Goal: Task Accomplishment & Management: Use online tool/utility

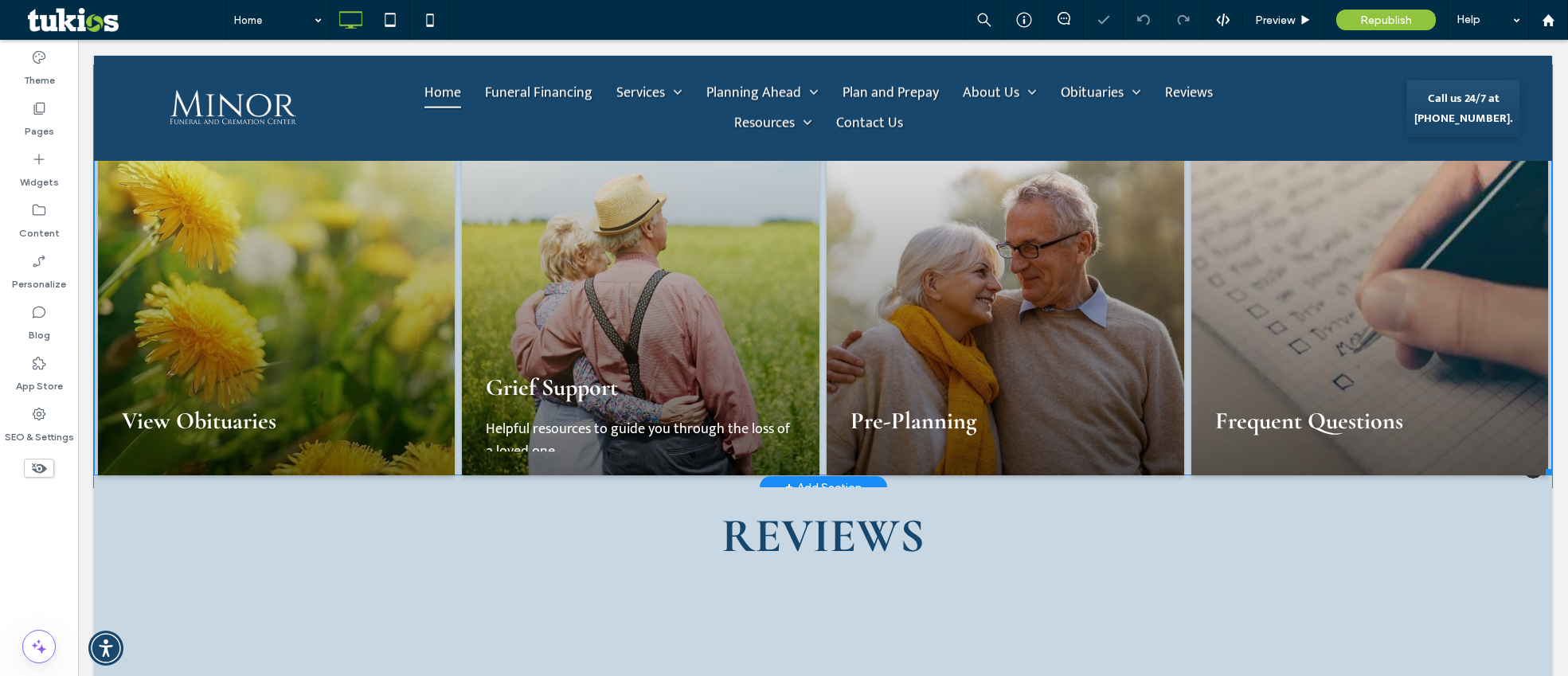
scroll to position [3185, 0]
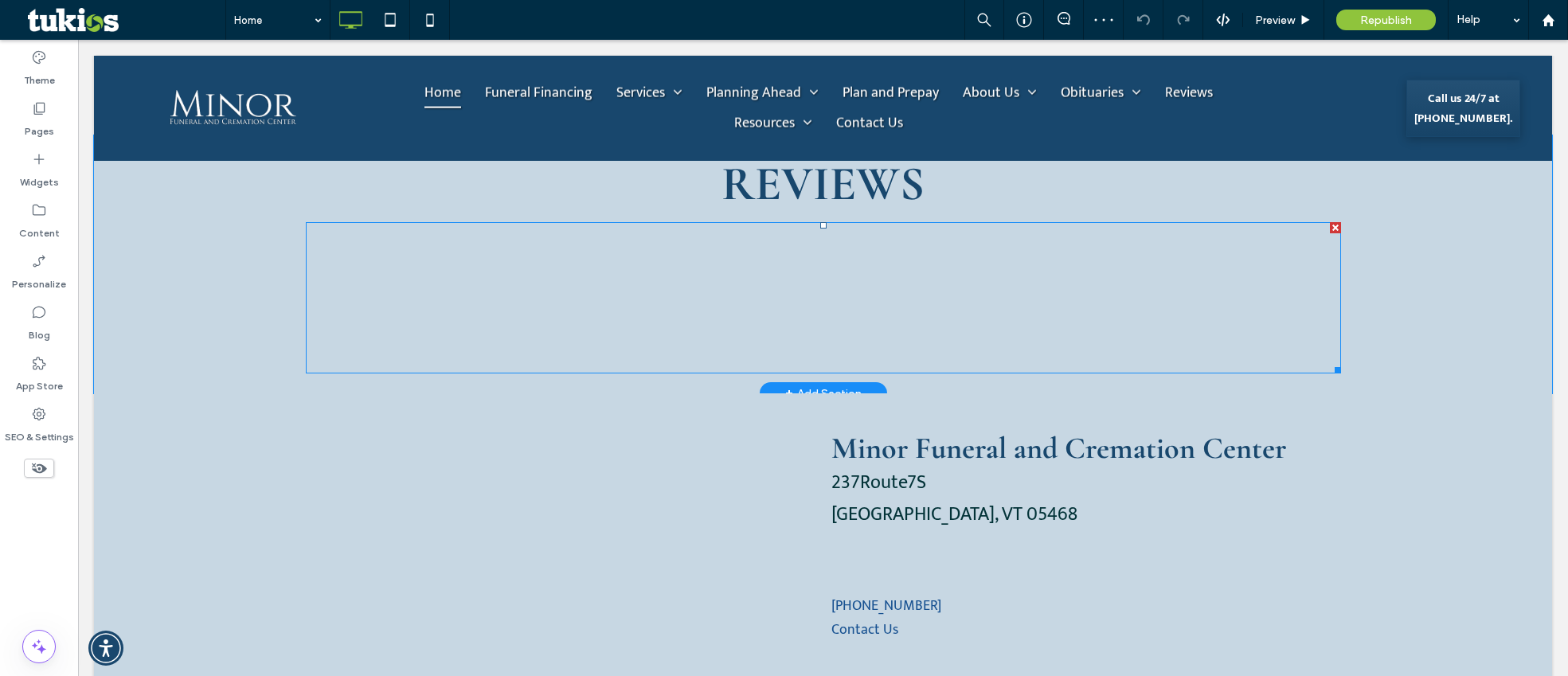
click at [774, 278] on span at bounding box center [823, 297] width 1035 height 151
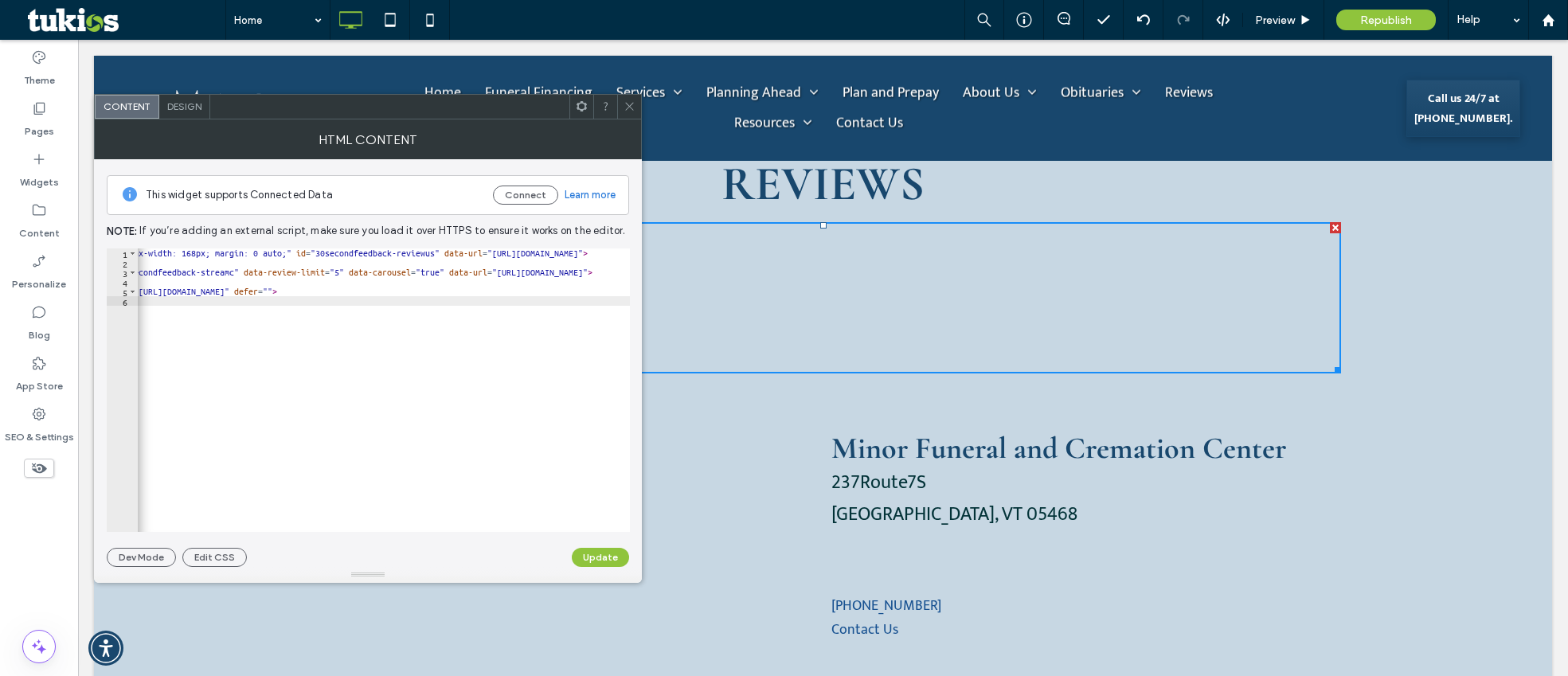
scroll to position [0, 0]
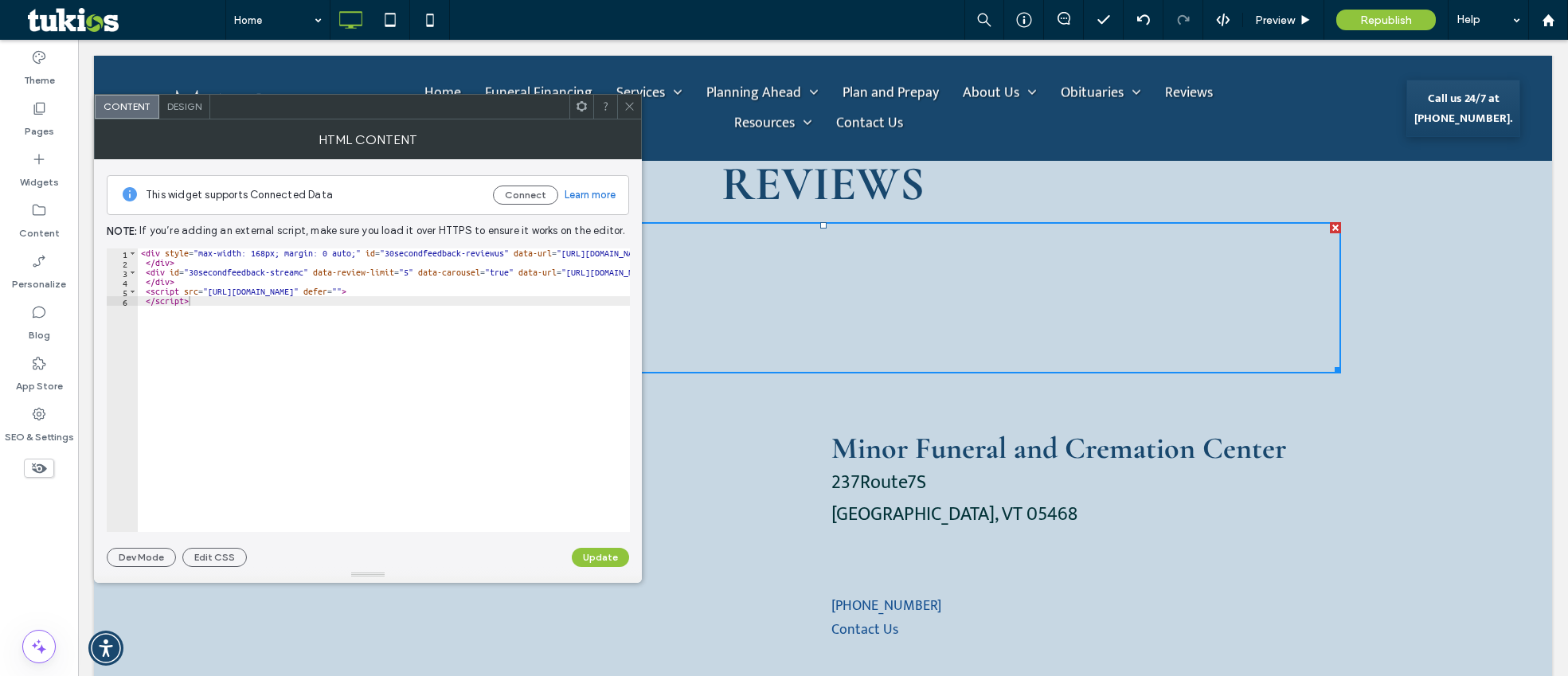
click at [626, 110] on icon at bounding box center [629, 106] width 12 height 12
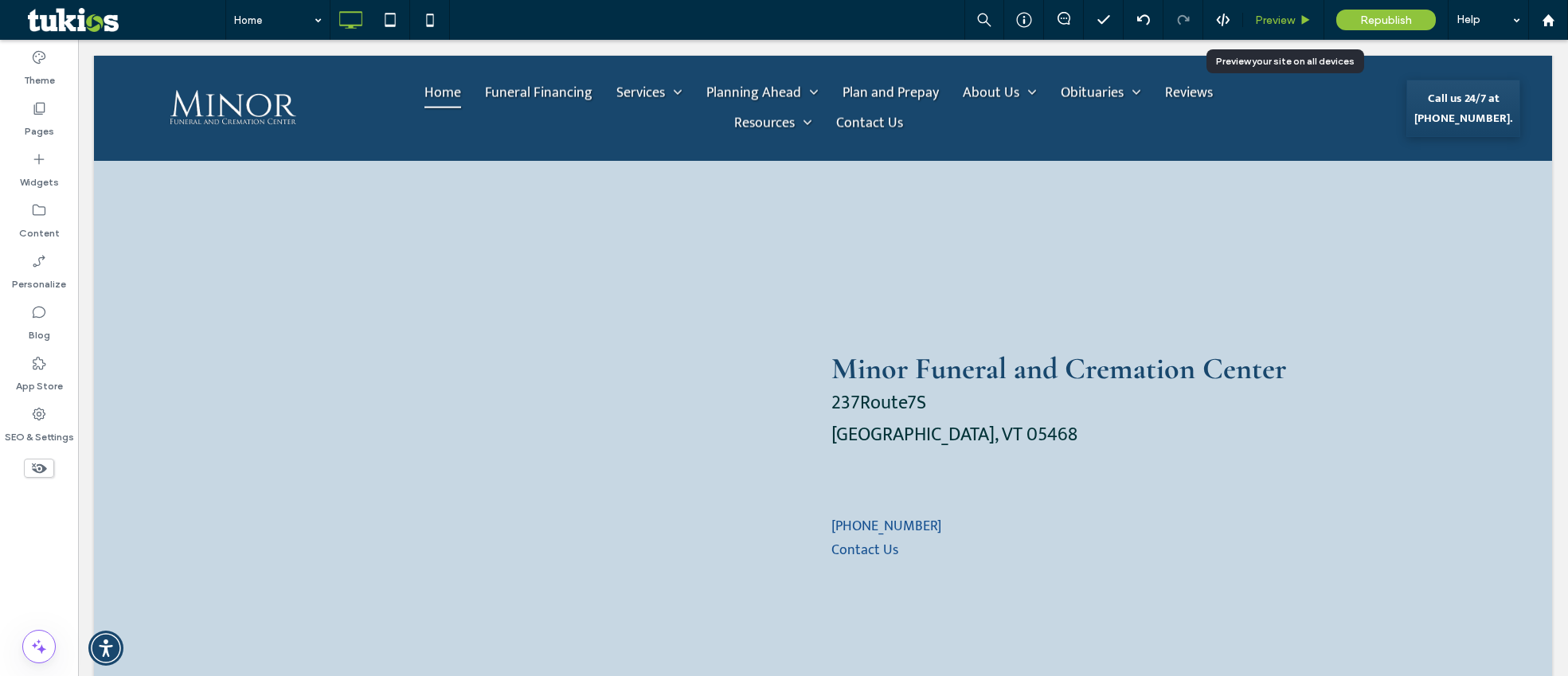
drag, startPoint x: 1296, startPoint y: 24, endPoint x: 1208, endPoint y: 8, distance: 89.4
click at [1296, 24] on div "Preview" at bounding box center [1284, 20] width 81 height 13
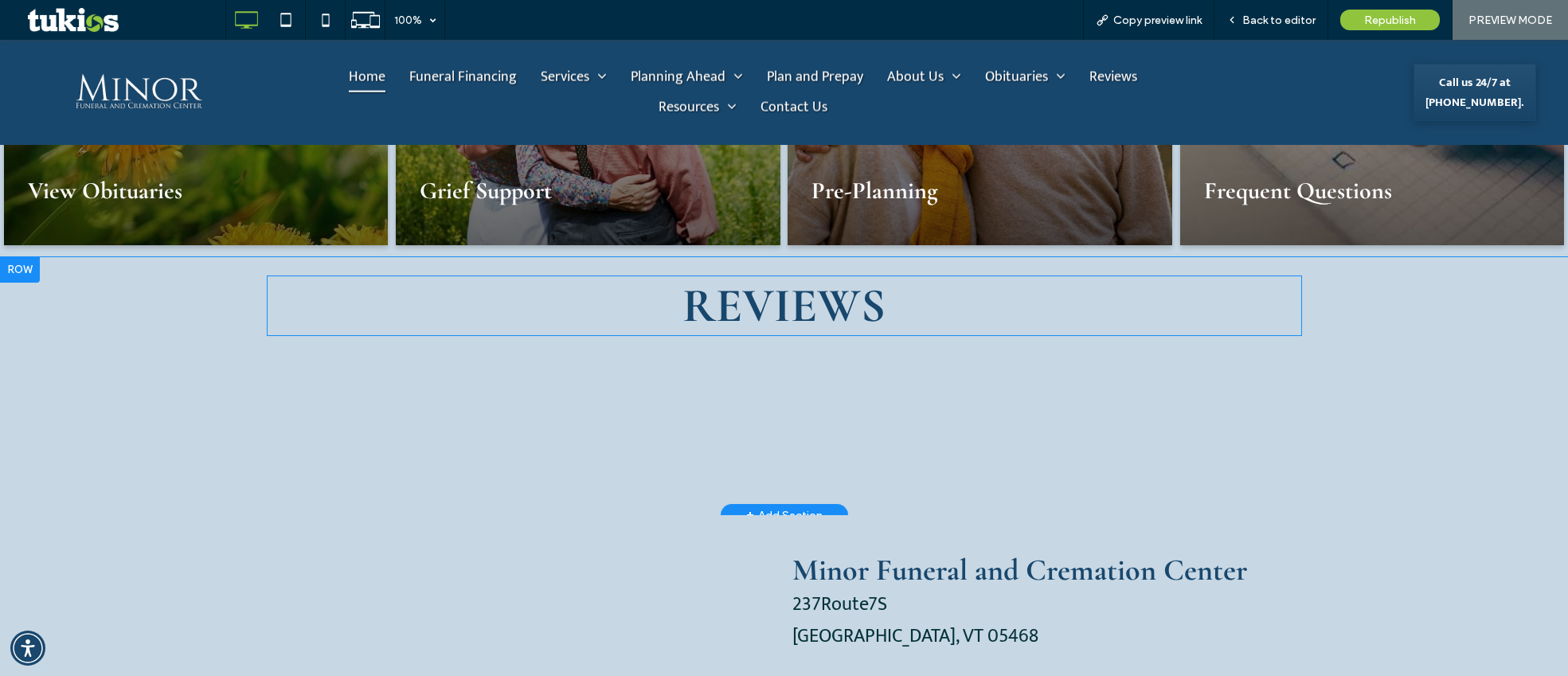
scroll to position [3043, 0]
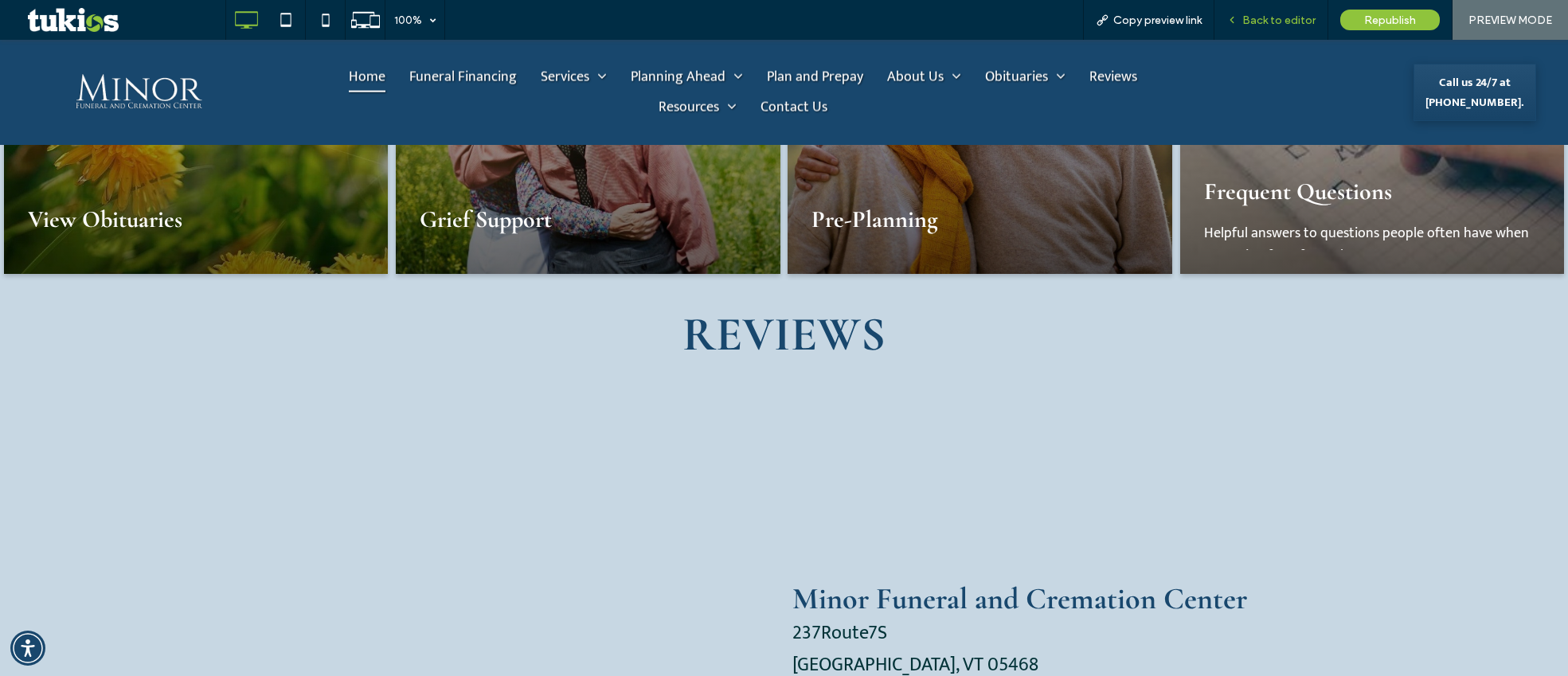
click at [1305, 17] on span "Back to editor" at bounding box center [1279, 20] width 73 height 13
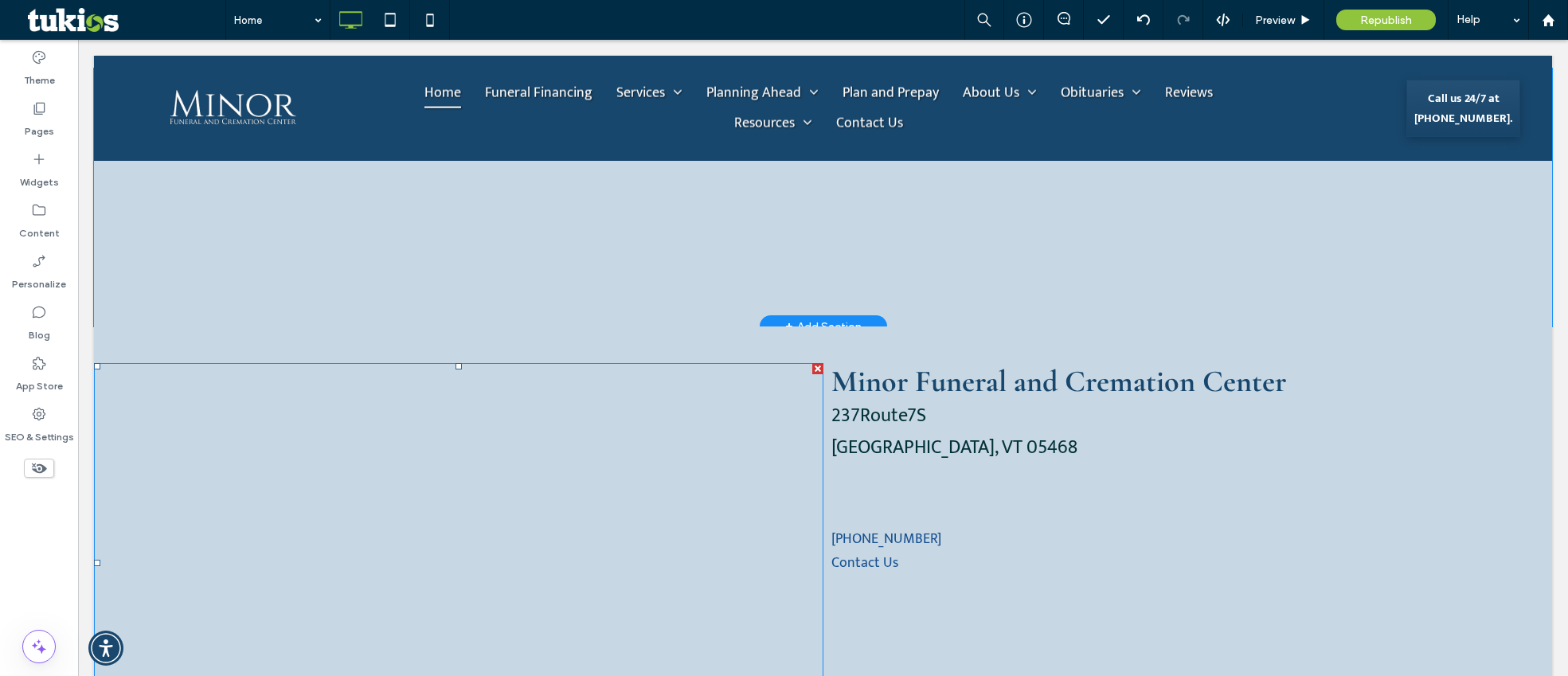
scroll to position [3026, 0]
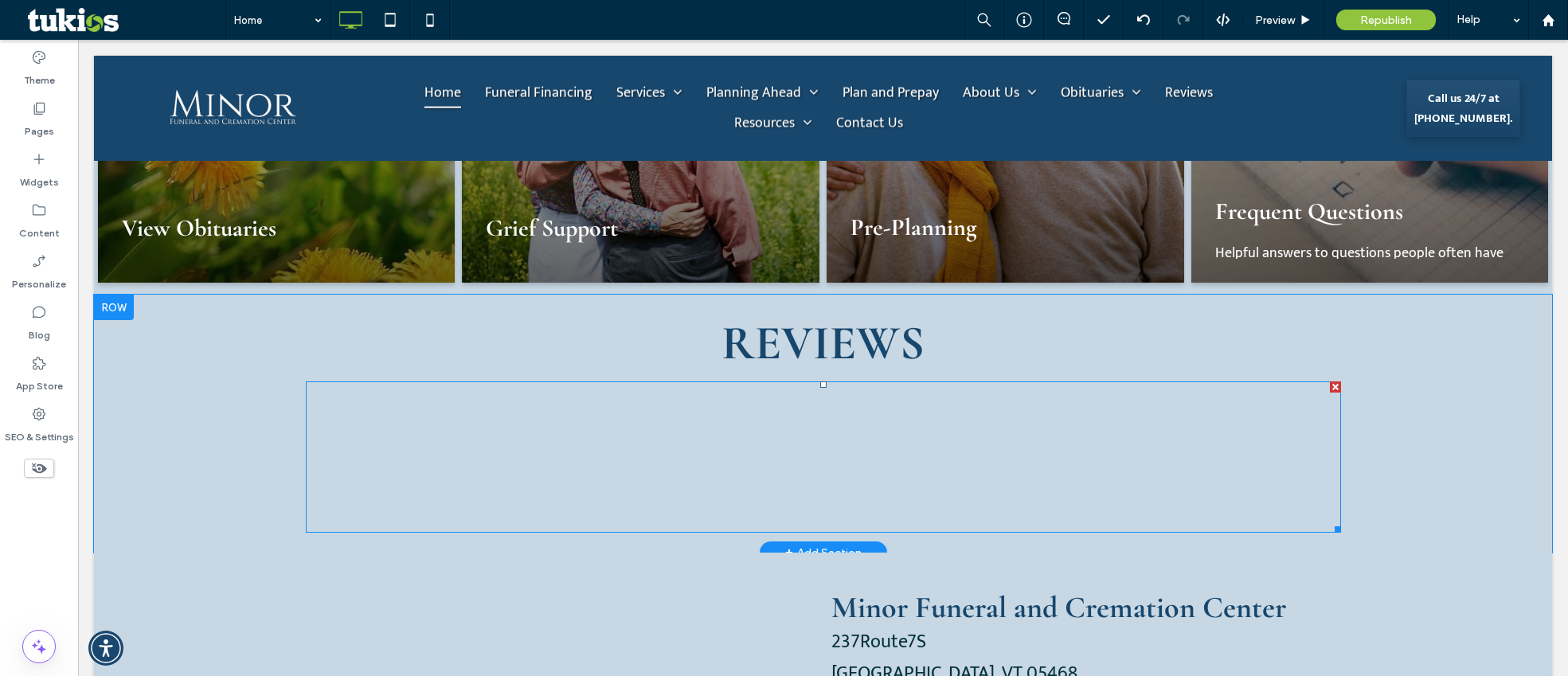
click at [1062, 382] on span at bounding box center [823, 457] width 1035 height 151
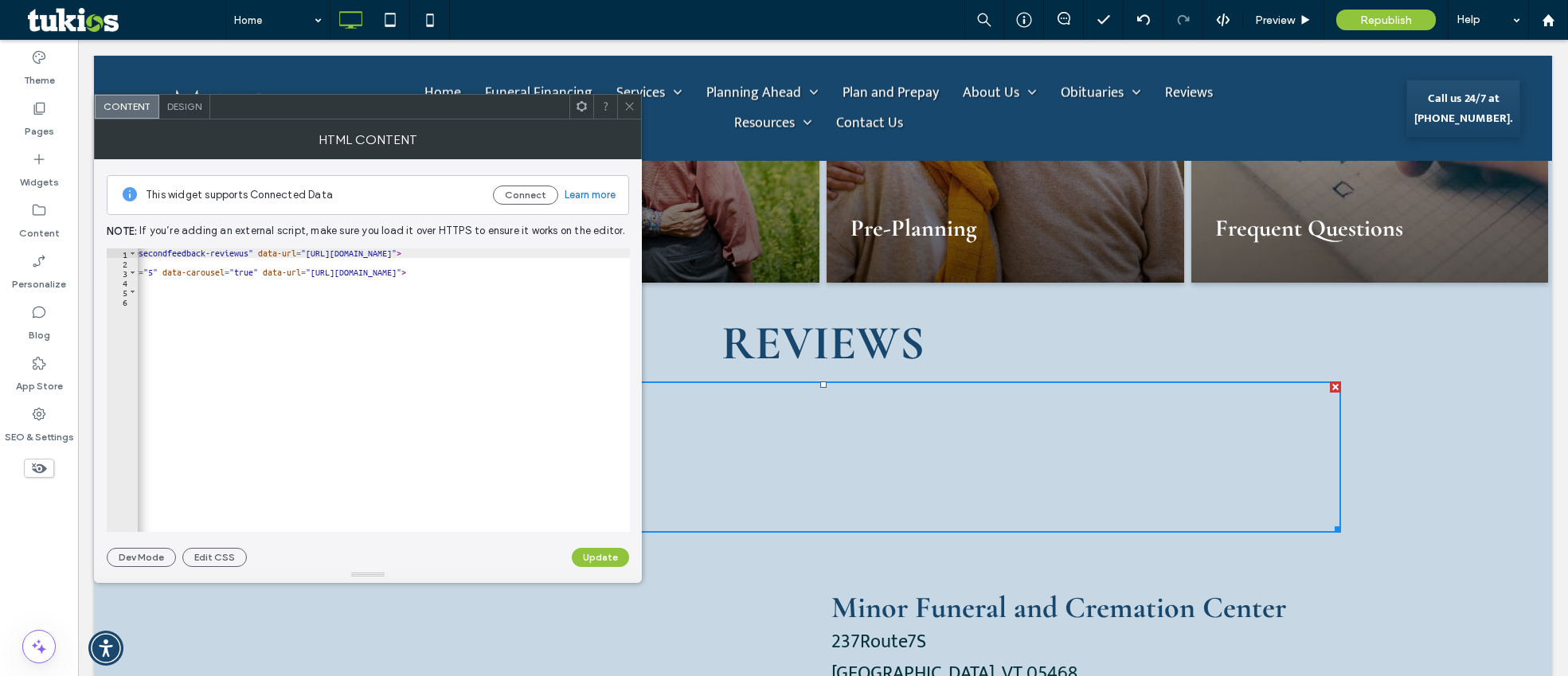
scroll to position [0, 0]
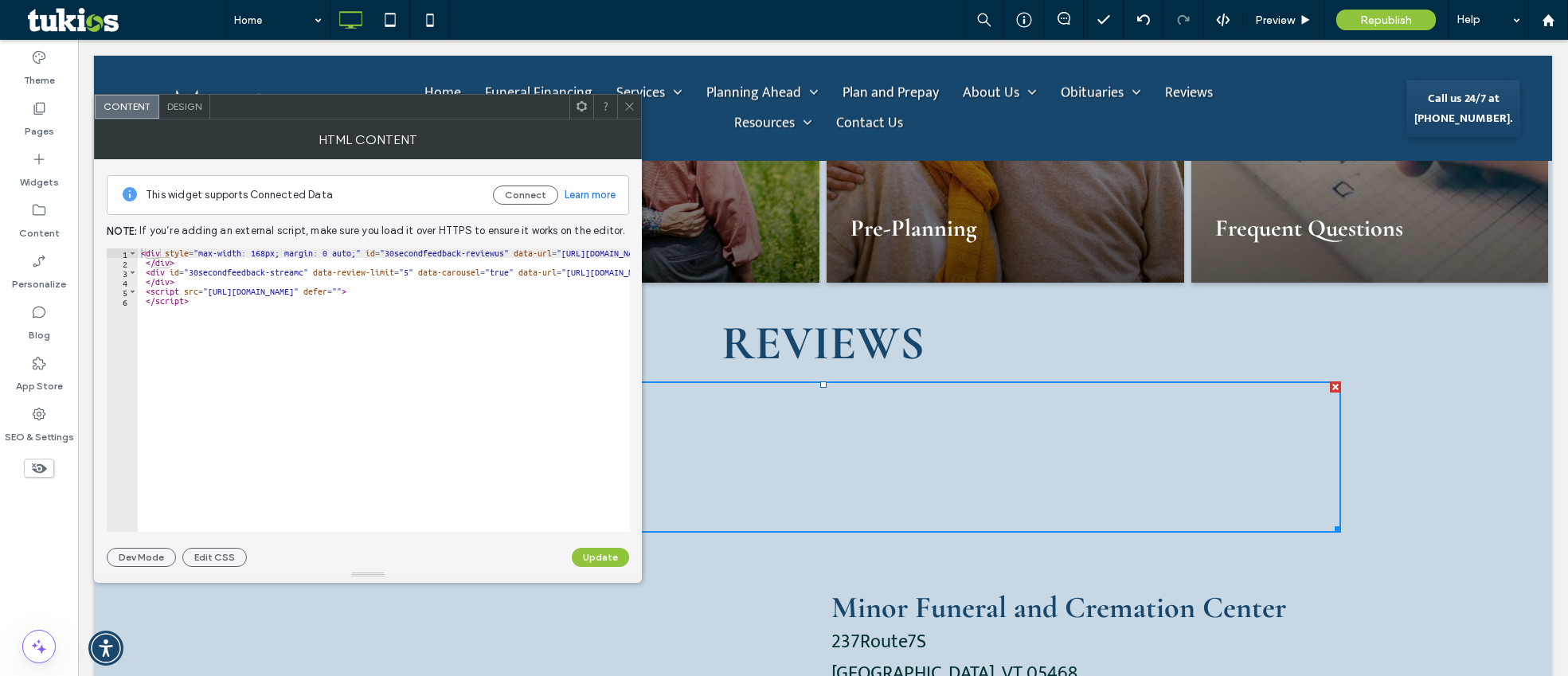
click at [229, 304] on div "< div style = "max-width: 168px; margin: 0 auto;" id = "30secondfeedback-review…" at bounding box center [516, 394] width 757 height 291
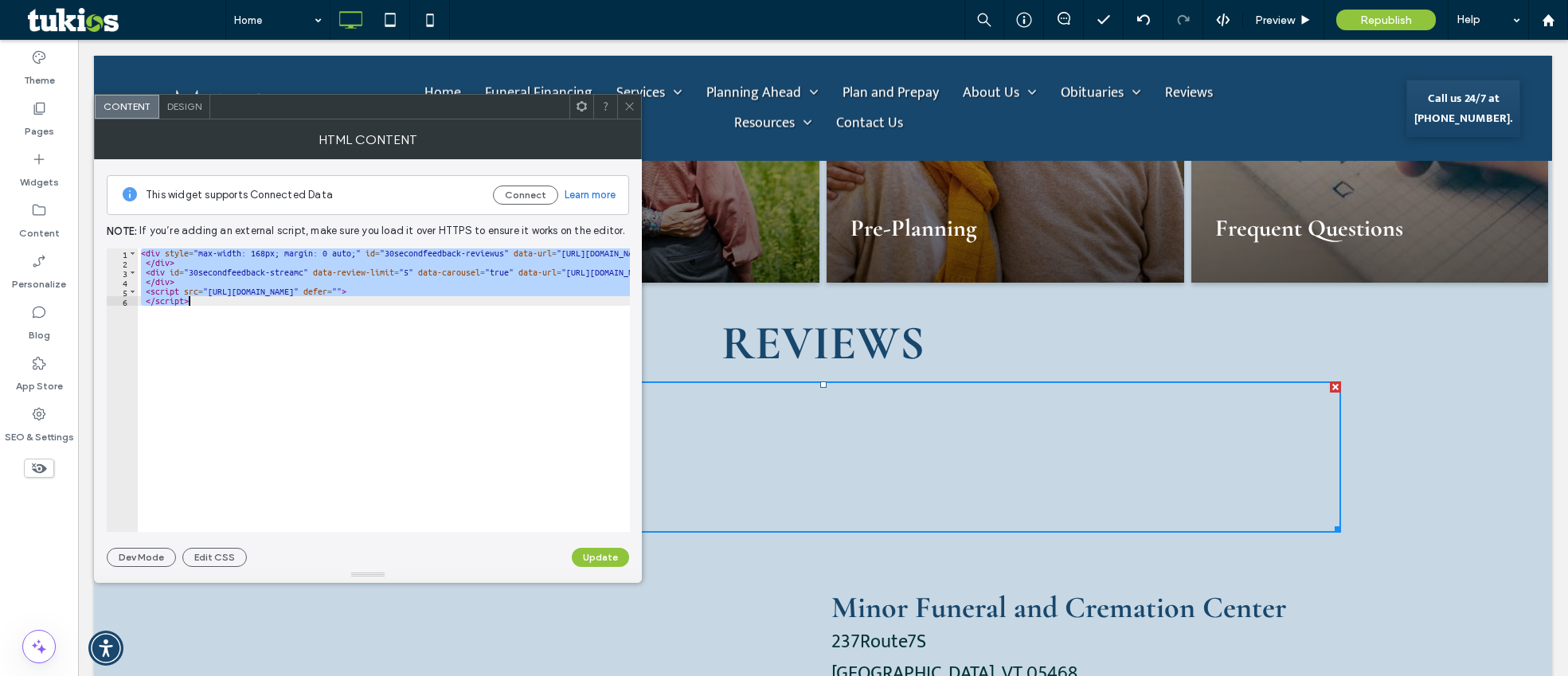
paste textarea "**********"
type textarea "**********"
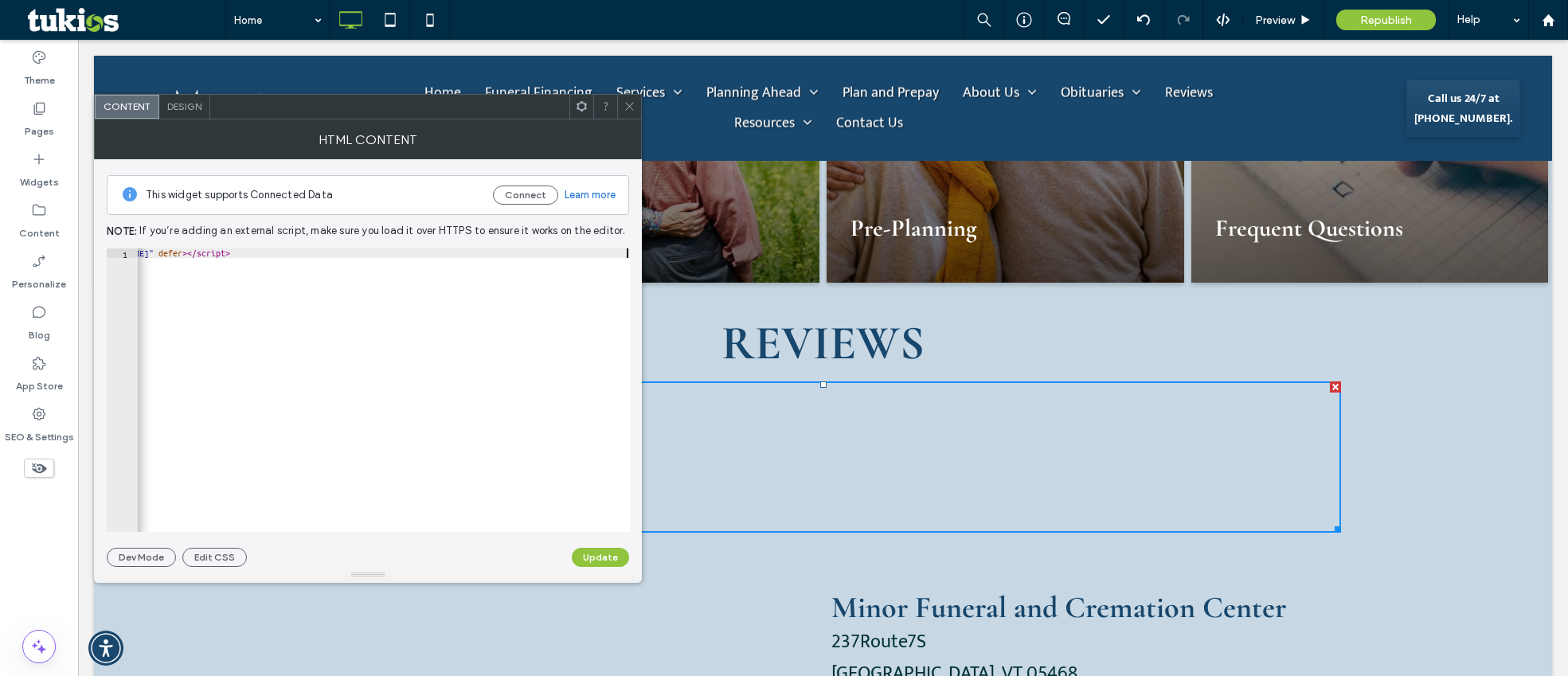
scroll to position [0, 685]
click at [598, 552] on button "Update" at bounding box center [600, 557] width 57 height 19
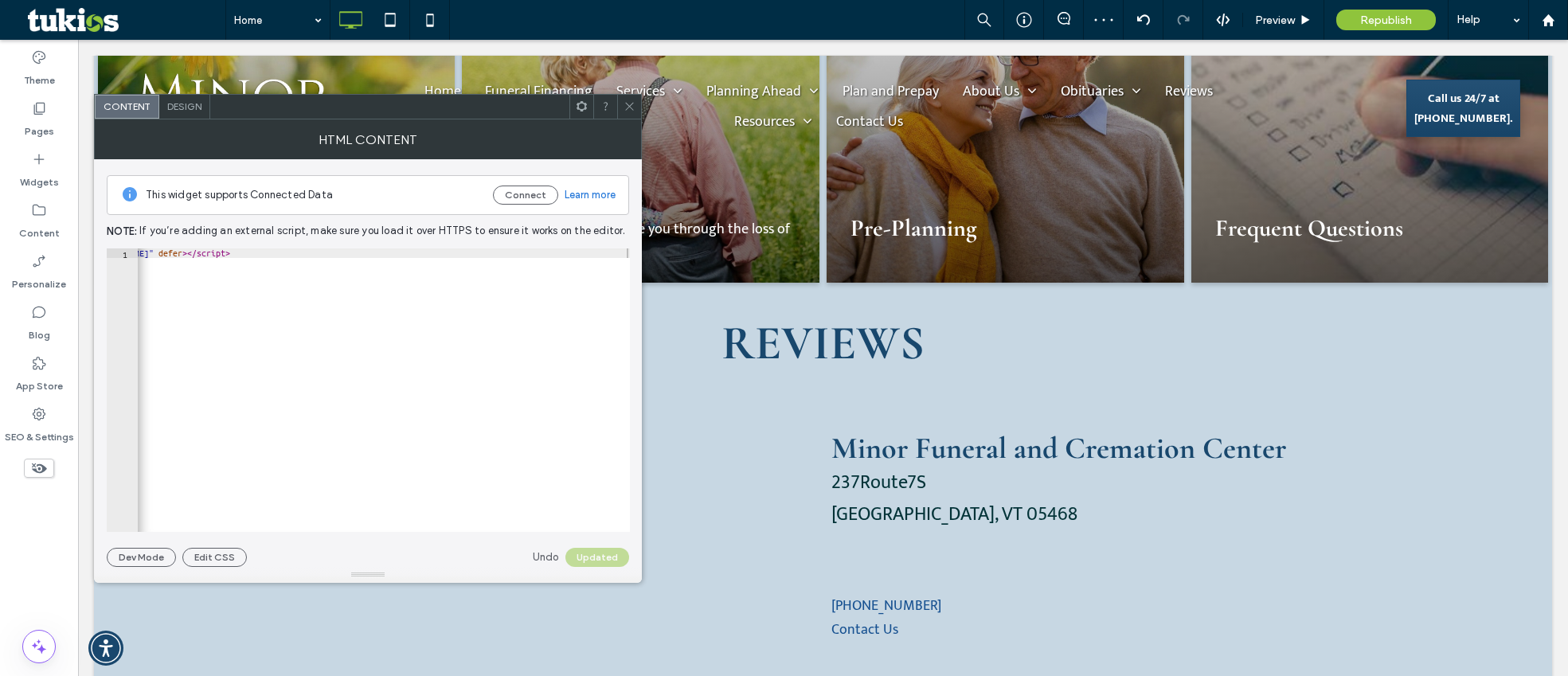
click at [628, 102] on icon at bounding box center [629, 106] width 12 height 12
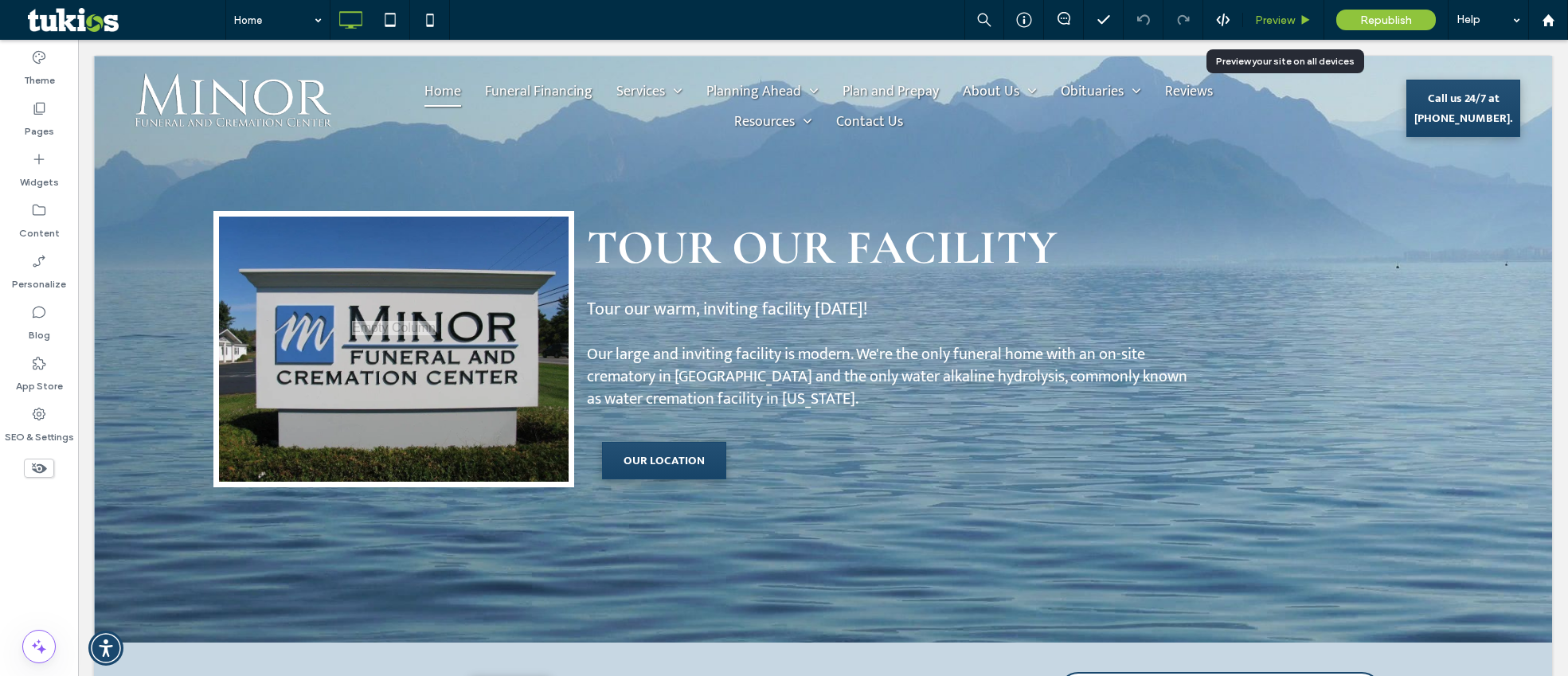
click at [1289, 14] on span "Preview" at bounding box center [1274, 20] width 39 height 13
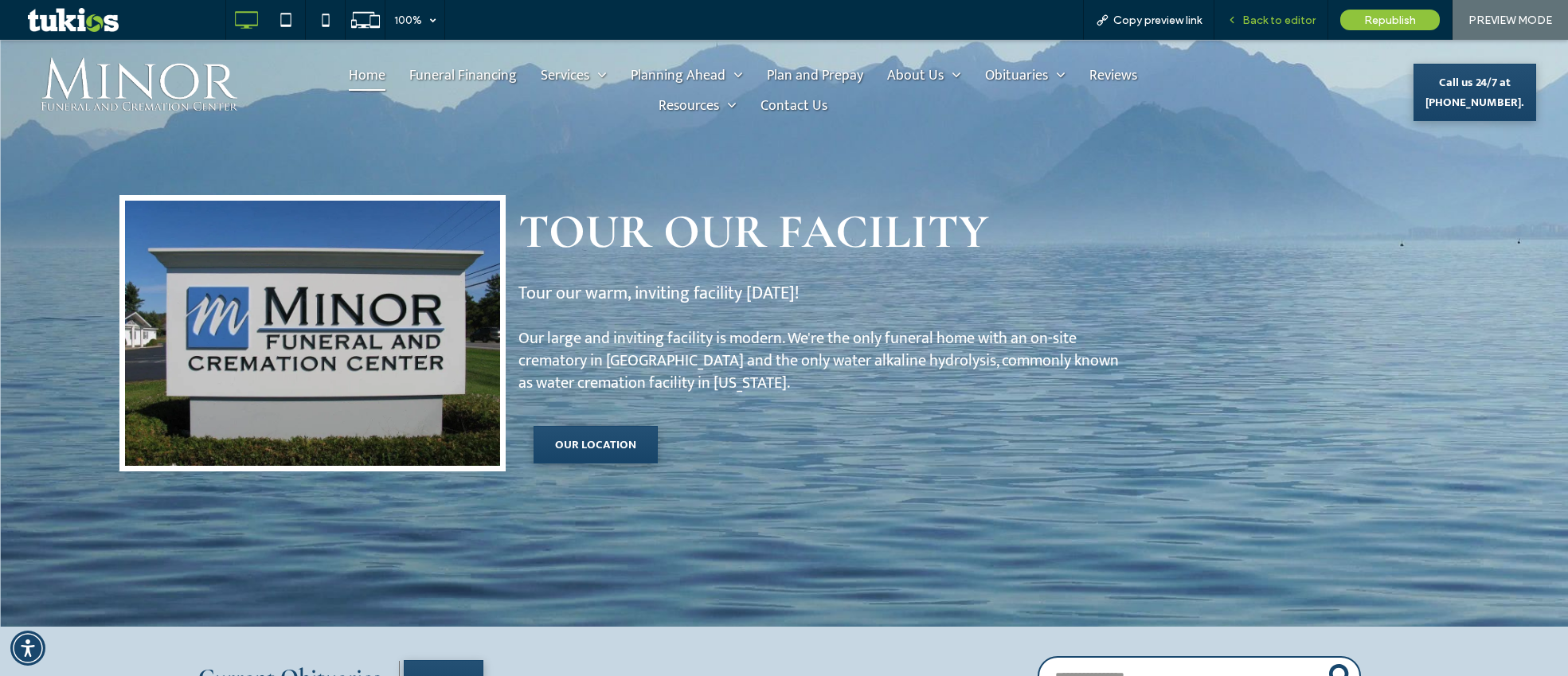
click at [1305, 17] on span "Back to editor" at bounding box center [1279, 20] width 73 height 13
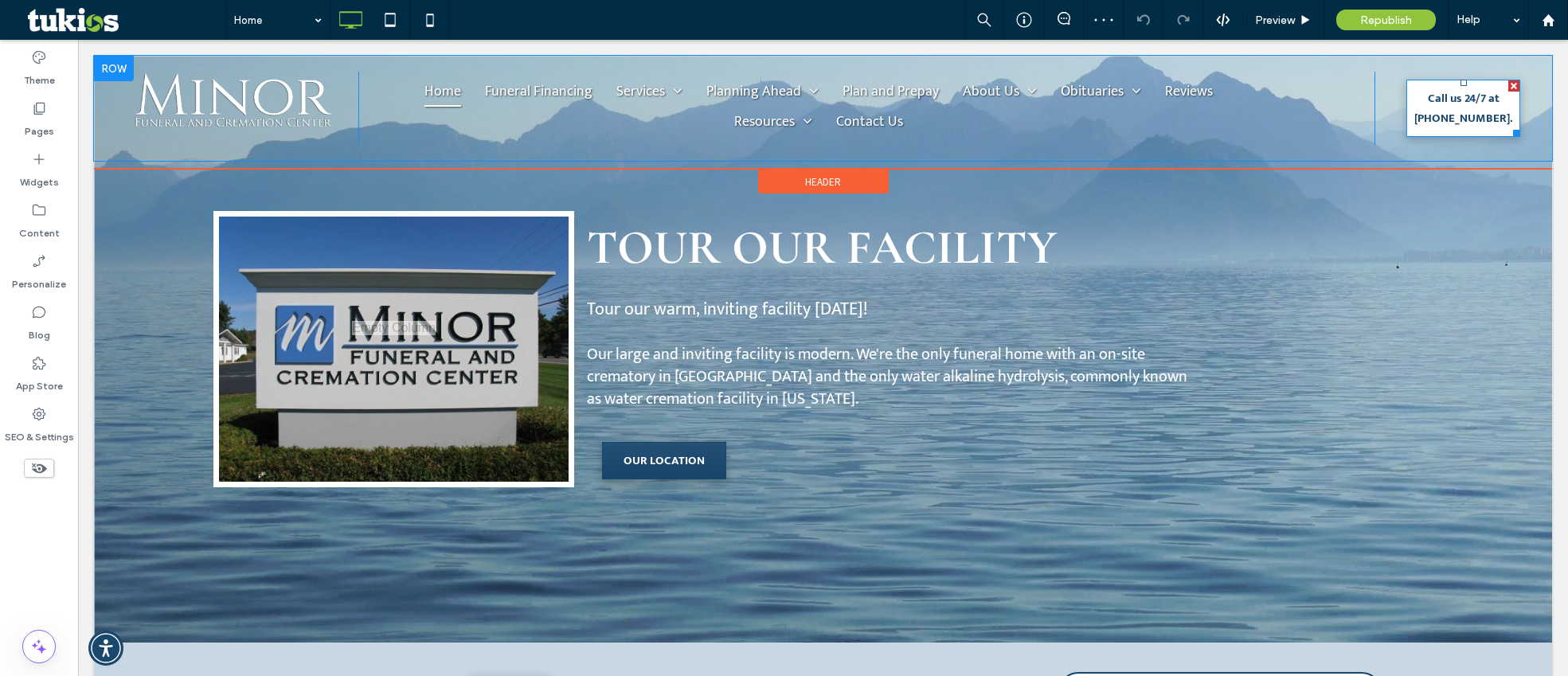
click at [1425, 113] on span "Call us 24/7 at [PHONE_NUMBER]." at bounding box center [1463, 108] width 110 height 55
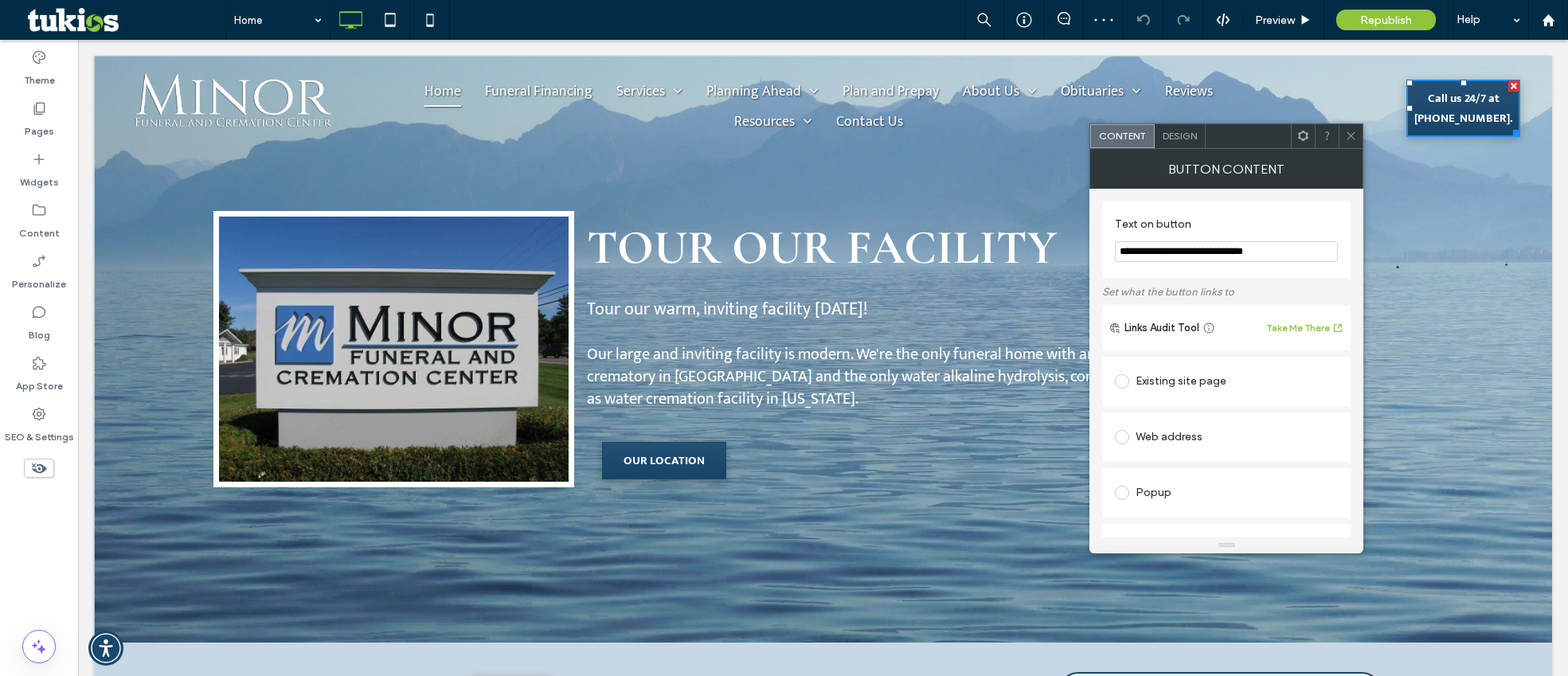
click at [1342, 134] on div at bounding box center [1349, 135] width 23 height 23
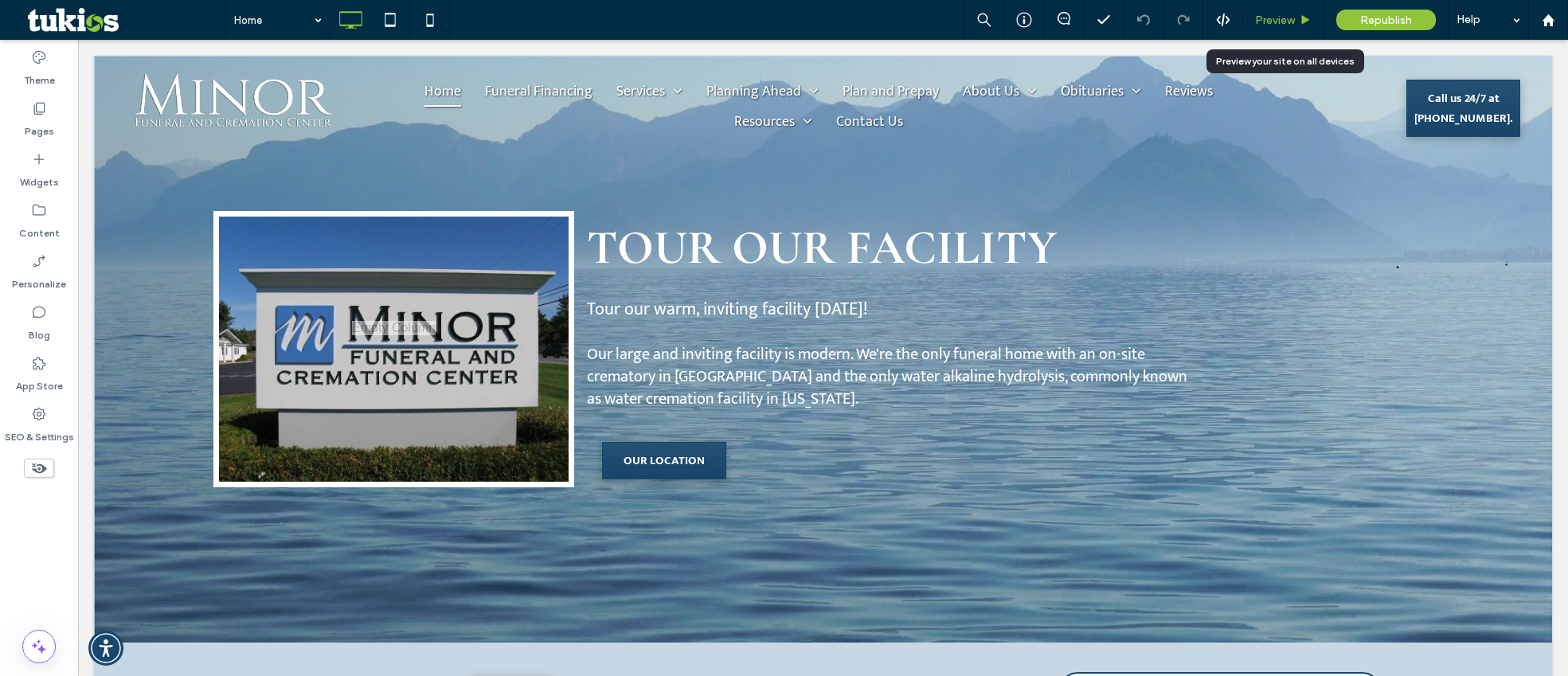
click at [1282, 26] on span "Preview" at bounding box center [1274, 20] width 39 height 13
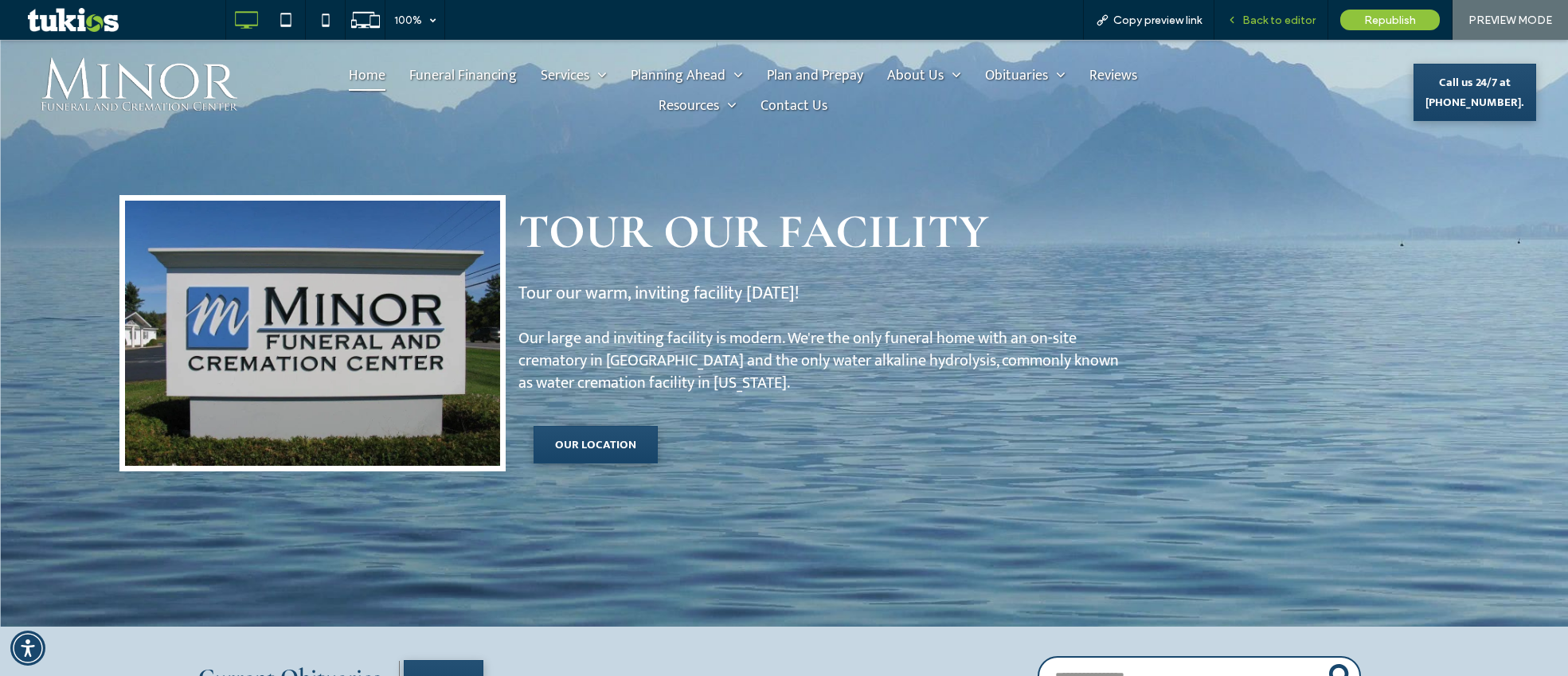
click at [1262, 13] on span "Back to editor" at bounding box center [1279, 20] width 73 height 13
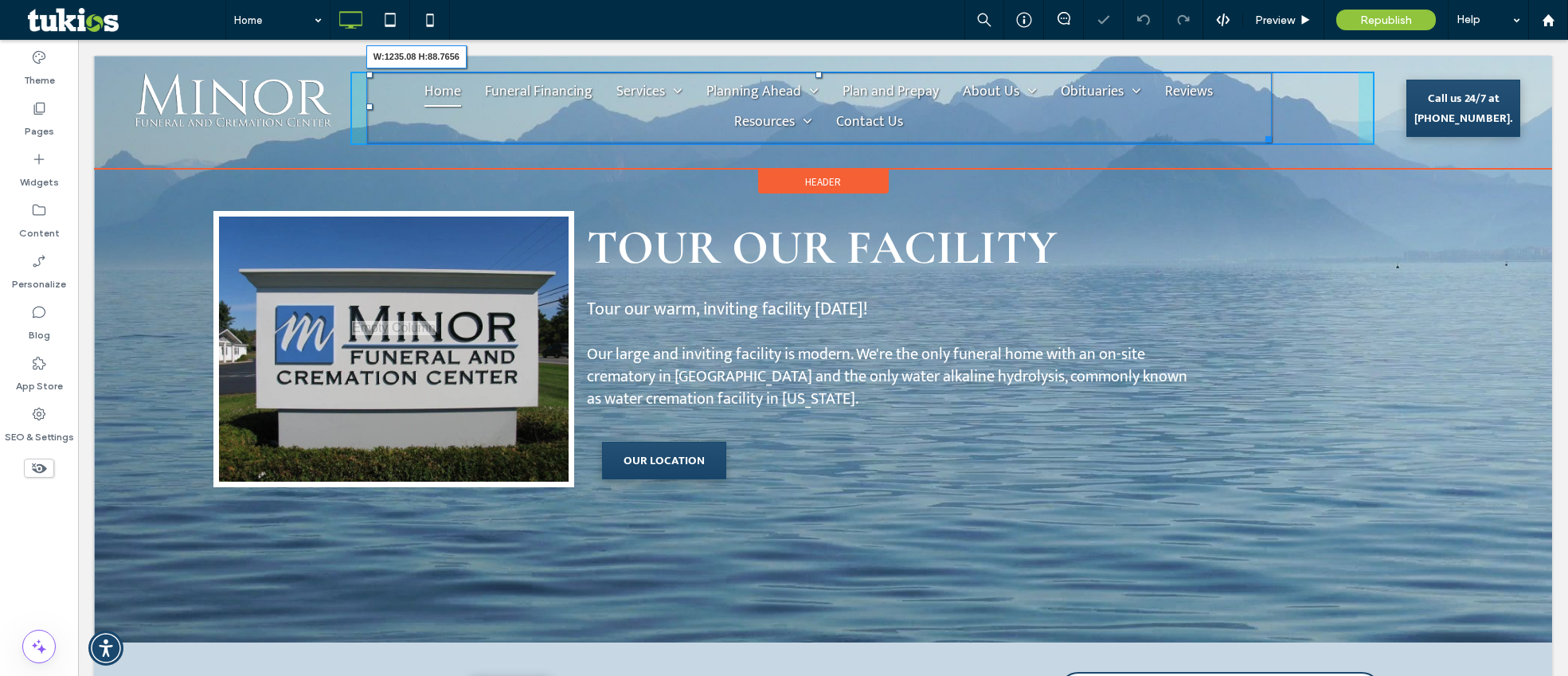
drag, startPoint x: 1264, startPoint y: 135, endPoint x: 1485, endPoint y: 145, distance: 221.2
click at [1468, 140] on div "Click To Paste Home Funeral Financing Services Services Overview Traditional Se…" at bounding box center [822, 108] width 1395 height 73
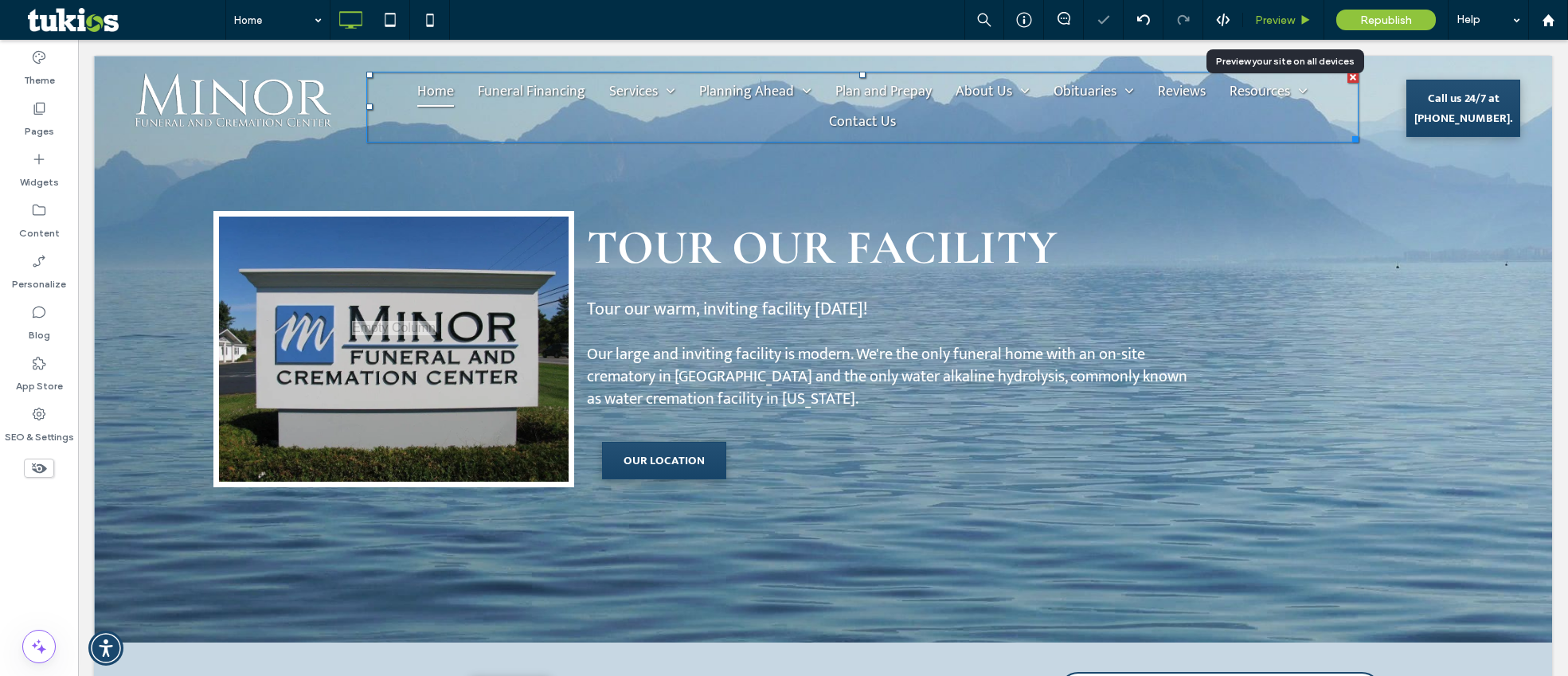
click at [1271, 19] on span "Preview" at bounding box center [1274, 20] width 39 height 13
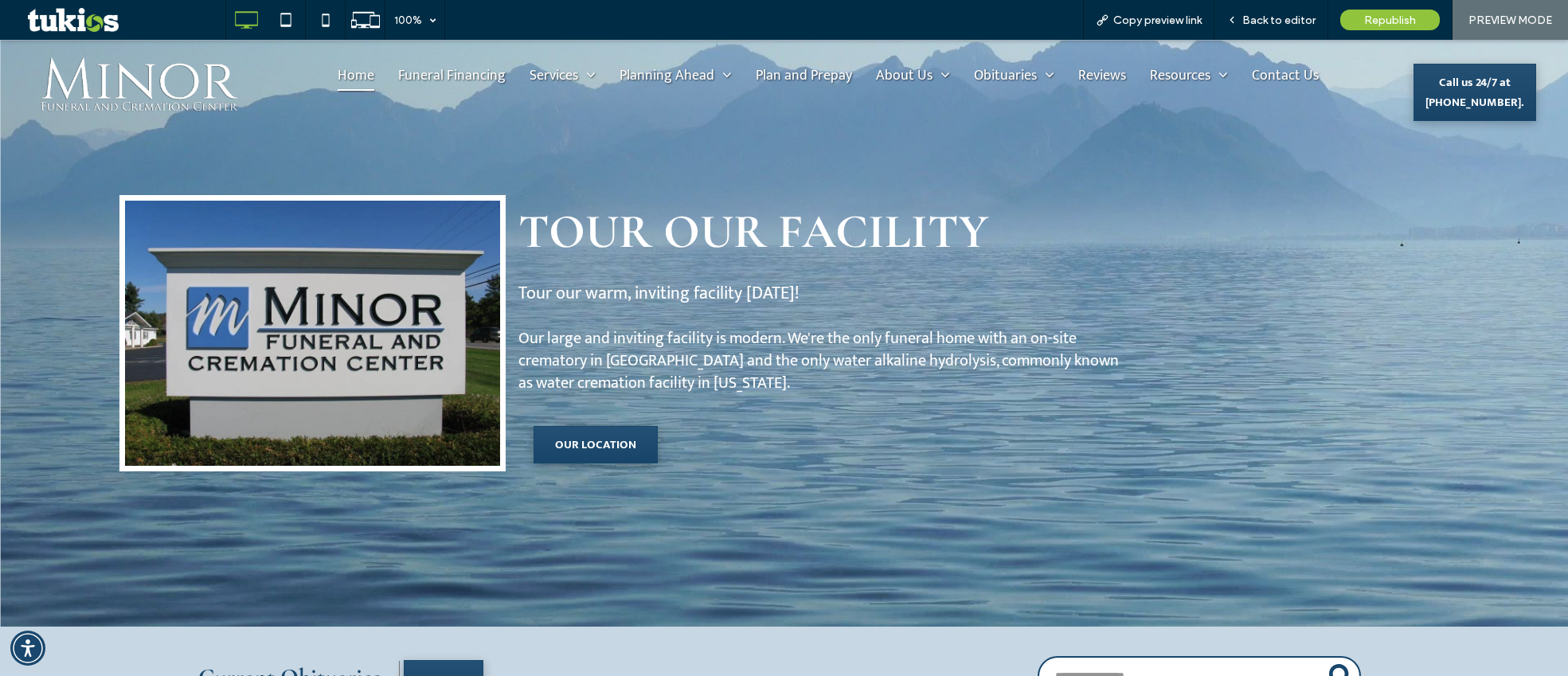
click at [1271, 19] on span "Back to editor" at bounding box center [1279, 20] width 73 height 13
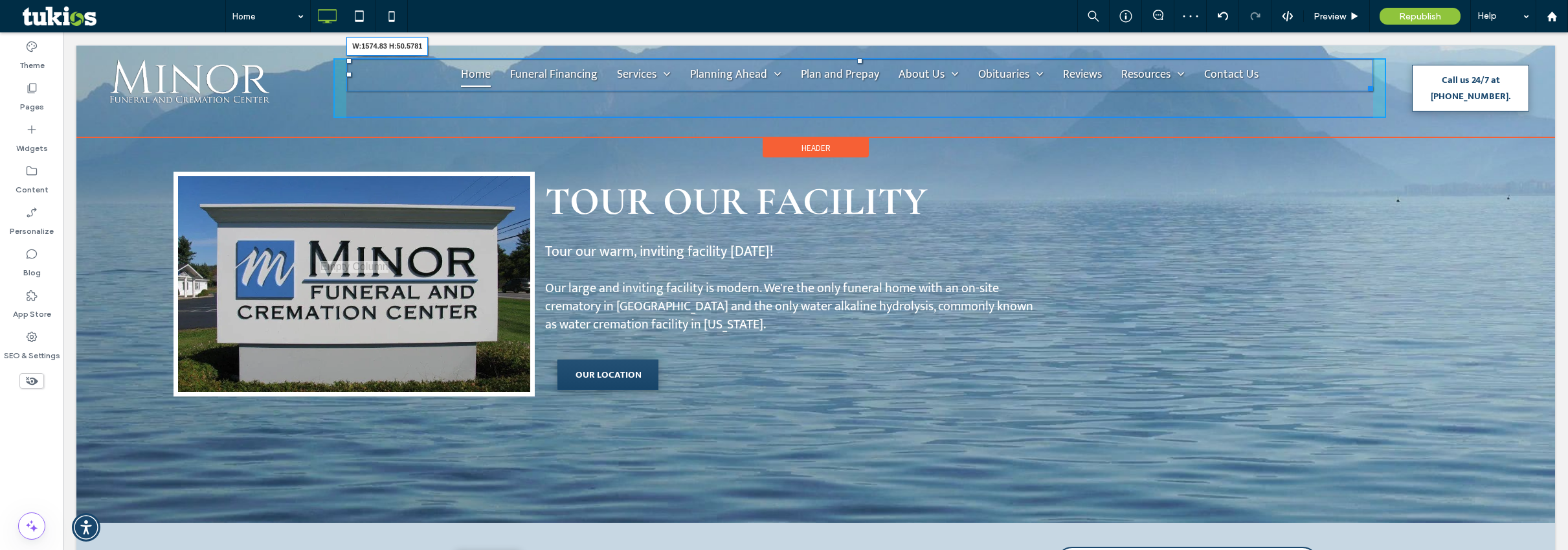
drag, startPoint x: 1363, startPoint y: 85, endPoint x: 1406, endPoint y: 88, distance: 43.1
click at [1274, 88] on div "Click To Paste Home Funeral Financing Services Services Overview Traditional Se…" at bounding box center [816, 88] width 1427 height 60
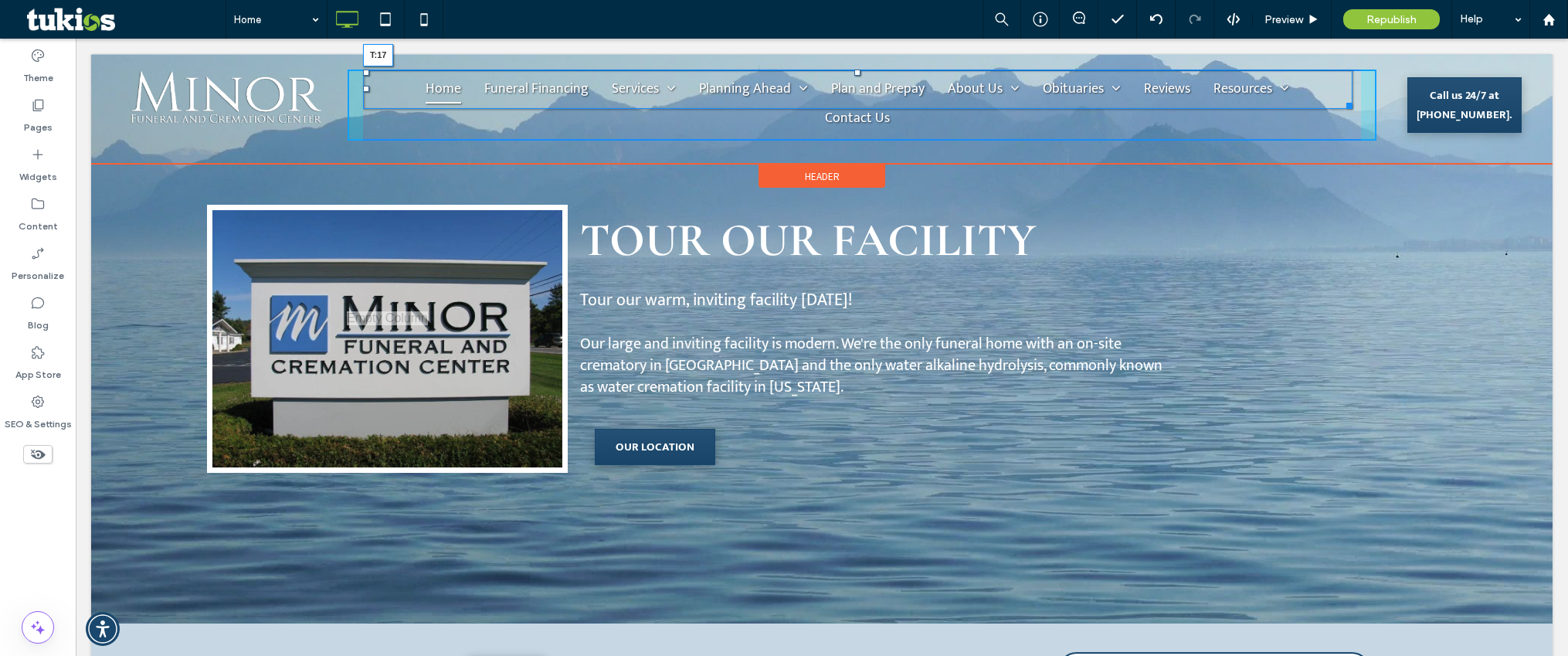
drag, startPoint x: 853, startPoint y: 70, endPoint x: 1082, endPoint y: 237, distance: 283.4
click at [848, 84] on nav "Home Funeral Financing Services Services Overview Traditional Services Crematio…" at bounding box center [858, 88] width 990 height 39
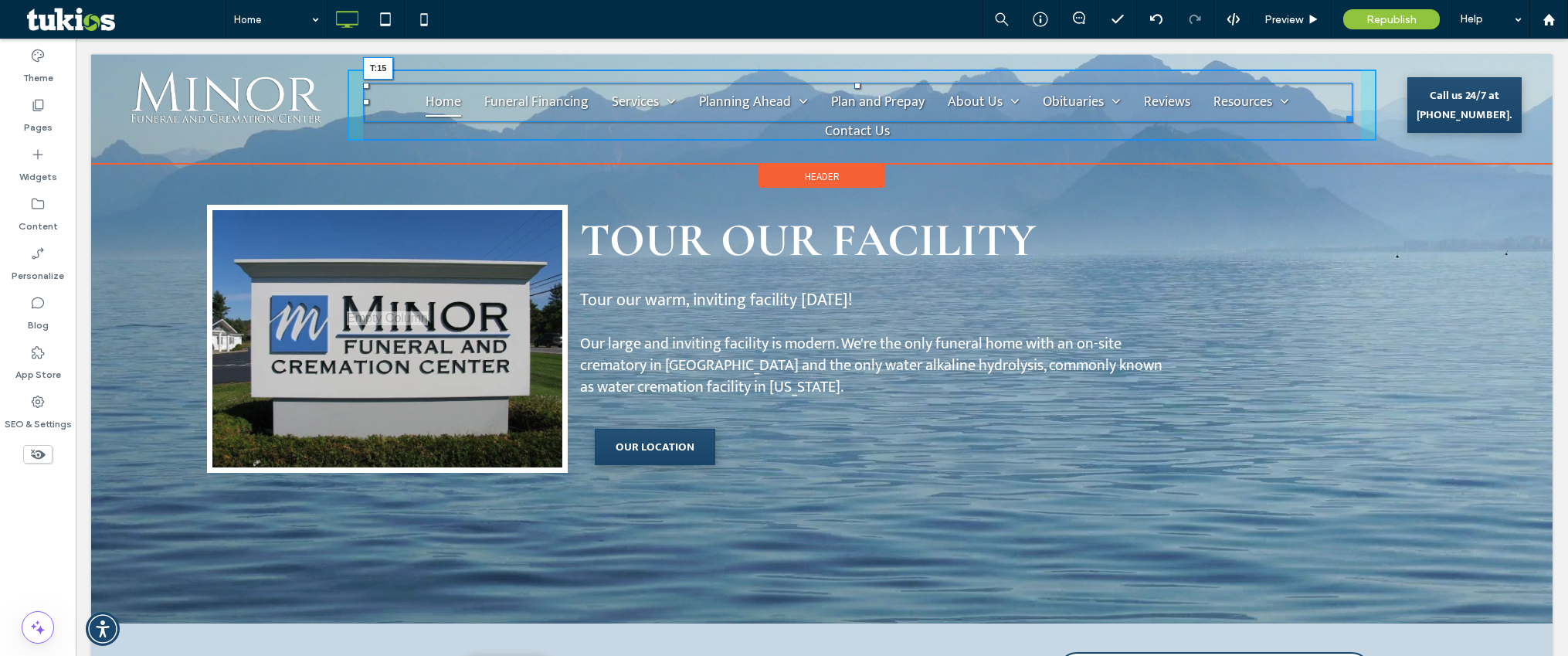
click at [854, 84] on div at bounding box center [857, 86] width 6 height 6
drag, startPoint x: 856, startPoint y: 83, endPoint x: 930, endPoint y: 124, distance: 84.6
click at [854, 85] on div at bounding box center [857, 84] width 6 height 6
click at [857, 87] on div at bounding box center [857, 86] width 6 height 6
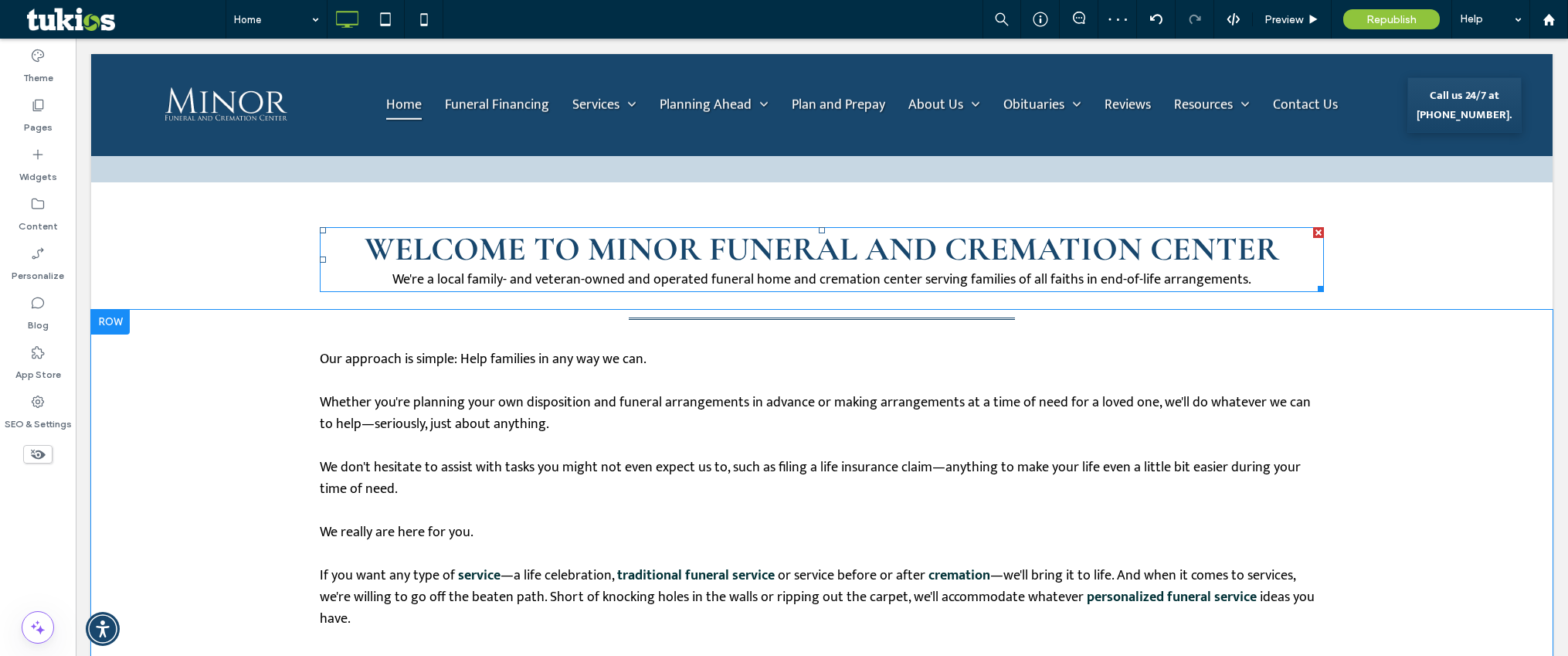
scroll to position [927, 0]
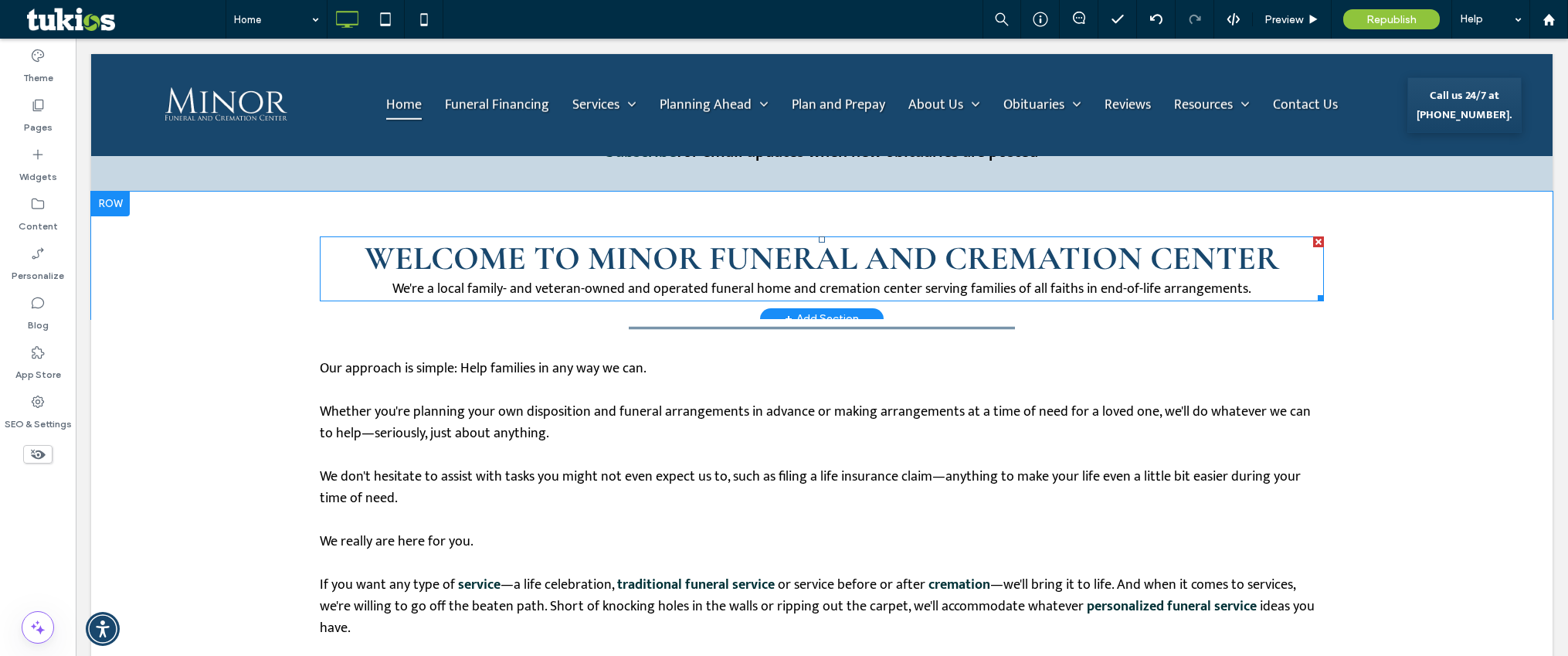
click at [1216, 284] on span "We're a local family- and veteran-owned and operated funeral home and cremation…" at bounding box center [821, 288] width 859 height 23
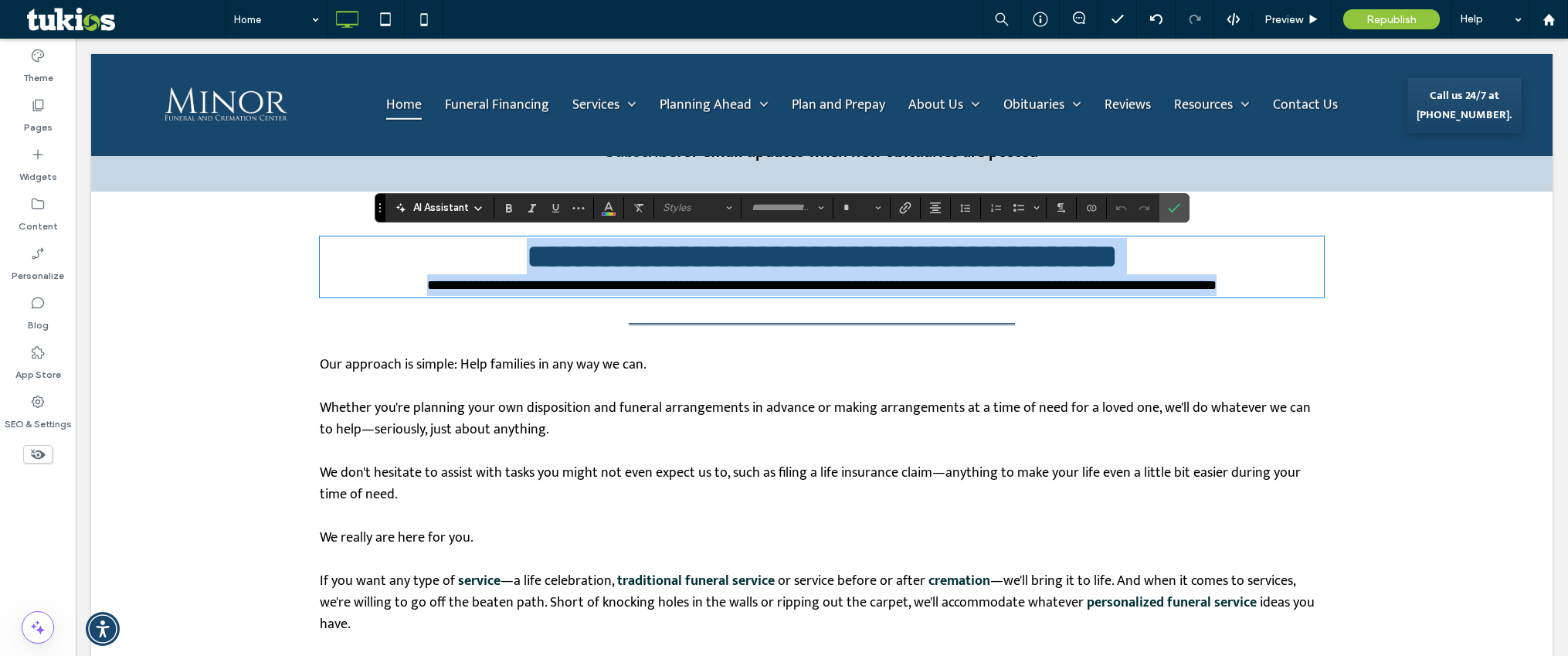
scroll to position [1, 0]
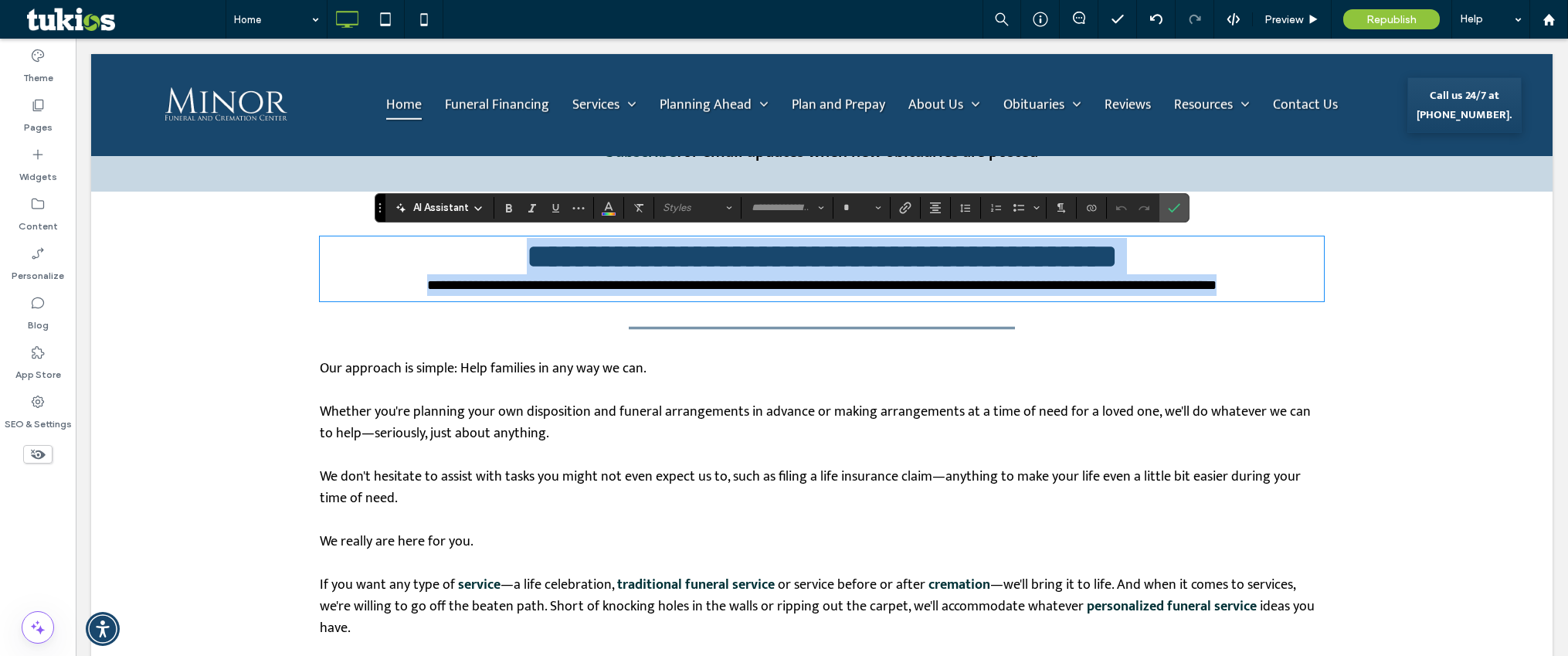
click at [1216, 284] on span "**********" at bounding box center [822, 285] width 789 height 14
type input "*****"
type input "**"
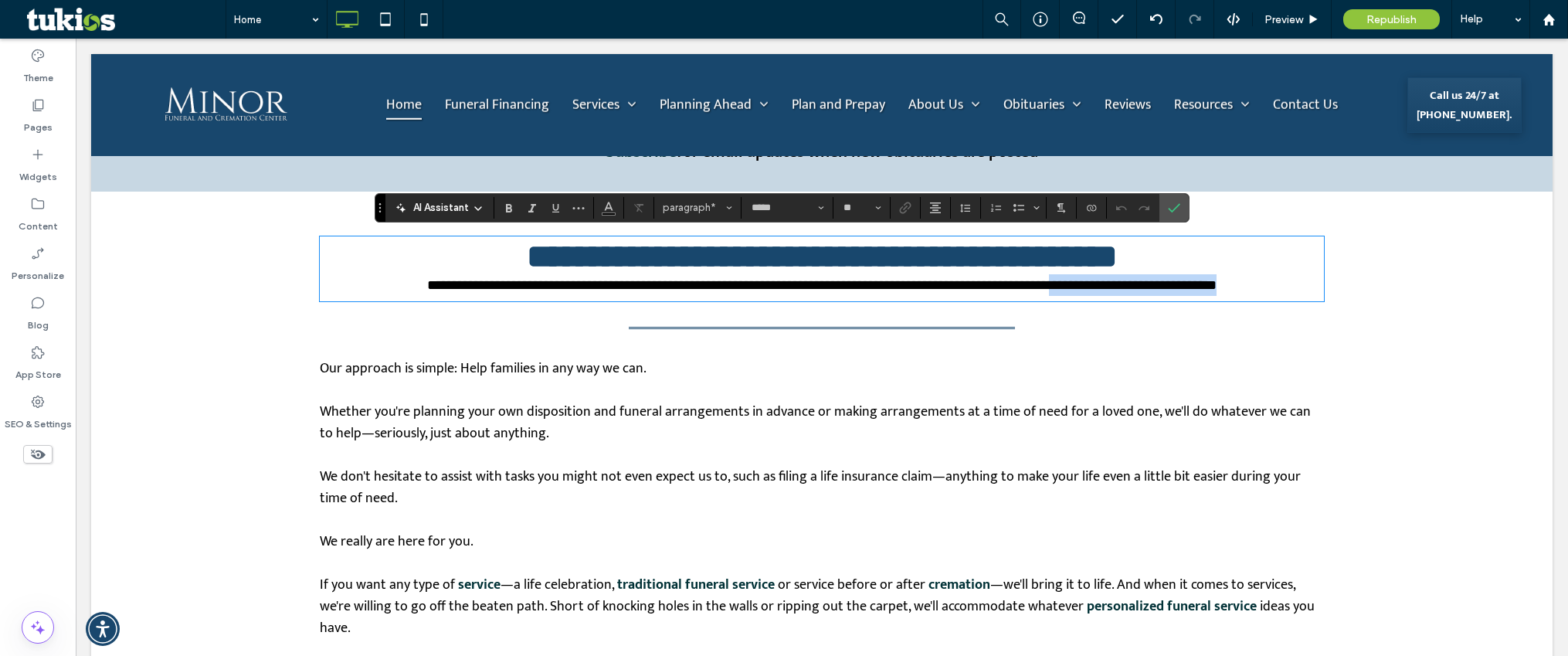
type input "*"
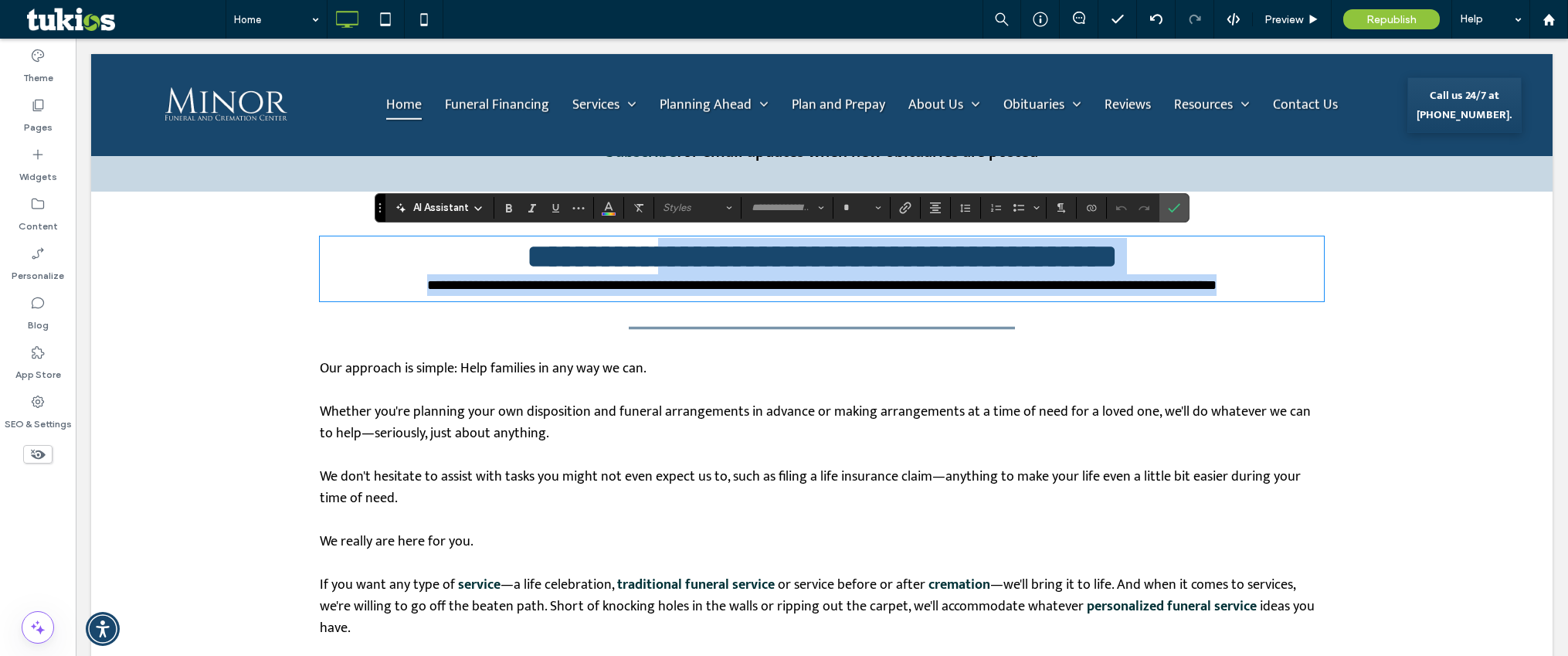
scroll to position [0, 0]
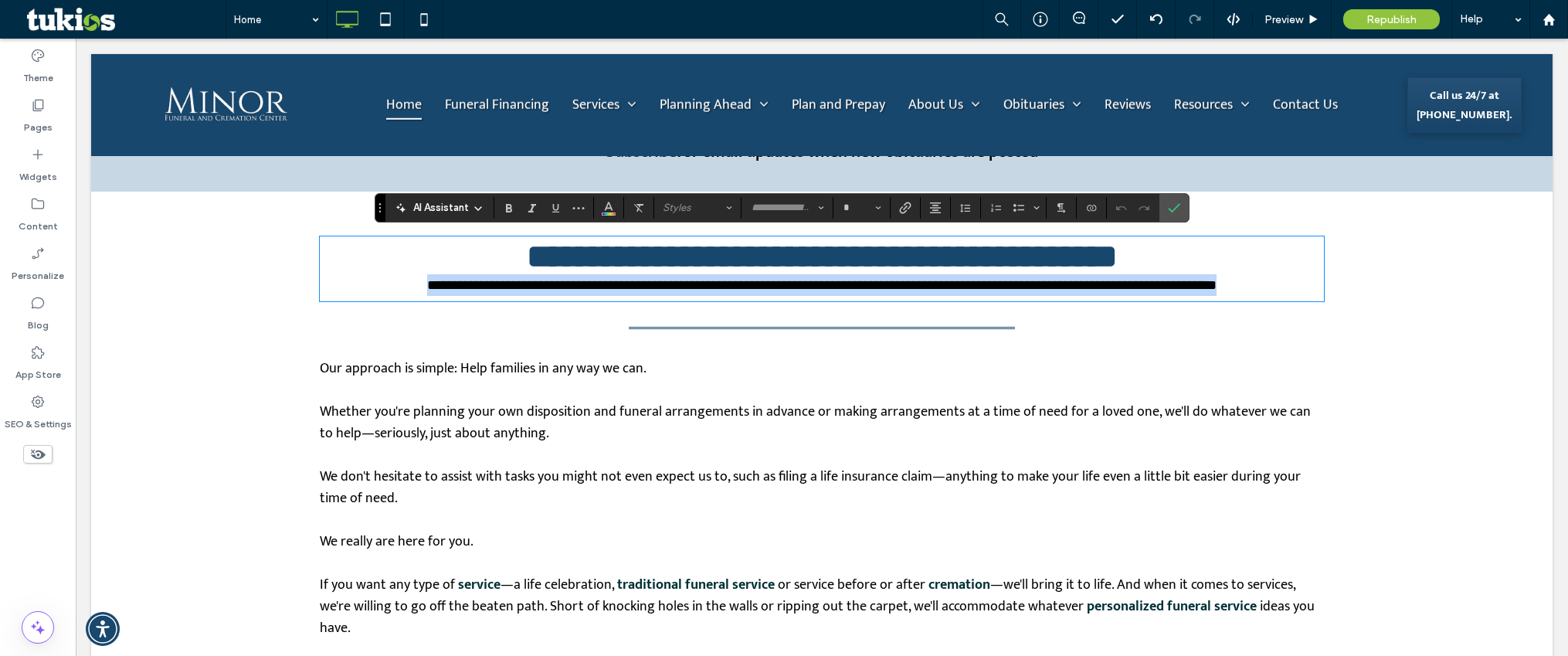
type input "*****"
type input "**"
drag, startPoint x: 1271, startPoint y: 287, endPoint x: 343, endPoint y: 282, distance: 928.0
click at [343, 282] on p "**********" at bounding box center [822, 285] width 1004 height 22
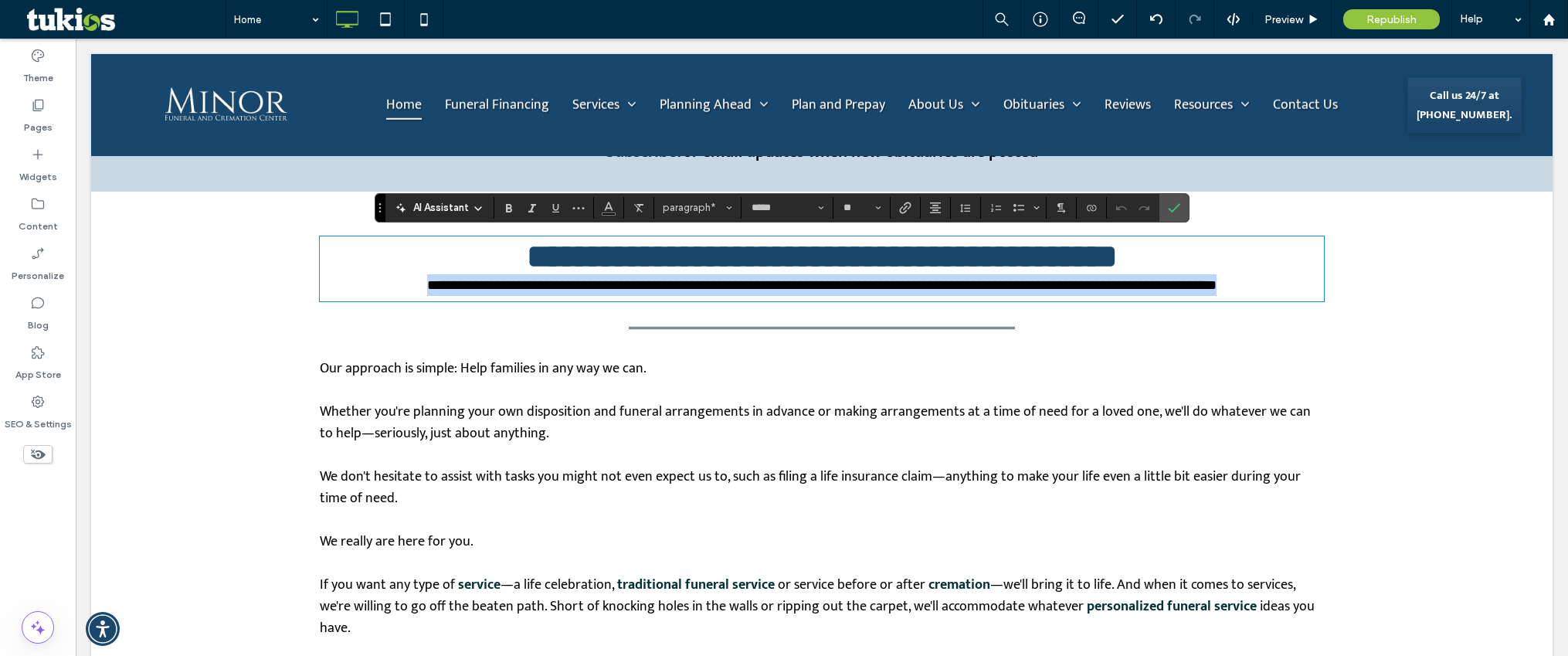
copy span "**********"
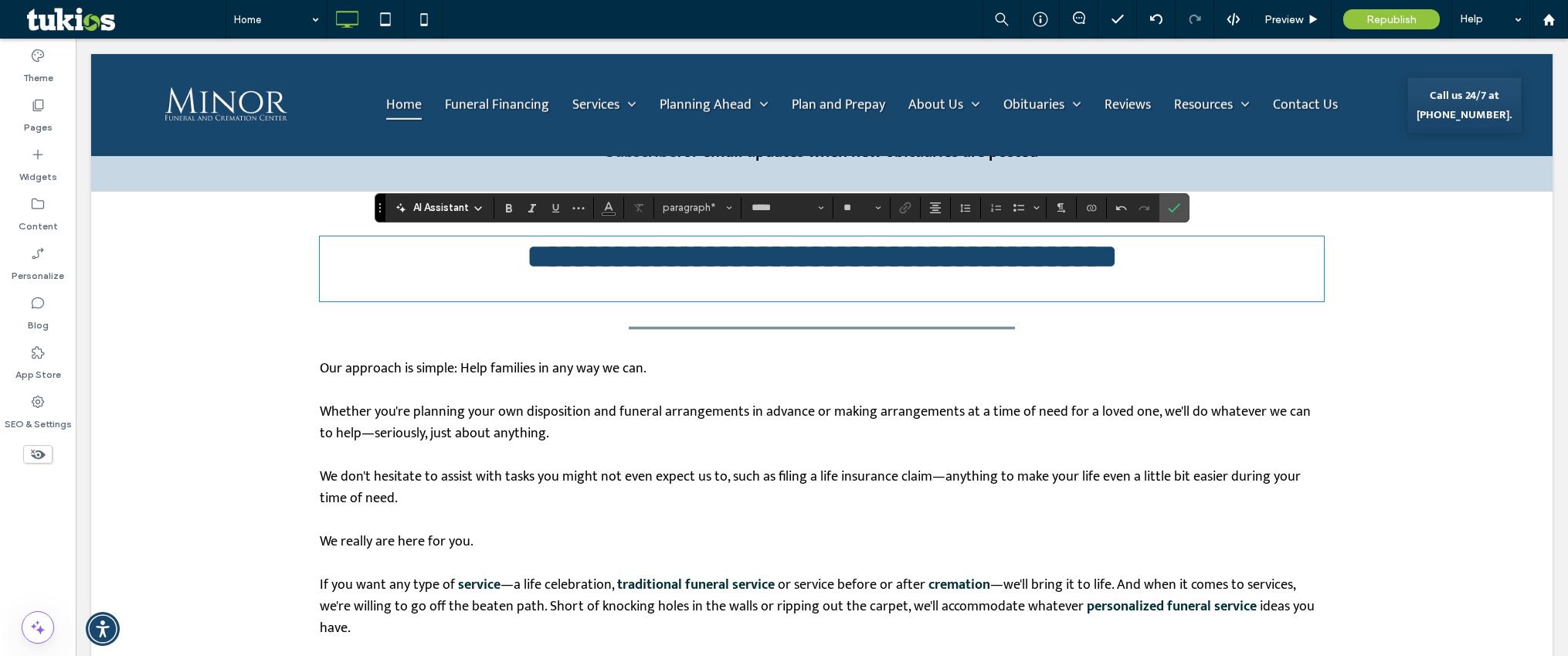
type input "**********"
type input "**"
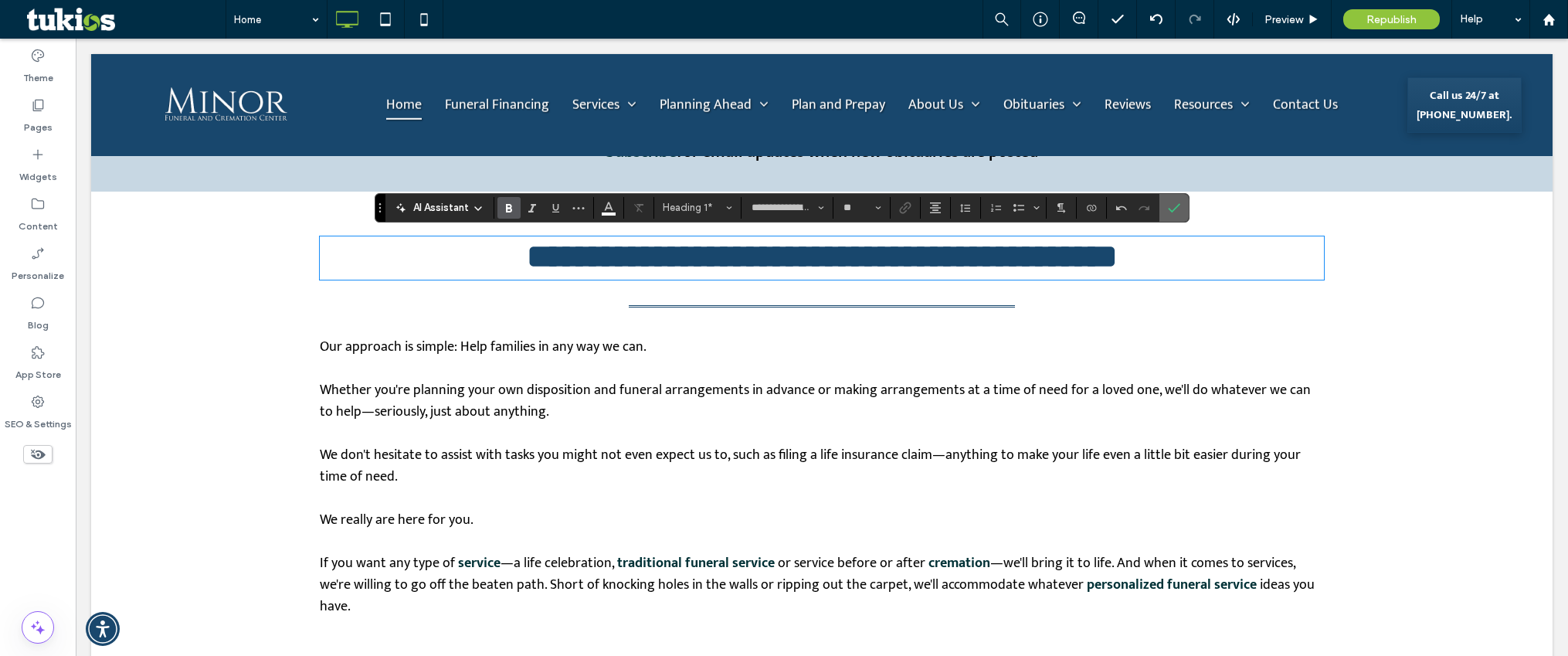
click at [1172, 212] on icon "Confirm" at bounding box center [1174, 208] width 13 height 13
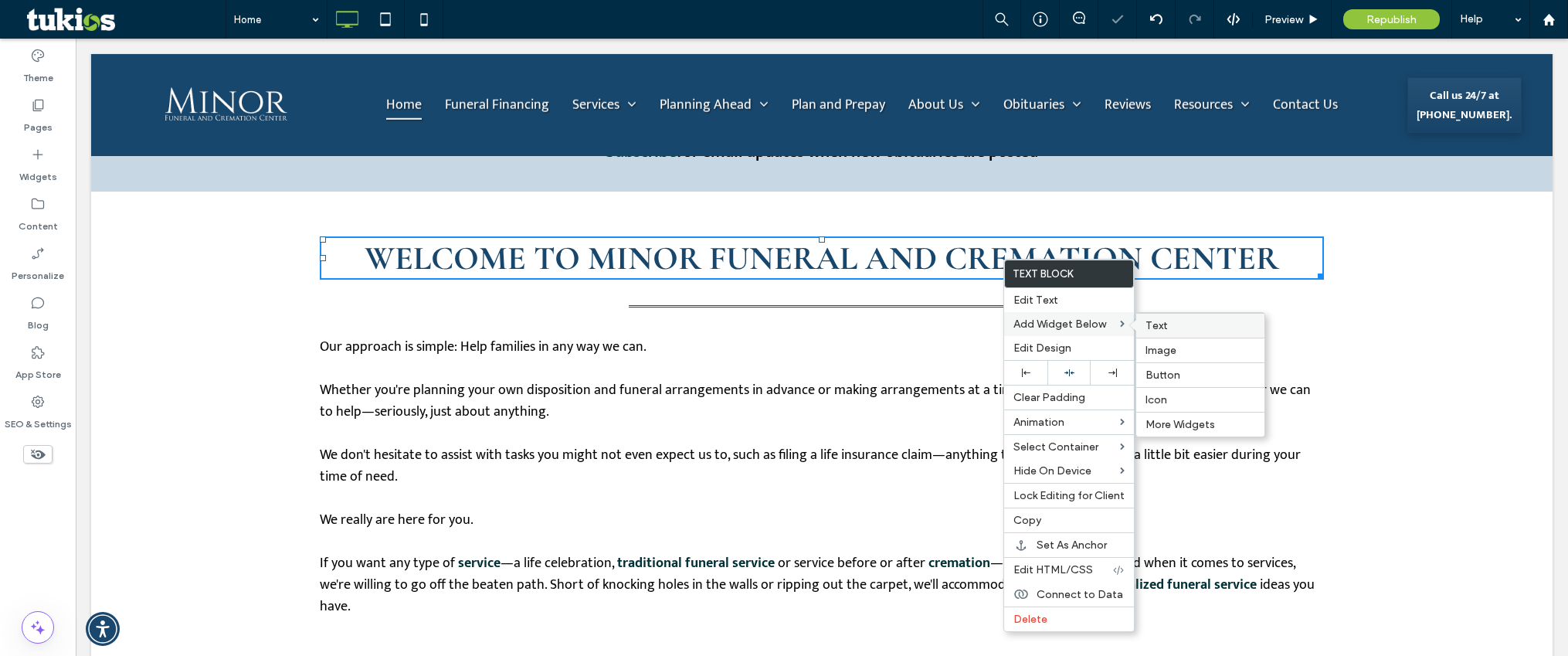
click at [1146, 326] on span "Text" at bounding box center [1156, 326] width 23 height 13
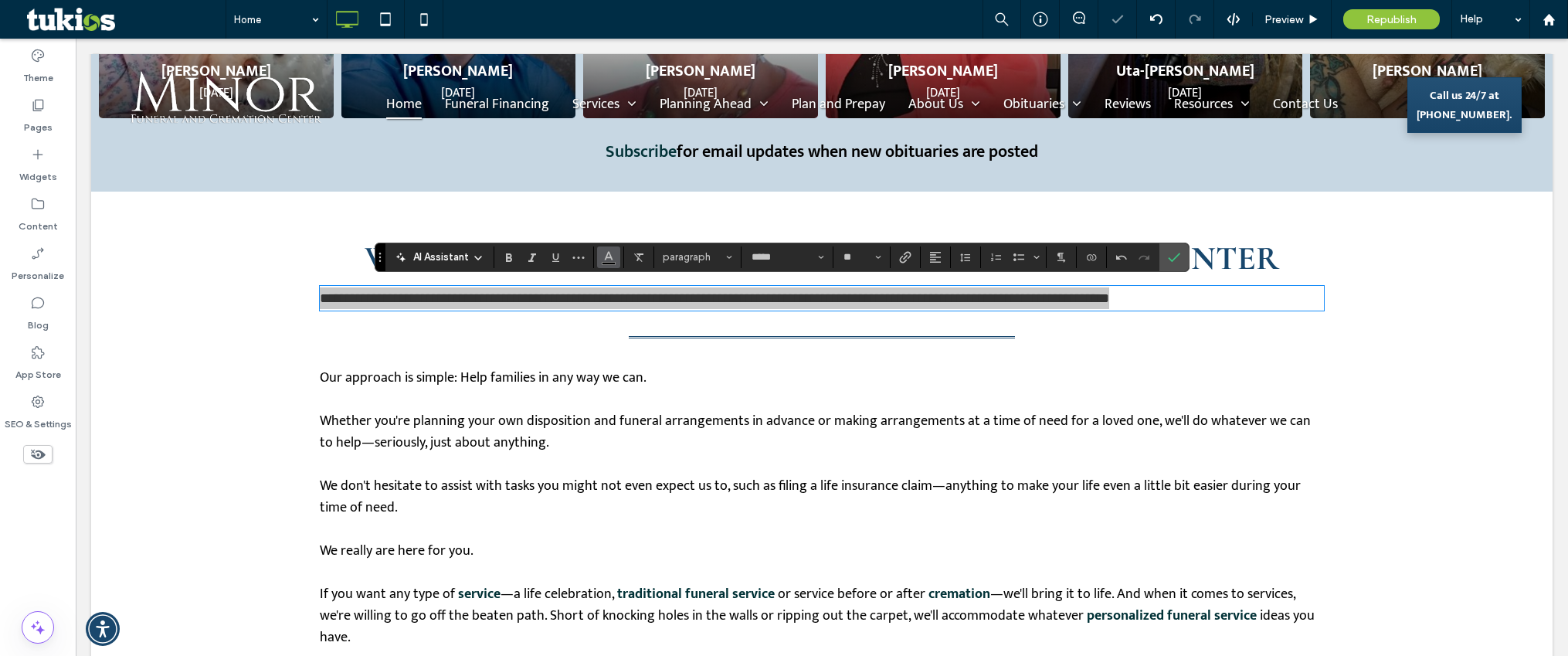
click at [609, 255] on use "Color" at bounding box center [608, 255] width 8 height 8
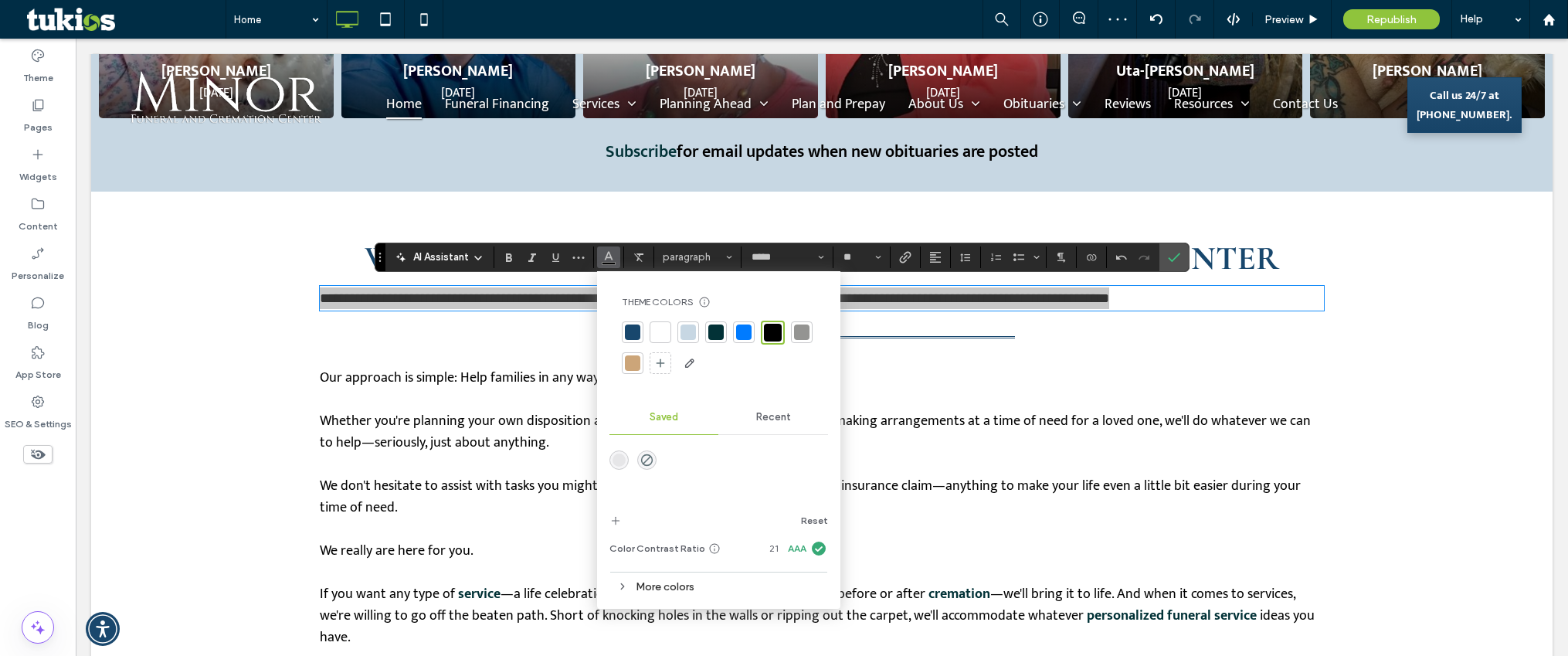
click at [619, 592] on div "More colors" at bounding box center [719, 586] width 218 height 21
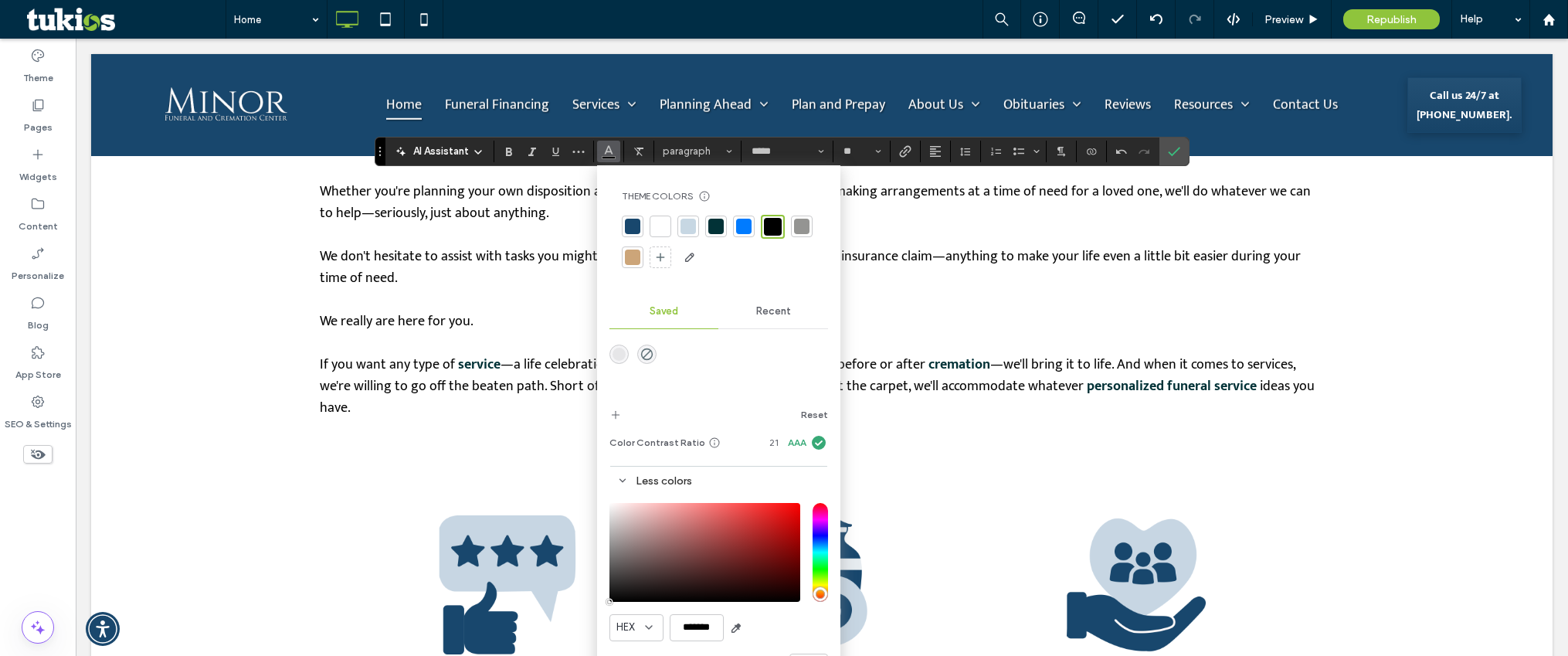
scroll to position [1159, 0]
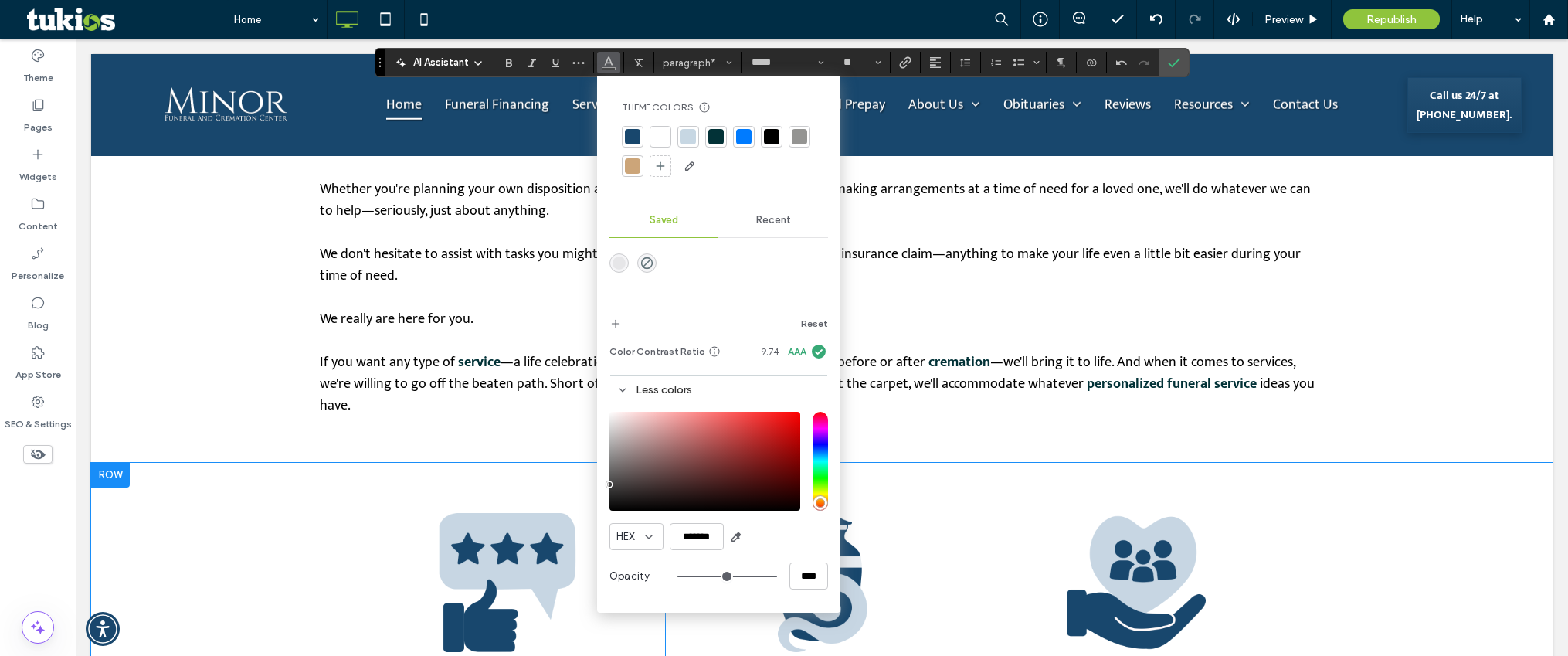
drag, startPoint x: 677, startPoint y: 525, endPoint x: 595, endPoint y: 471, distance: 98.2
type input "*******"
drag, startPoint x: 616, startPoint y: 469, endPoint x: 607, endPoint y: 469, distance: 9.0
click at [609, 469] on div "saturation and value" at bounding box center [705, 461] width 191 height 99
click at [607, 469] on div "pointer" at bounding box center [608, 468] width 5 height 5
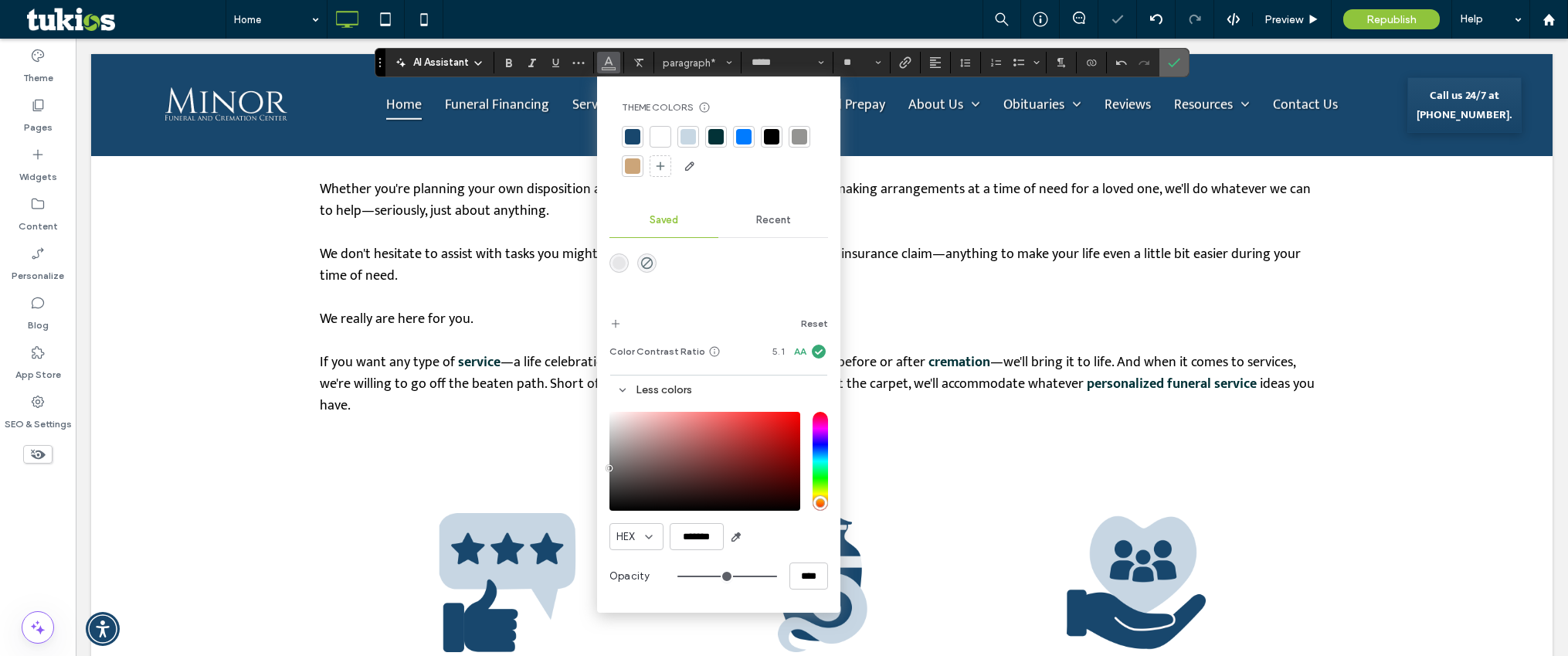
click at [1169, 64] on use "Confirm" at bounding box center [1174, 63] width 13 height 9
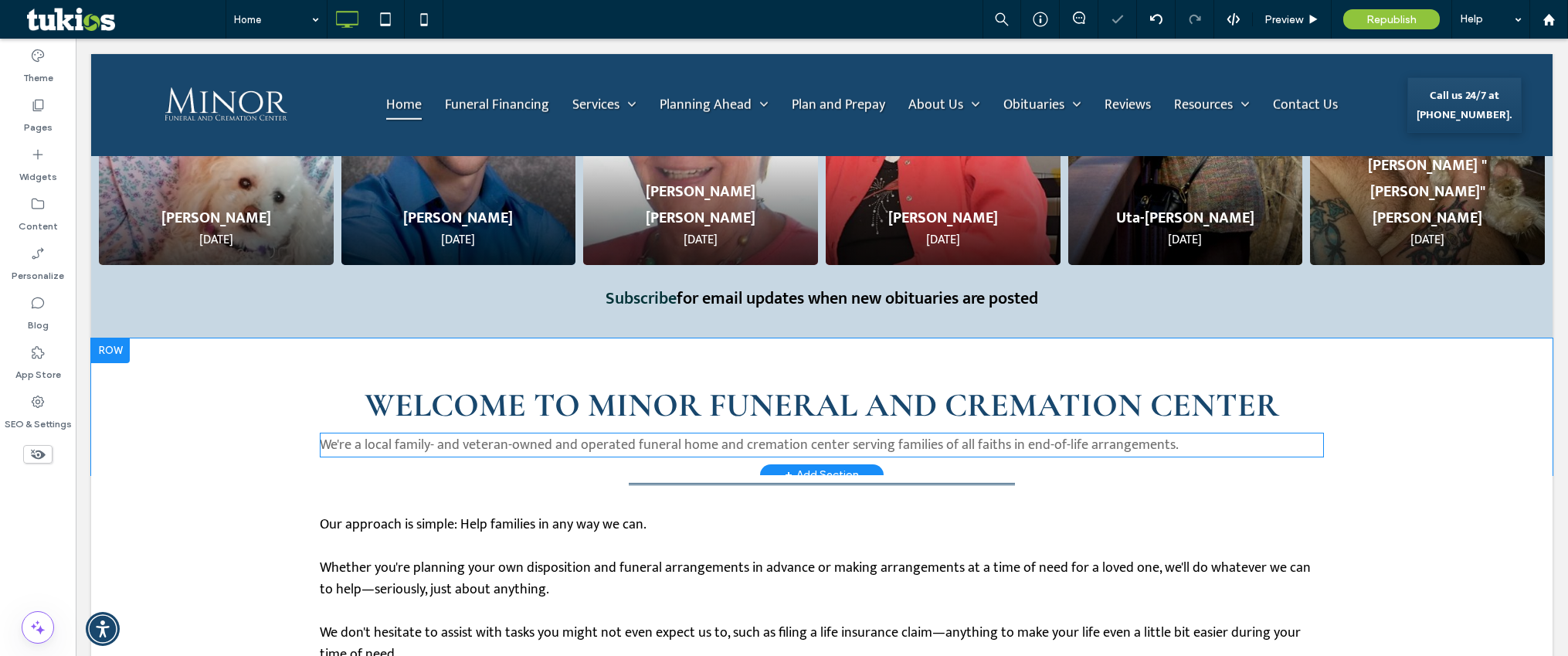
scroll to position [0, 0]
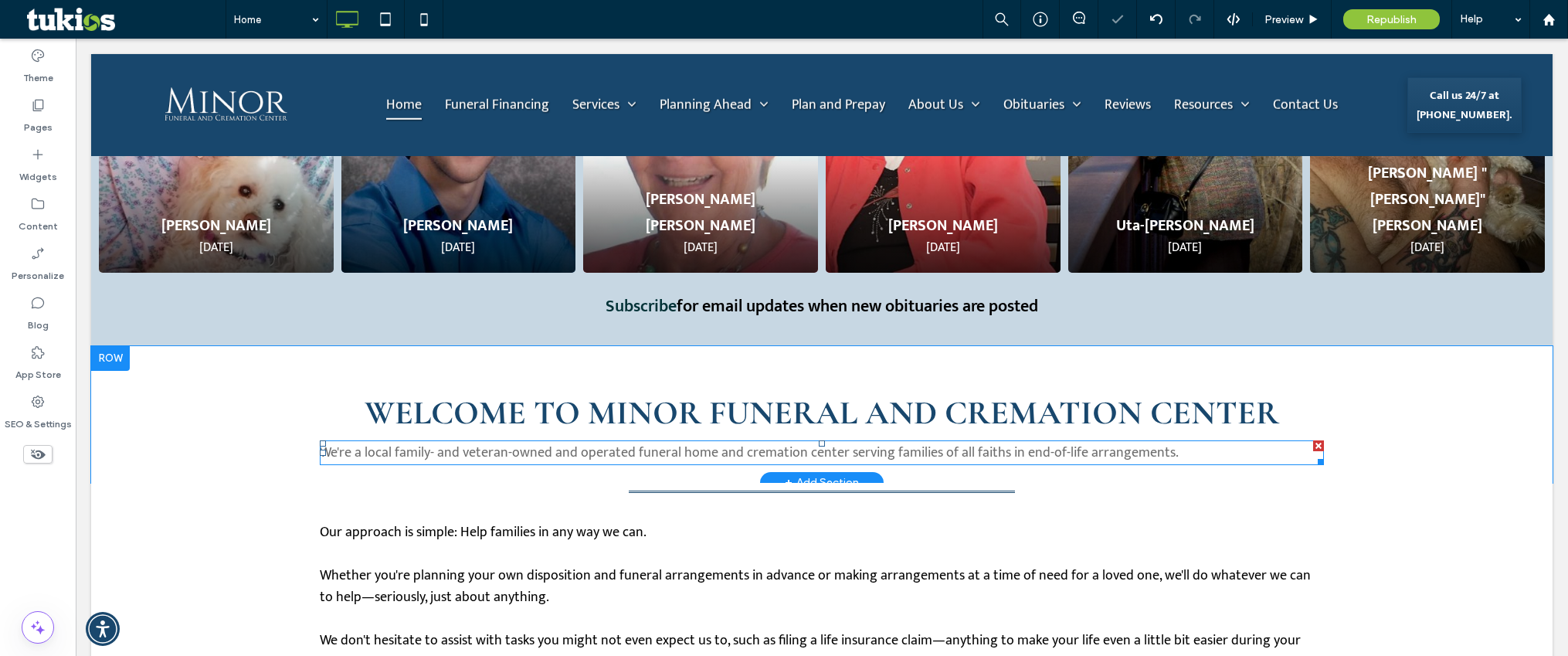
click at [1136, 449] on span "We're a local family- and veteran-owned and operated funeral home and cremation…" at bounding box center [749, 452] width 859 height 23
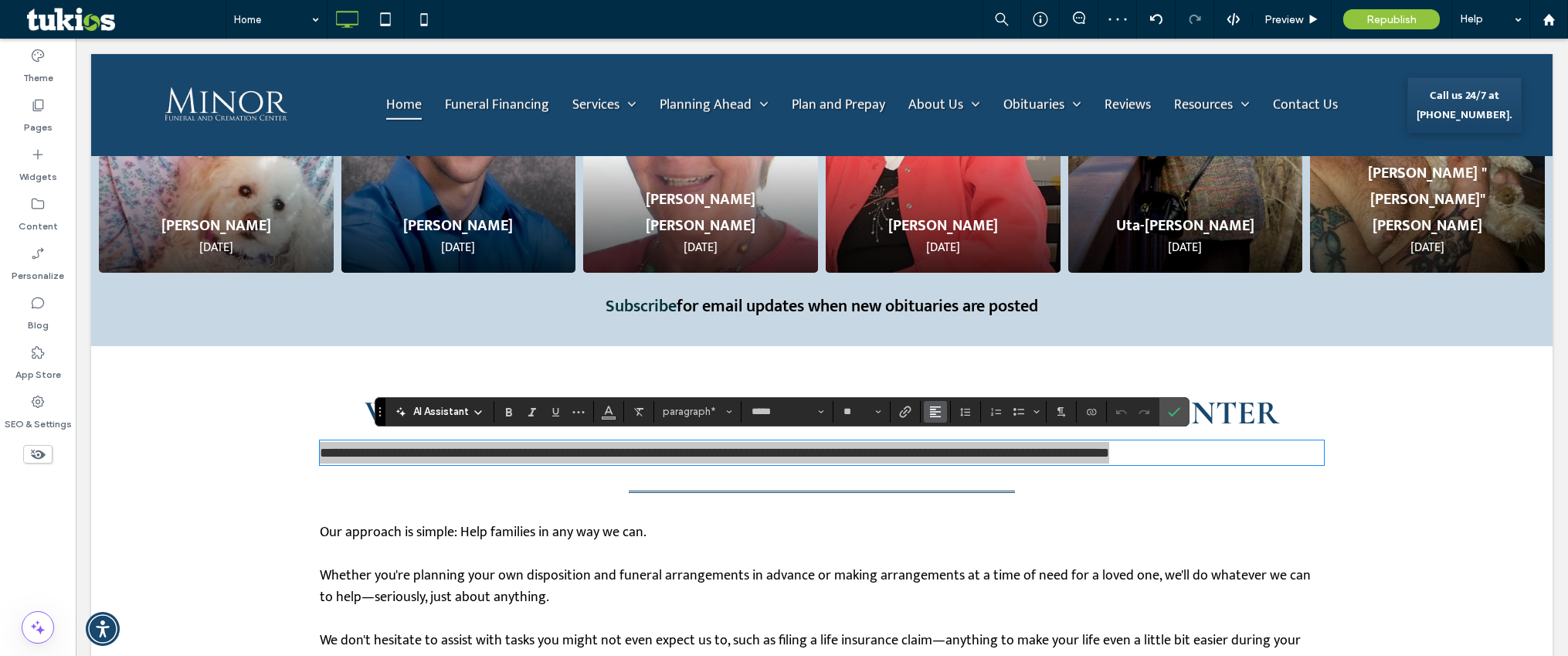
click at [930, 407] on icon "Alignment" at bounding box center [936, 412] width 13 height 13
click at [956, 337] on label "ui.textEditor.alignment.center" at bounding box center [950, 341] width 54 height 23
drag, startPoint x: 1171, startPoint y: 410, endPoint x: 1223, endPoint y: 422, distance: 53.4
click at [1171, 410] on icon "Confirm" at bounding box center [1174, 412] width 13 height 13
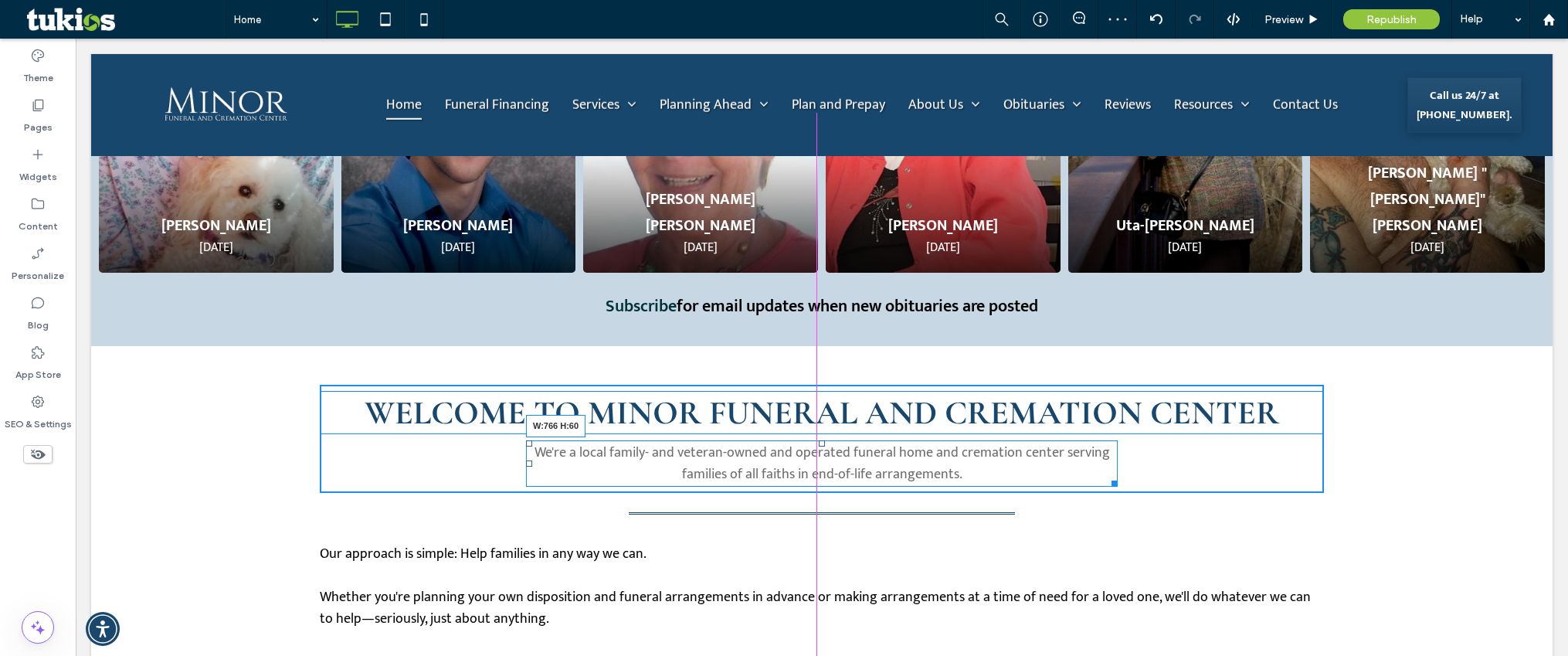
drag, startPoint x: 1302, startPoint y: 459, endPoint x: 1109, endPoint y: 448, distance: 193.3
click at [1109, 448] on div "We're a local family- and veteran-owned and operated funeral home and cremation…" at bounding box center [821, 463] width 591 height 46
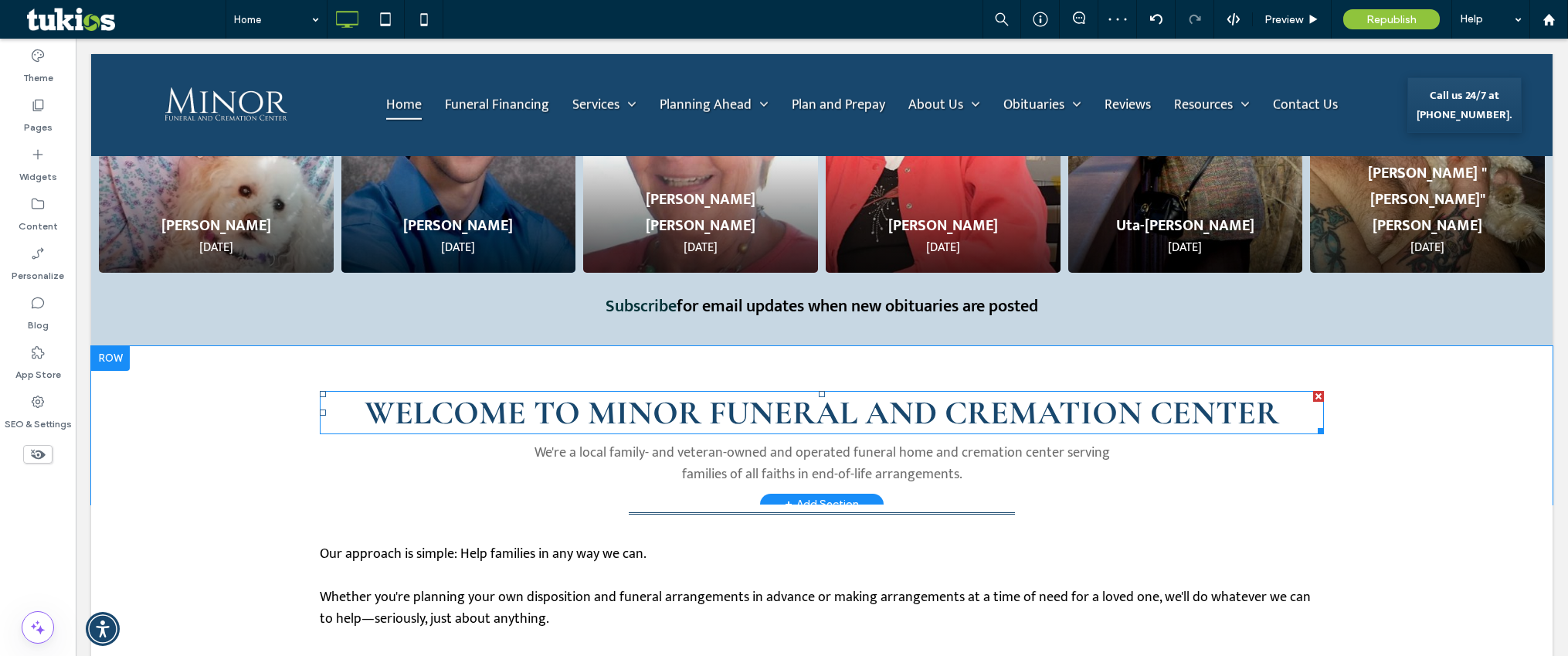
click at [1207, 406] on span "WELCOME TO MINOR FUNERAL AND CREMATION CENTER" at bounding box center [821, 412] width 914 height 40
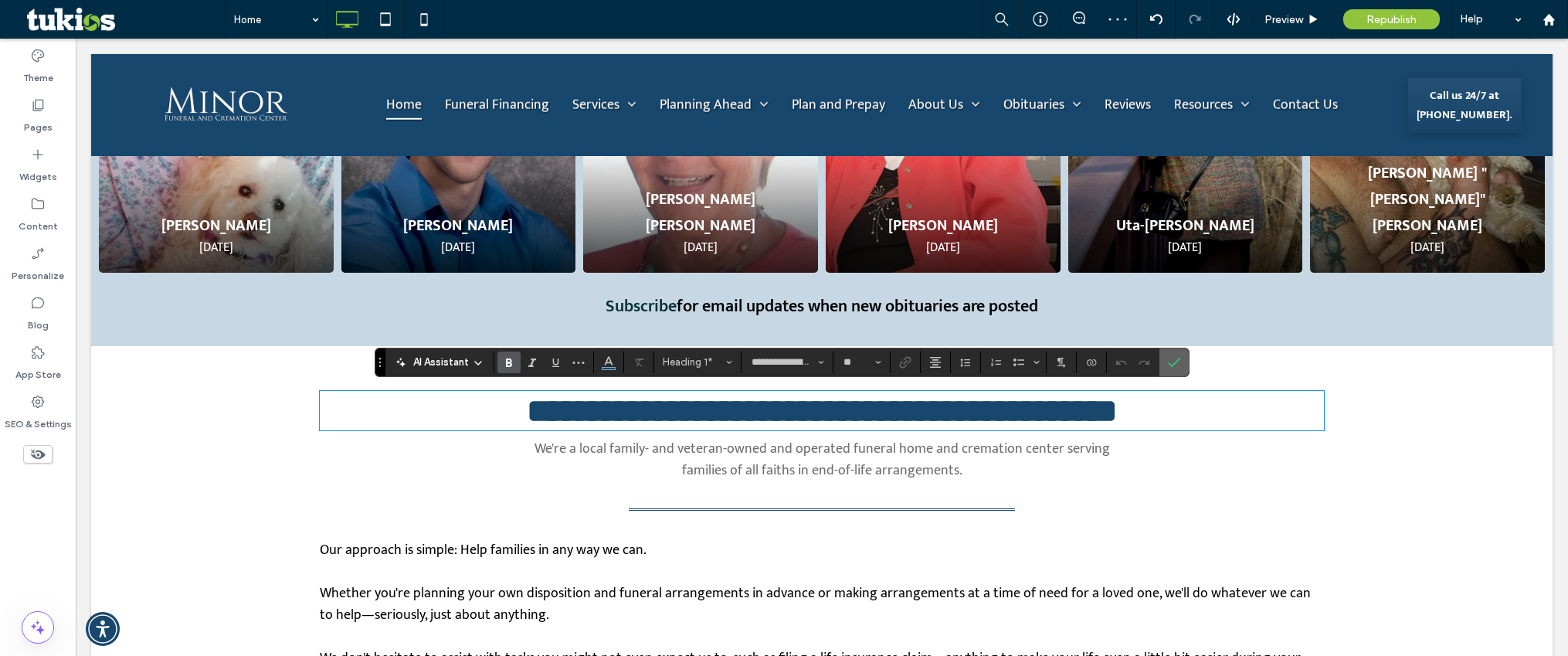
drag, startPoint x: 1181, startPoint y: 366, endPoint x: 1230, endPoint y: 389, distance: 54.1
click at [1181, 366] on label "Confirm" at bounding box center [1173, 362] width 23 height 28
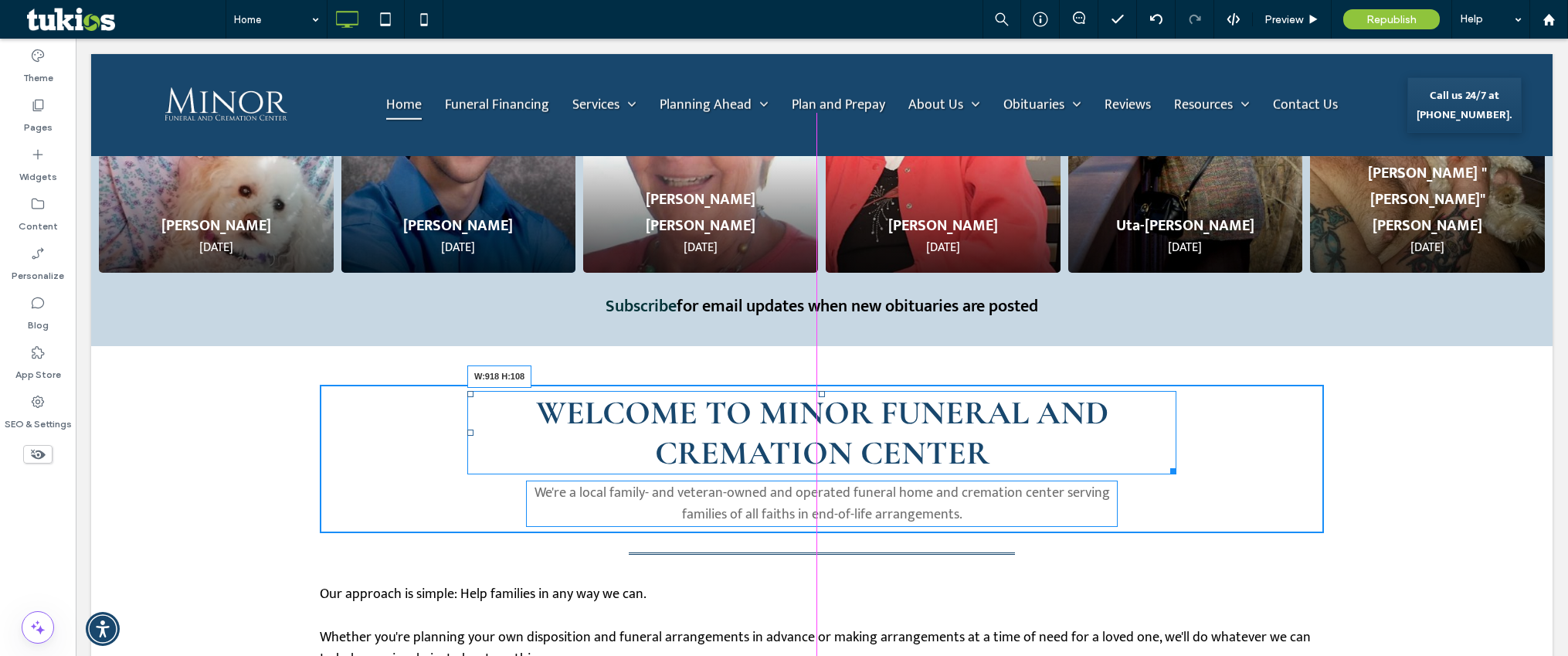
drag, startPoint x: 1312, startPoint y: 429, endPoint x: 1246, endPoint y: 460, distance: 72.9
click at [1165, 423] on div "WELCOME TO MINOR FUNERAL AND CREMATION CENTER W:918 H:108" at bounding box center [822, 433] width 709 height 84
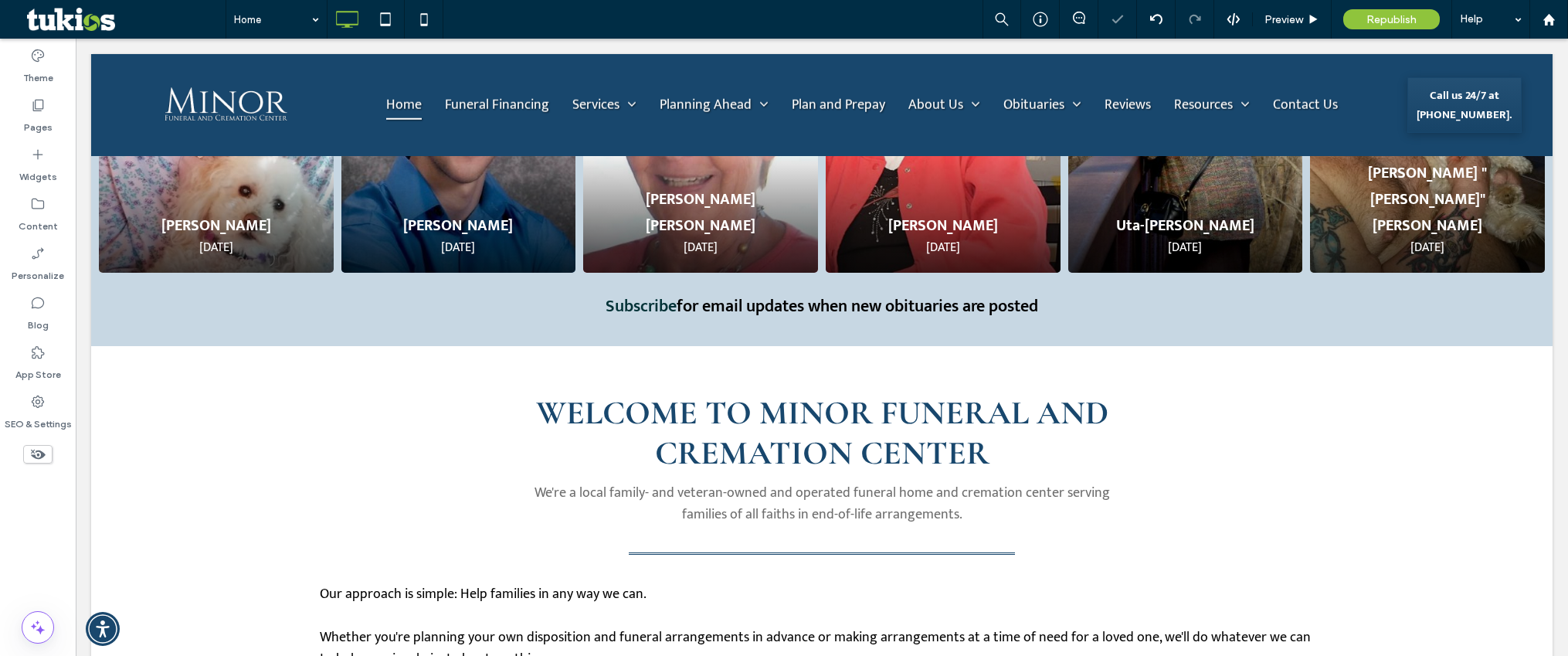
click at [1296, 431] on div "WELCOME TO MINOR FUNERAL AND CREMATION CENTER Click To Paste We're a local fami…" at bounding box center [822, 459] width 1004 height 148
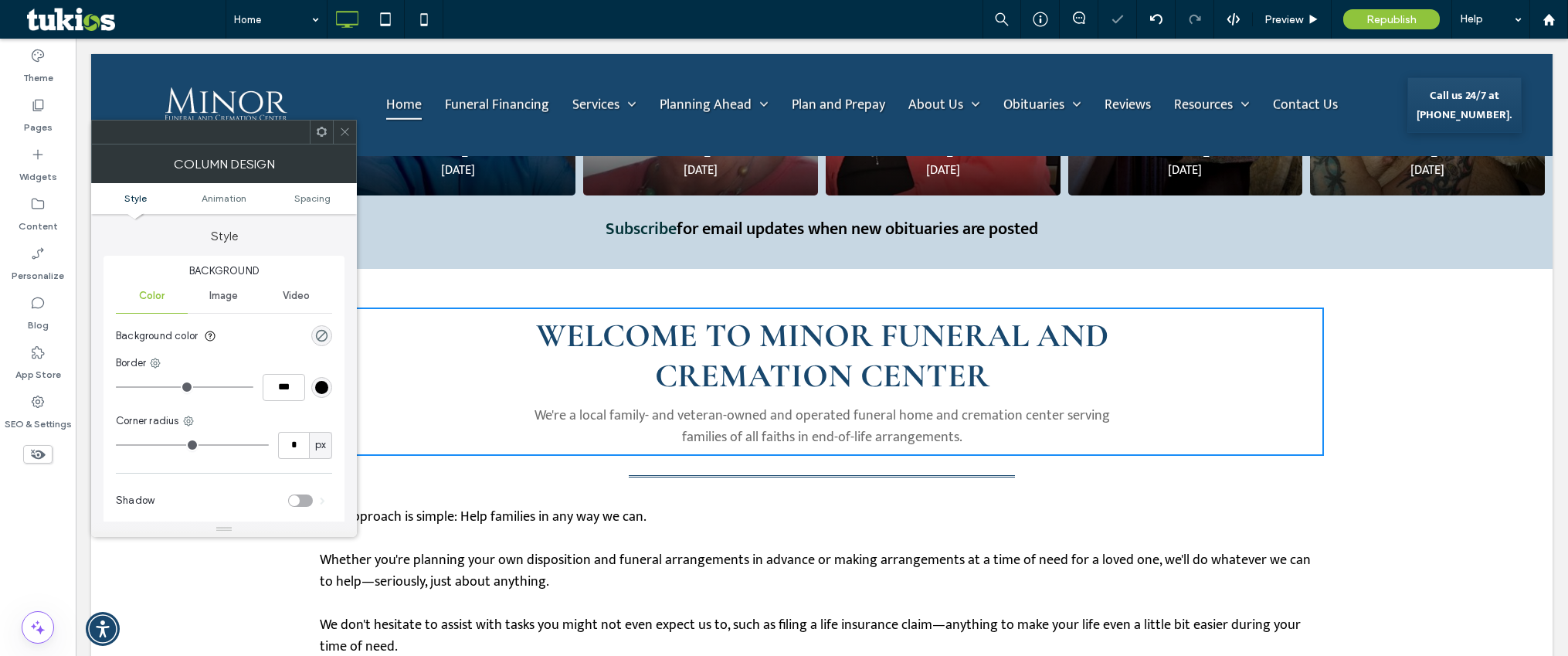
drag, startPoint x: 344, startPoint y: 138, endPoint x: 462, endPoint y: 141, distance: 118.0
click at [344, 138] on span at bounding box center [345, 131] width 12 height 23
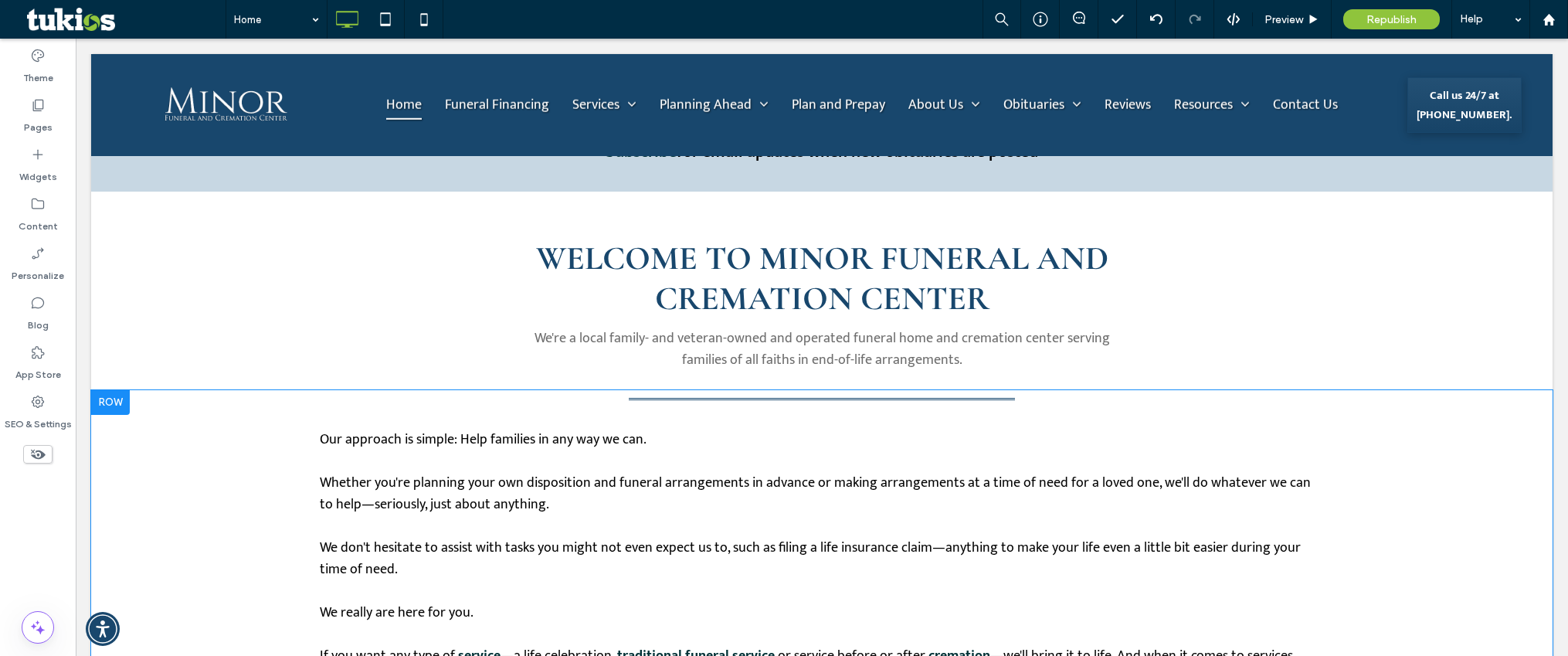
click at [941, 399] on div "Our approach is simple: Help families in any way we can. Whether you're plannin…" at bounding box center [822, 554] width 1004 height 328
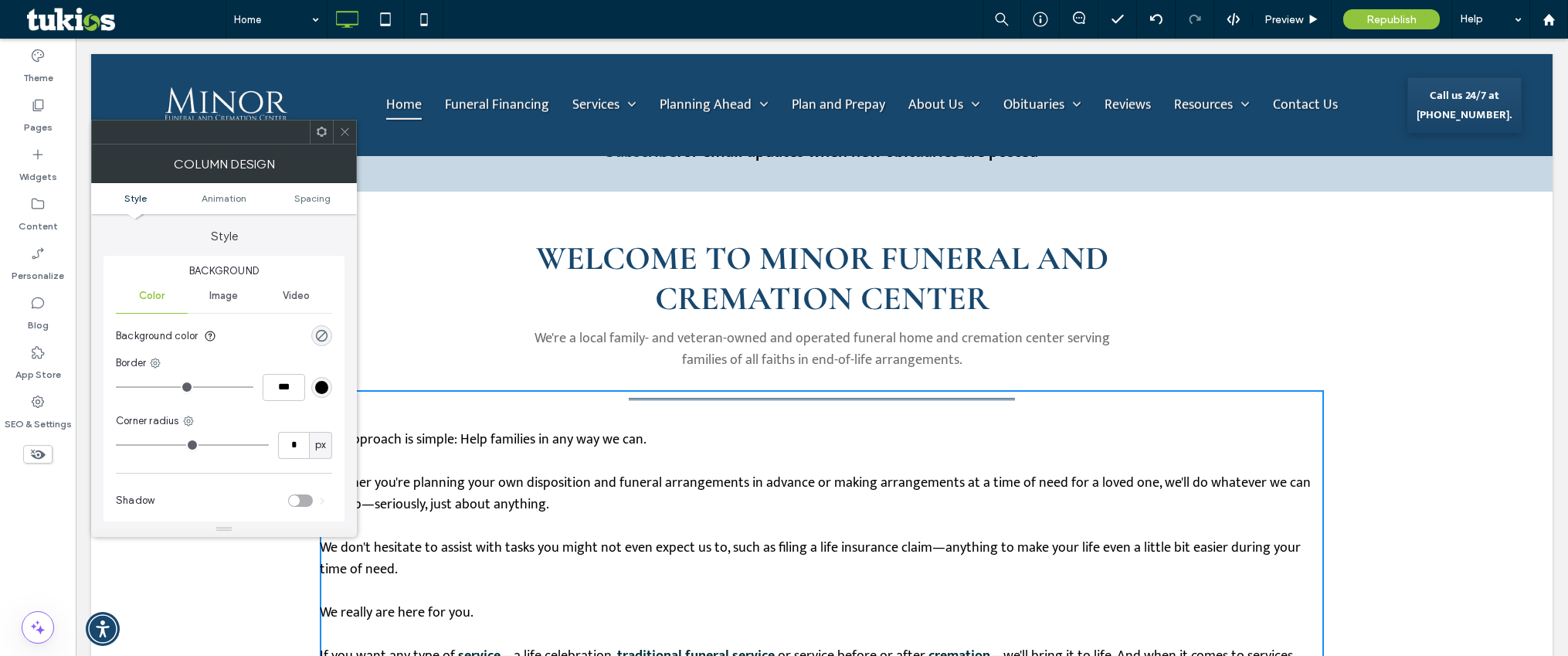
click at [344, 126] on span at bounding box center [345, 131] width 12 height 23
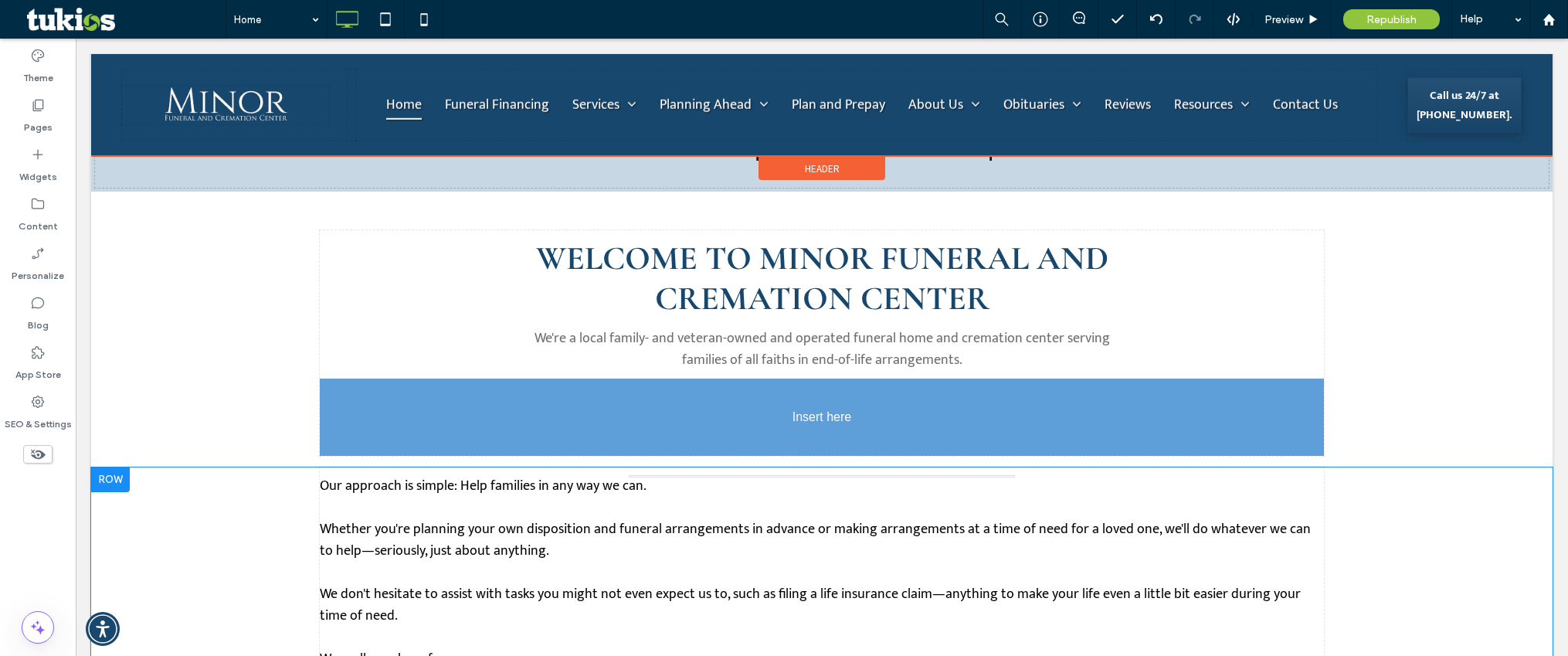
drag, startPoint x: 845, startPoint y: 397, endPoint x: 849, endPoint y: 417, distance: 20.4
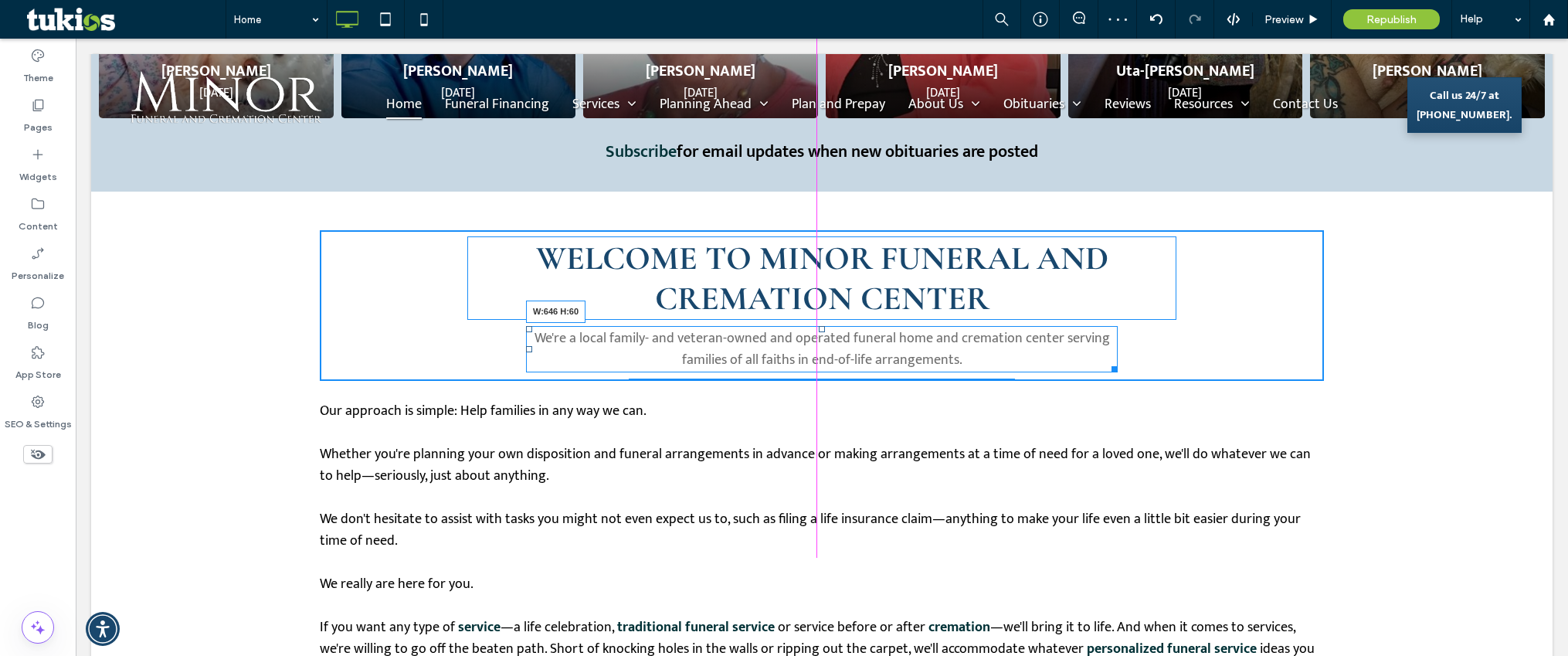
drag, startPoint x: 1109, startPoint y: 368, endPoint x: 1062, endPoint y: 368, distance: 47.0
click at [1106, 368] on div at bounding box center [1111, 367] width 12 height 12
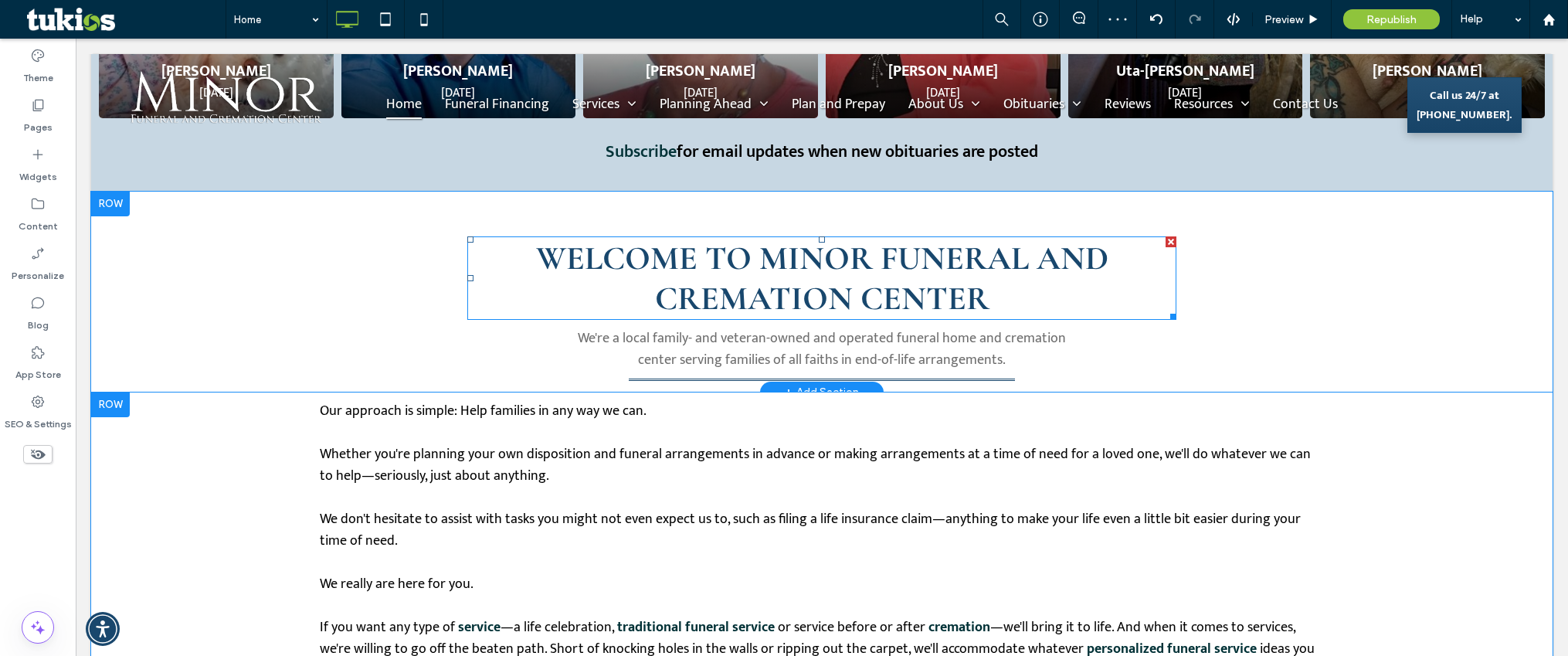
click at [961, 291] on span "WELCOME TO MINOR FUNERAL AND CREMATION CENTER" at bounding box center [821, 278] width 572 height 80
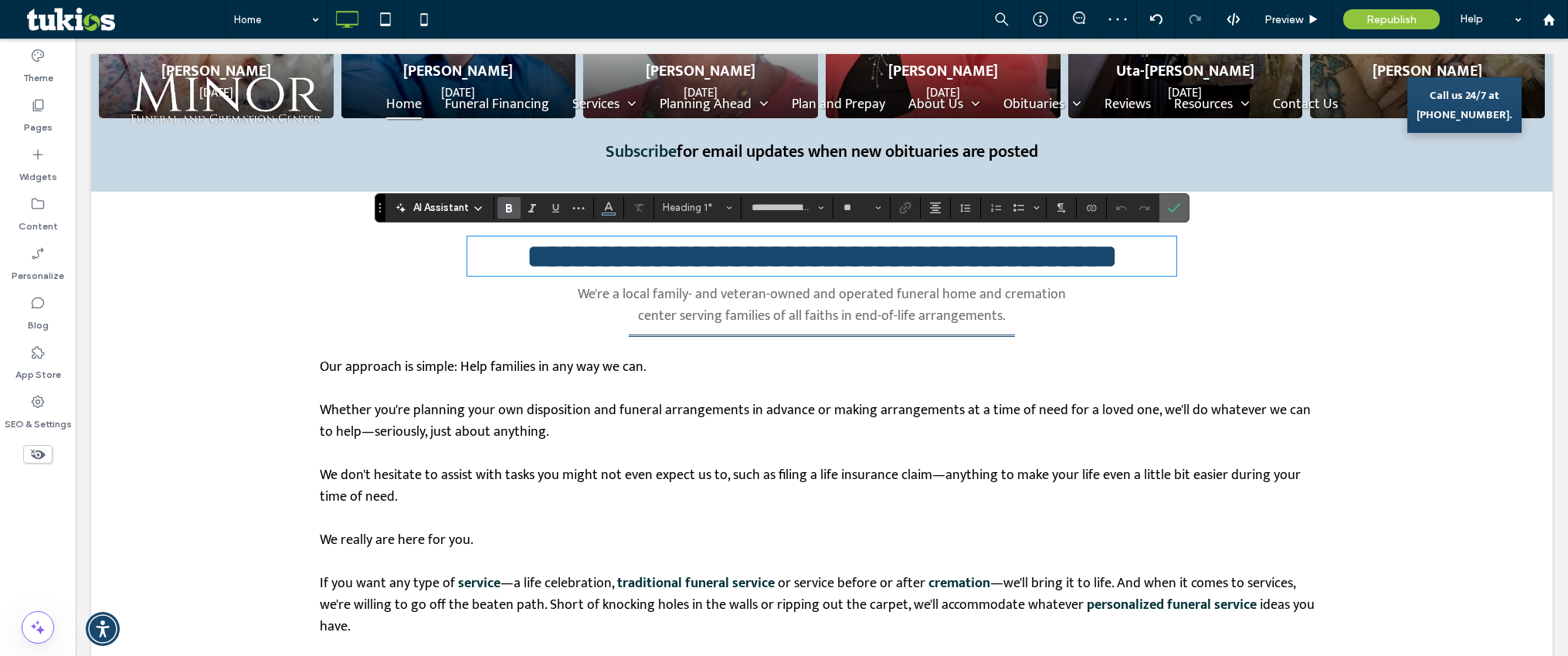
click at [1171, 209] on icon "Confirm" at bounding box center [1174, 208] width 13 height 13
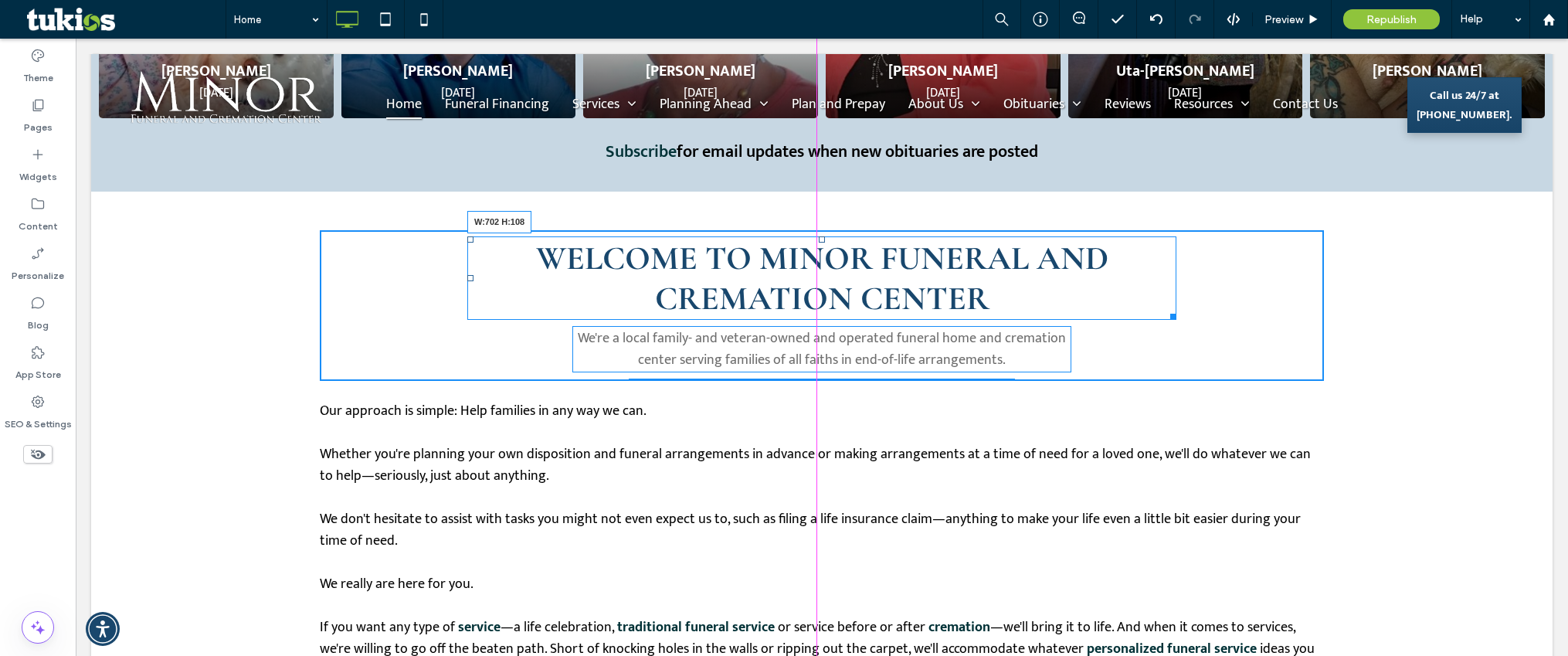
drag, startPoint x: 1168, startPoint y: 315, endPoint x: 1084, endPoint y: 288, distance: 88.2
click at [1084, 288] on div "WELCOME TO MINOR FUNERAL AND CREMATION CENTER W:702 H:108" at bounding box center [822, 278] width 709 height 84
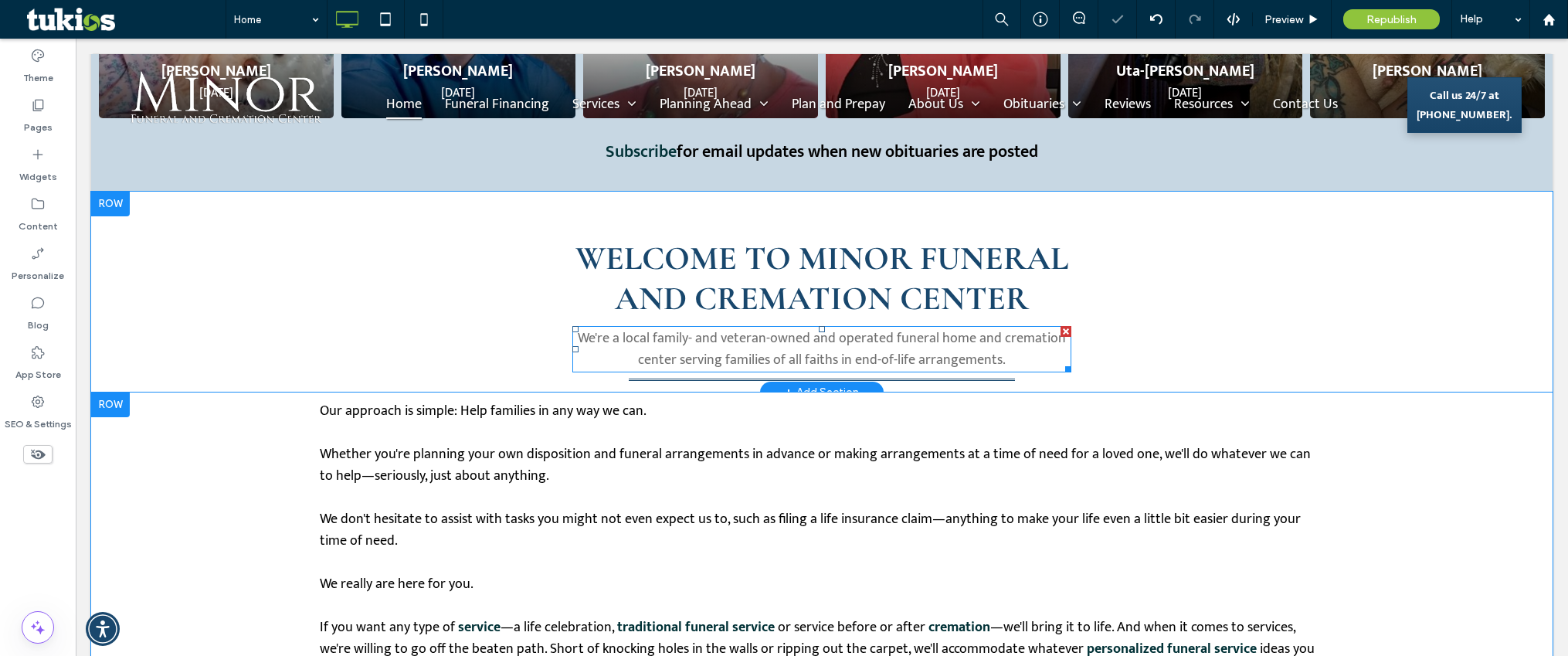
click at [1049, 353] on p "We're a local family- and veteran-owned and operated funeral home and cremation…" at bounding box center [821, 349] width 499 height 44
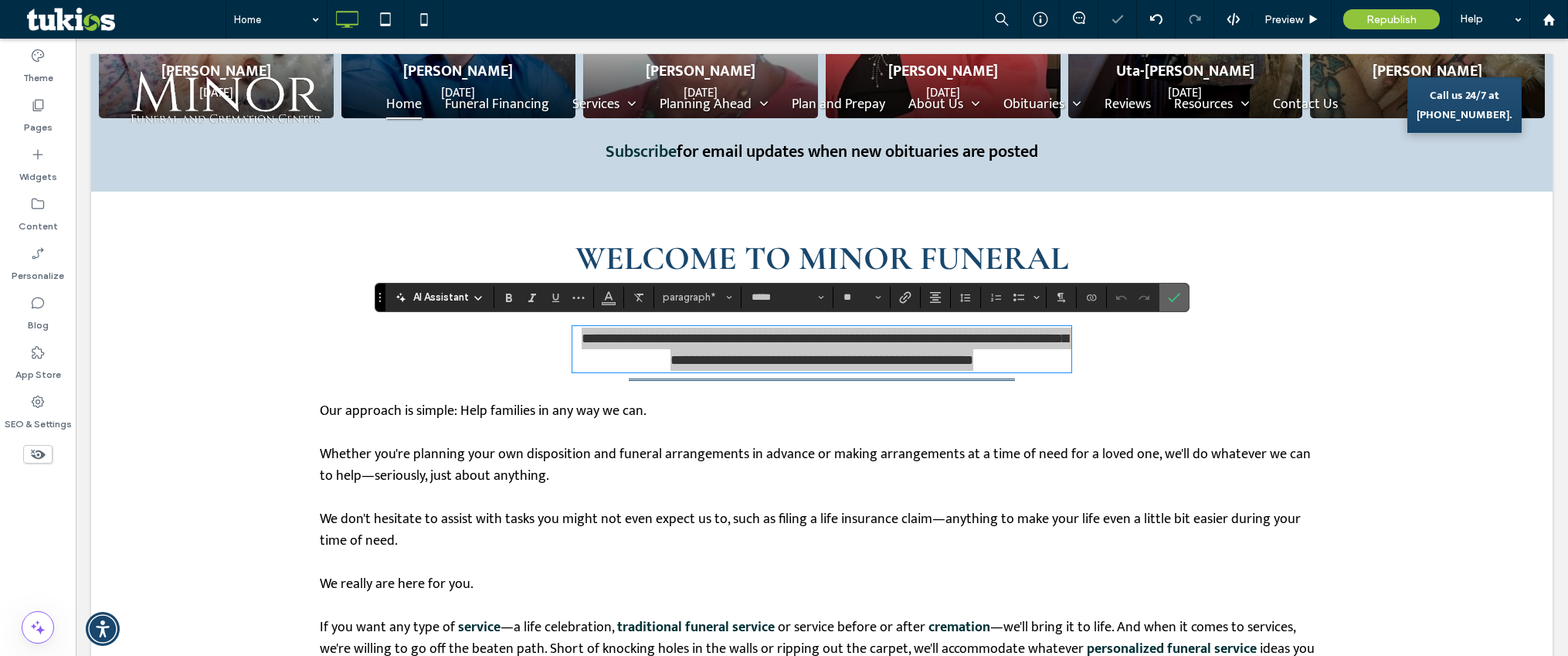
click at [1175, 299] on icon "Confirm" at bounding box center [1174, 298] width 13 height 13
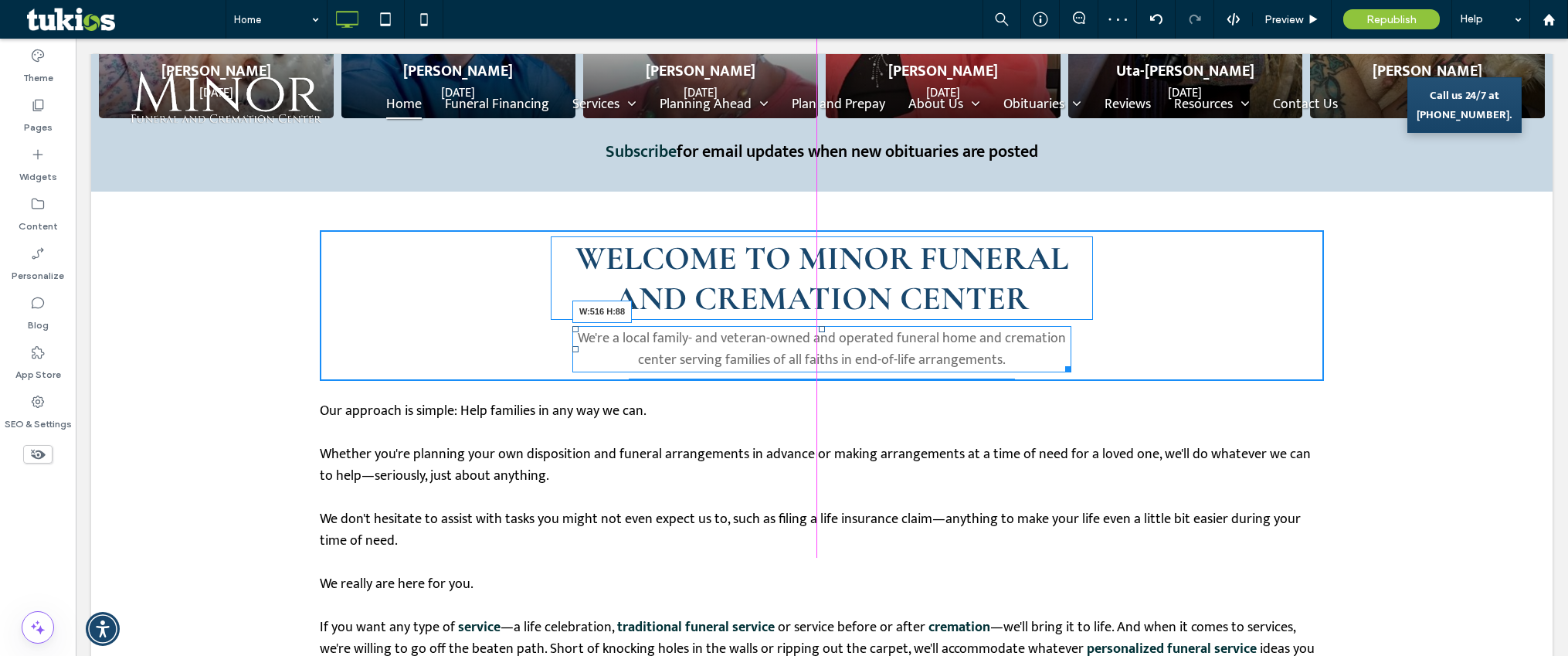
drag, startPoint x: 1064, startPoint y: 368, endPoint x: 1014, endPoint y: 365, distance: 50.1
click at [1014, 365] on div "We're a local family- and veteran-owned and operated funeral home and cremation…" at bounding box center [821, 348] width 499 height 46
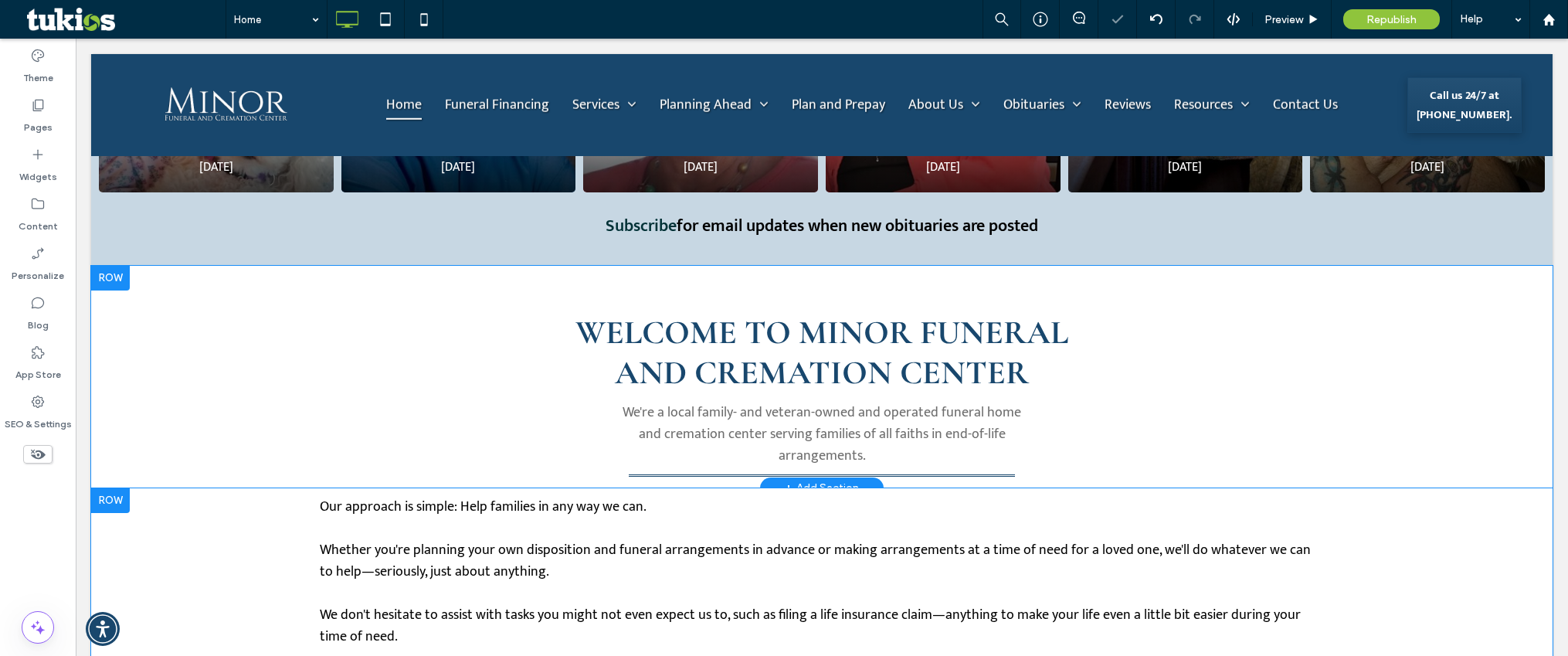
scroll to position [850, 0]
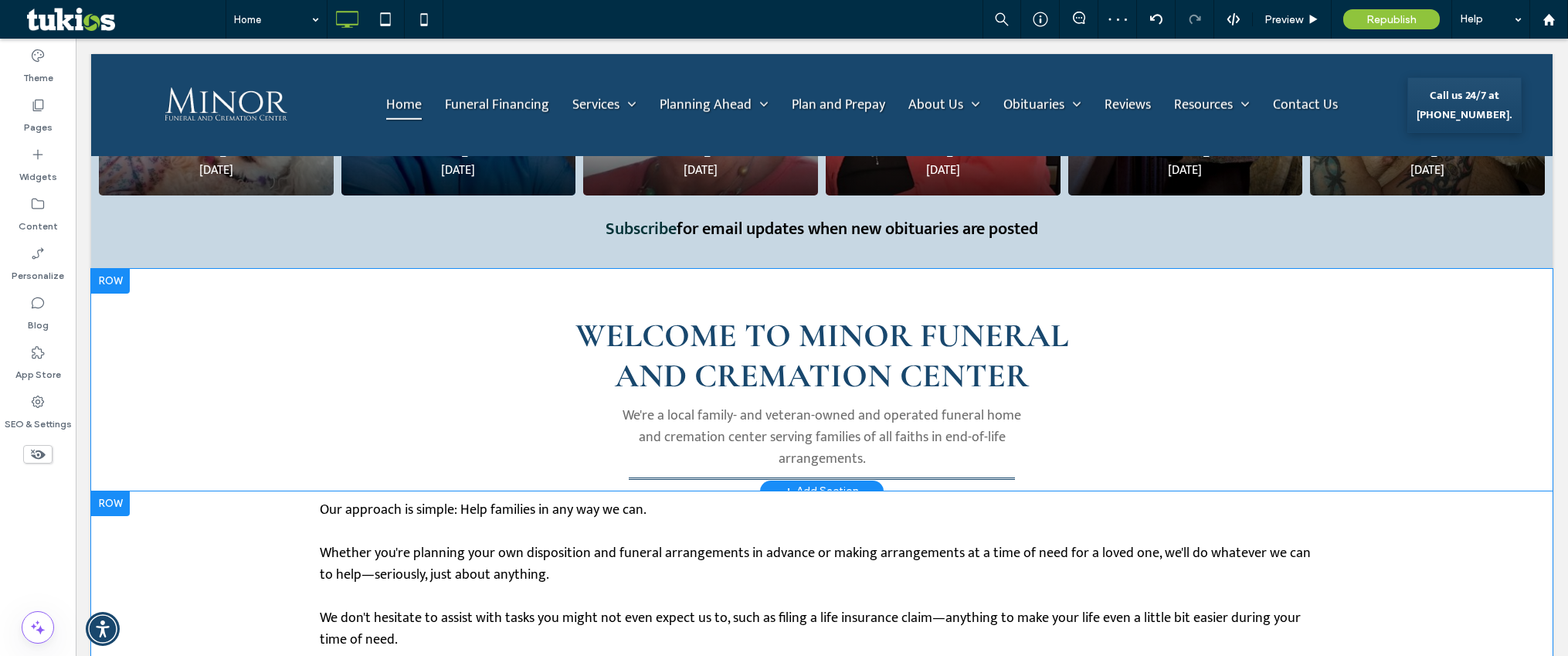
click at [1414, 378] on div "WELCOME TO MINOR FUNERAL AND CREMATION CENTER Click To Paste We're a local fami…" at bounding box center [821, 380] width 1462 height 223
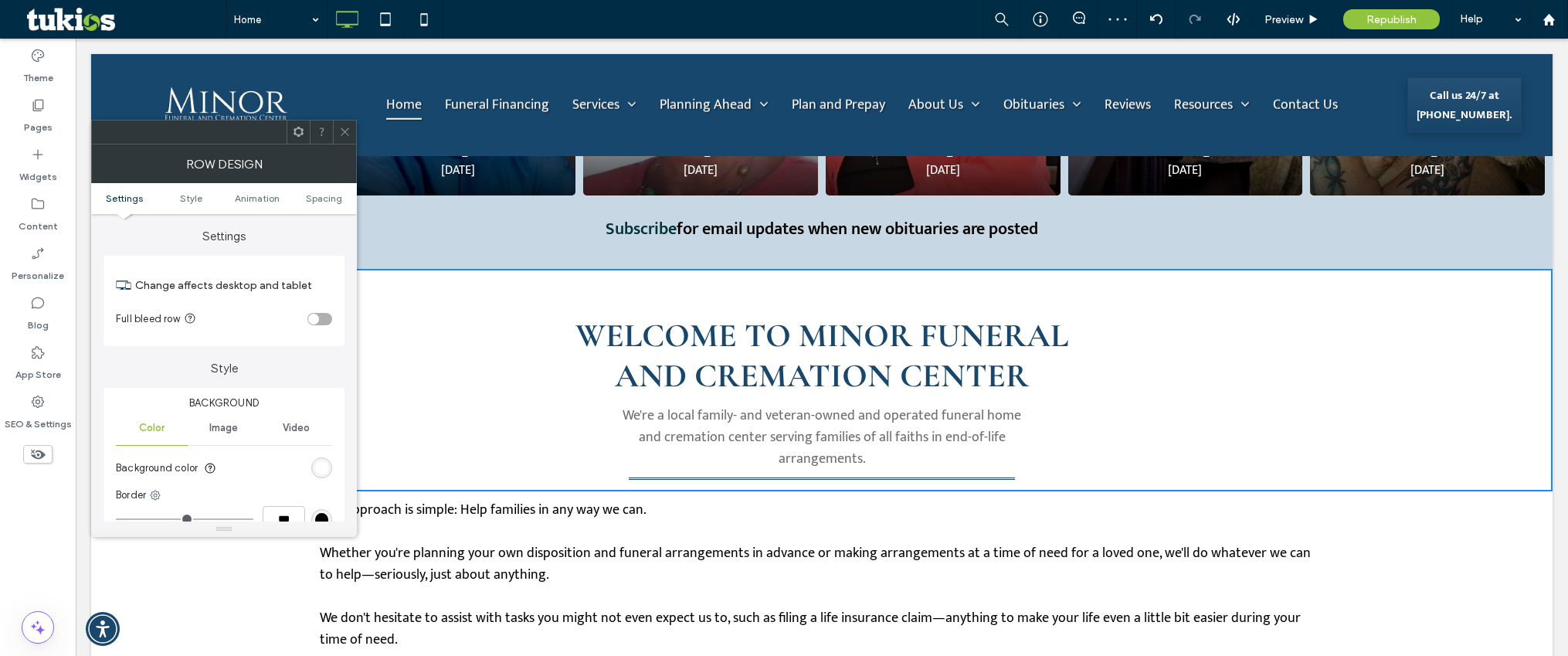
click at [344, 126] on icon at bounding box center [345, 131] width 12 height 12
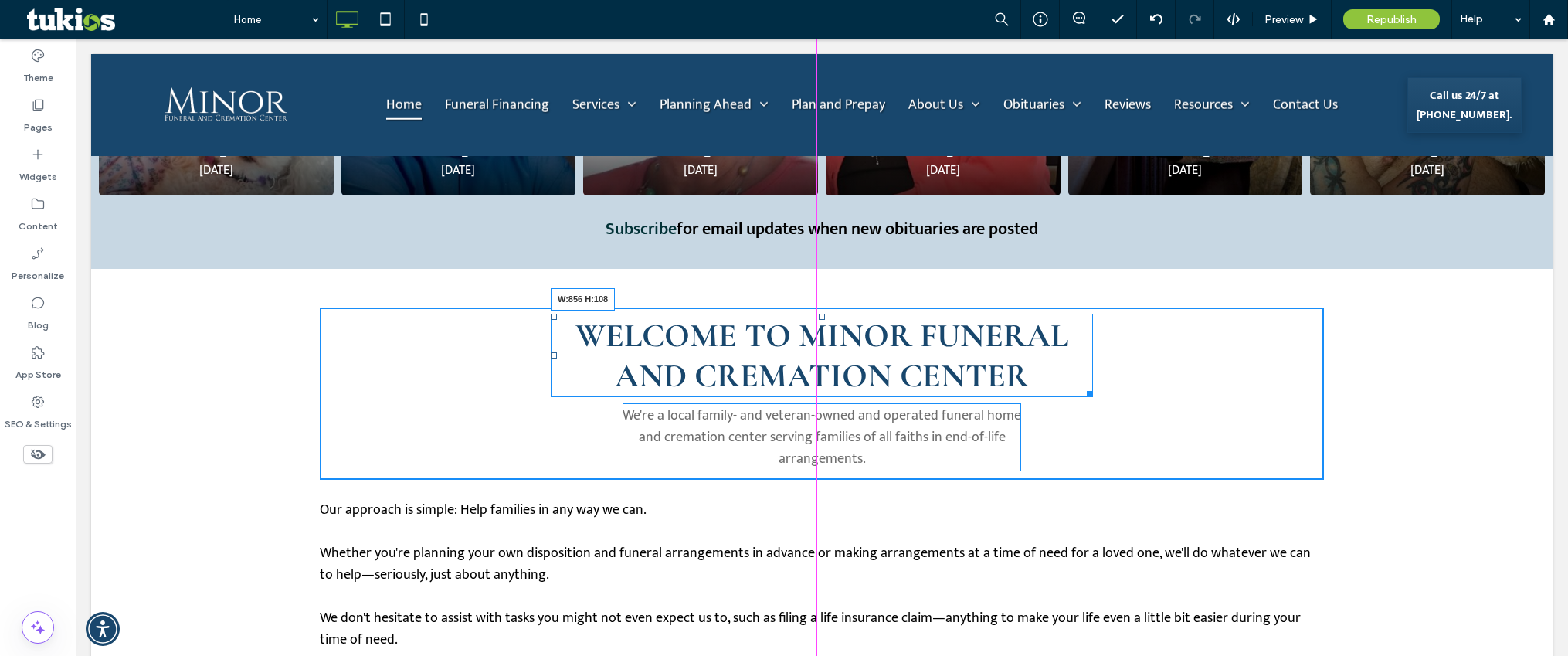
drag, startPoint x: 1083, startPoint y: 388, endPoint x: 1142, endPoint y: 360, distance: 65.3
click at [1093, 360] on div "WELCOME TO MINOR FUNERAL AND CREMATION CENTER W:856 H:108" at bounding box center [821, 356] width 542 height 84
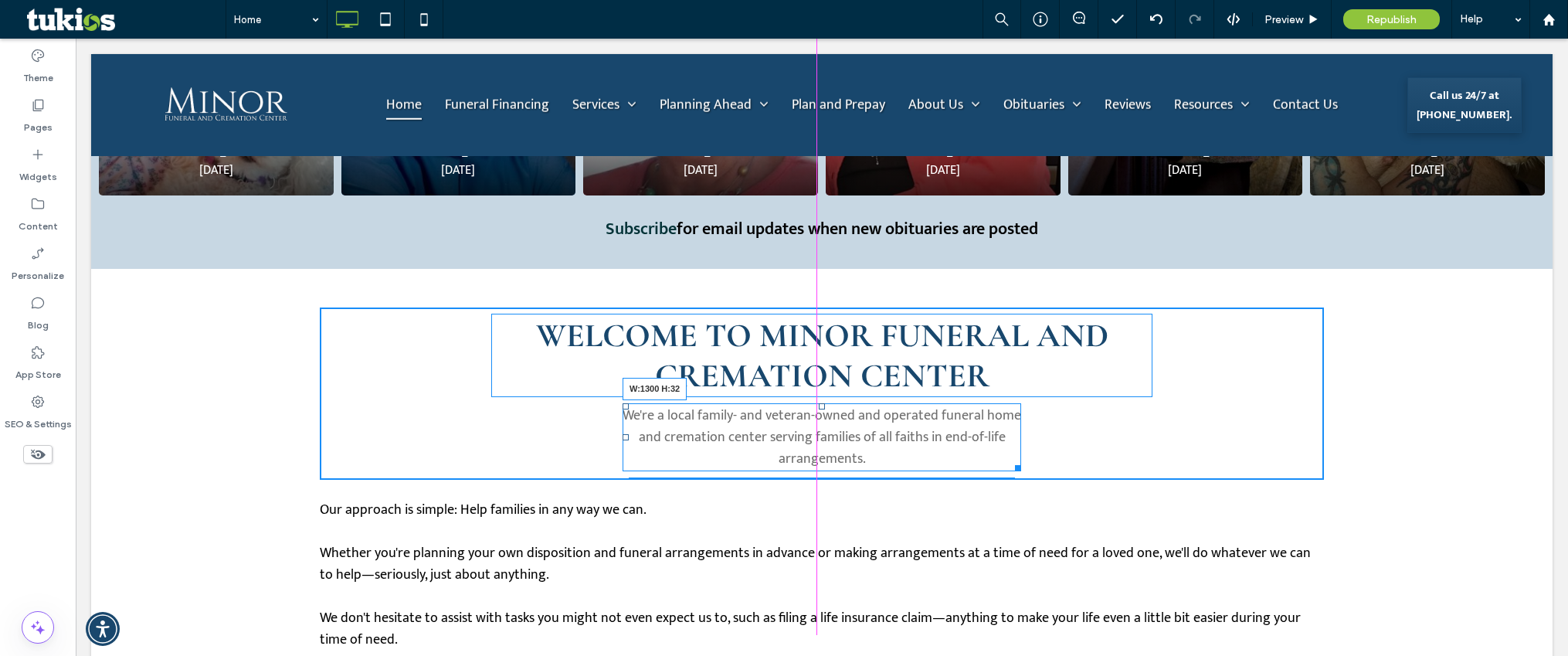
drag, startPoint x: 1011, startPoint y: 466, endPoint x: 1398, endPoint y: 419, distance: 389.8
click at [1398, 419] on div "WELCOME TO MINOR FUNERAL AND CREMATION CENTER Click To Paste We're a local fami…" at bounding box center [821, 380] width 1462 height 223
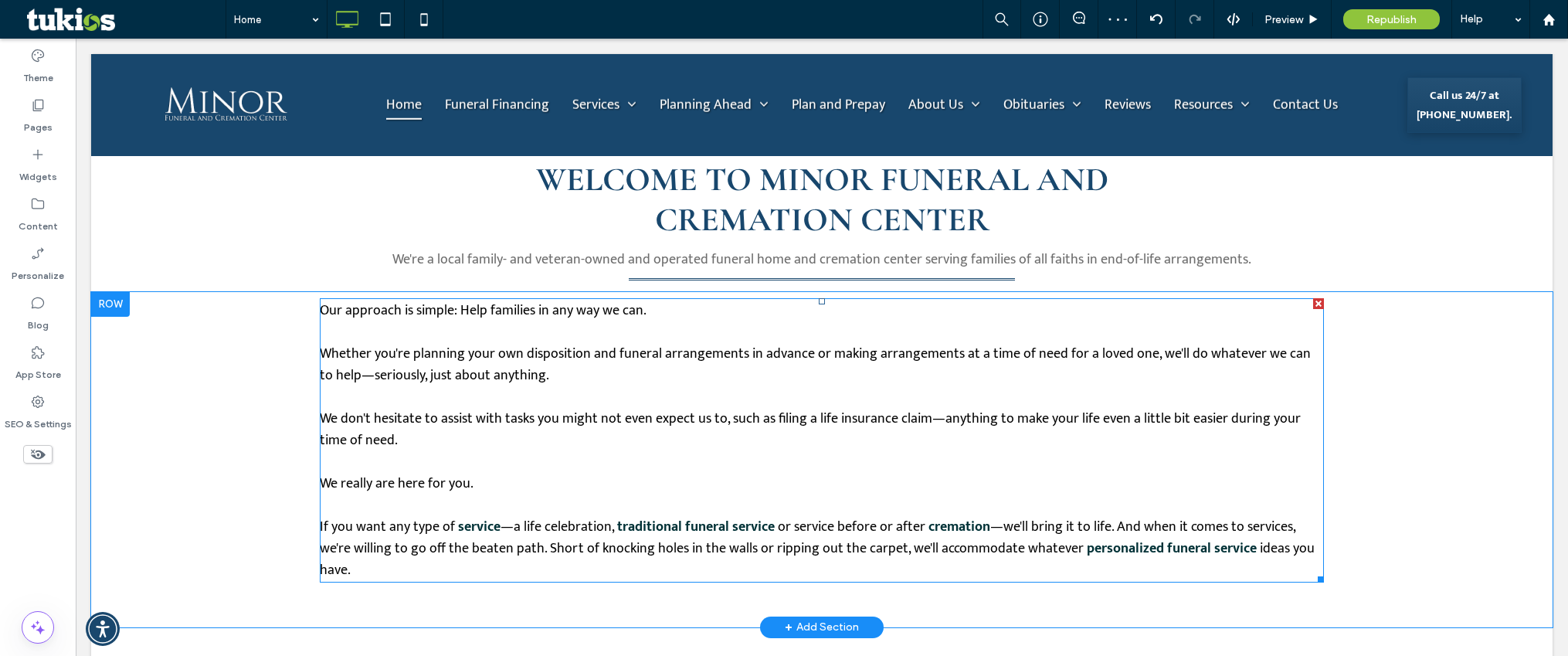
scroll to position [1004, 0]
click at [689, 388] on p at bounding box center [822, 399] width 1004 height 22
type input "*****"
type input "**"
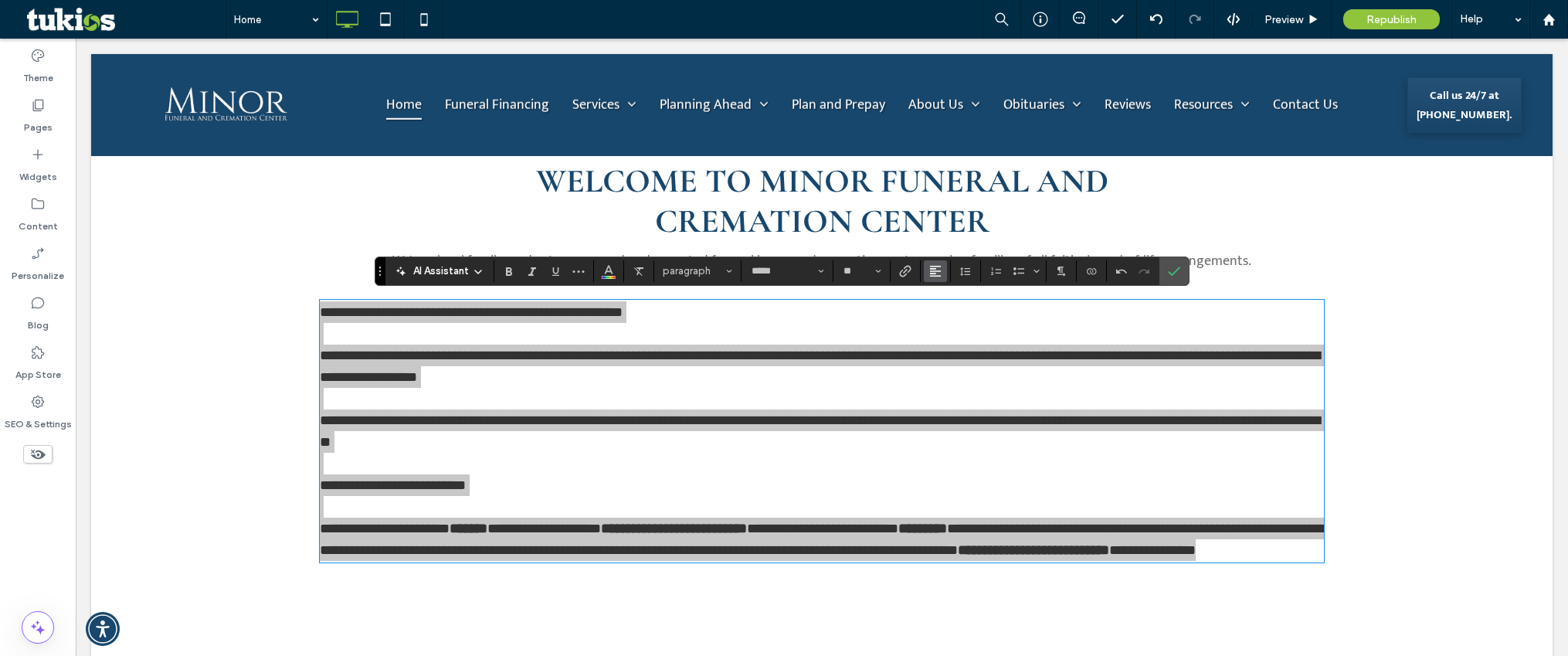
click at [940, 269] on icon "Alignment" at bounding box center [936, 271] width 13 height 13
drag, startPoint x: 964, startPoint y: 316, endPoint x: 899, endPoint y: 276, distance: 76.3
click at [964, 316] on label "ui.textEditor.alignment.center" at bounding box center [950, 318] width 54 height 23
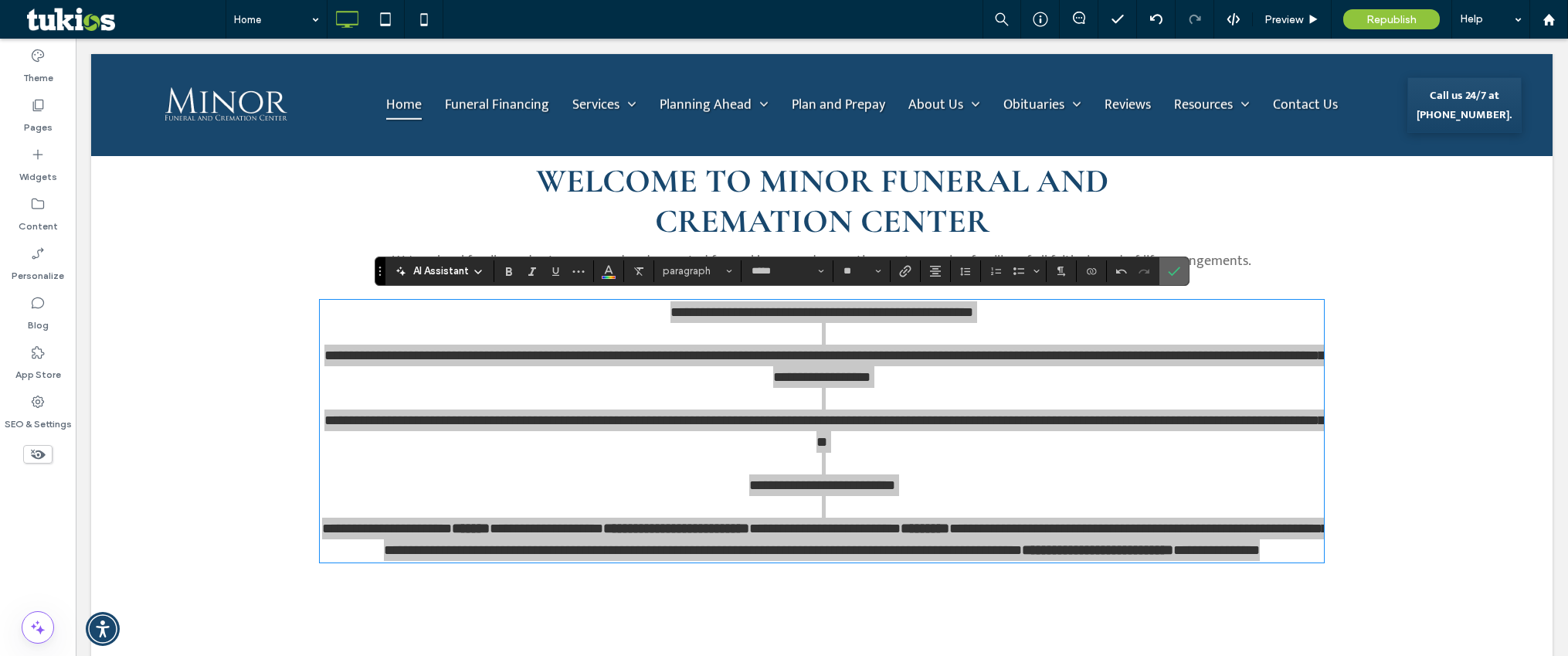
drag, startPoint x: 1170, startPoint y: 275, endPoint x: 1098, endPoint y: 243, distance: 78.8
click at [1170, 275] on icon "Confirm" at bounding box center [1174, 271] width 13 height 13
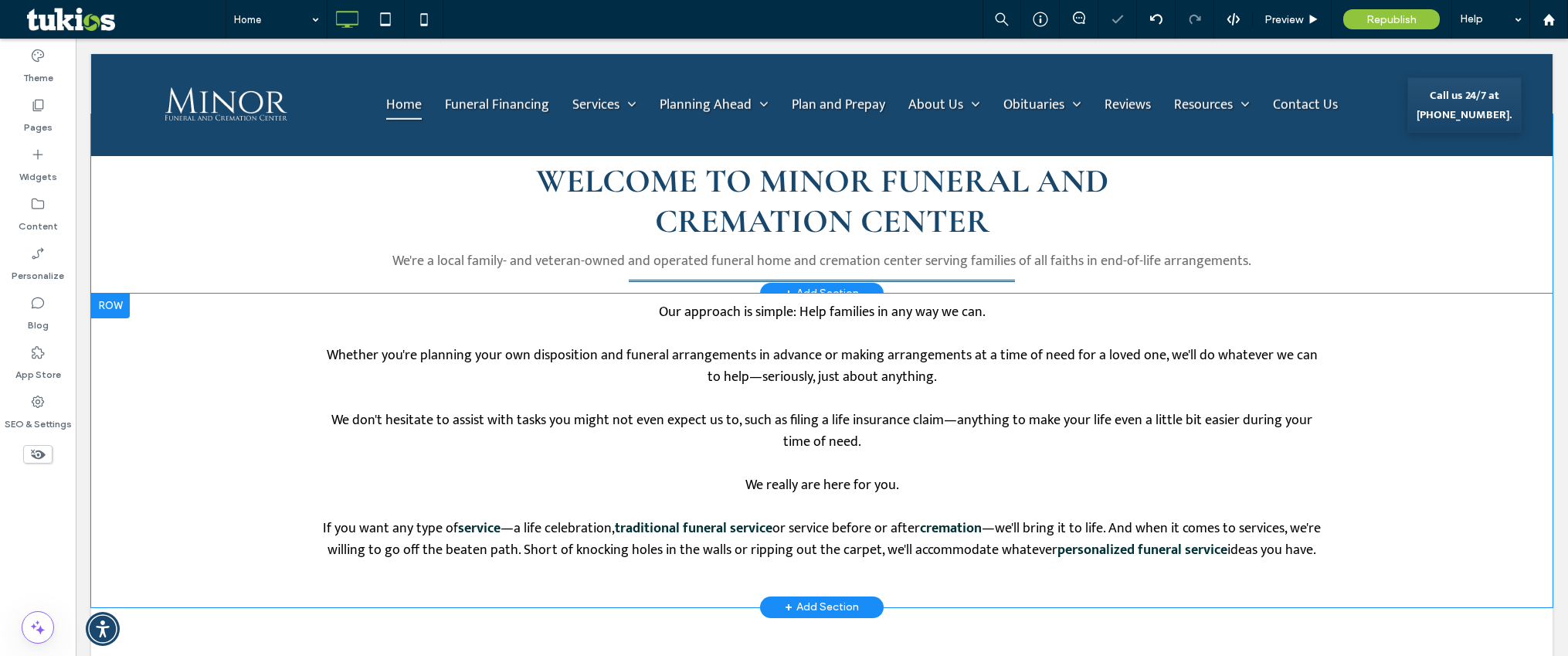
click at [217, 256] on div "WELCOME TO MINOR FUNERAL AND CREMATION CENTER Click To Paste We're a local fami…" at bounding box center [821, 204] width 1462 height 179
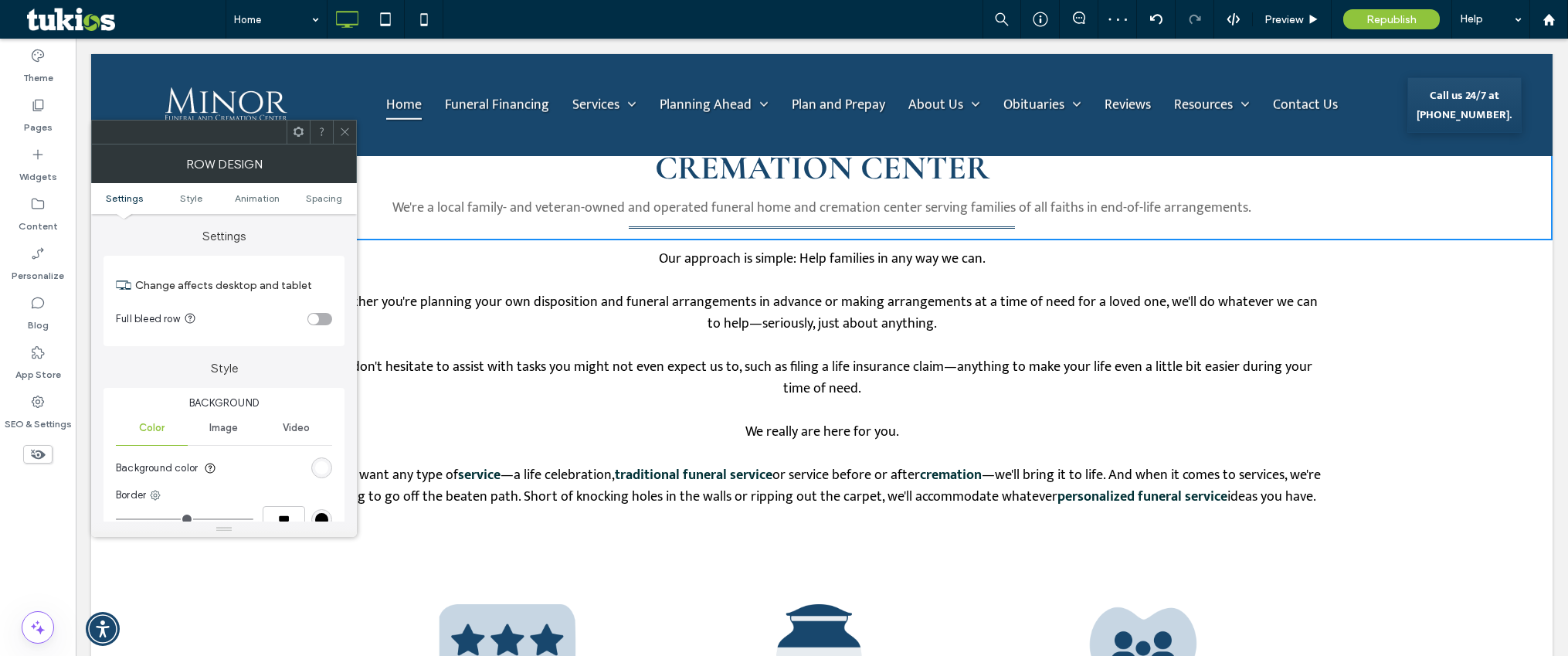
scroll to position [1159, 0]
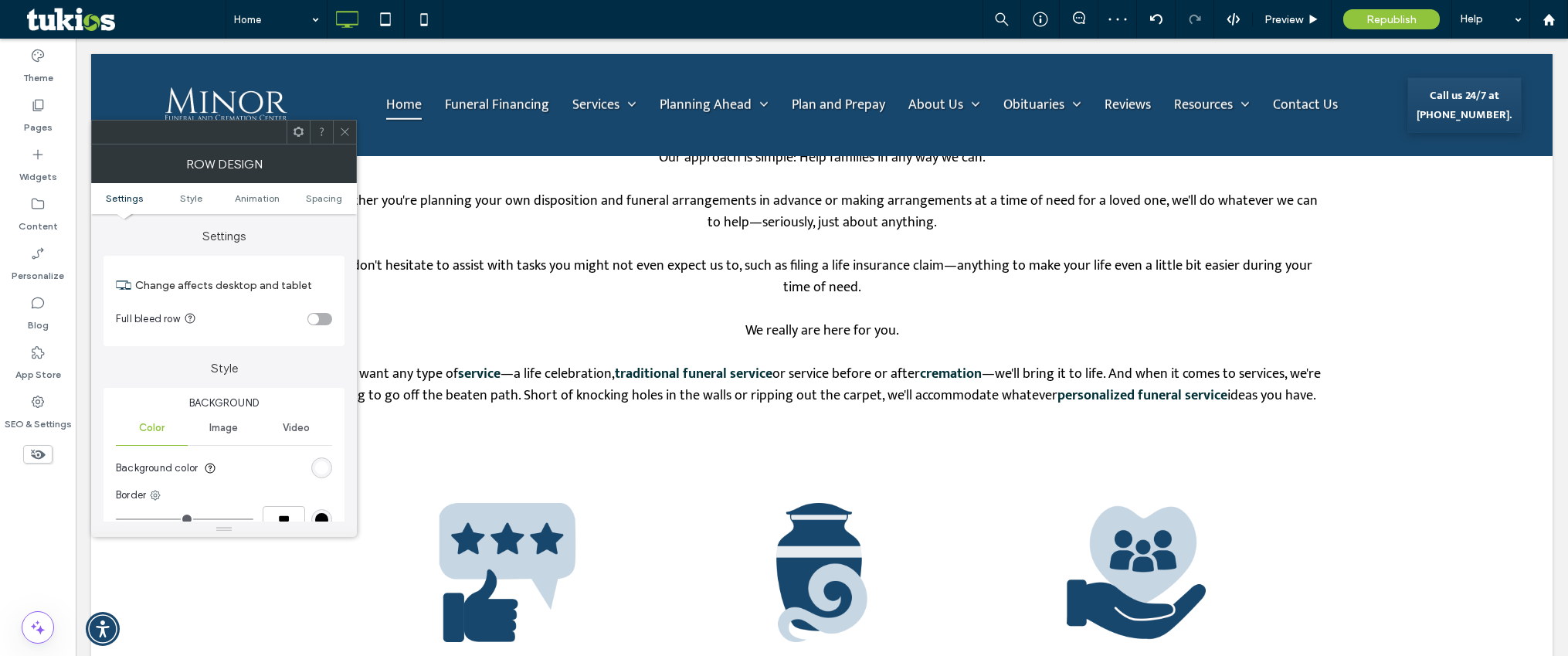
click at [336, 126] on div at bounding box center [344, 131] width 23 height 23
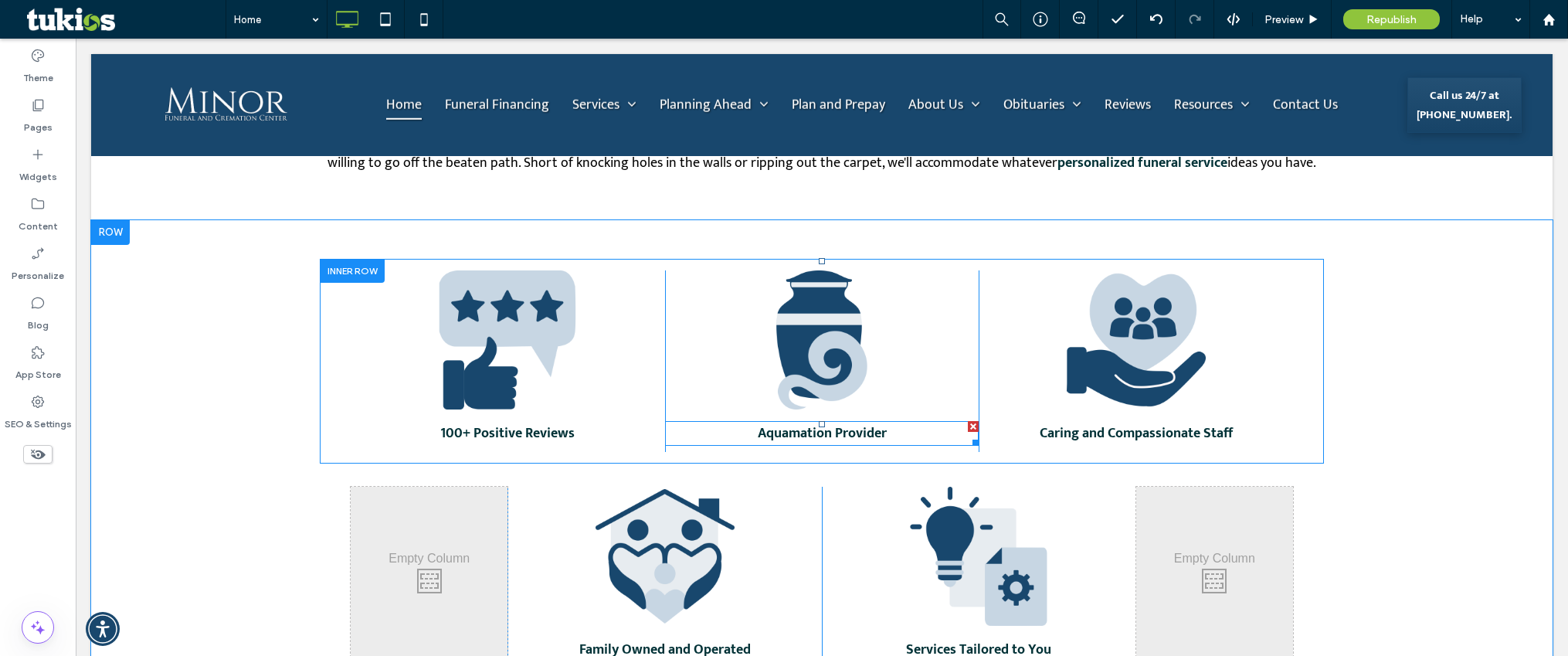
scroll to position [1391, 0]
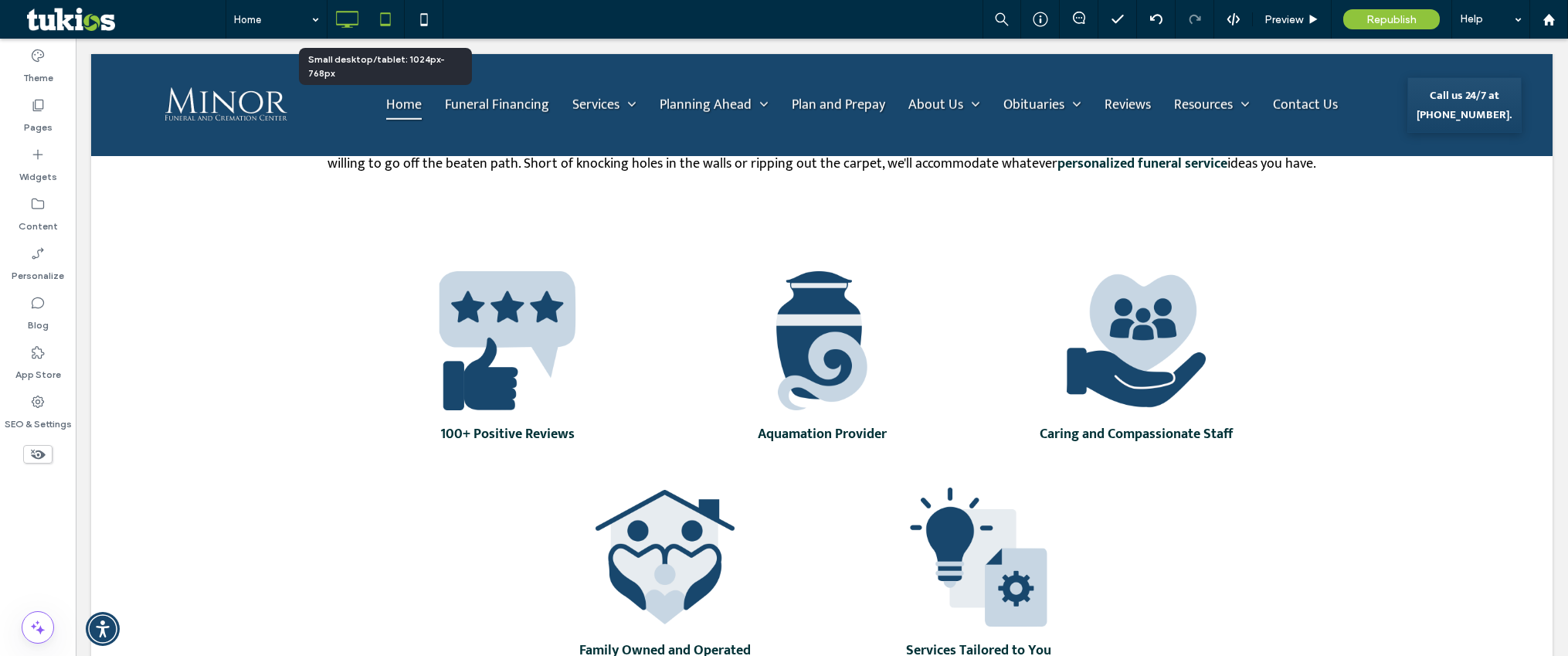
click at [383, 14] on use at bounding box center [385, 19] width 10 height 13
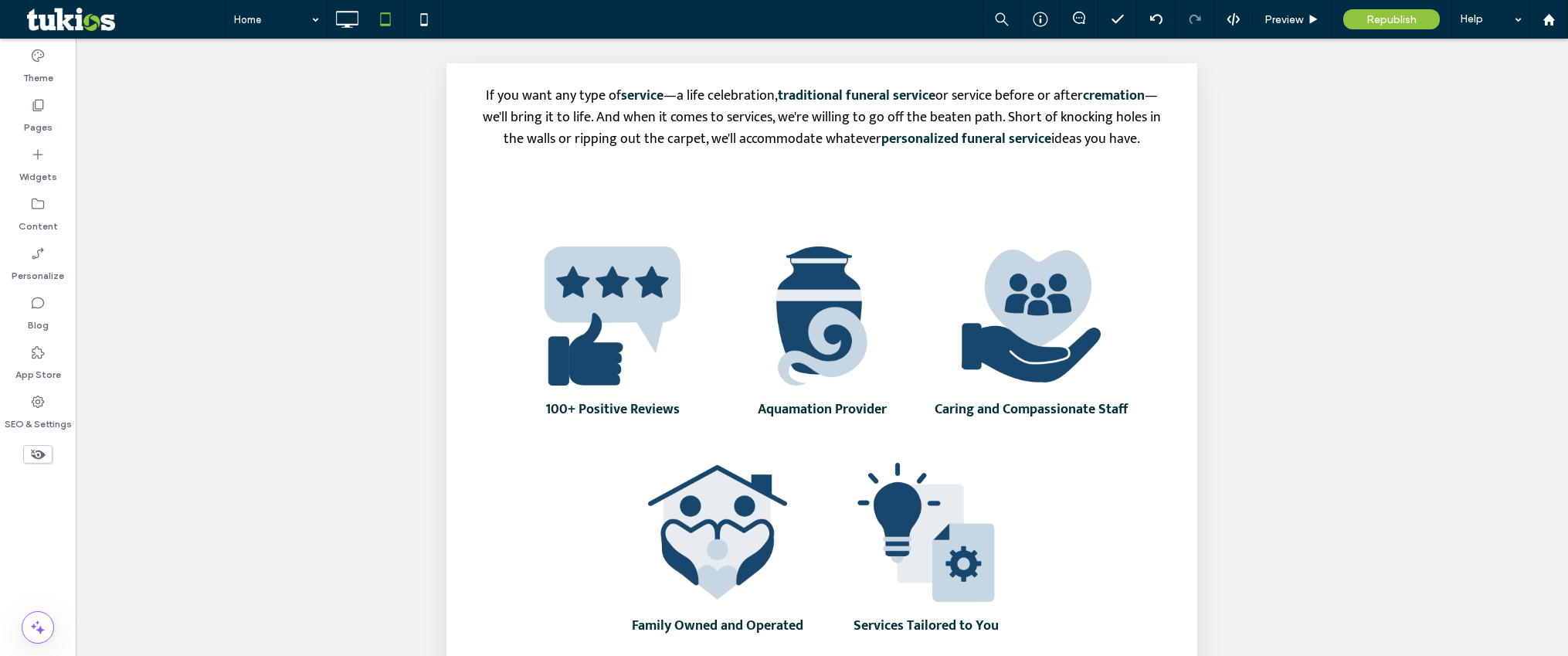
scroll to position [2009, 0]
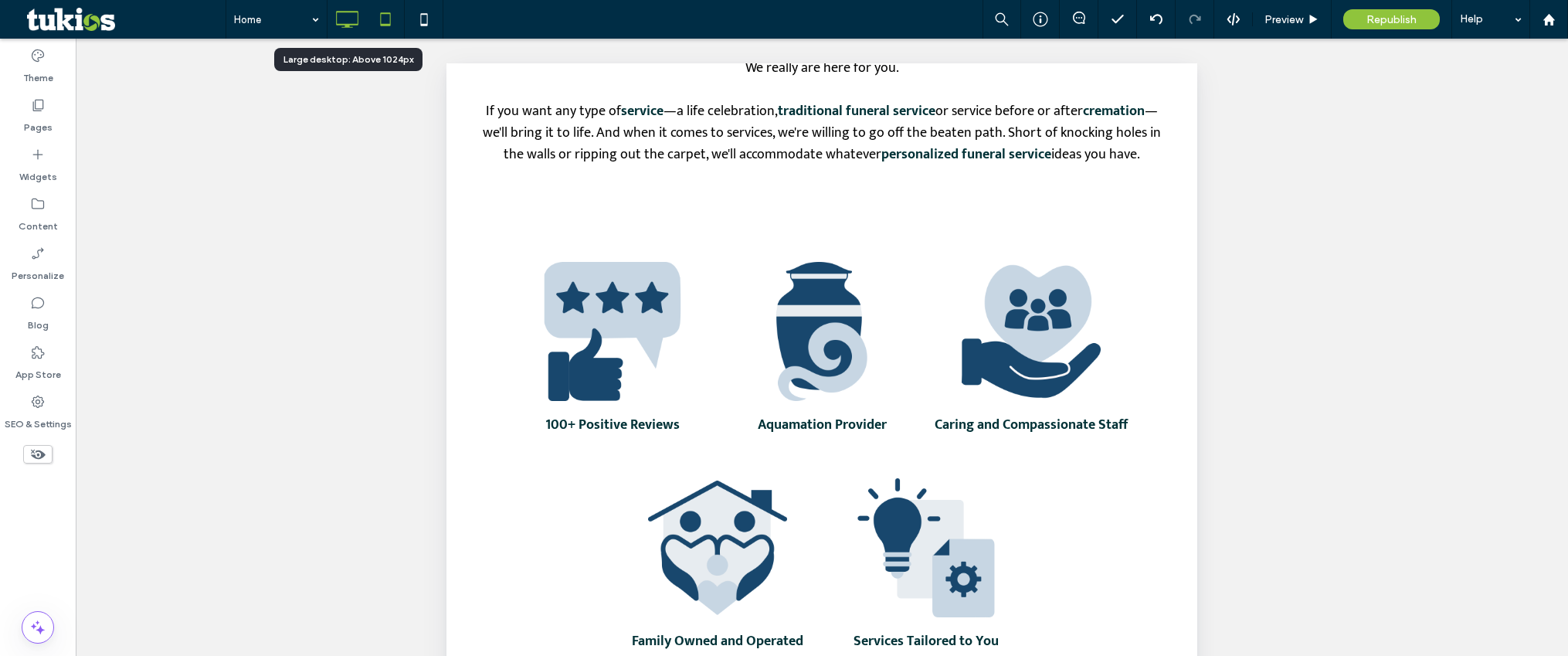
click at [343, 18] on icon at bounding box center [347, 19] width 31 height 31
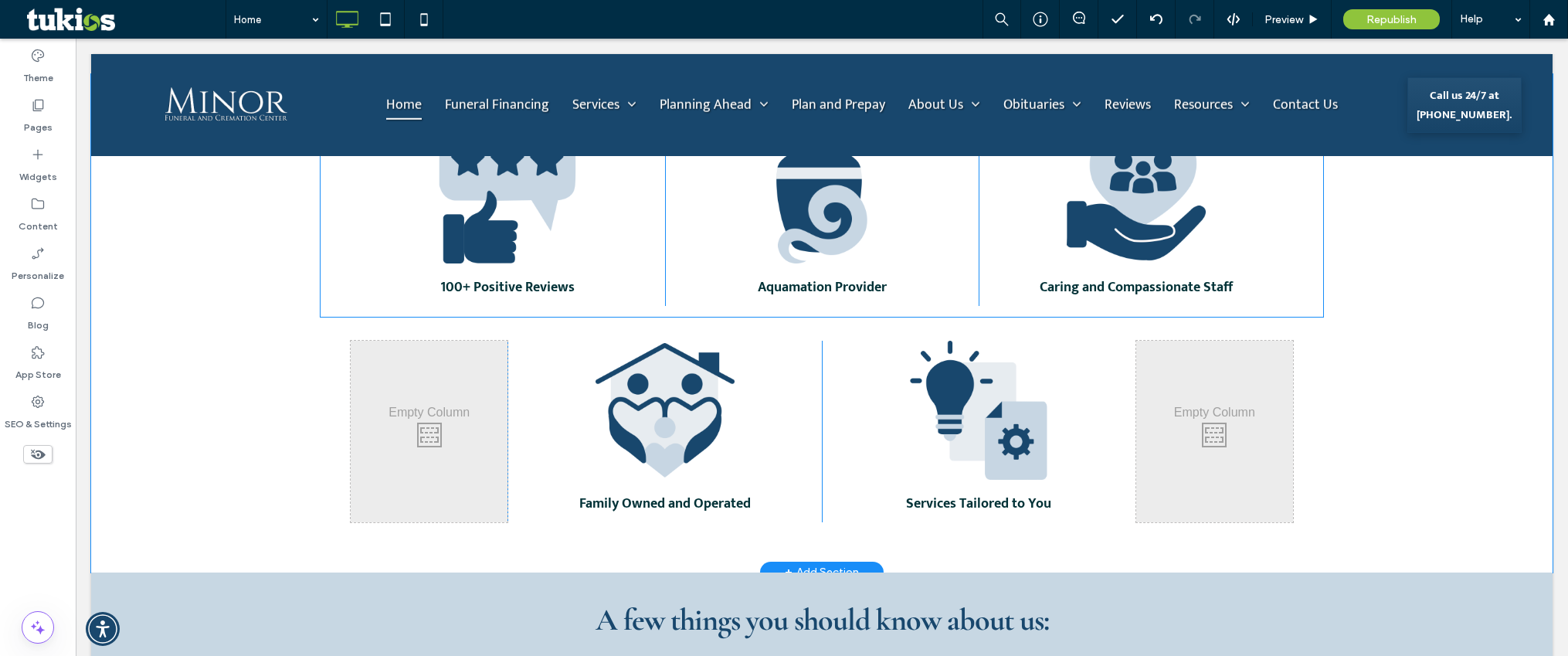
scroll to position [1391, 0]
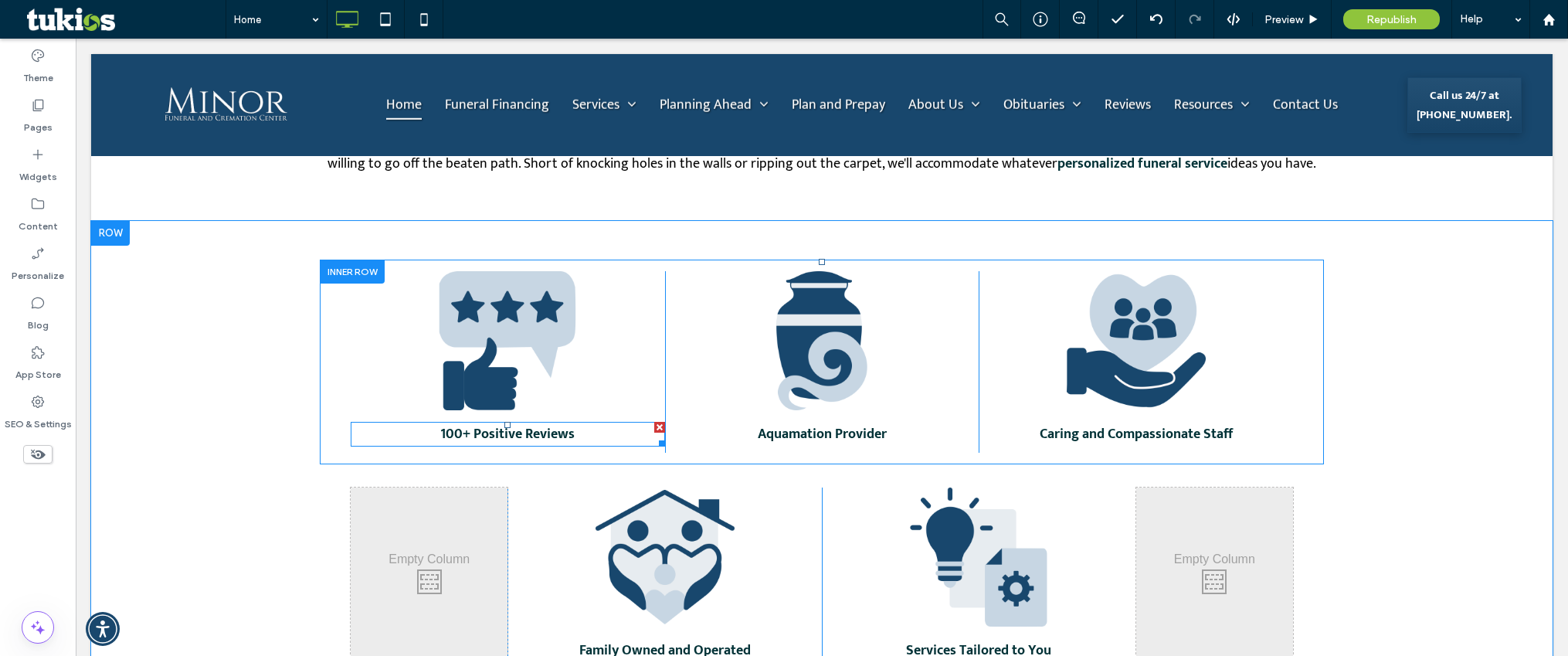
click at [574, 429] on p "100+ Positive Reviews" at bounding box center [508, 434] width 315 height 22
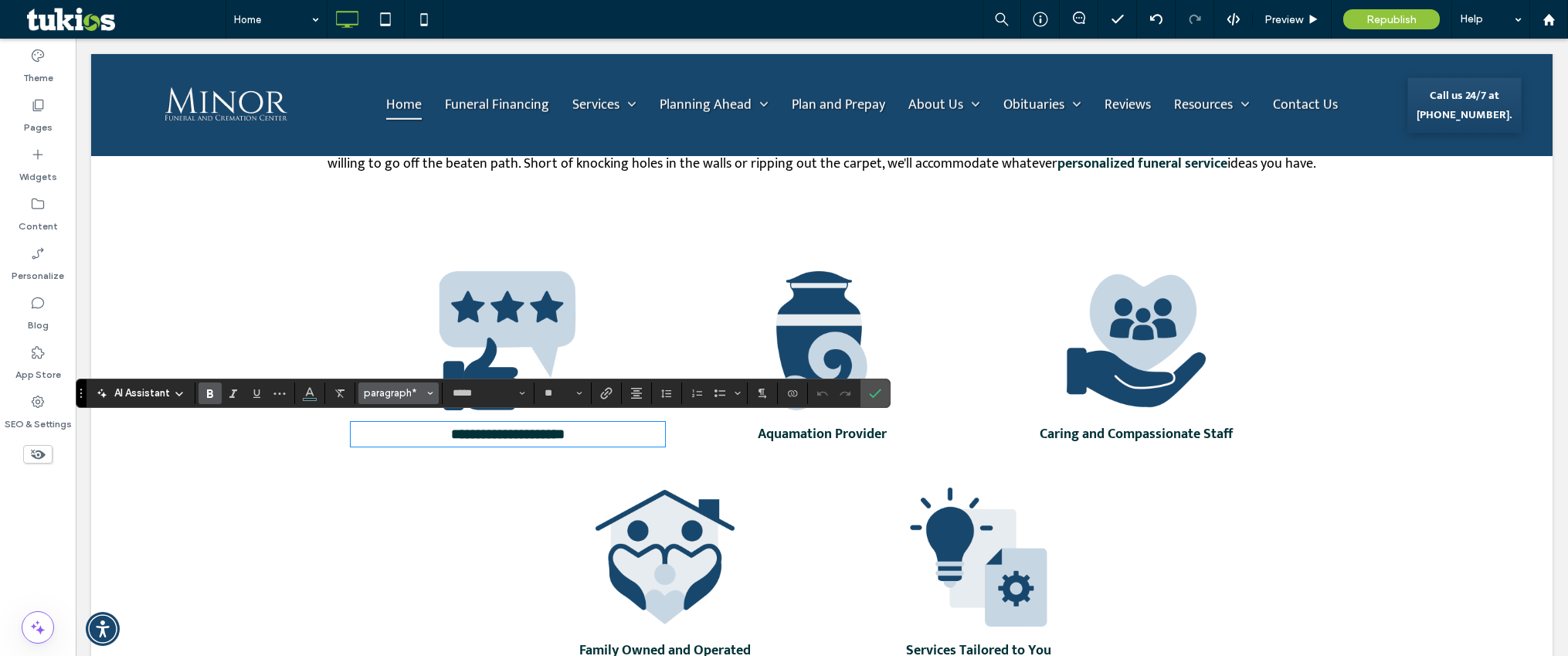
click at [397, 391] on span "paragraph*" at bounding box center [394, 392] width 60 height 12
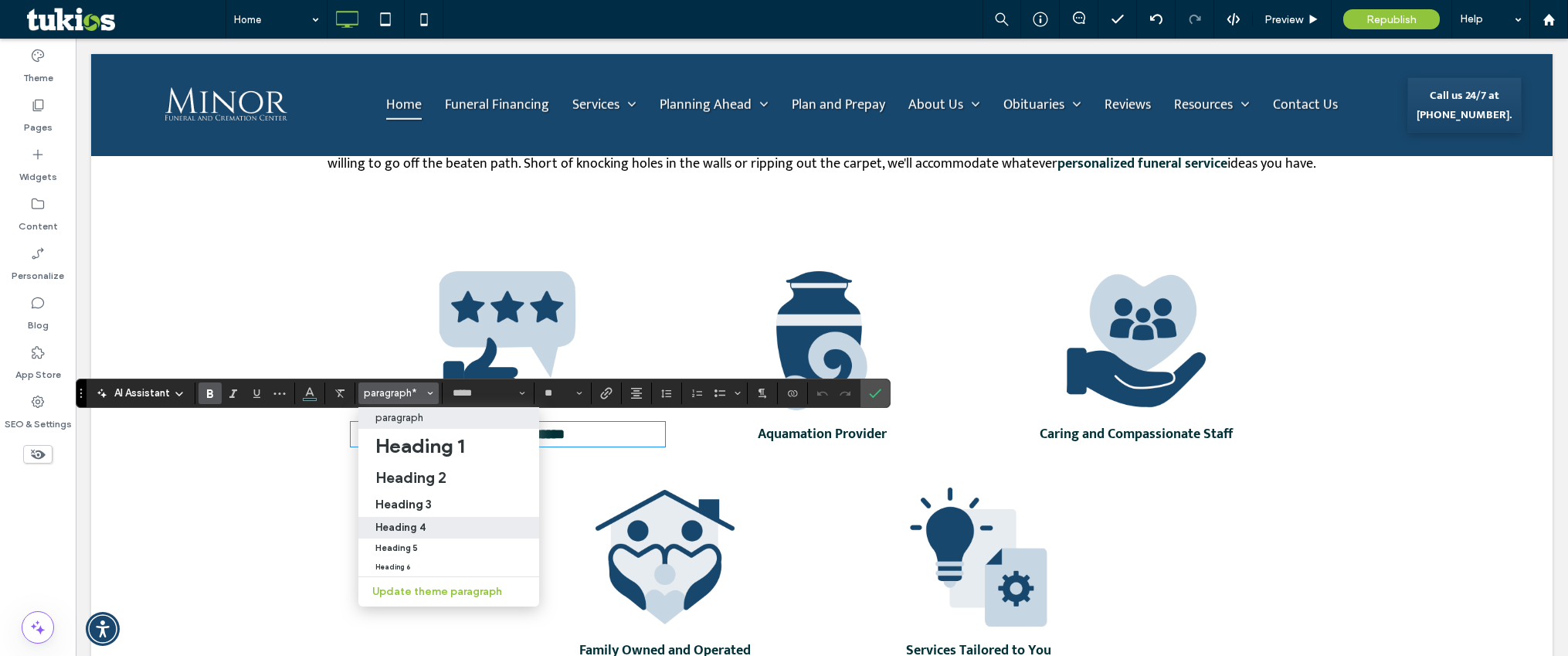
click at [442, 530] on div "Heading 4" at bounding box center [448, 527] width 146 height 12
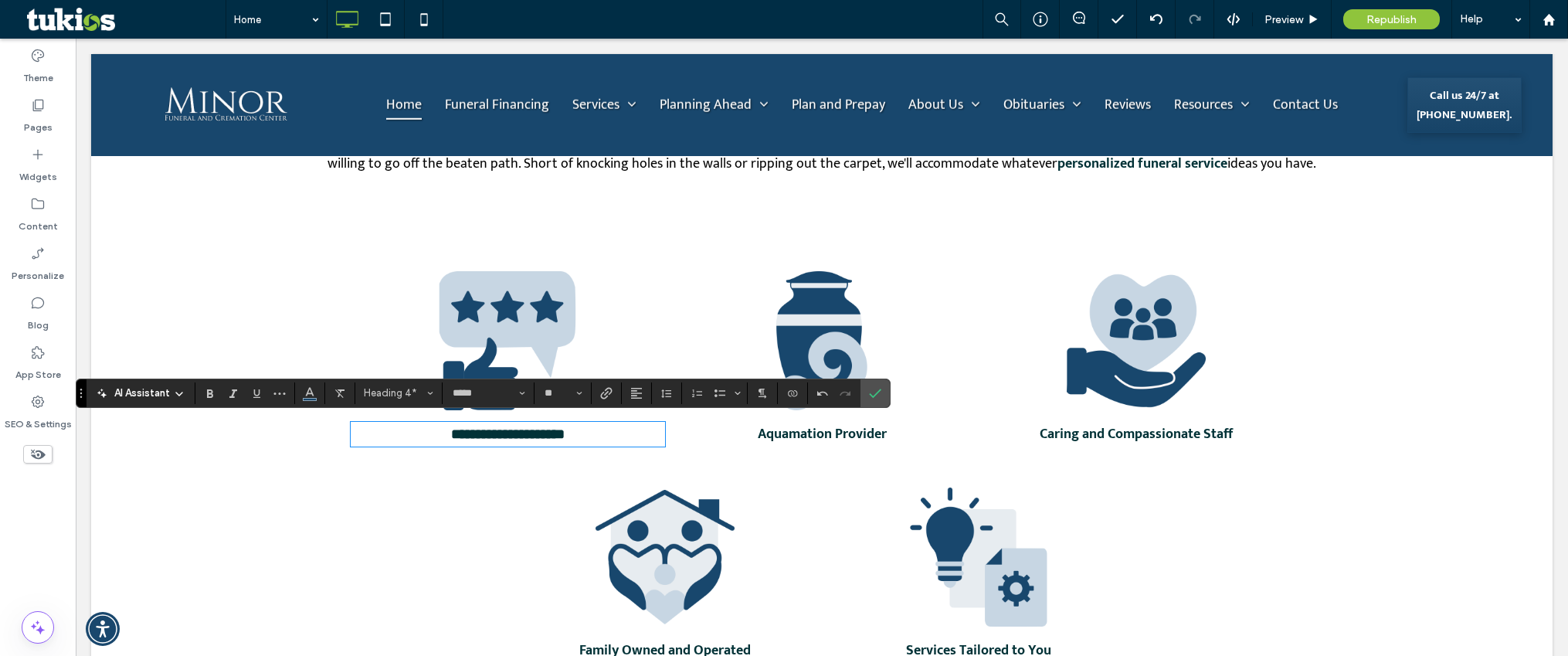
type input "**"
click at [556, 442] on h4 "**********" at bounding box center [508, 433] width 315 height 20
click at [643, 396] on button "Alignment" at bounding box center [636, 393] width 23 height 22
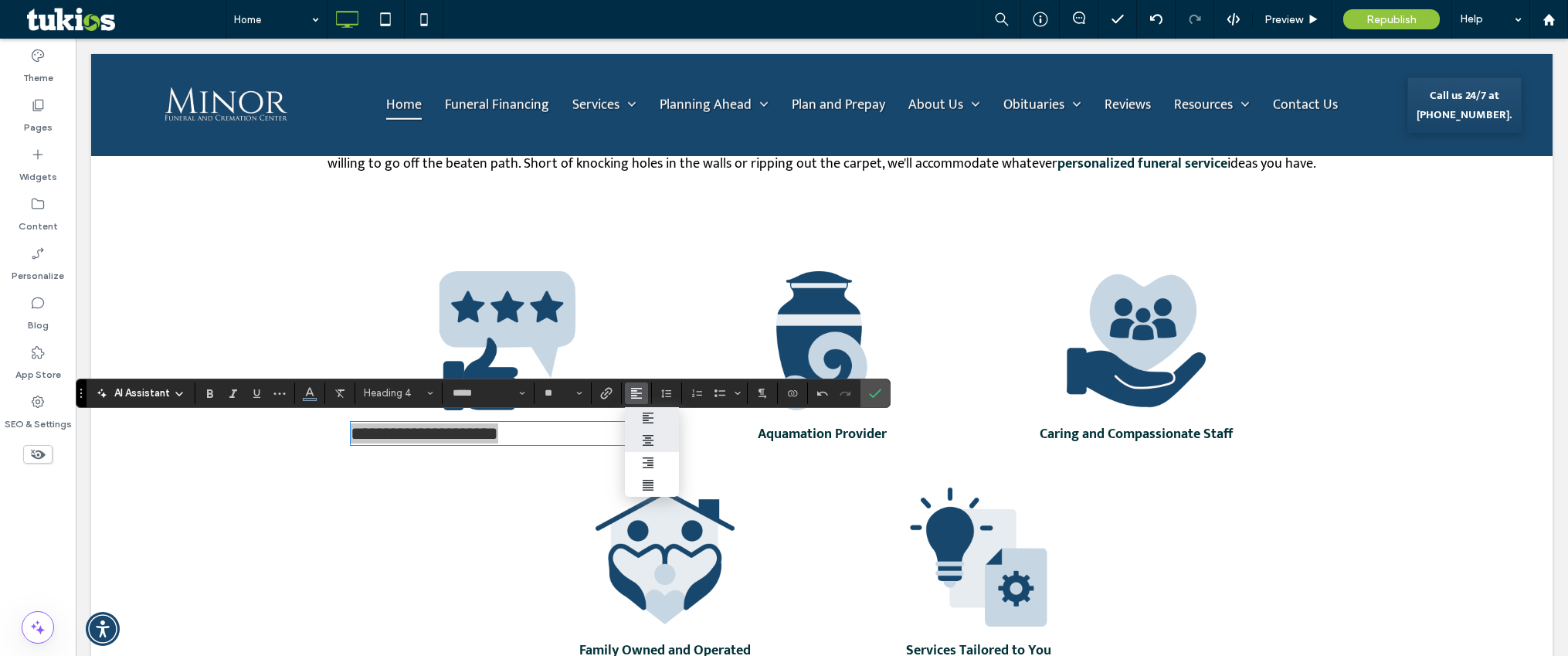
click at [654, 440] on div "ui.textEditor.alignment.center" at bounding box center [652, 440] width 20 height 13
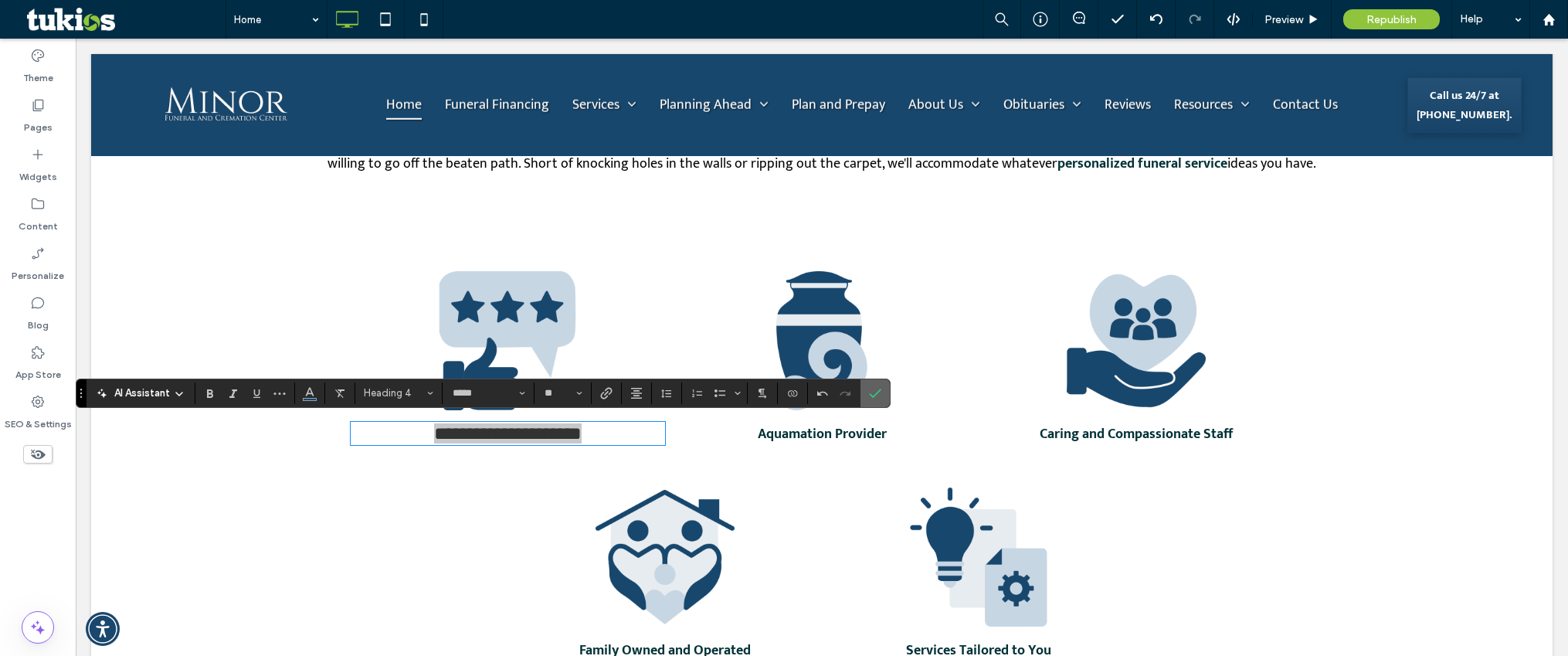
click at [877, 395] on icon "Confirm" at bounding box center [875, 393] width 13 height 13
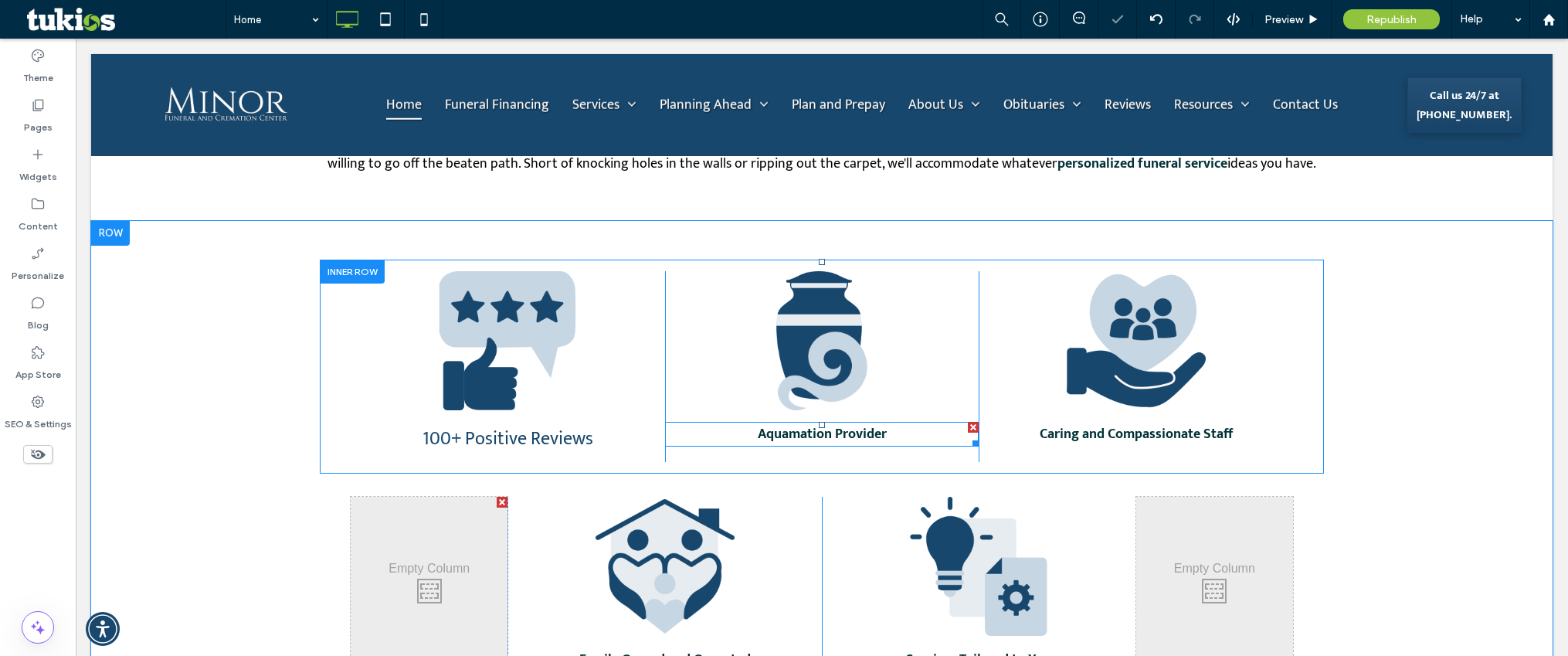
click at [829, 432] on strong "Aquamation Provider" at bounding box center [822, 433] width 129 height 23
type input "*****"
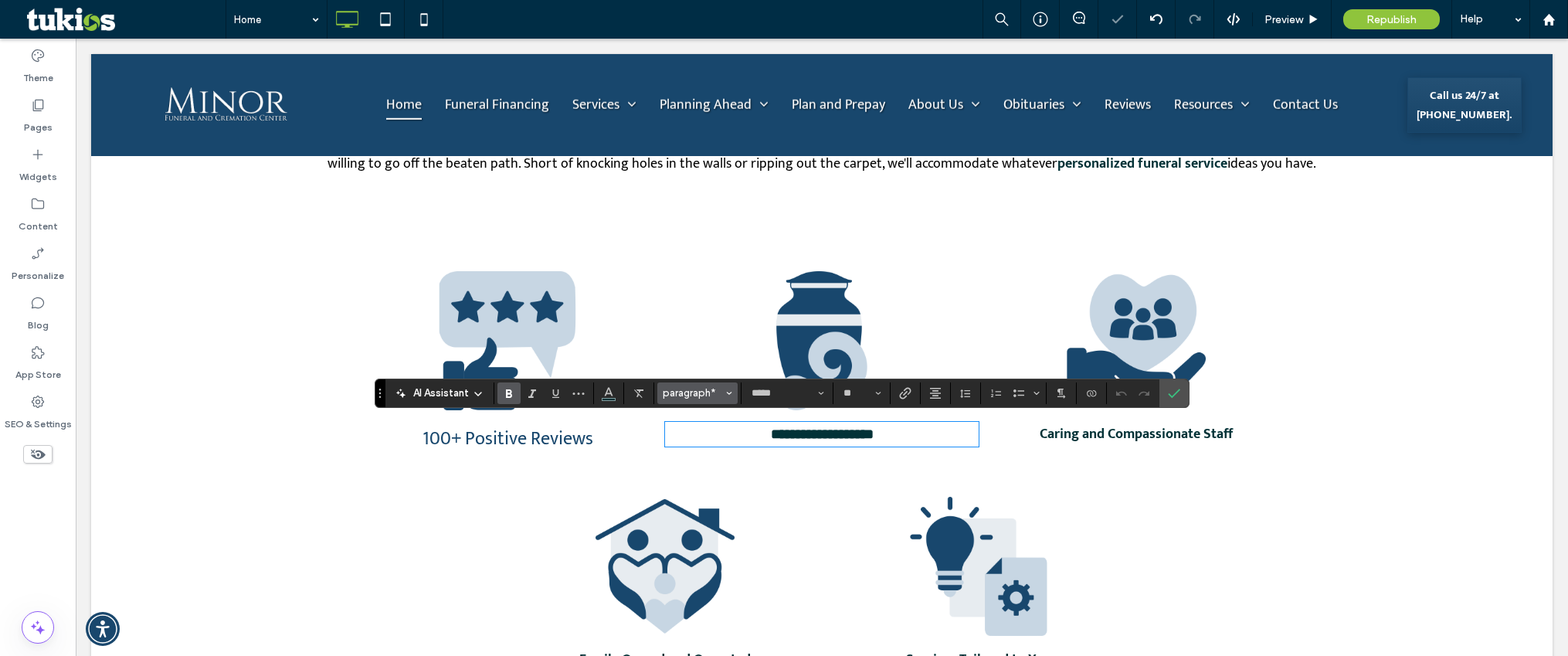
click at [691, 393] on span "paragraph*" at bounding box center [693, 392] width 60 height 12
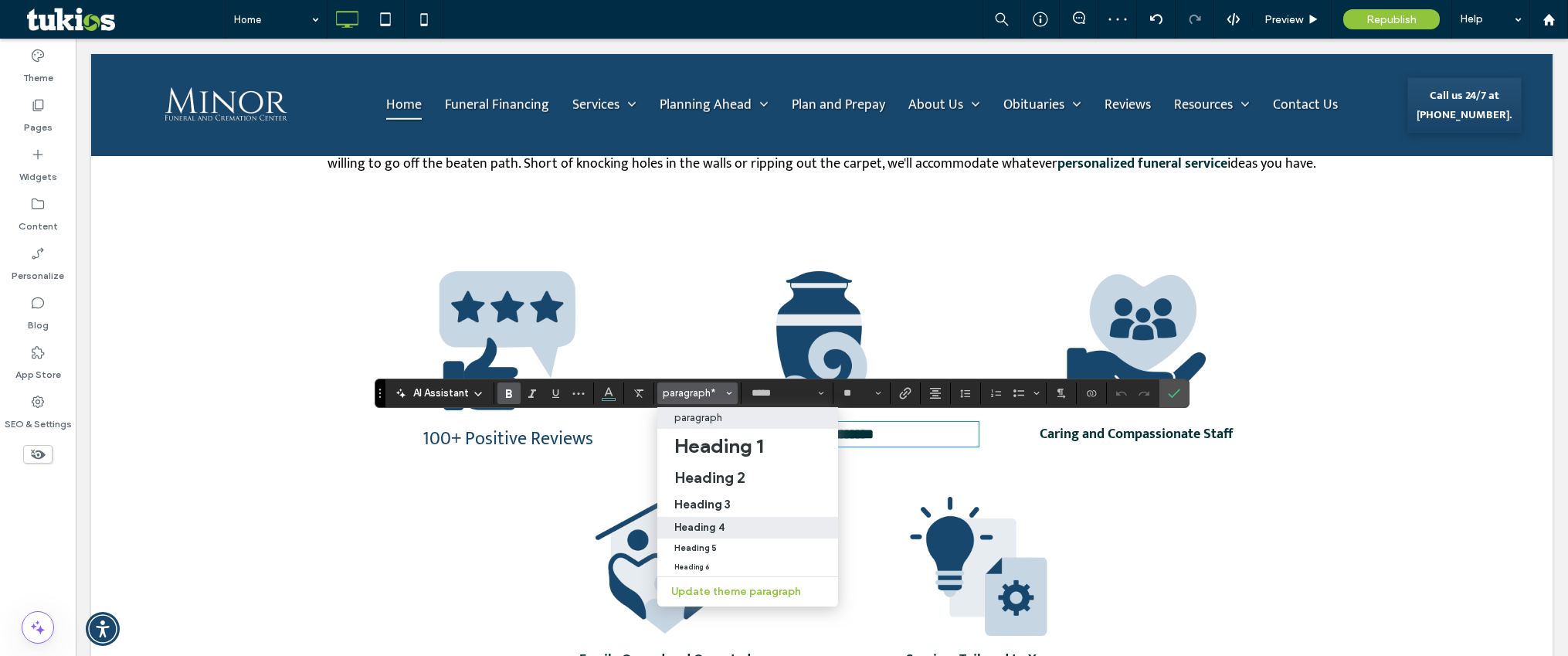
drag, startPoint x: 724, startPoint y: 525, endPoint x: 649, endPoint y: 484, distance: 85.5
click at [723, 525] on div "Heading 4" at bounding box center [747, 527] width 146 height 12
type input "**"
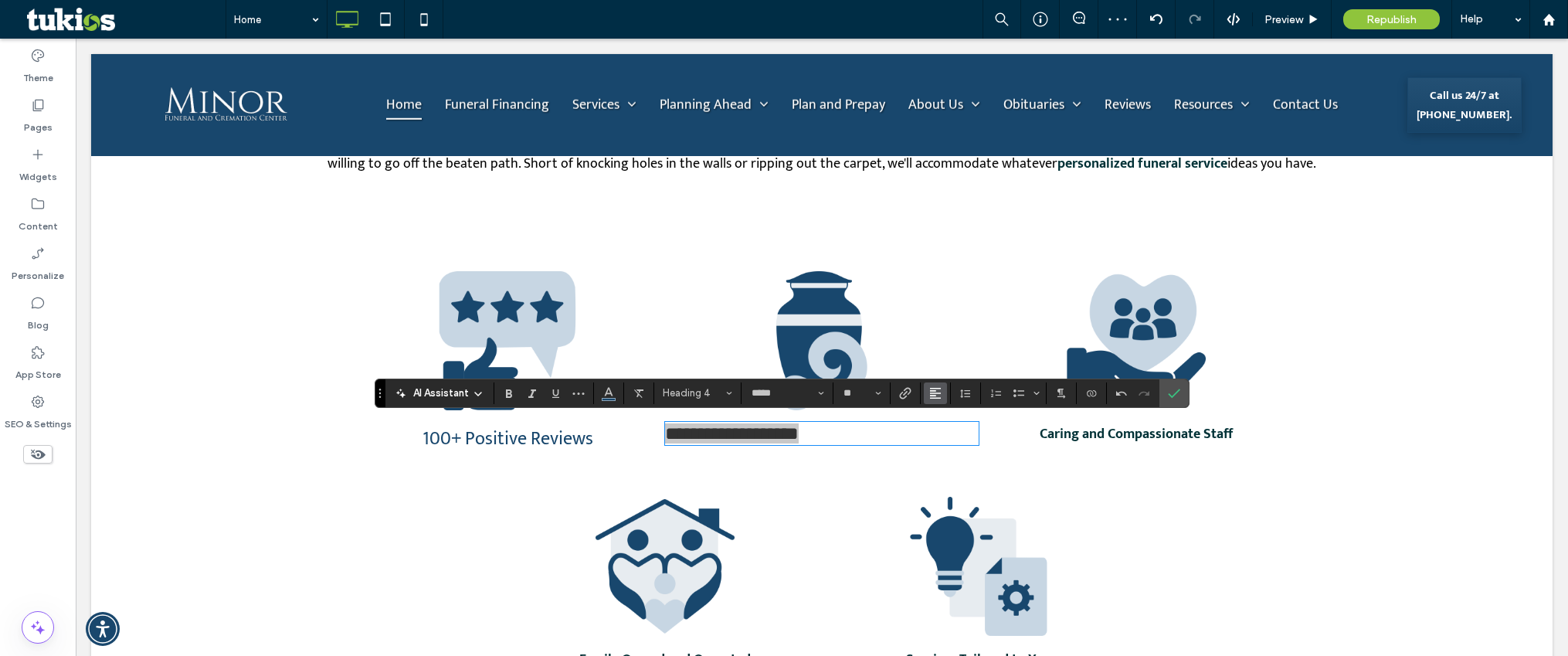
click at [940, 392] on icon "Alignment" at bounding box center [936, 393] width 13 height 13
click at [952, 443] on icon "ui.textEditor.alignment.center" at bounding box center [947, 440] width 13 height 13
click at [1179, 392] on icon "Confirm" at bounding box center [1174, 393] width 13 height 13
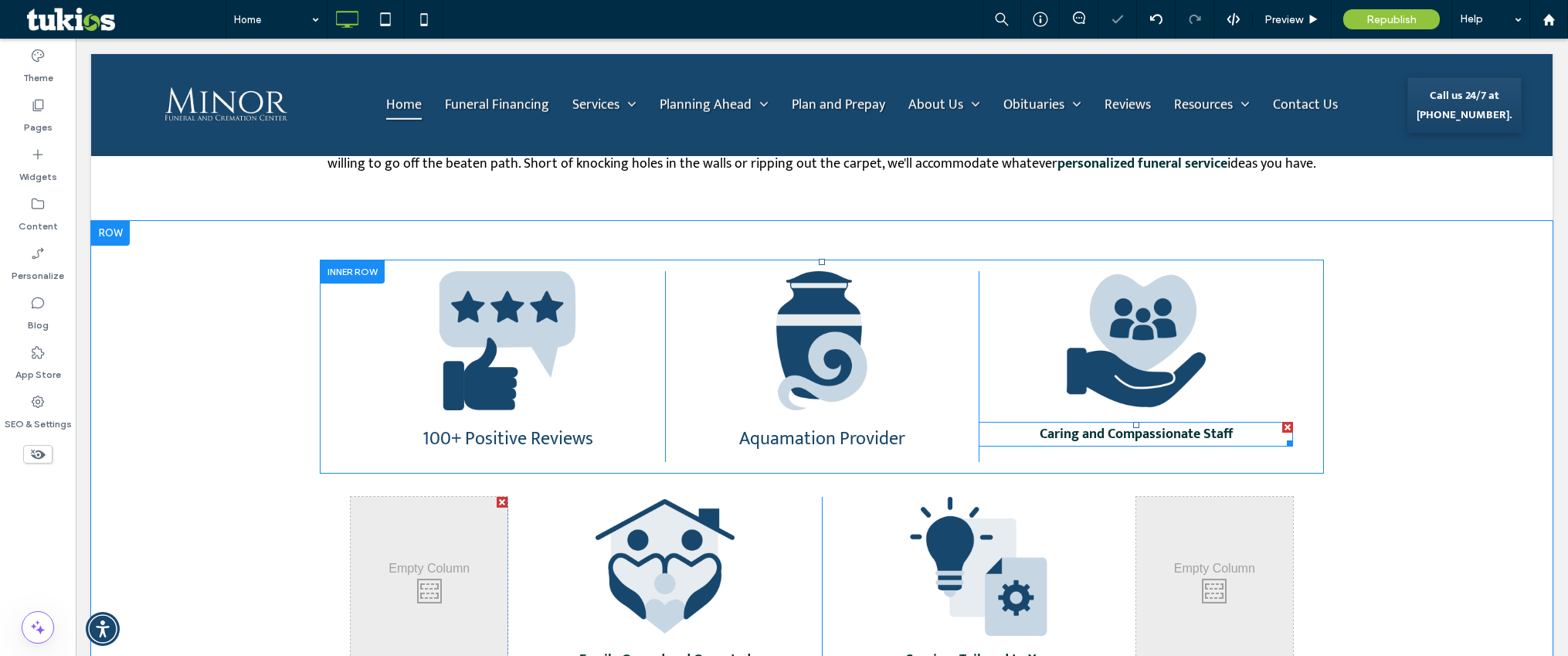
click at [1134, 433] on strong "Caring and Compassionate Staff" at bounding box center [1136, 433] width 193 height 23
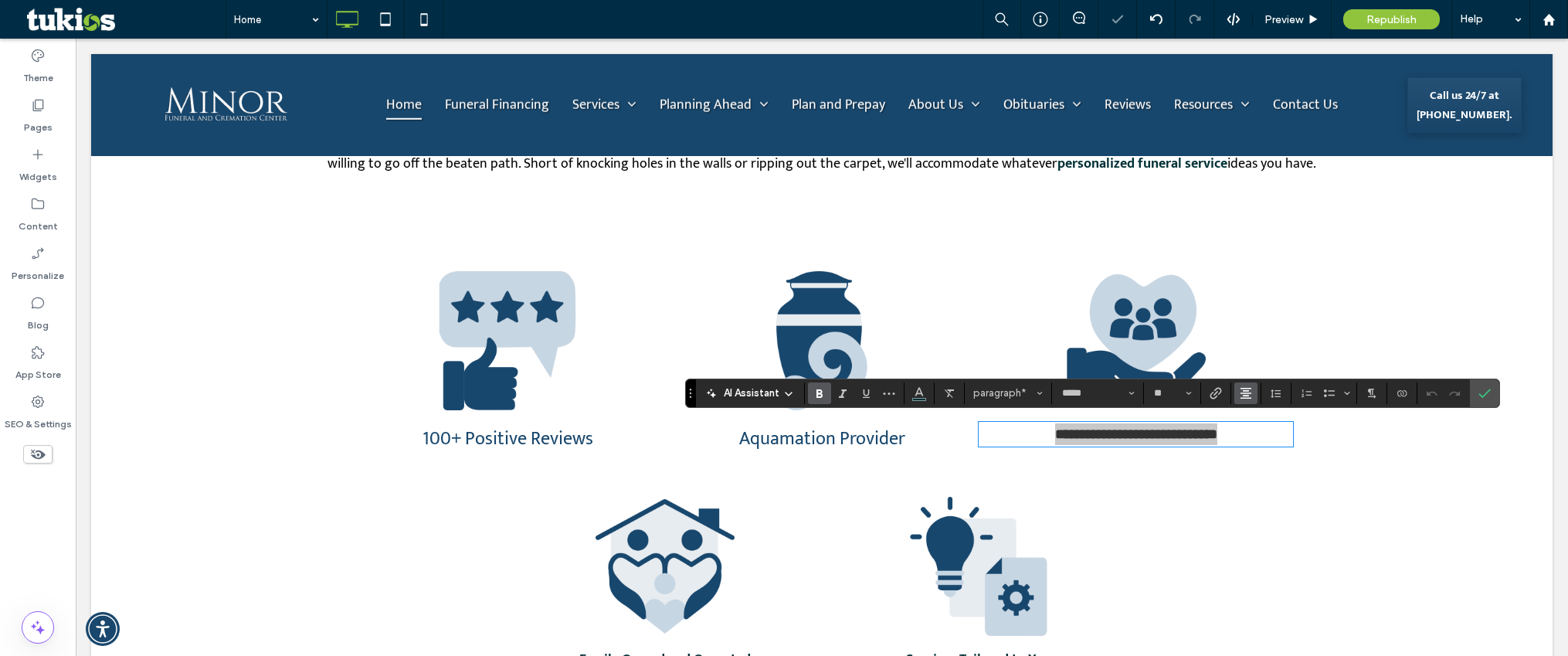
click at [1242, 391] on use "Alignment" at bounding box center [1246, 393] width 11 height 11
click at [992, 392] on span "paragraph*" at bounding box center [1003, 392] width 60 height 12
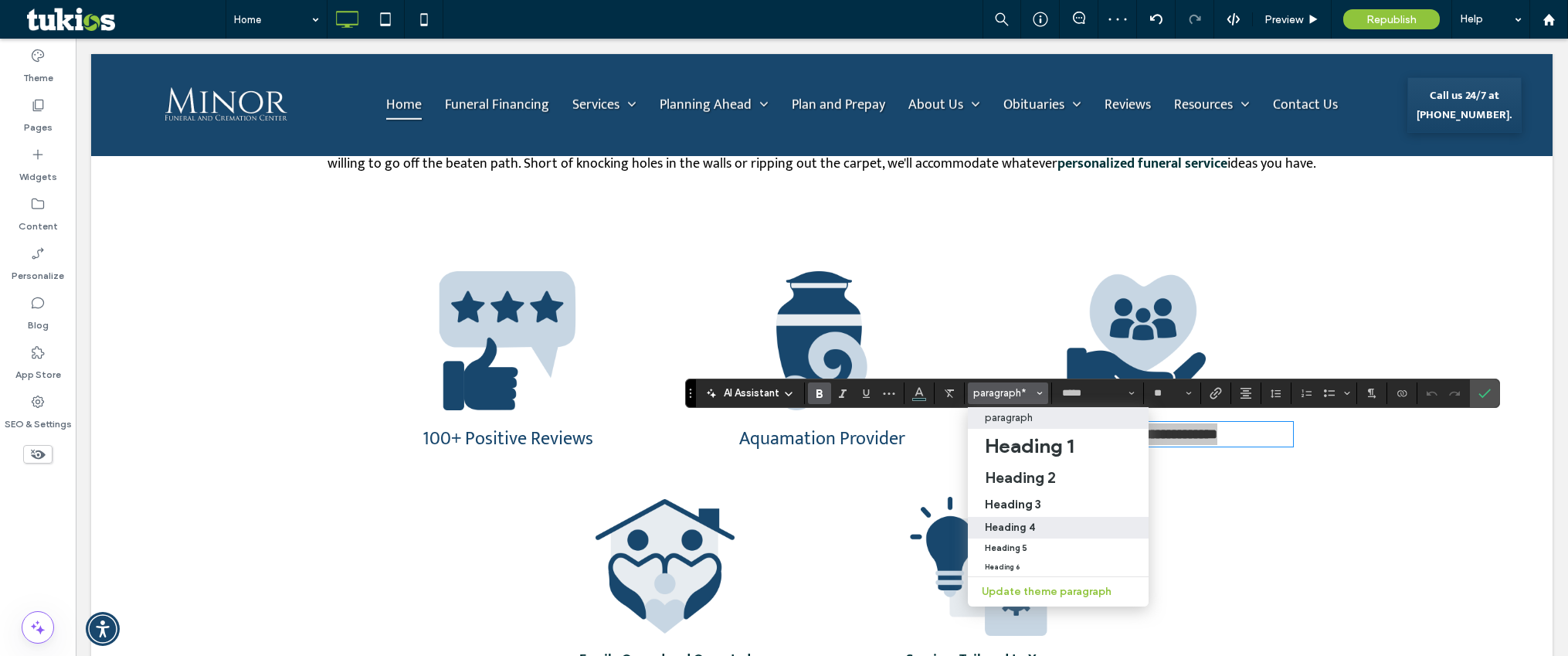
click at [1027, 525] on h4 "Heading 4" at bounding box center [1010, 527] width 50 height 12
type input "**"
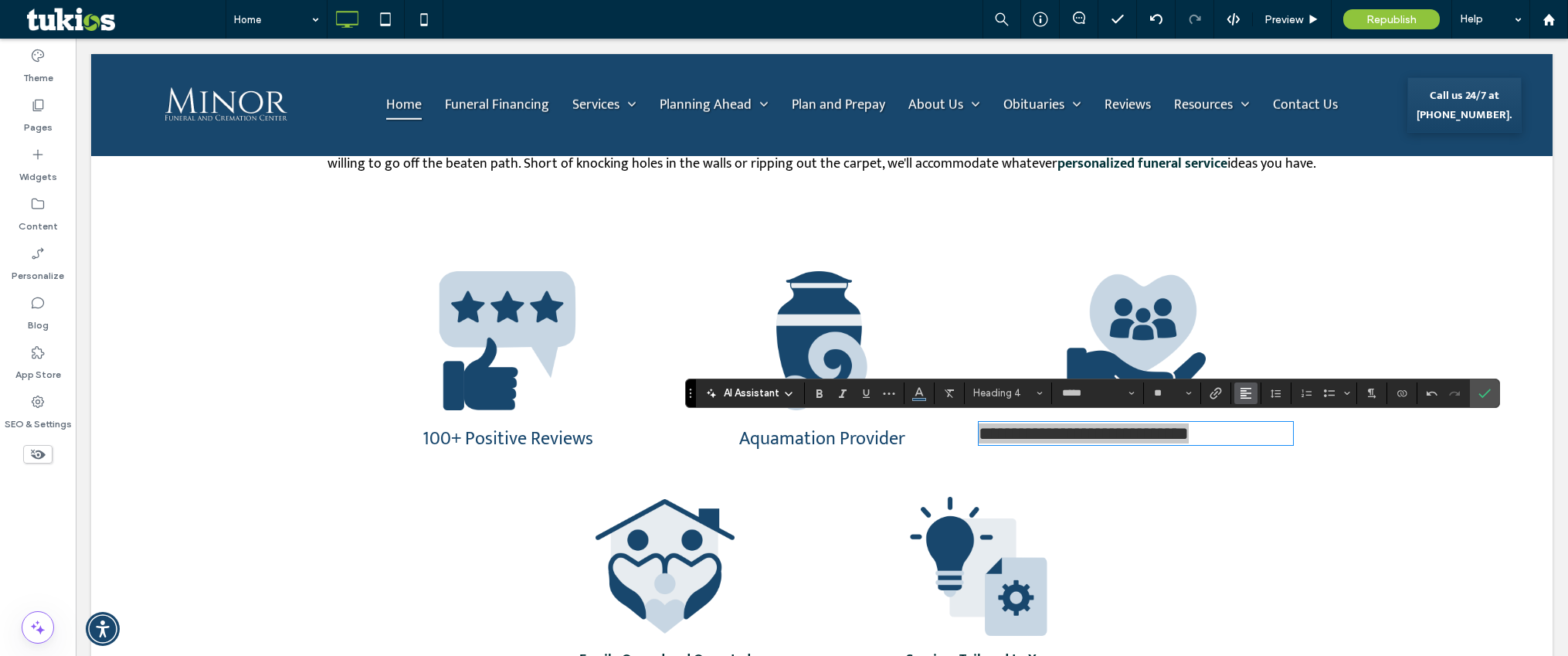
click at [1244, 389] on icon "Alignment" at bounding box center [1246, 393] width 13 height 13
click at [1256, 442] on icon "ui.textEditor.alignment.center" at bounding box center [1258, 440] width 13 height 13
click at [1455, 389] on div at bounding box center [1454, 393] width 23 height 22
click at [1470, 392] on section at bounding box center [1484, 393] width 29 height 28
click at [1478, 393] on icon "Confirm" at bounding box center [1484, 393] width 13 height 13
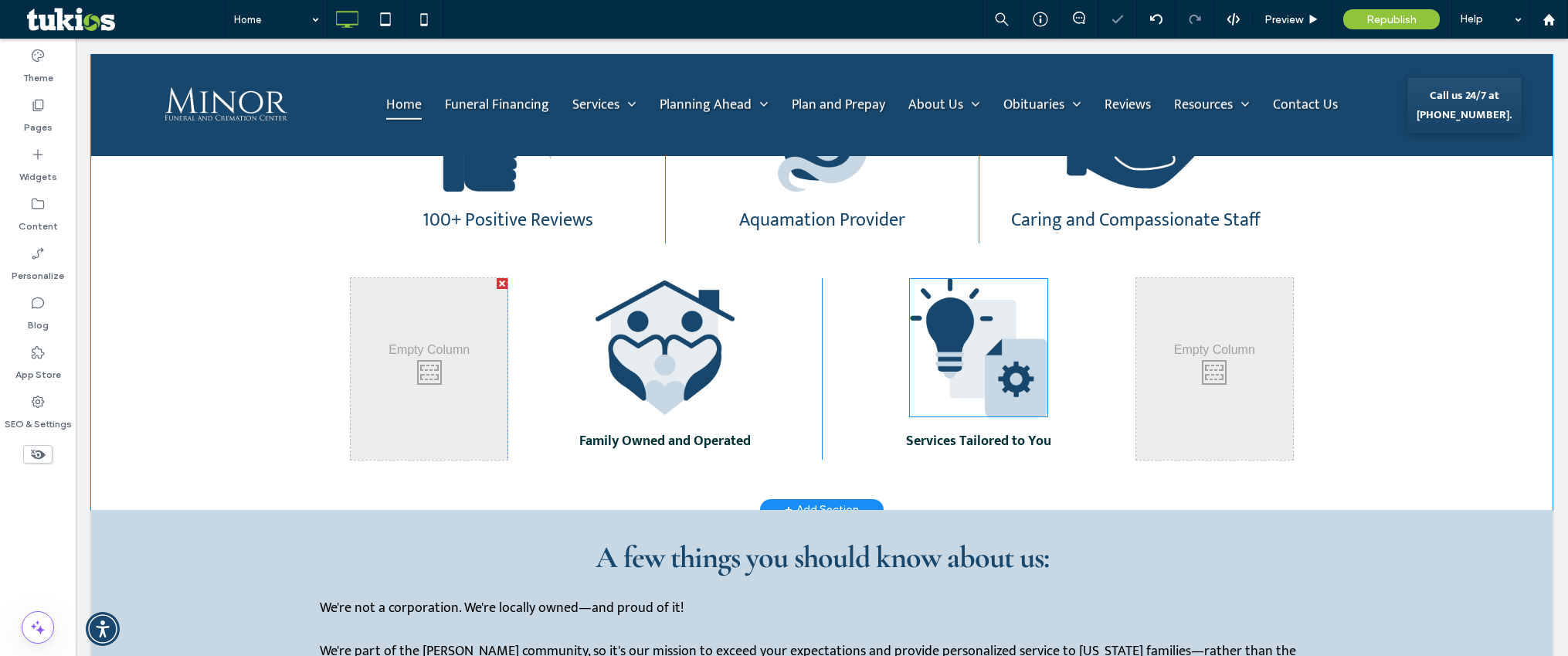
scroll to position [1622, 0]
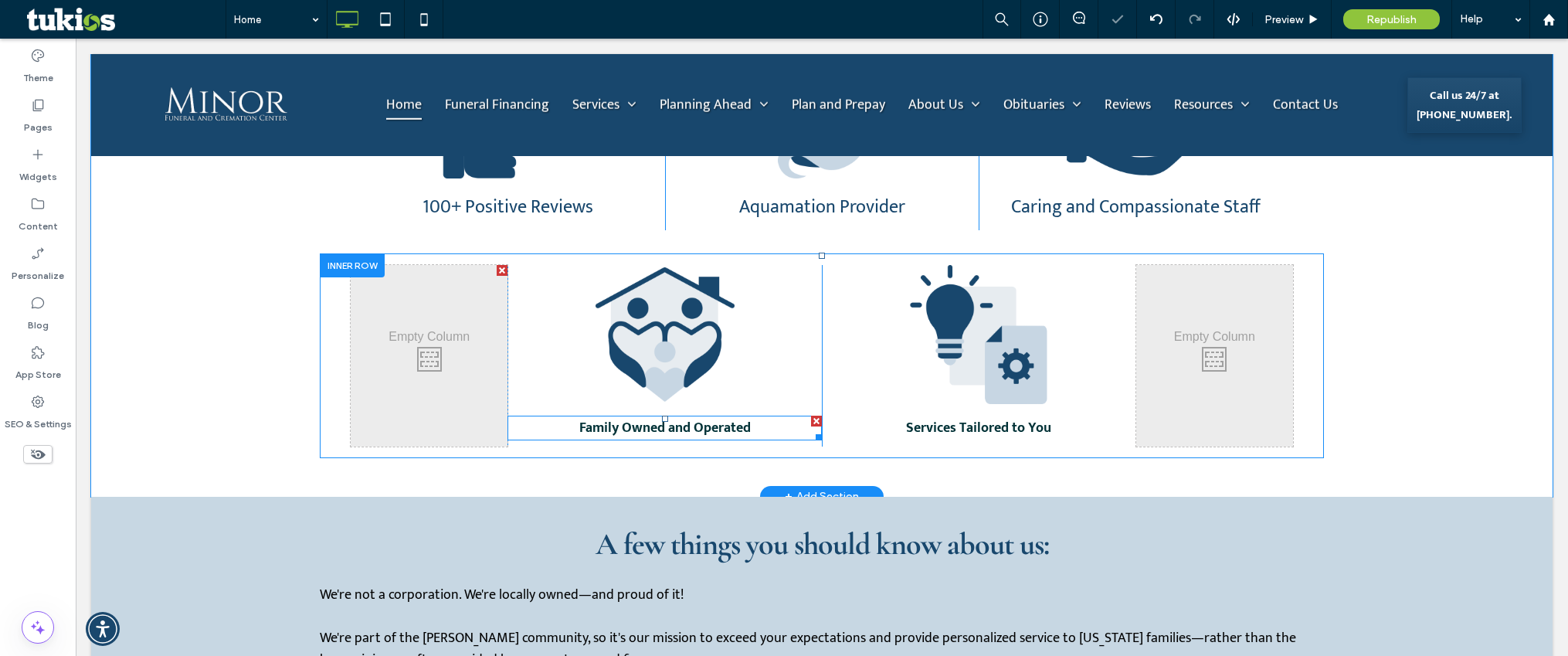
click at [658, 433] on strong "Family Owned and Operated" at bounding box center [665, 428] width 172 height 23
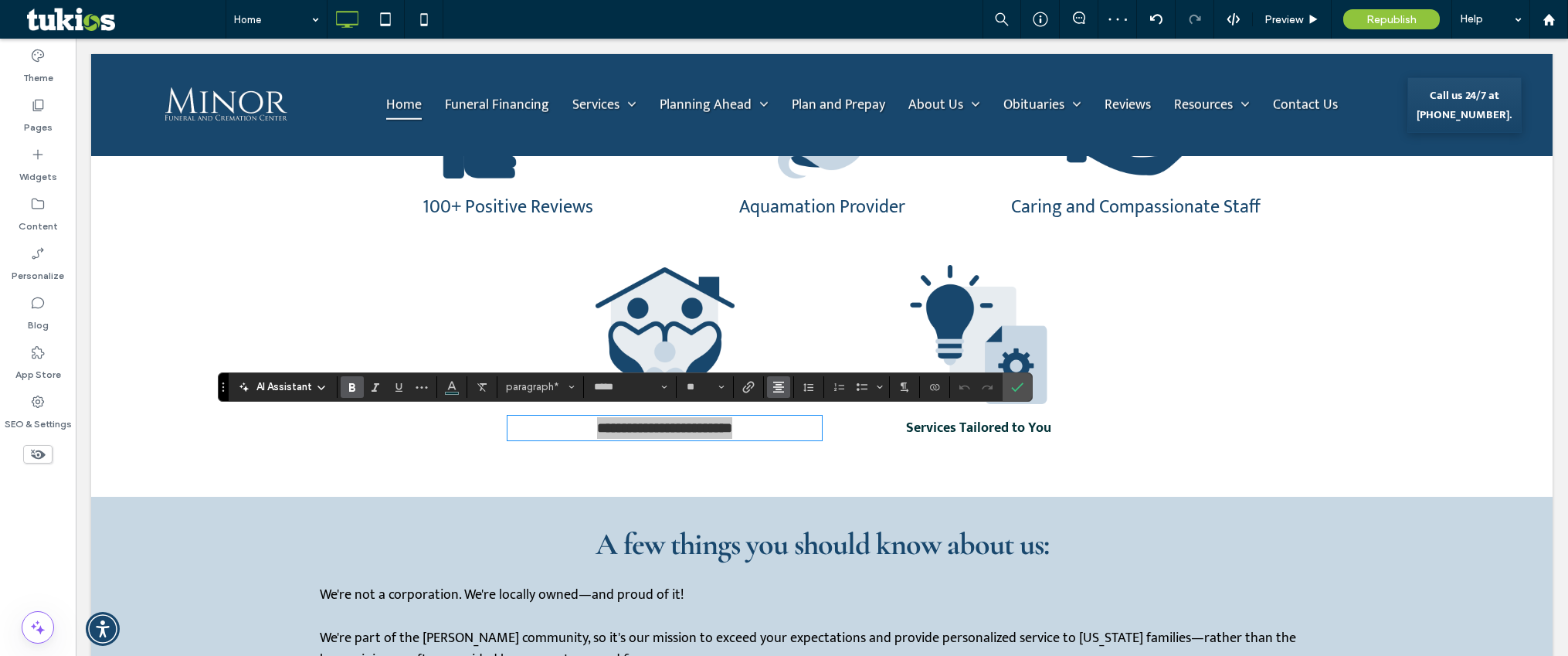
click at [780, 387] on use "Alignment" at bounding box center [779, 387] width 11 height 11
click at [531, 388] on span "paragraph*" at bounding box center [536, 387] width 60 height 12
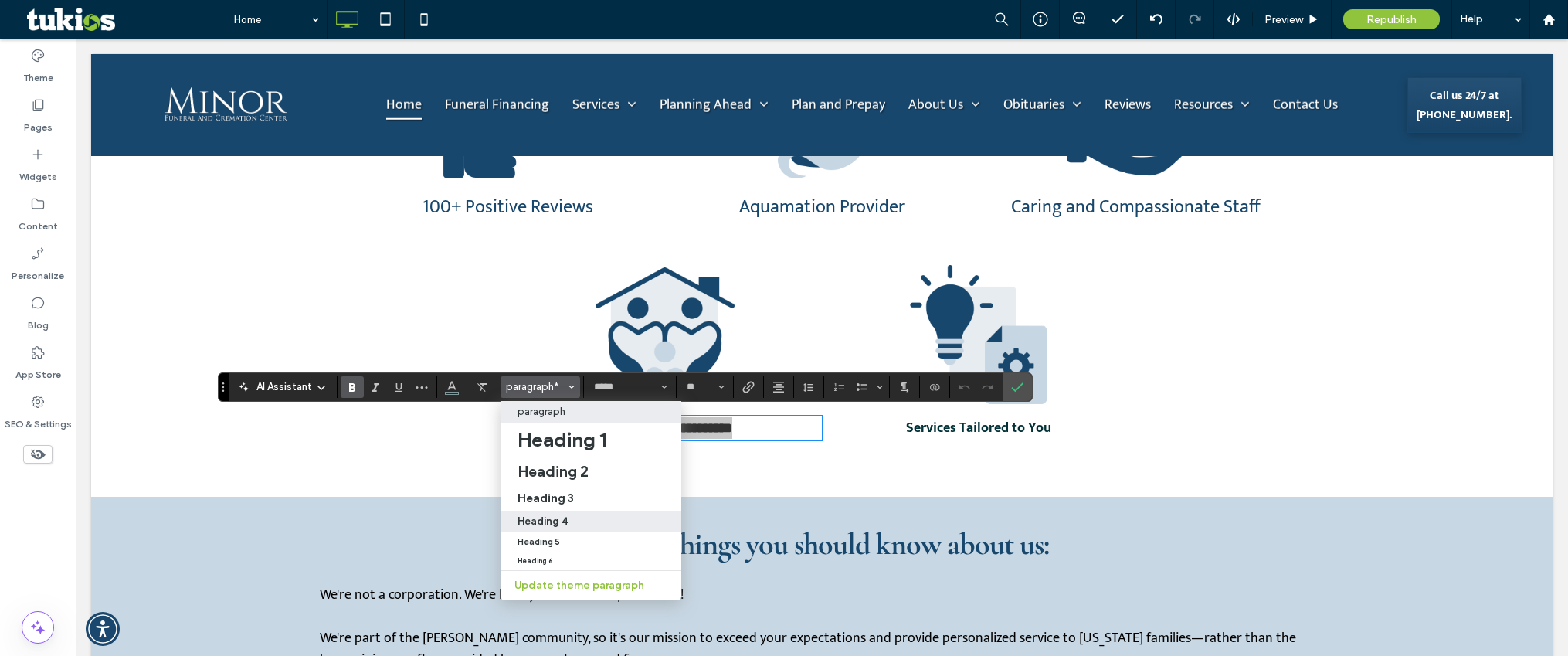
click at [569, 520] on div "Heading 4" at bounding box center [590, 520] width 146 height 12
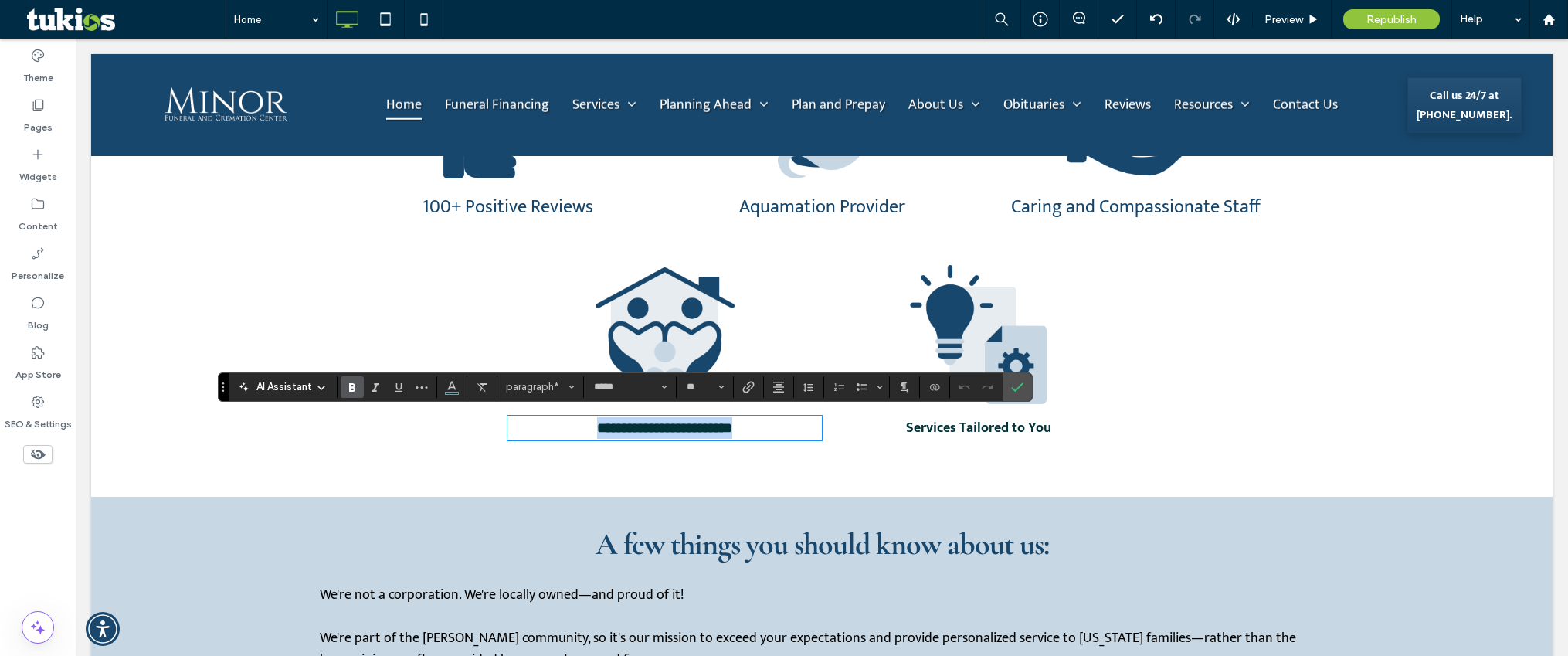
type input "**"
click at [486, 381] on icon "Clear Format" at bounding box center [482, 388] width 13 height 13
click at [775, 384] on use "Alignment" at bounding box center [779, 387] width 11 height 11
click at [799, 431] on div "ui.textEditor.alignment.center" at bounding box center [794, 434] width 20 height 13
click at [1021, 389] on icon "Confirm" at bounding box center [1018, 388] width 13 height 13
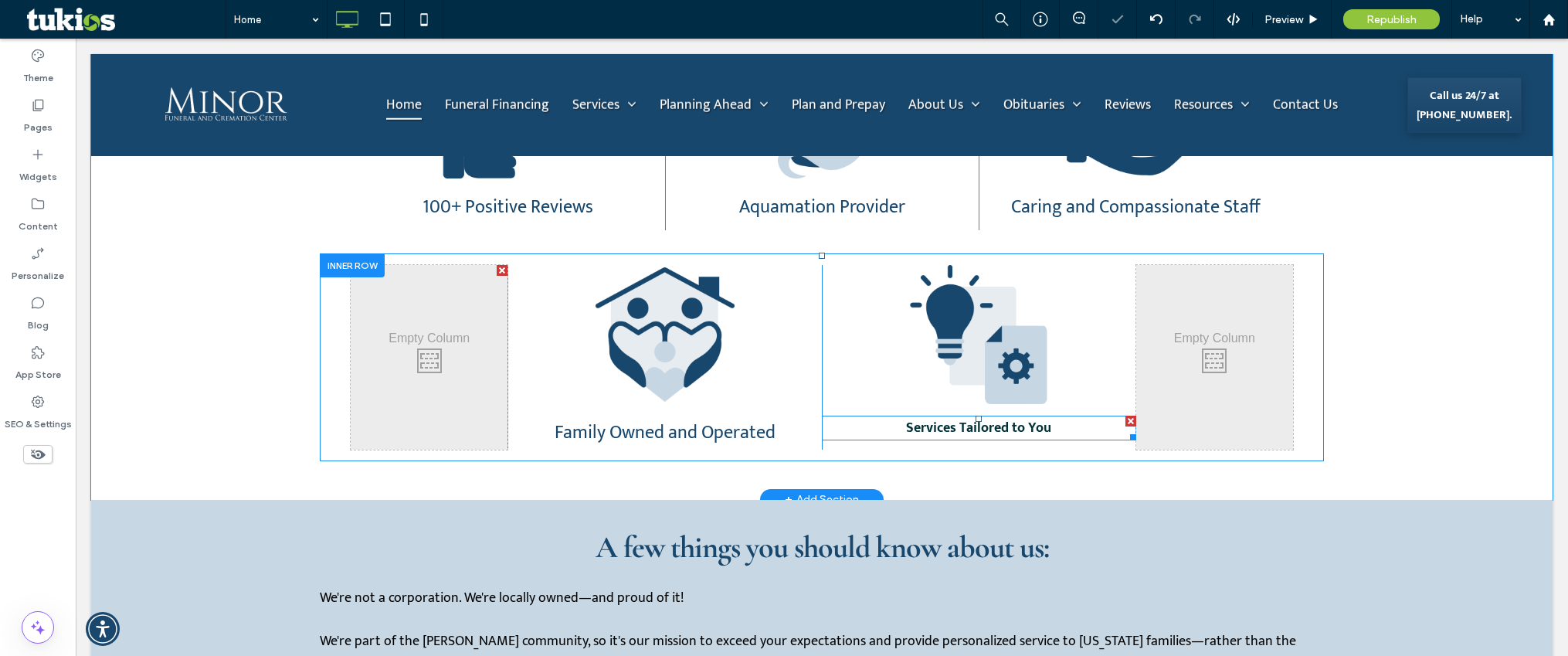
click at [1016, 419] on strong "Services Tailored to You" at bounding box center [979, 428] width 146 height 23
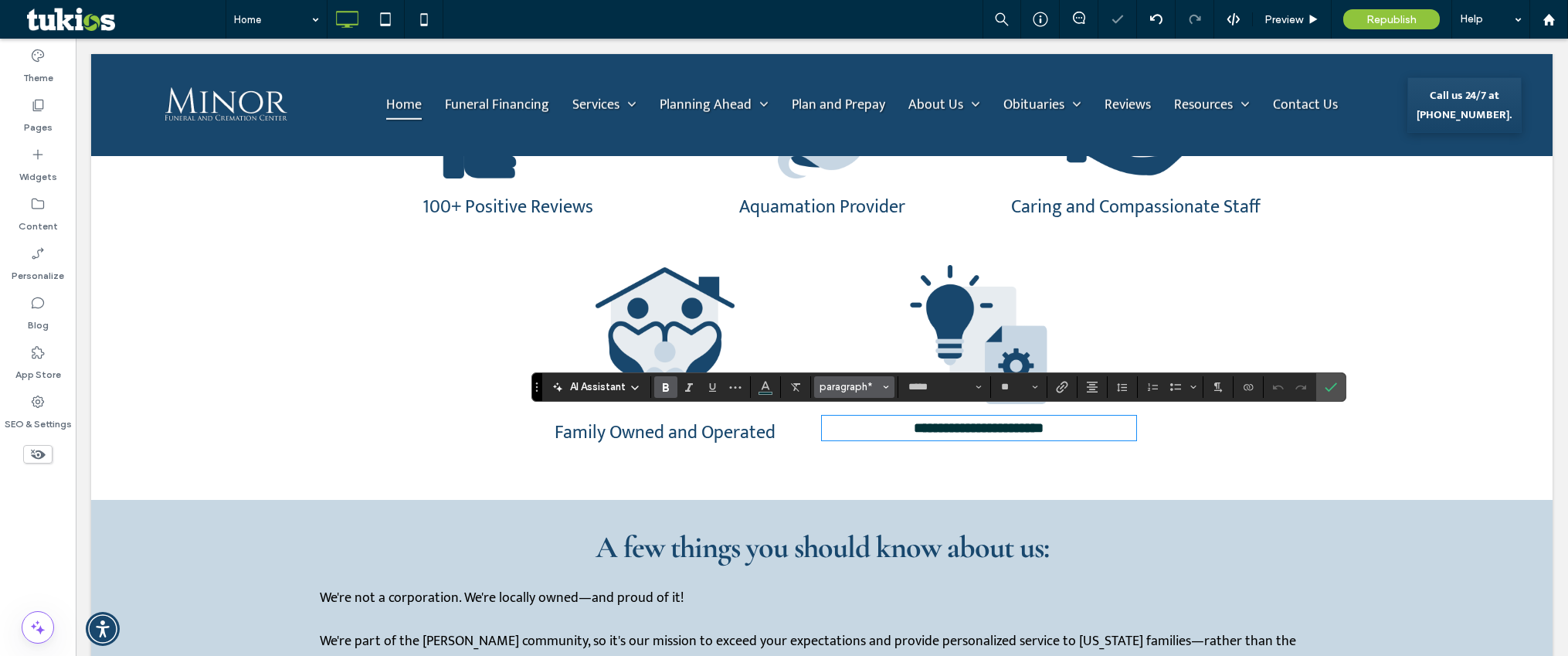
click at [872, 386] on span "paragraph*" at bounding box center [849, 387] width 60 height 12
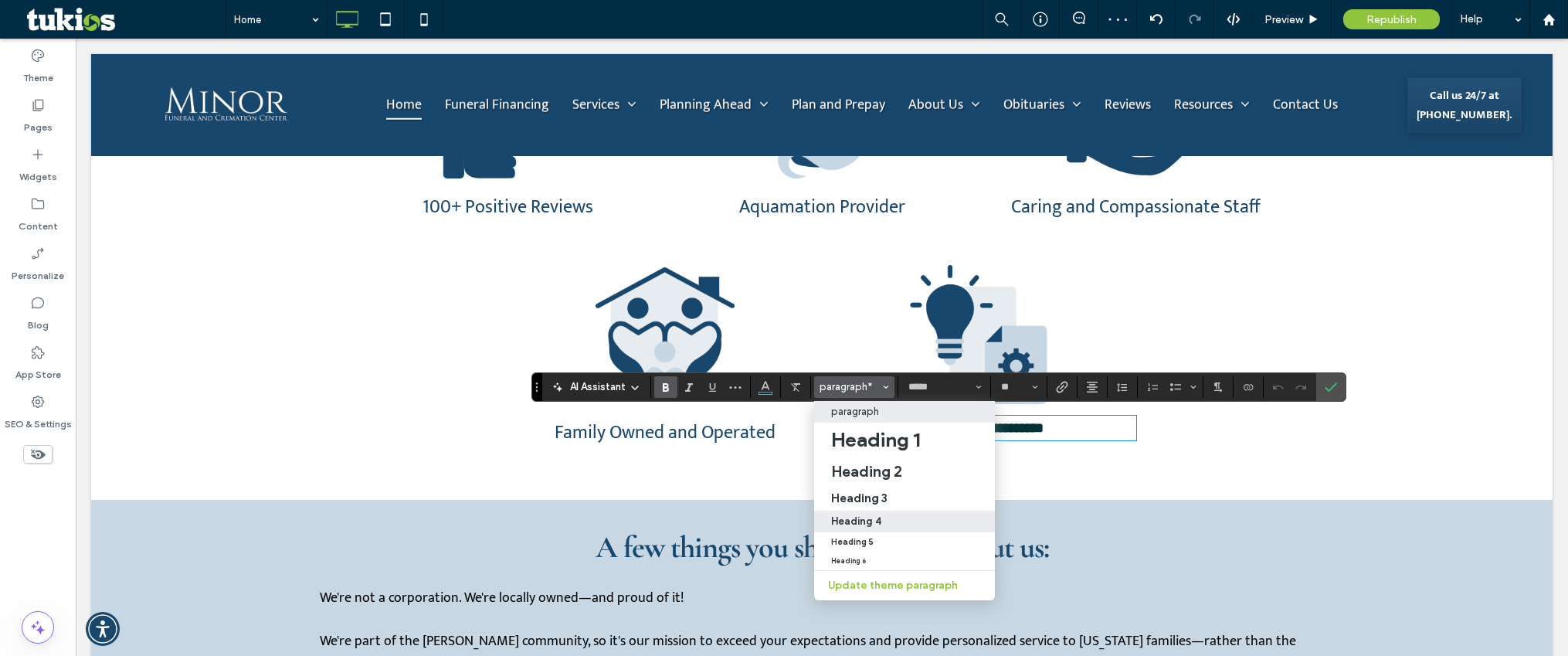
click at [874, 516] on h4 "Heading 4" at bounding box center [856, 520] width 50 height 12
type input "**"
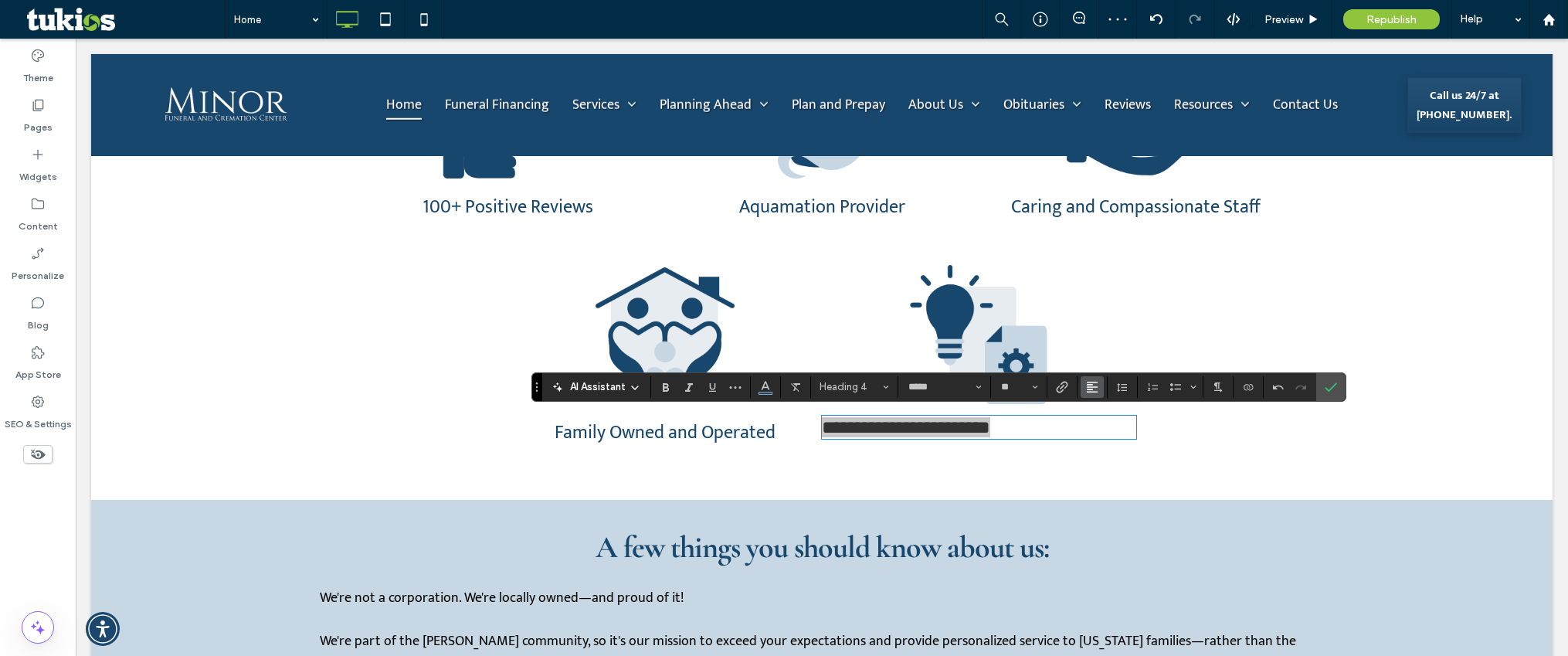
click at [1088, 381] on icon "Alignment" at bounding box center [1092, 388] width 13 height 13
drag, startPoint x: 1105, startPoint y: 437, endPoint x: 1168, endPoint y: 365, distance: 95.7
click at [1105, 437] on use "ui.textEditor.alignment.center" at bounding box center [1104, 434] width 11 height 11
click at [1326, 387] on use "Confirm" at bounding box center [1332, 387] width 13 height 9
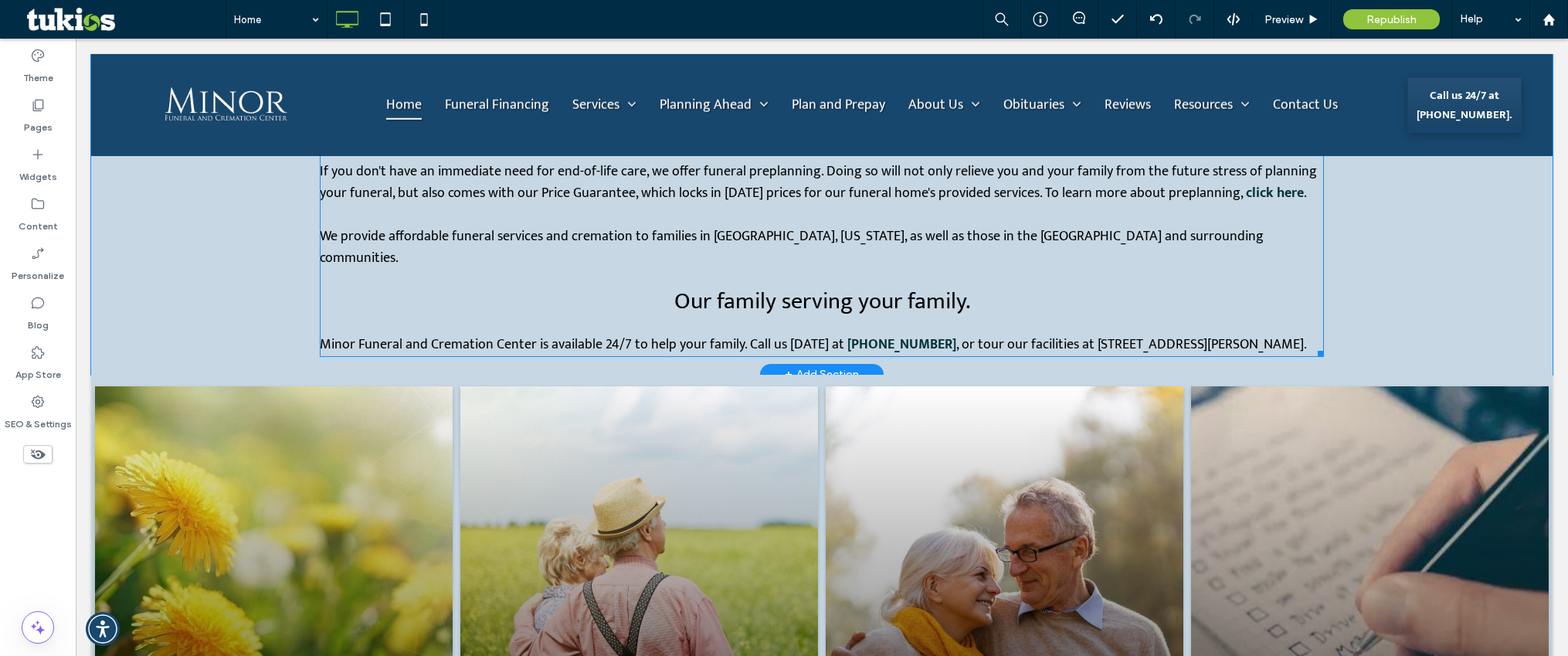
scroll to position [2472, 0]
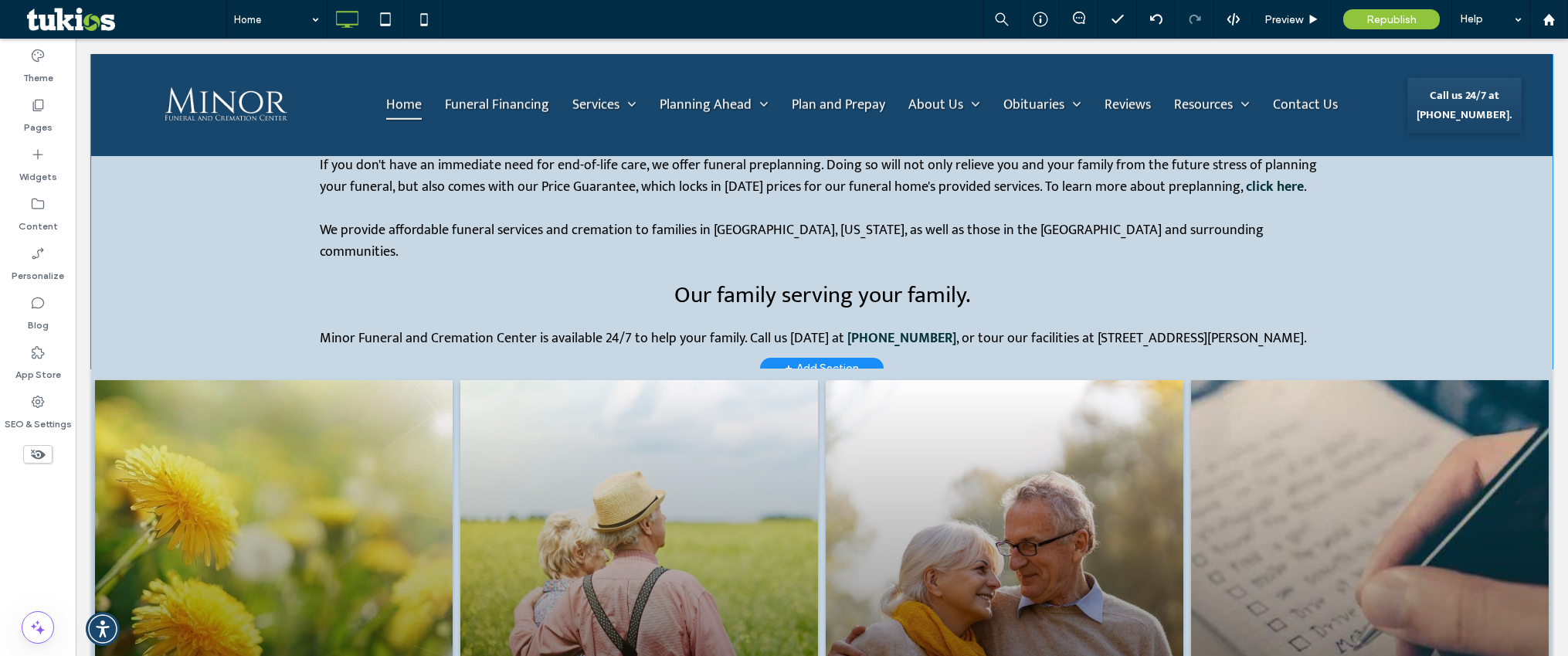
click at [217, 330] on div "A few things you should know about us: We're not a corporation. We're locally o…" at bounding box center [821, 12] width 1462 height 712
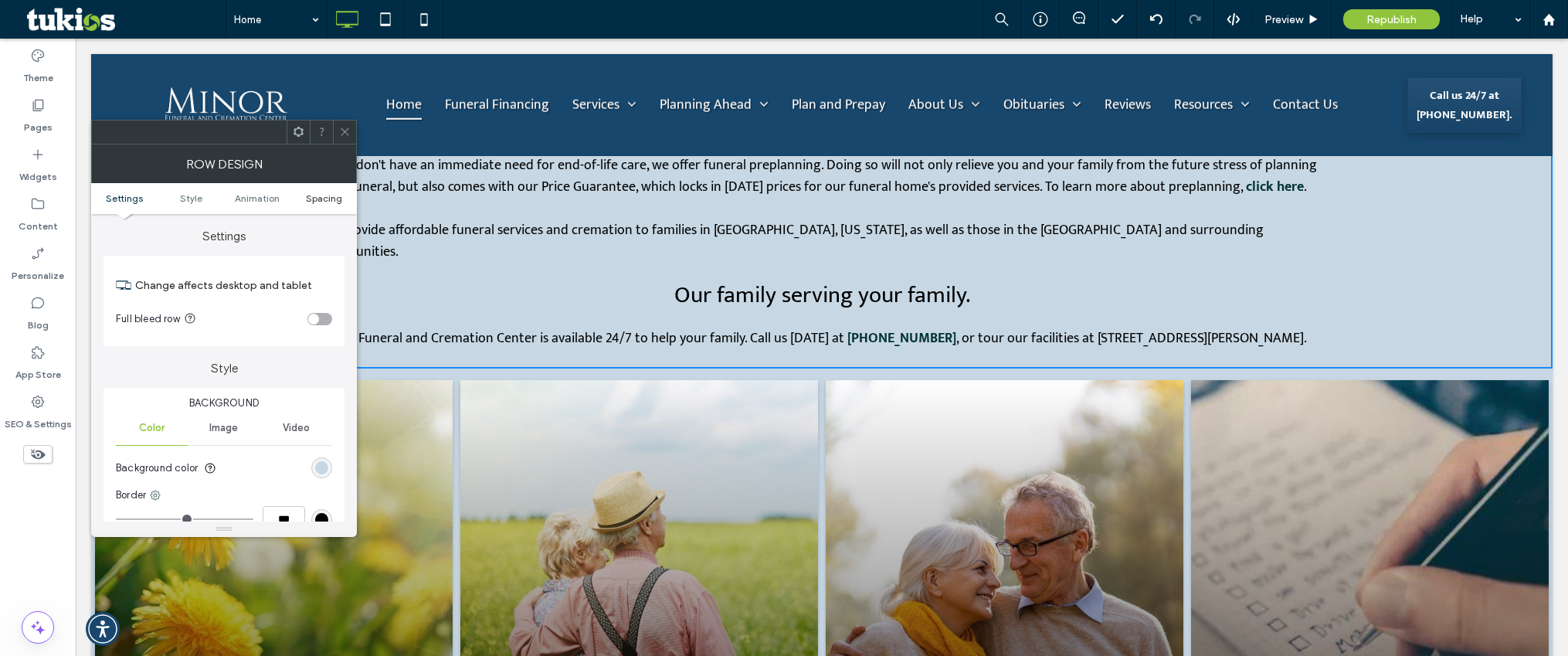
click at [323, 195] on span "Spacing" at bounding box center [324, 197] width 36 height 12
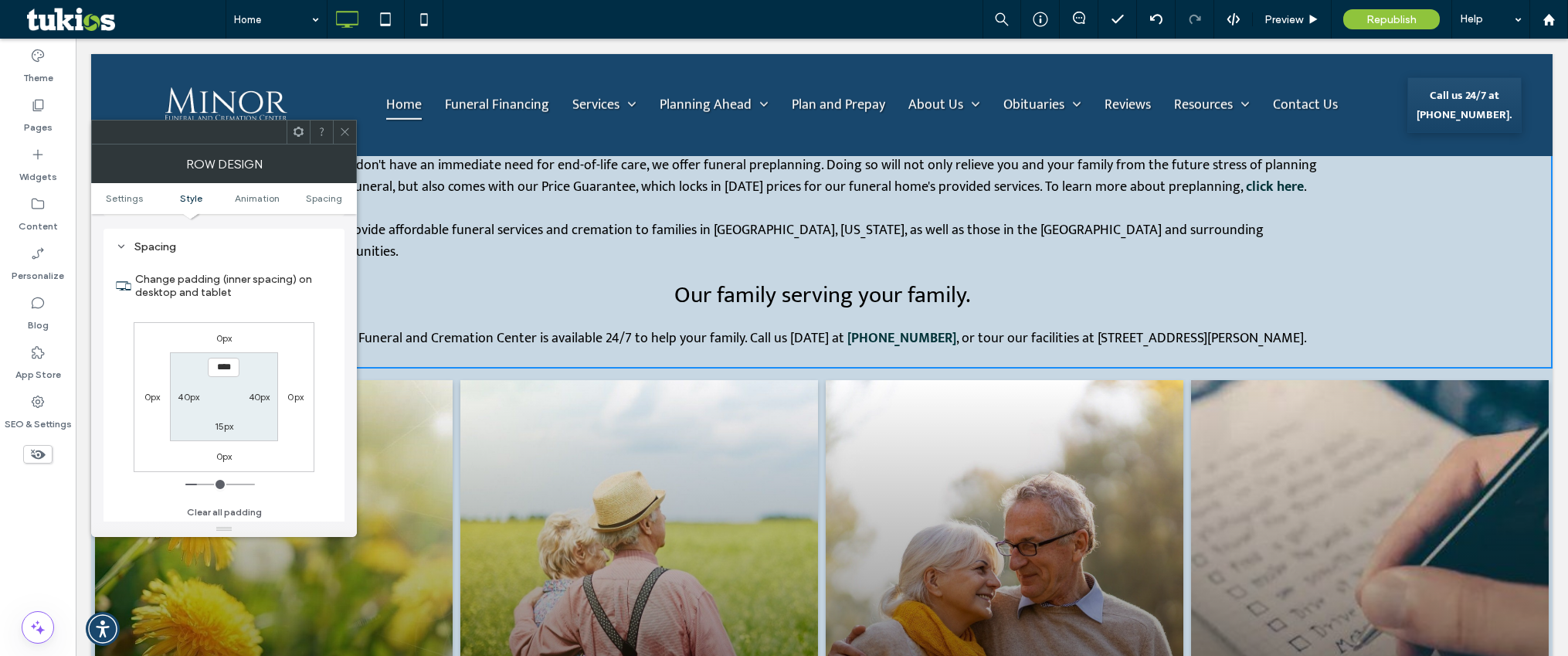
scroll to position [437, 0]
click at [351, 138] on div at bounding box center [344, 131] width 23 height 23
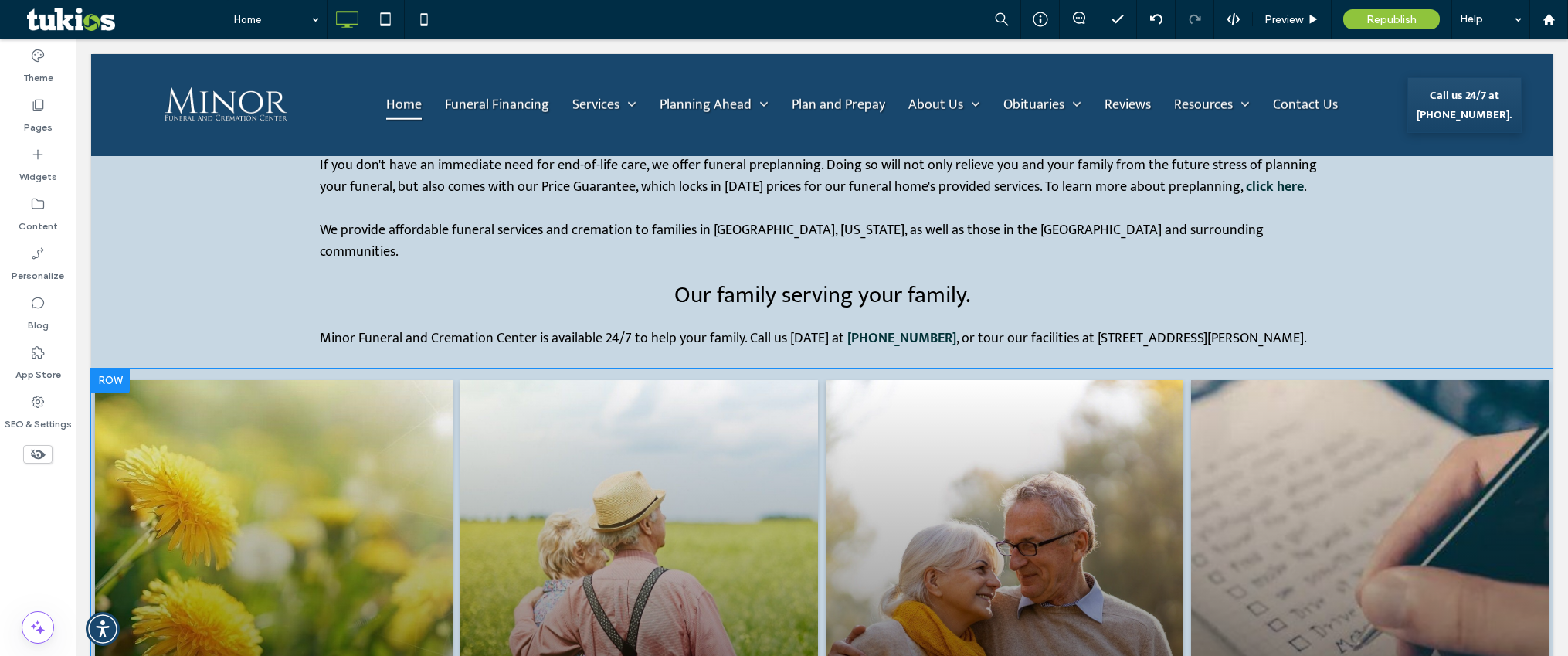
click at [147, 368] on div "View Obituaries Read obituaries and offer condolences on the memorial guestbook…" at bounding box center [821, 573] width 1462 height 409
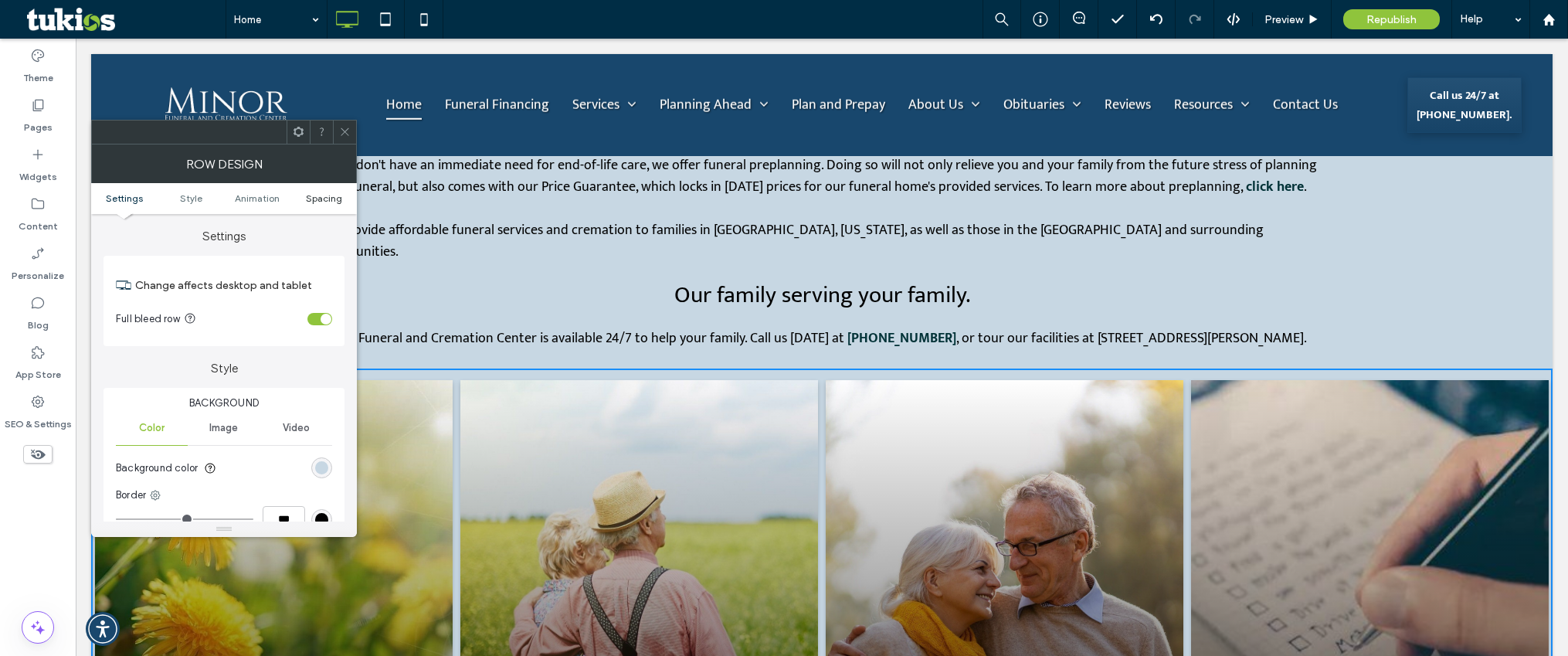
click at [320, 200] on span "Spacing" at bounding box center [324, 197] width 36 height 12
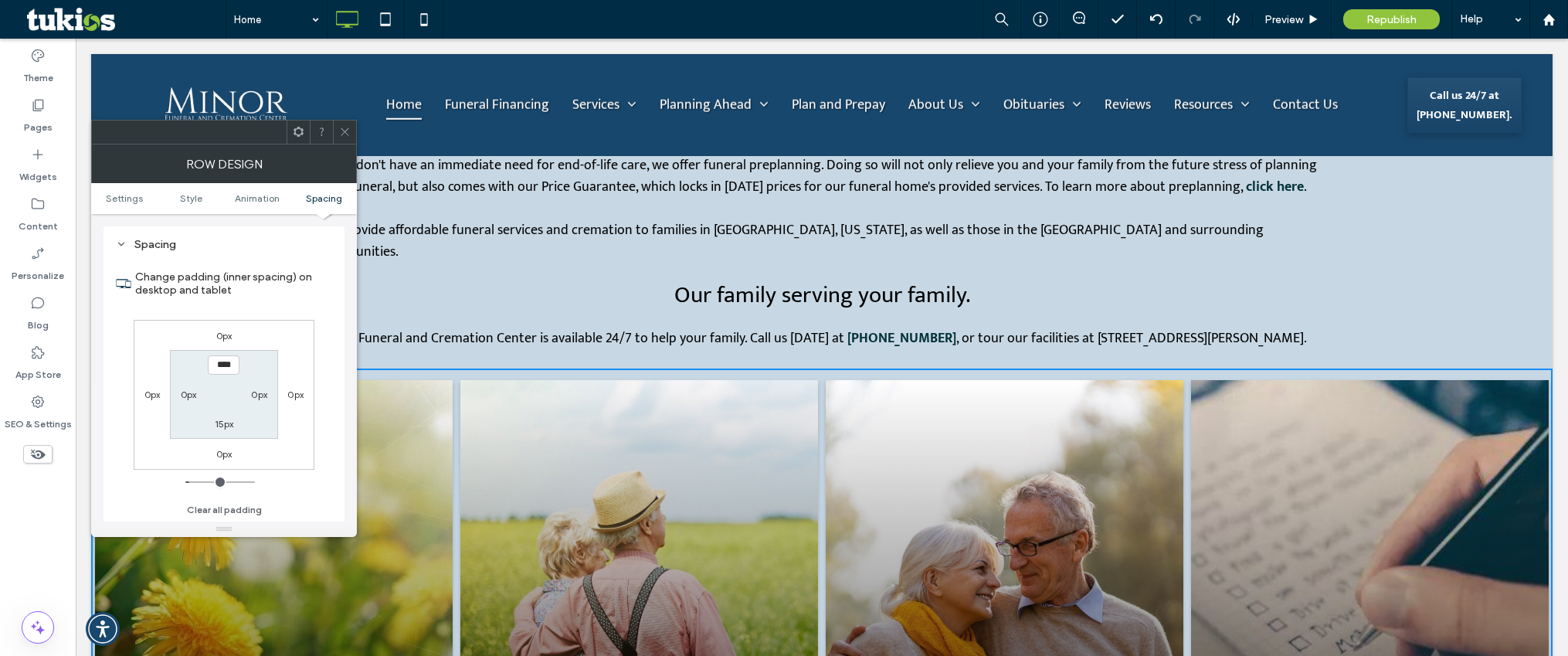
click at [351, 145] on div "Row Design" at bounding box center [224, 164] width 266 height 38
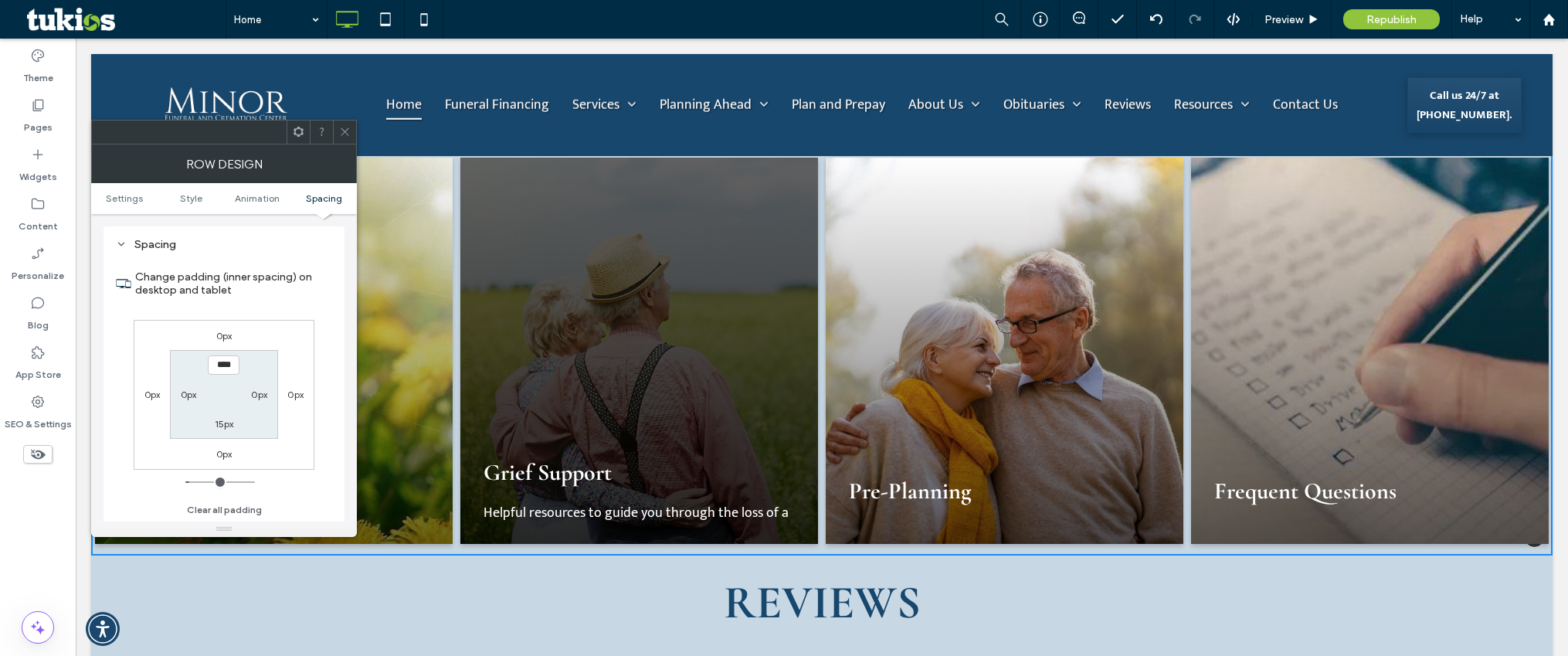
scroll to position [2781, 0]
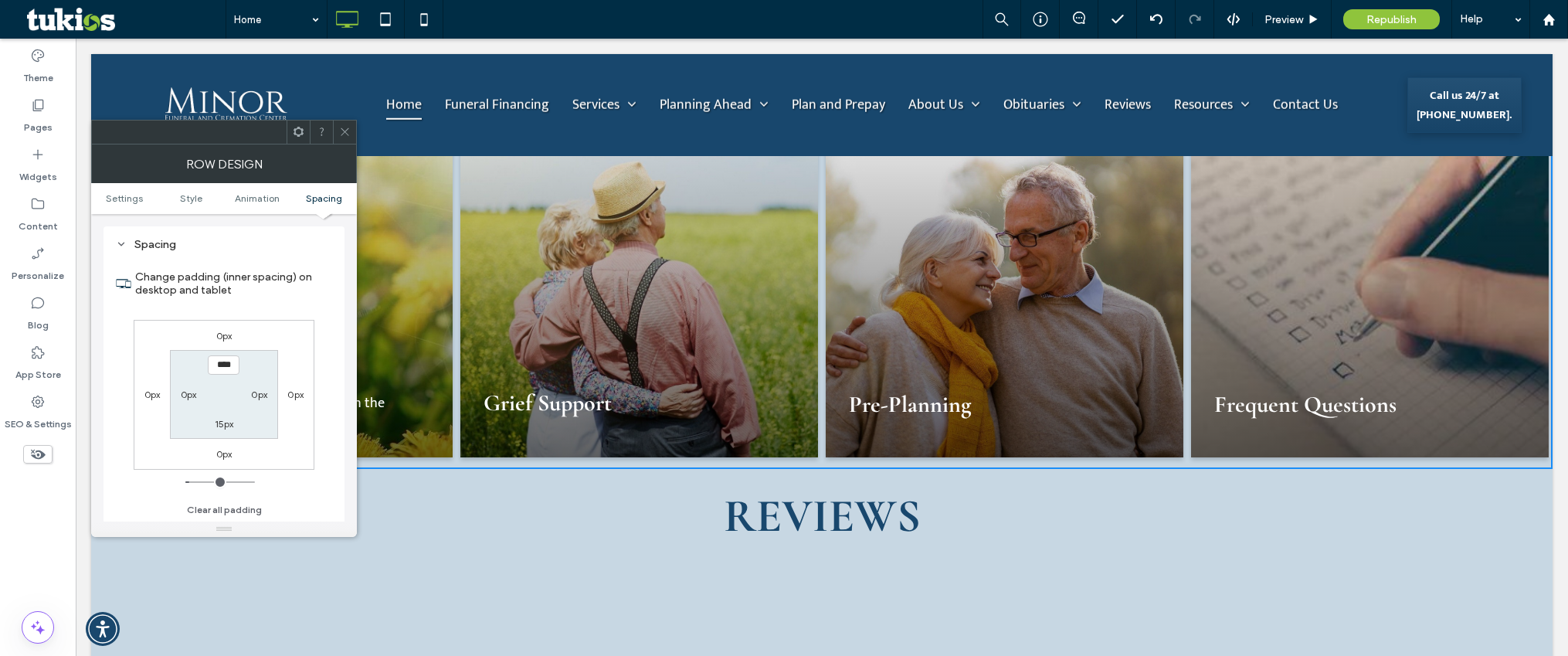
click at [341, 133] on icon at bounding box center [345, 131] width 12 height 12
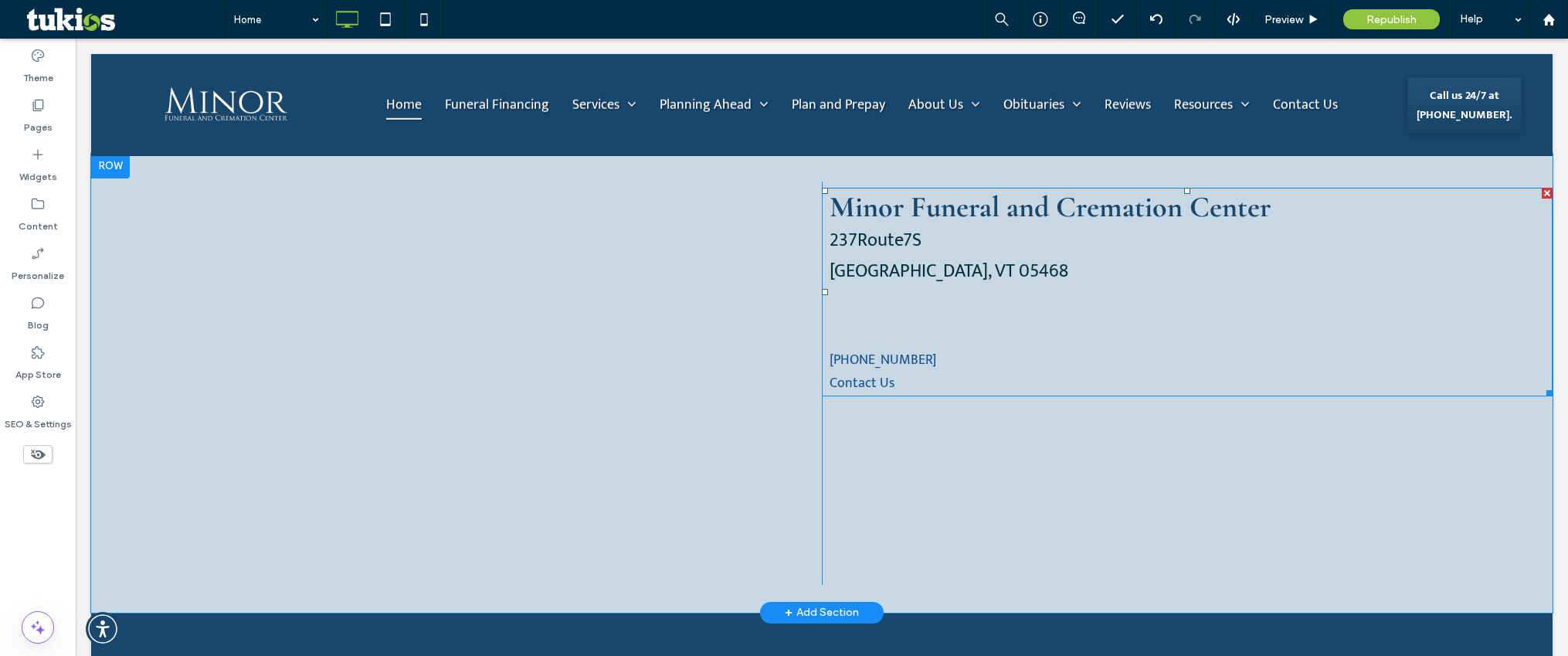
scroll to position [3399, 0]
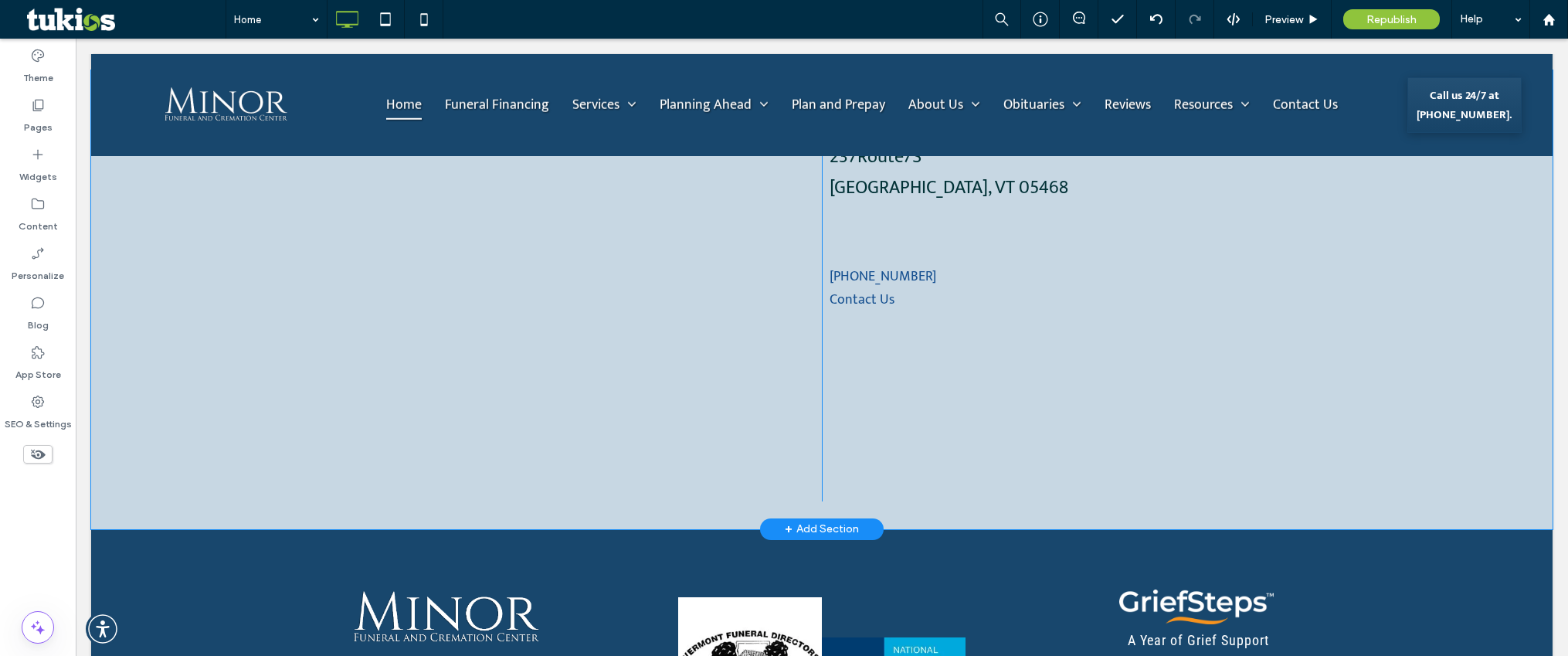
click at [1067, 399] on div "Minor Funeral and Cremation Center [STREET_ADDRESS][PERSON_NAME] [PHONE_NUMBER]…" at bounding box center [1187, 299] width 730 height 403
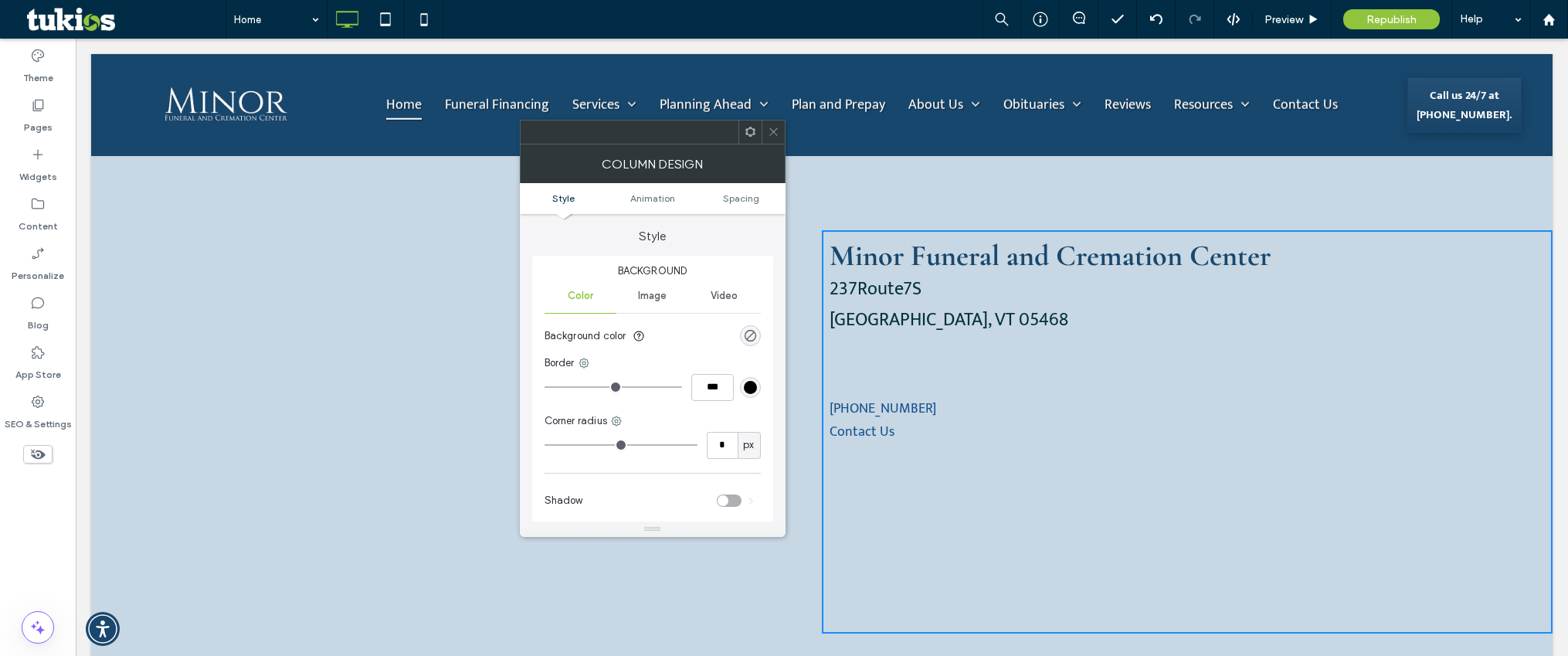
scroll to position [3245, 0]
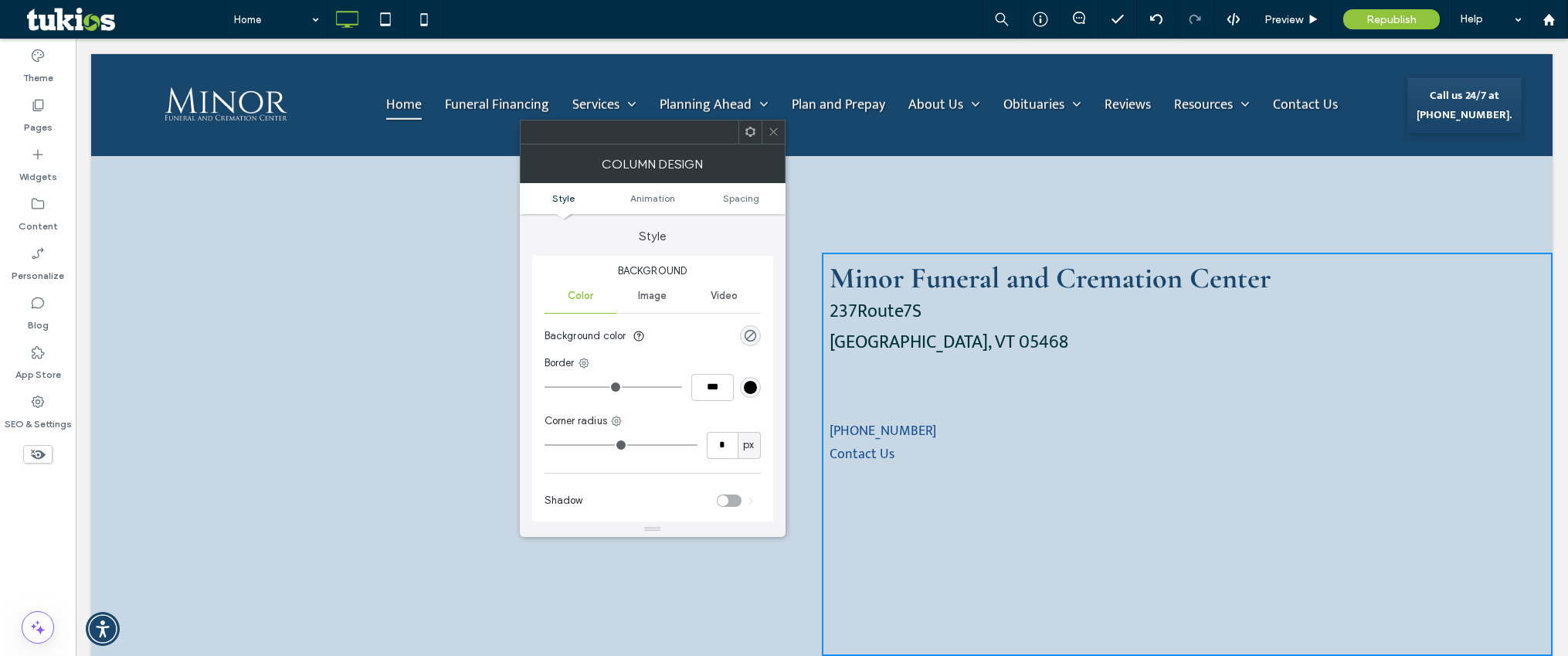
drag, startPoint x: 778, startPoint y: 137, endPoint x: 770, endPoint y: 204, distance: 67.5
click at [778, 137] on span at bounding box center [773, 131] width 12 height 23
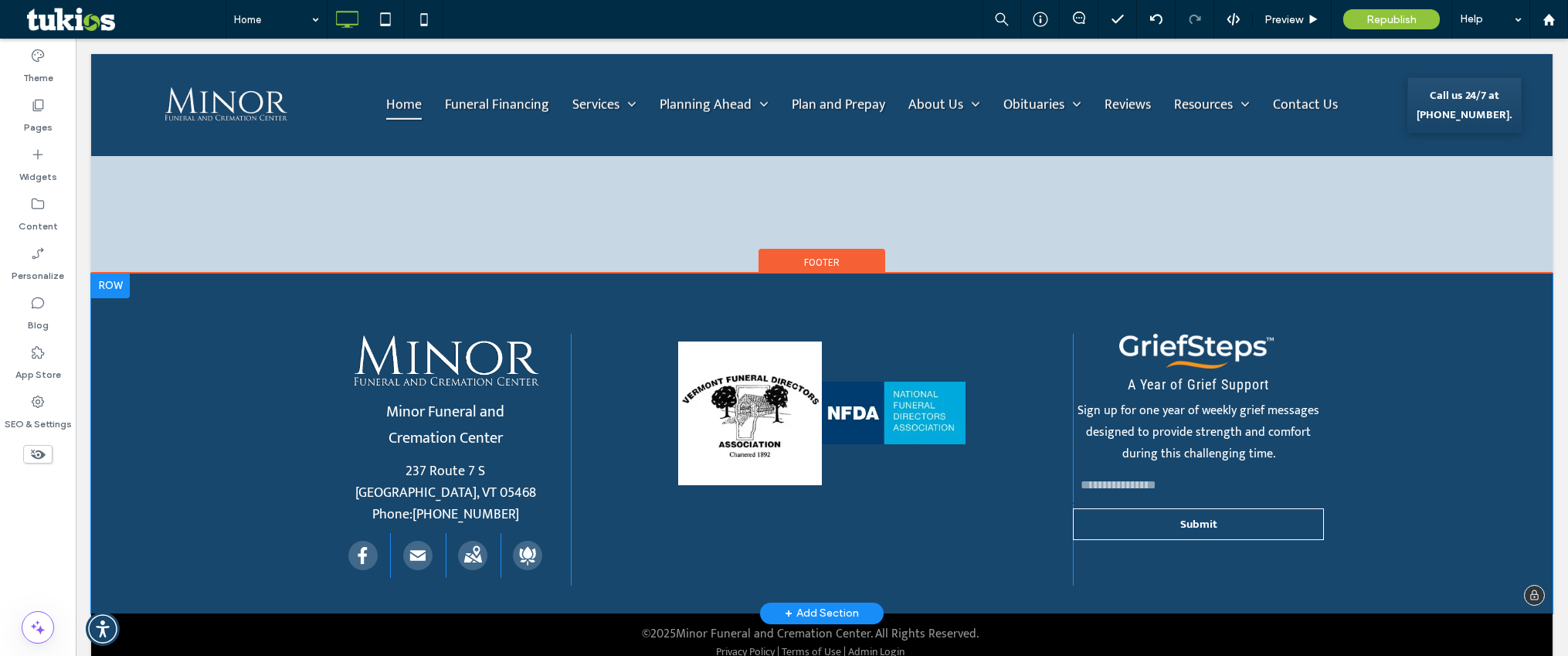
scroll to position [3680, 0]
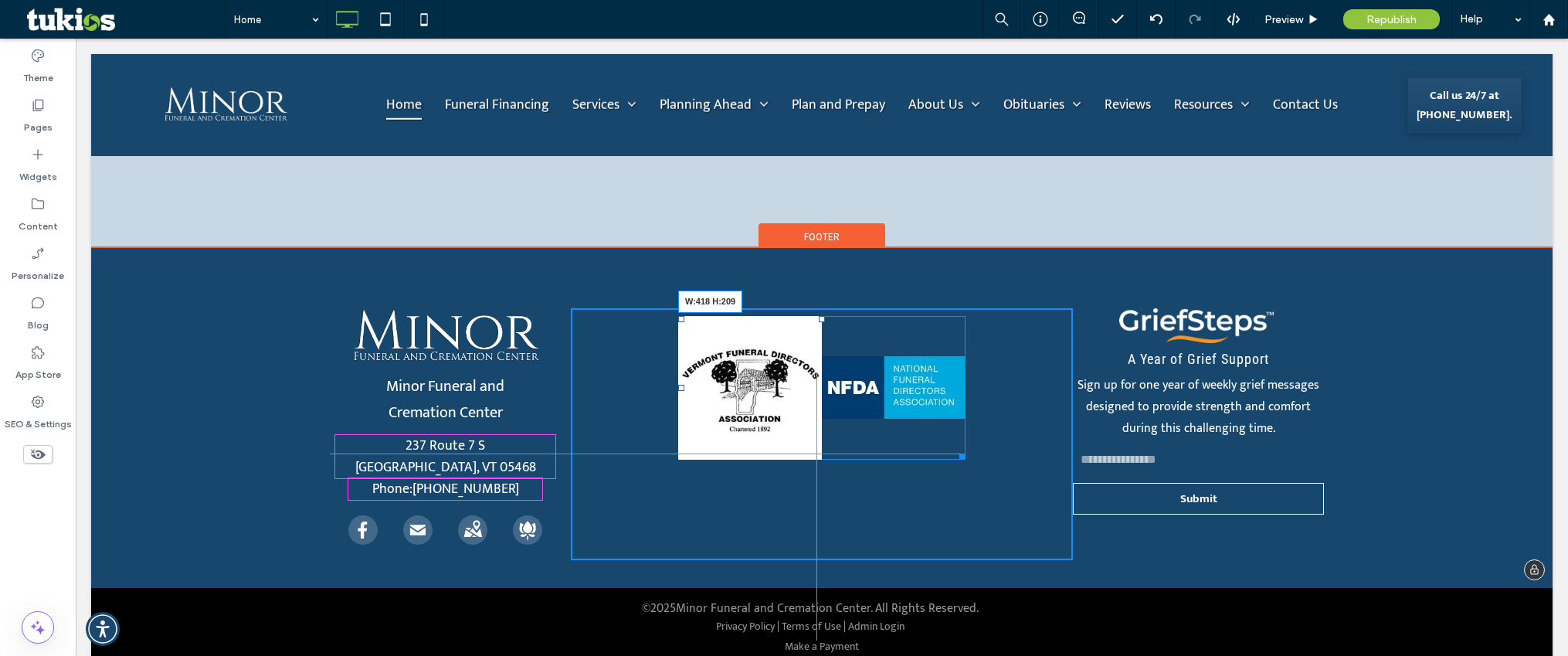
drag, startPoint x: 953, startPoint y: 432, endPoint x: 1065, endPoint y: 465, distance: 116.8
click at [965, 424] on div "Button Button W:418 H:209" at bounding box center [822, 388] width 287 height 144
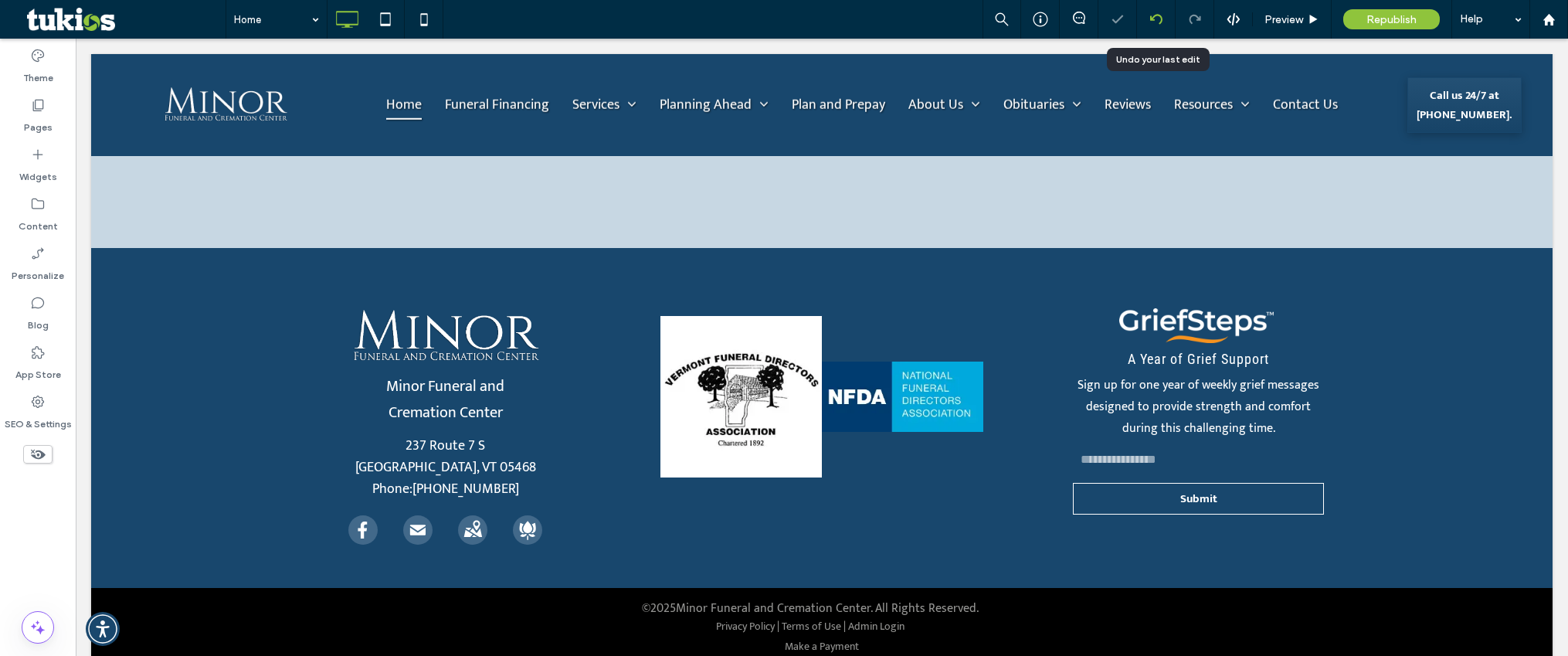
click at [1161, 12] on div at bounding box center [1156, 19] width 38 height 38
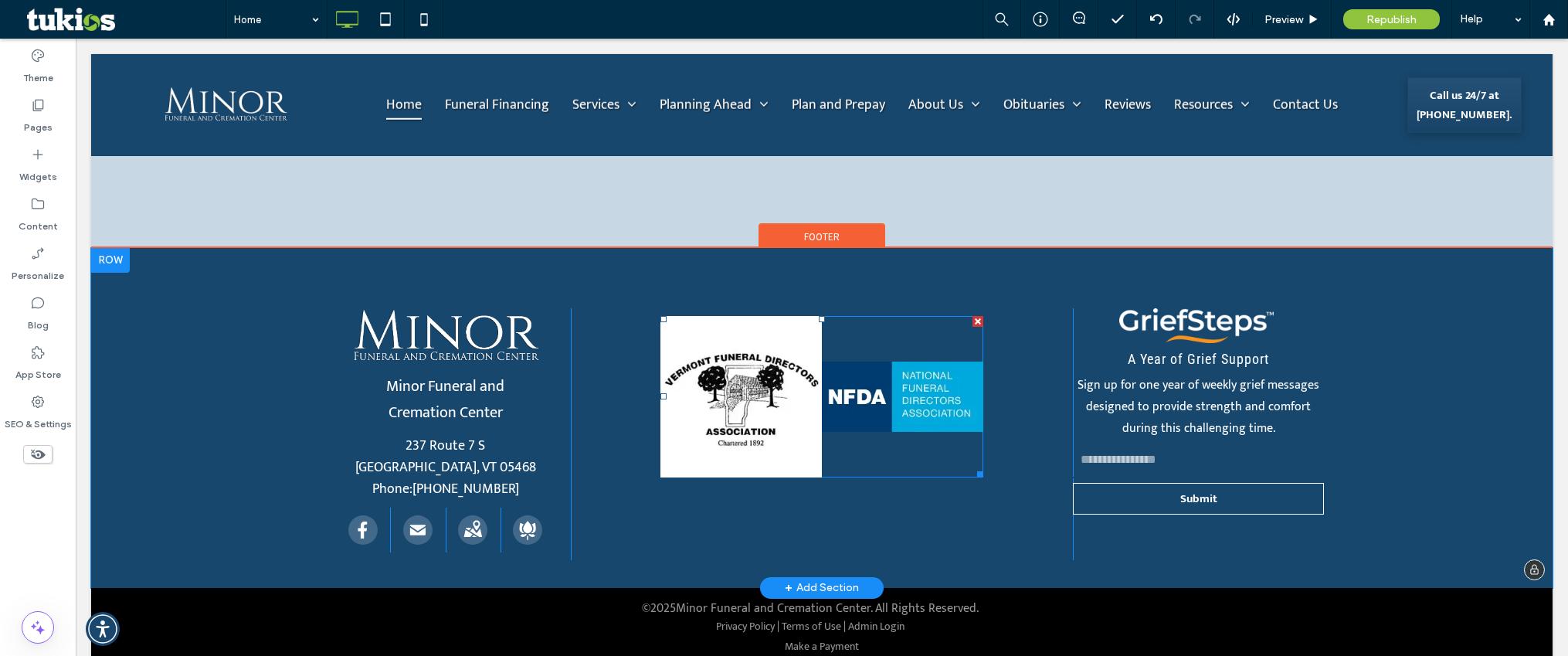
click at [766, 389] on link at bounding box center [740, 396] width 161 height 161
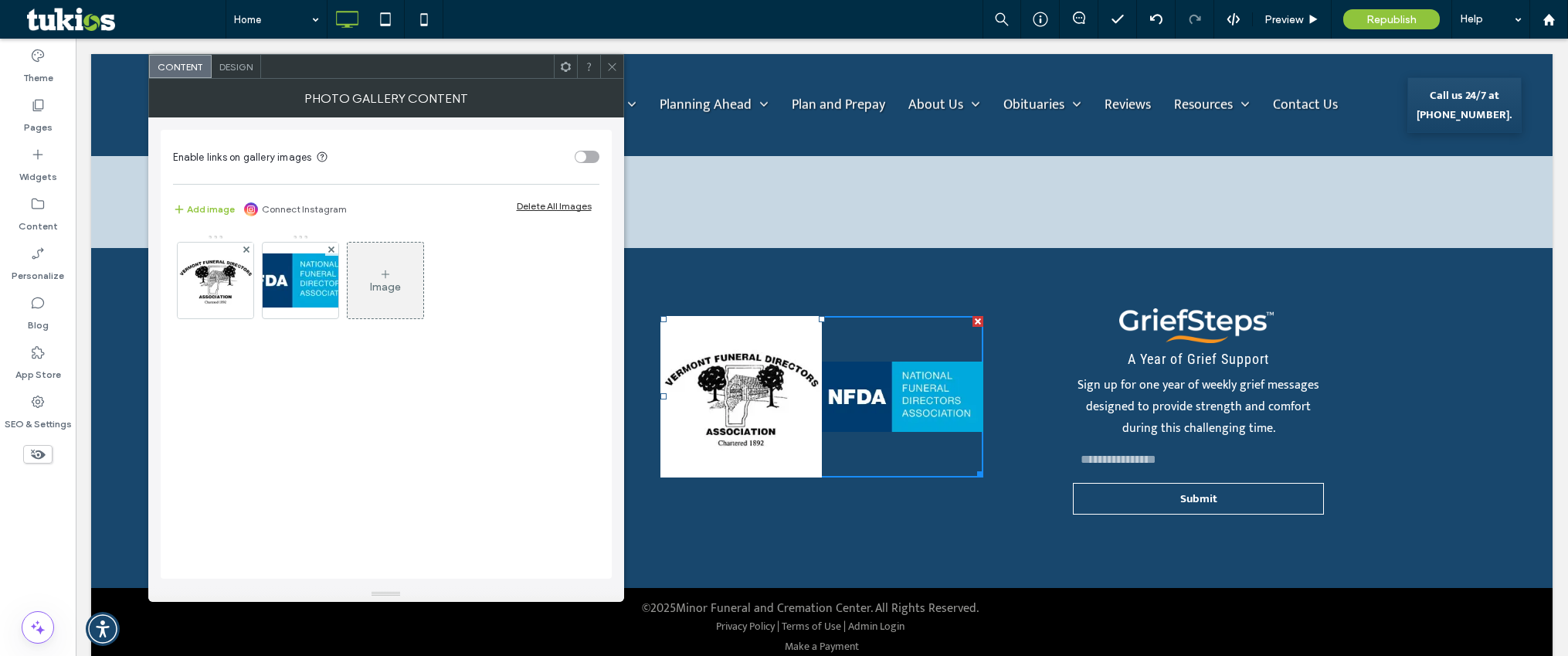
click at [609, 68] on icon at bounding box center [612, 66] width 12 height 12
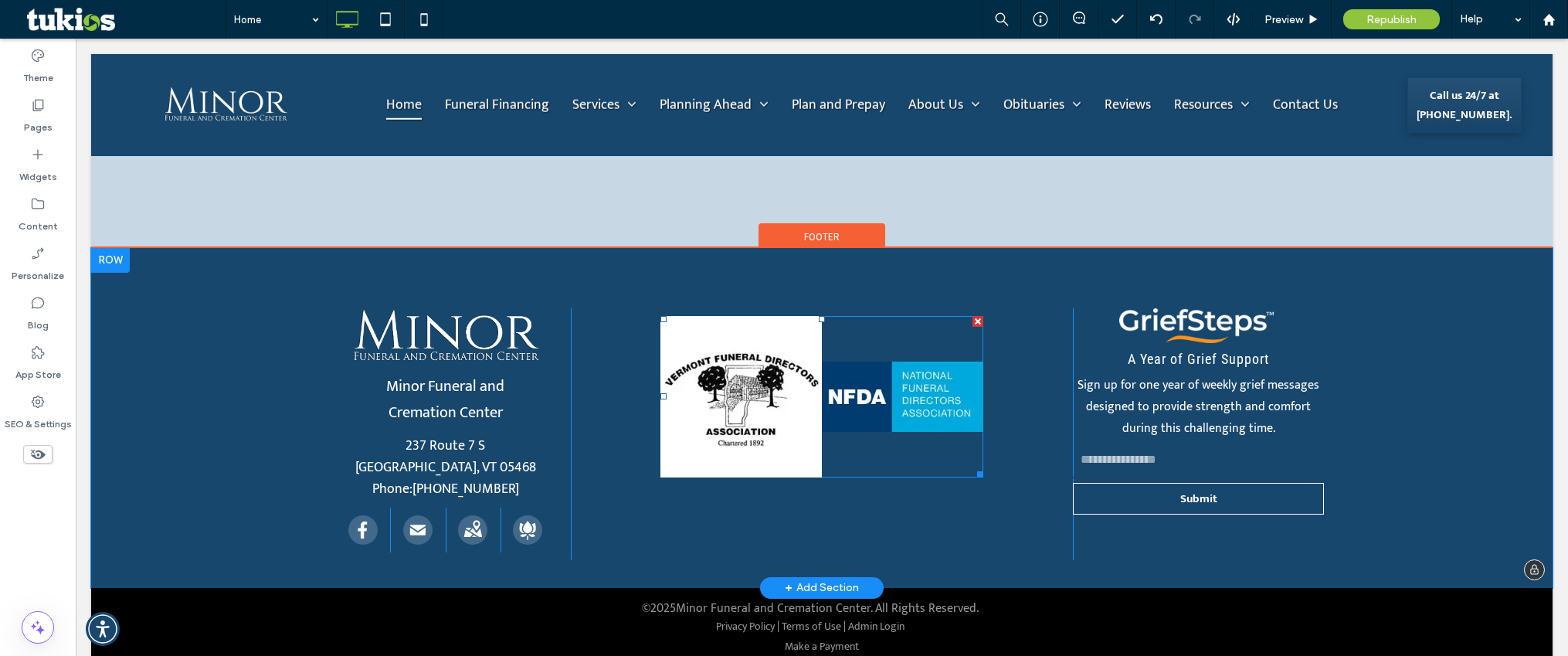
click at [694, 357] on link at bounding box center [740, 396] width 161 height 161
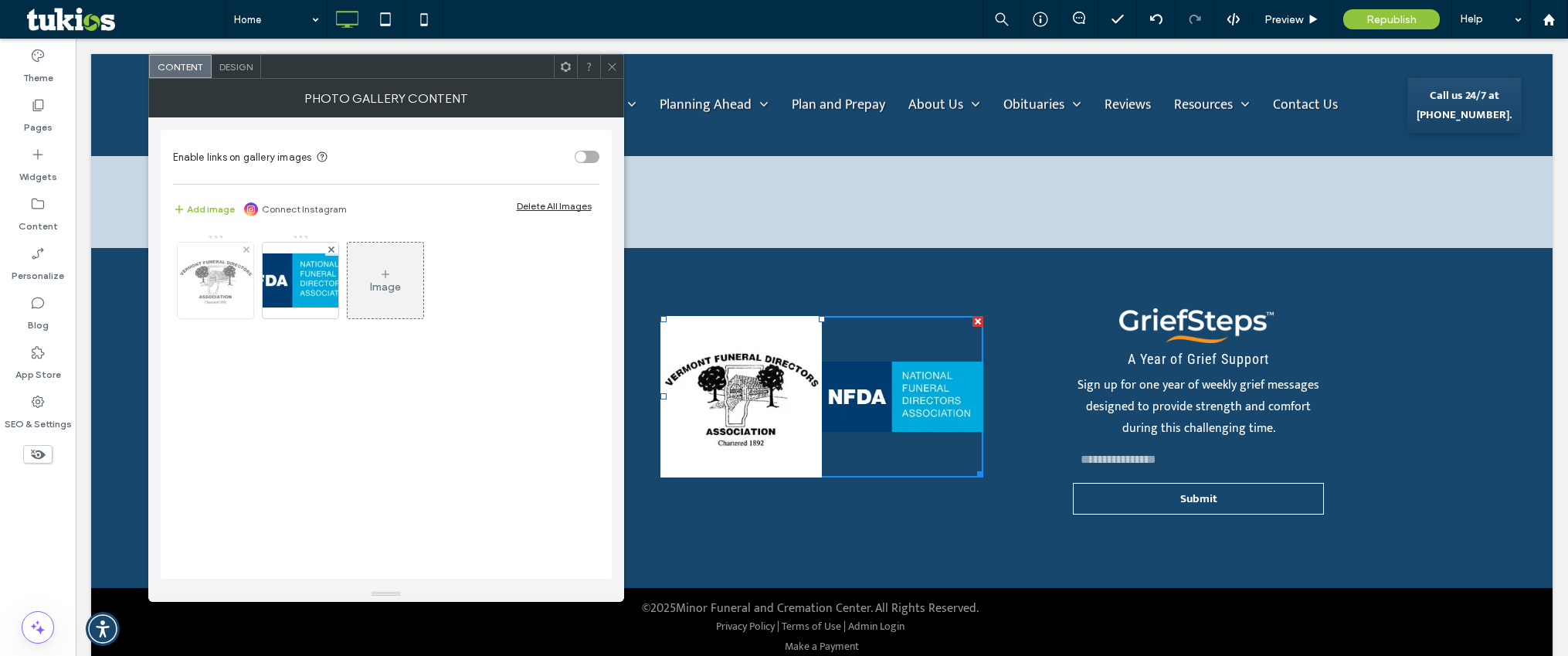
click at [209, 288] on img at bounding box center [215, 280] width 75 height 76
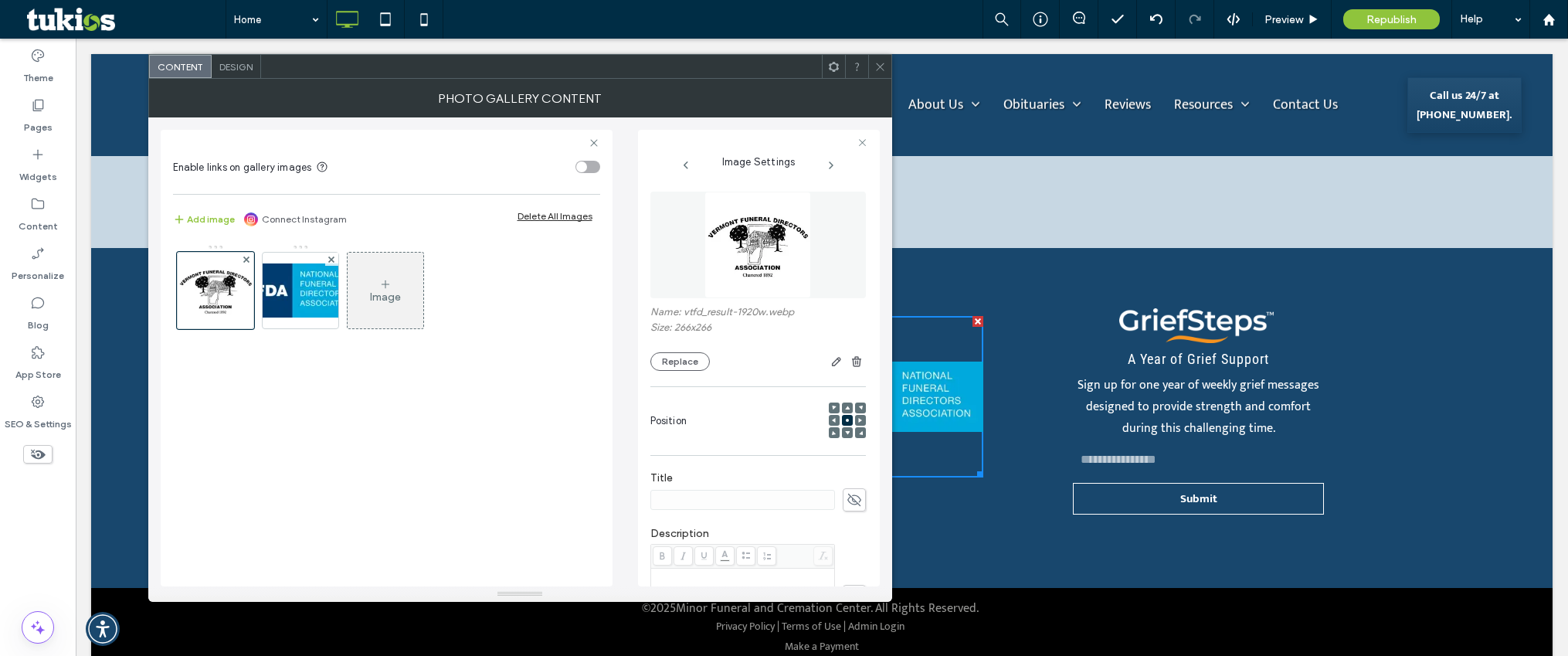
click at [879, 69] on icon at bounding box center [879, 66] width 12 height 12
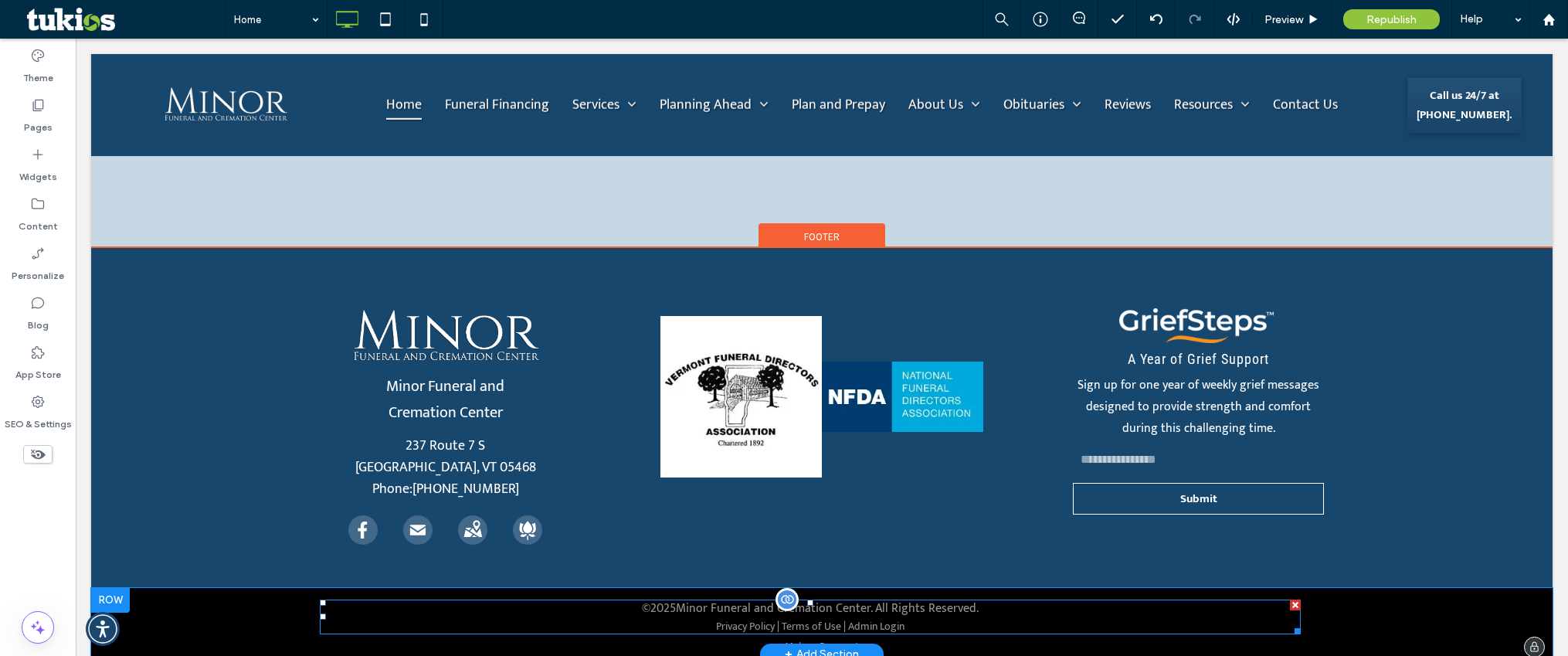
click at [883, 600] on span at bounding box center [810, 617] width 980 height 35
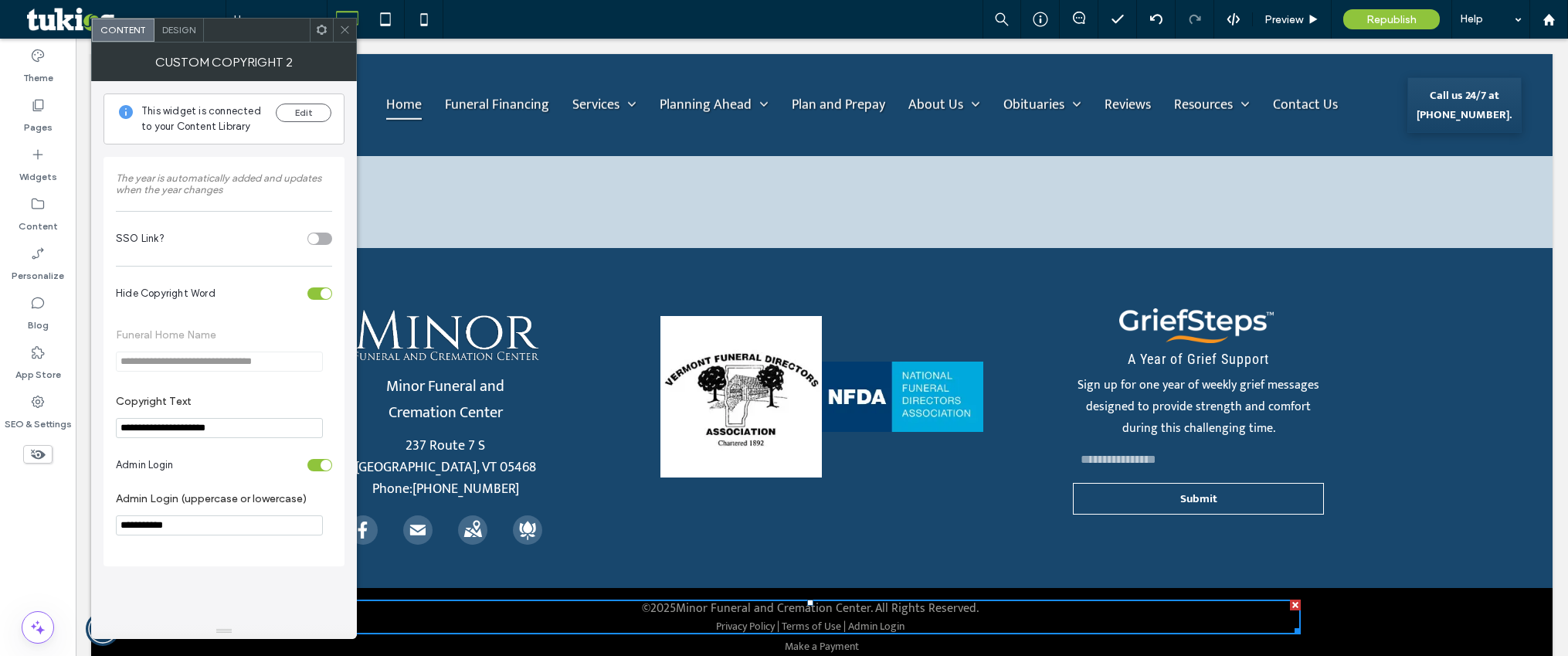
click at [183, 35] on span "Design" at bounding box center [178, 29] width 34 height 12
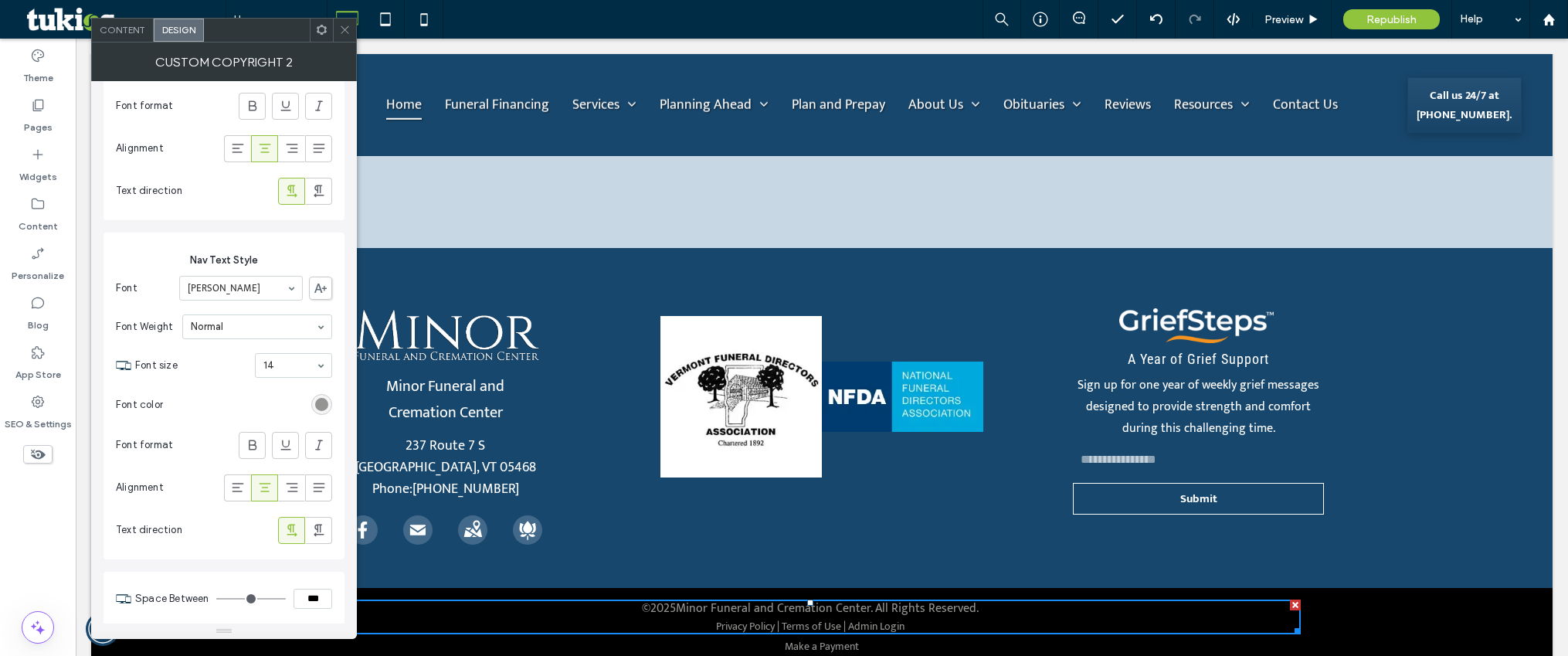
scroll to position [371, 0]
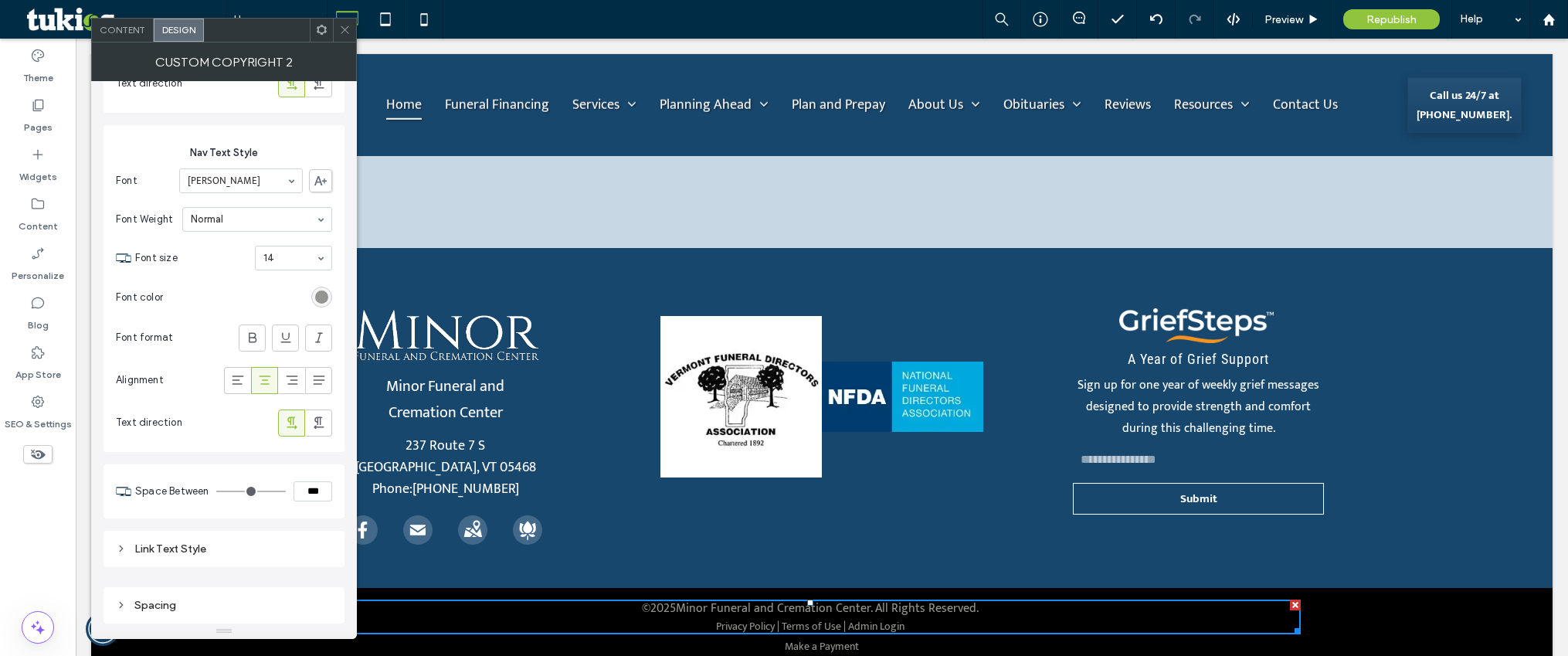
click at [205, 550] on div "Link Text Style" at bounding box center [224, 549] width 216 height 13
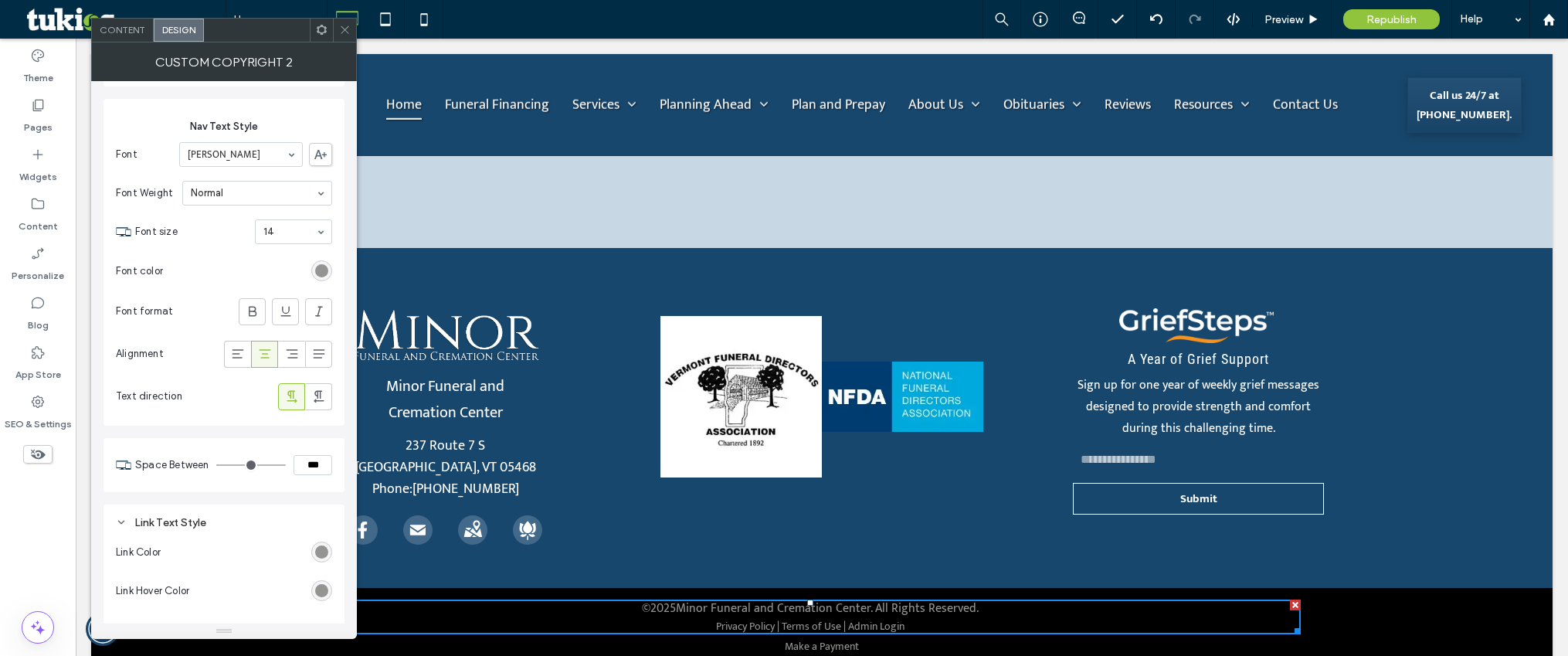
scroll to position [456, 0]
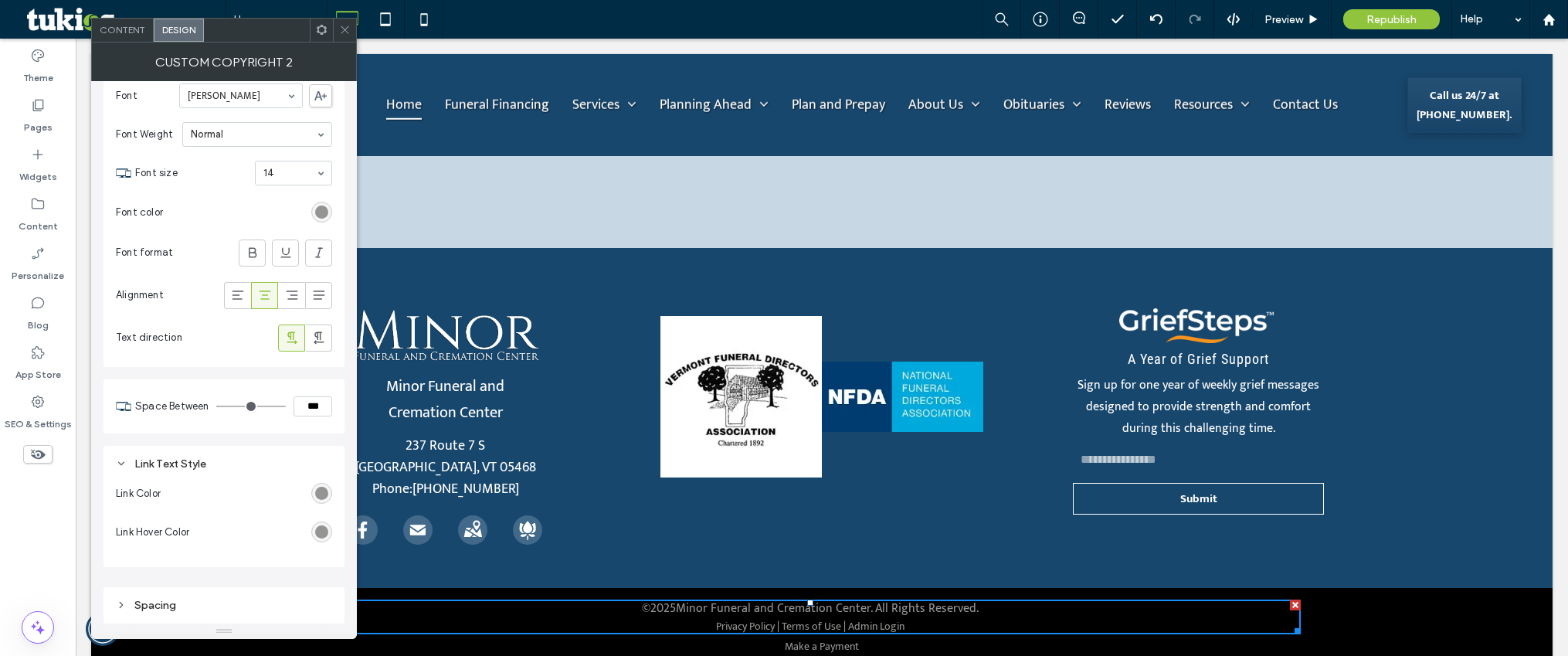
click at [329, 535] on div "rgb(148, 148, 146)" at bounding box center [321, 531] width 21 height 21
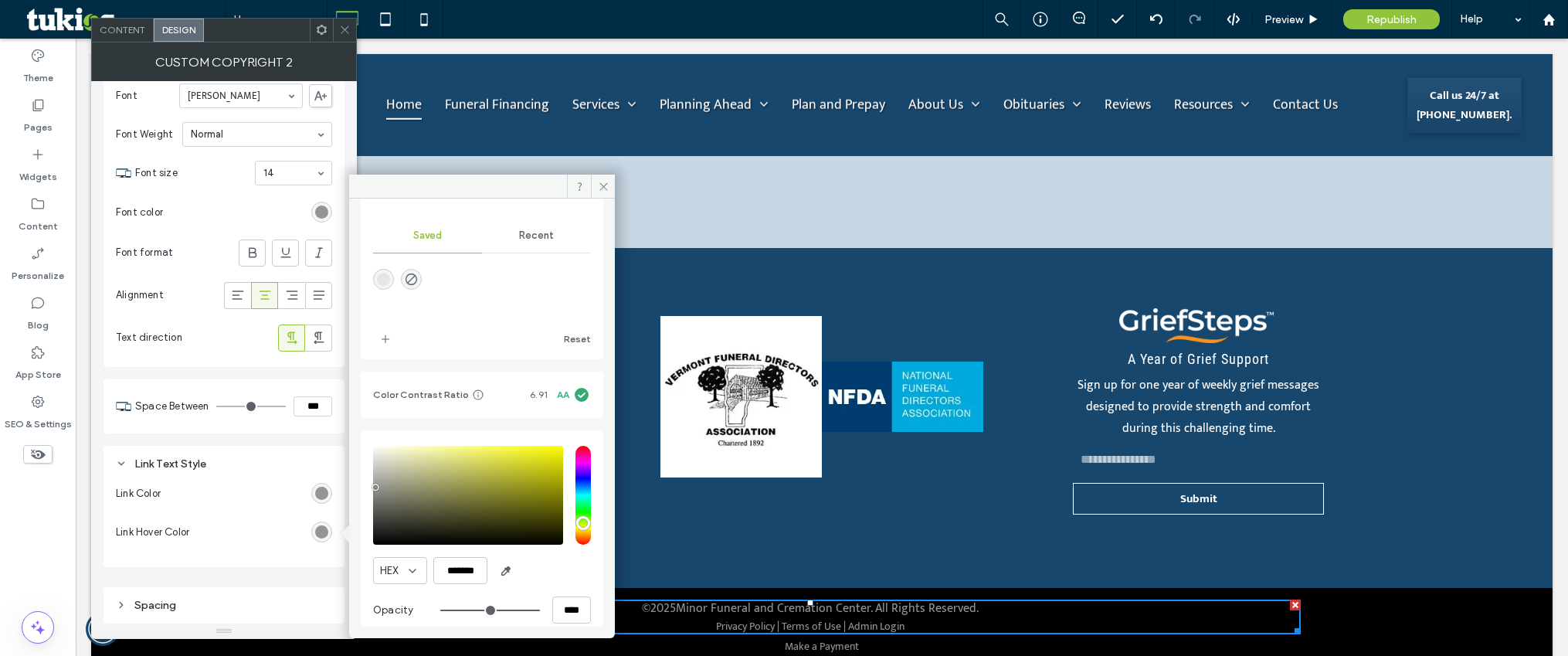
scroll to position [143, 0]
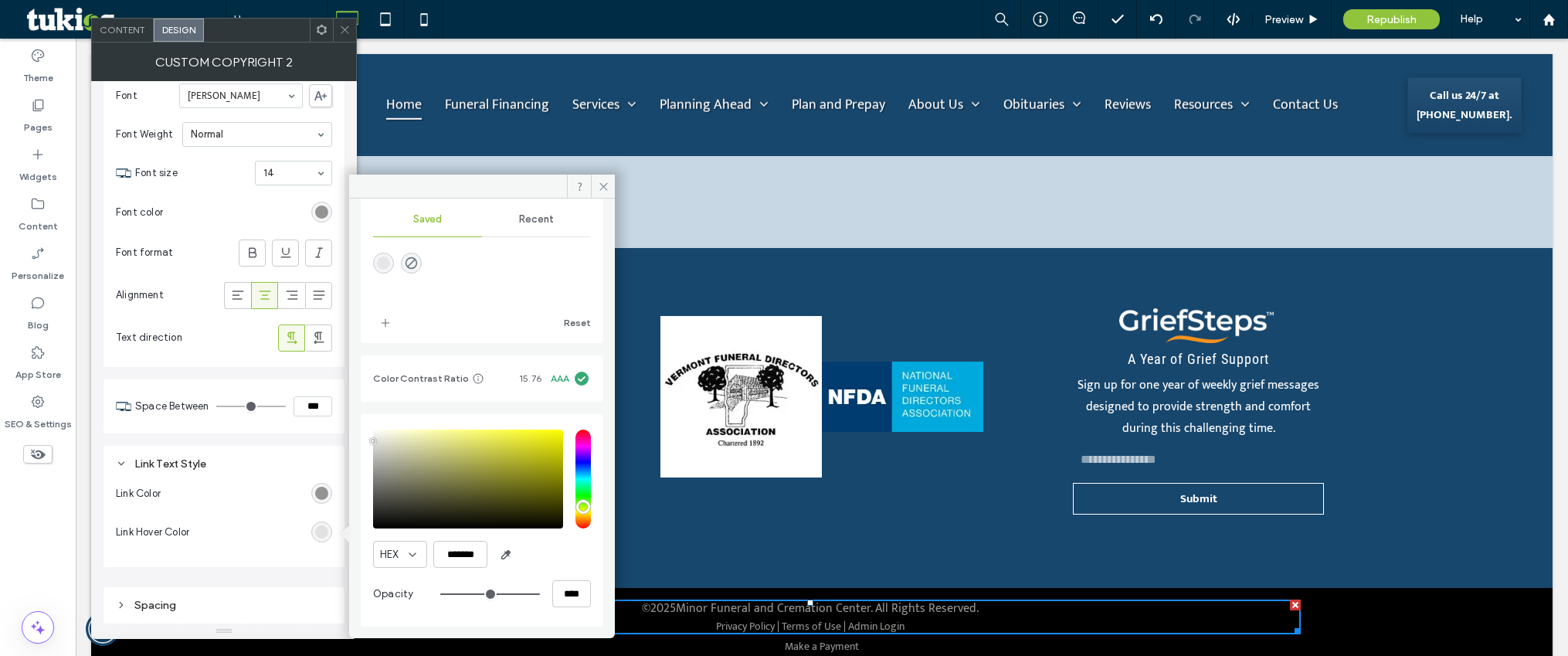
type input "*******"
drag, startPoint x: 371, startPoint y: 457, endPoint x: 363, endPoint y: 422, distance: 35.9
click at [363, 423] on div "HEX ******* Opacity ****" at bounding box center [482, 520] width 243 height 213
click at [363, 422] on div "HEX ******* Opacity ****" at bounding box center [482, 520] width 243 height 213
click at [346, 38] on span at bounding box center [345, 29] width 12 height 23
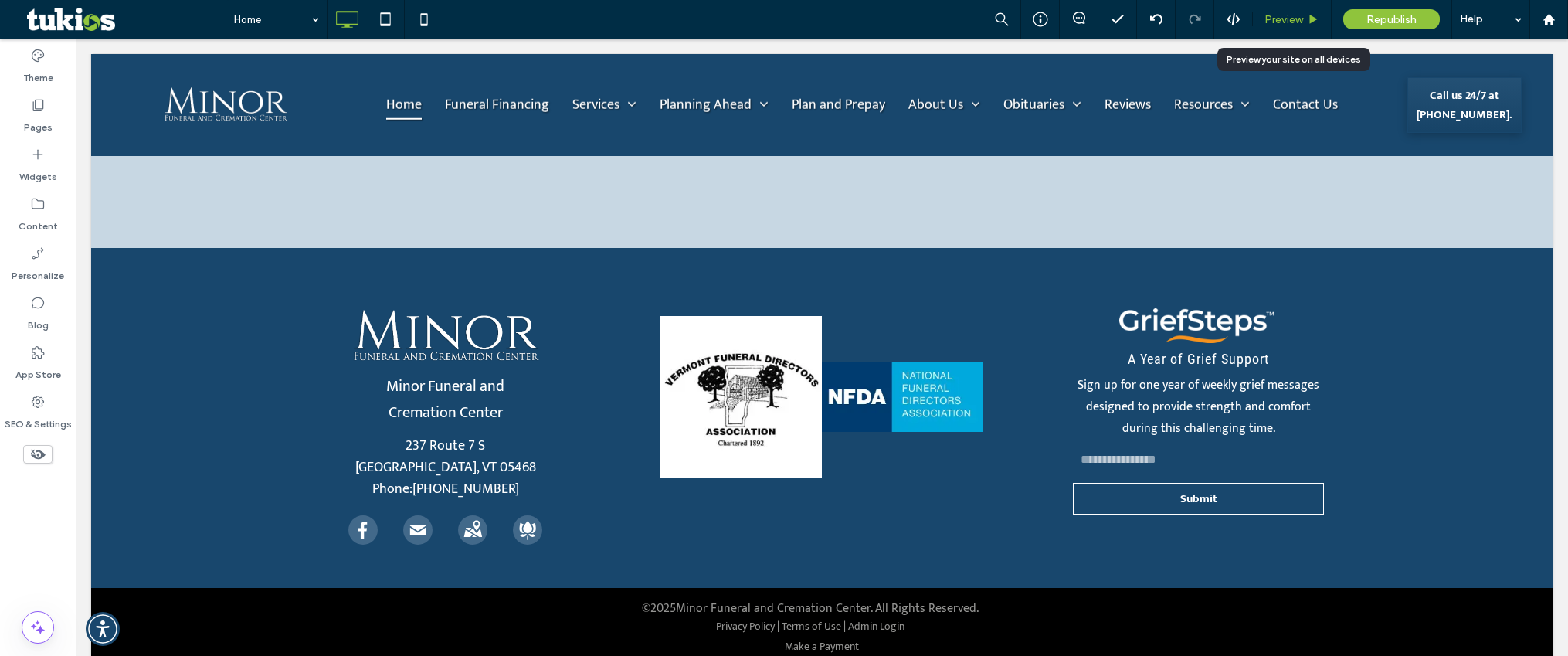
click at [1304, 22] on div "Preview" at bounding box center [1292, 19] width 78 height 13
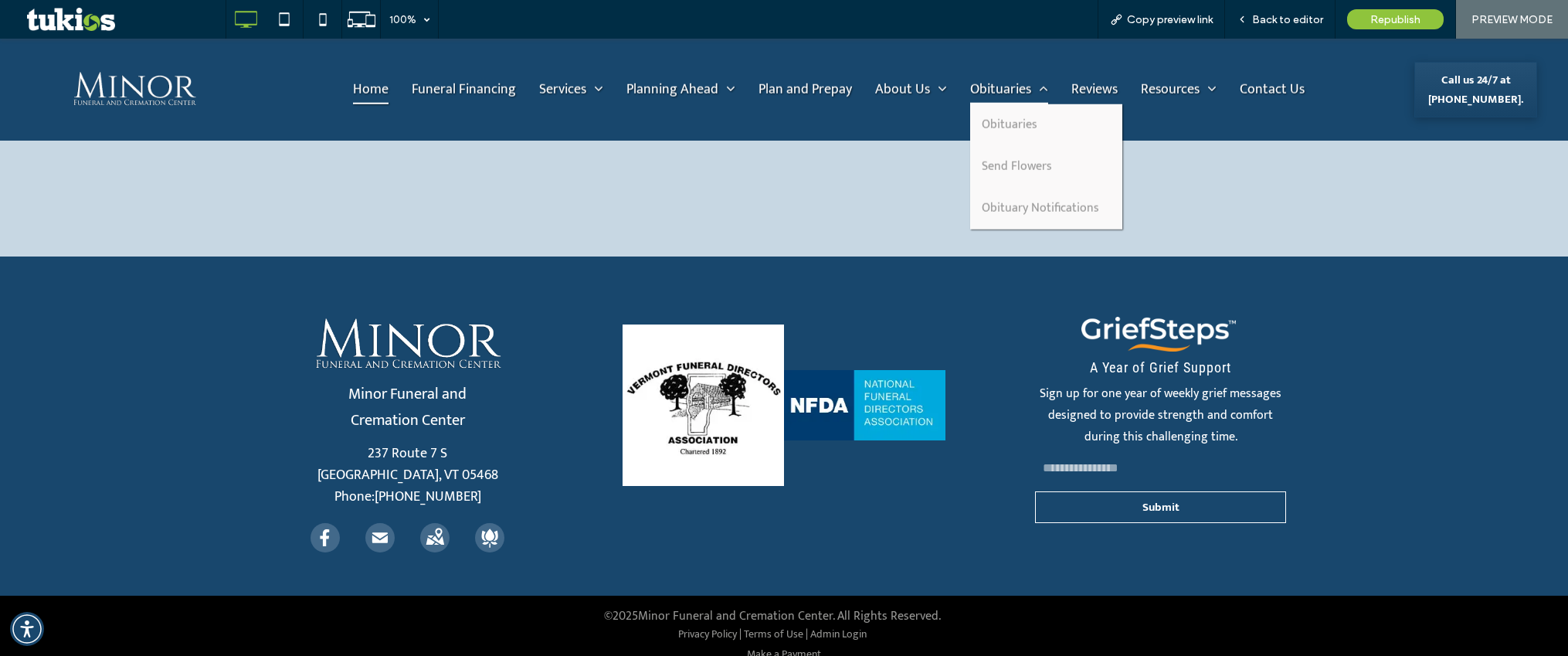
scroll to position [3674, 0]
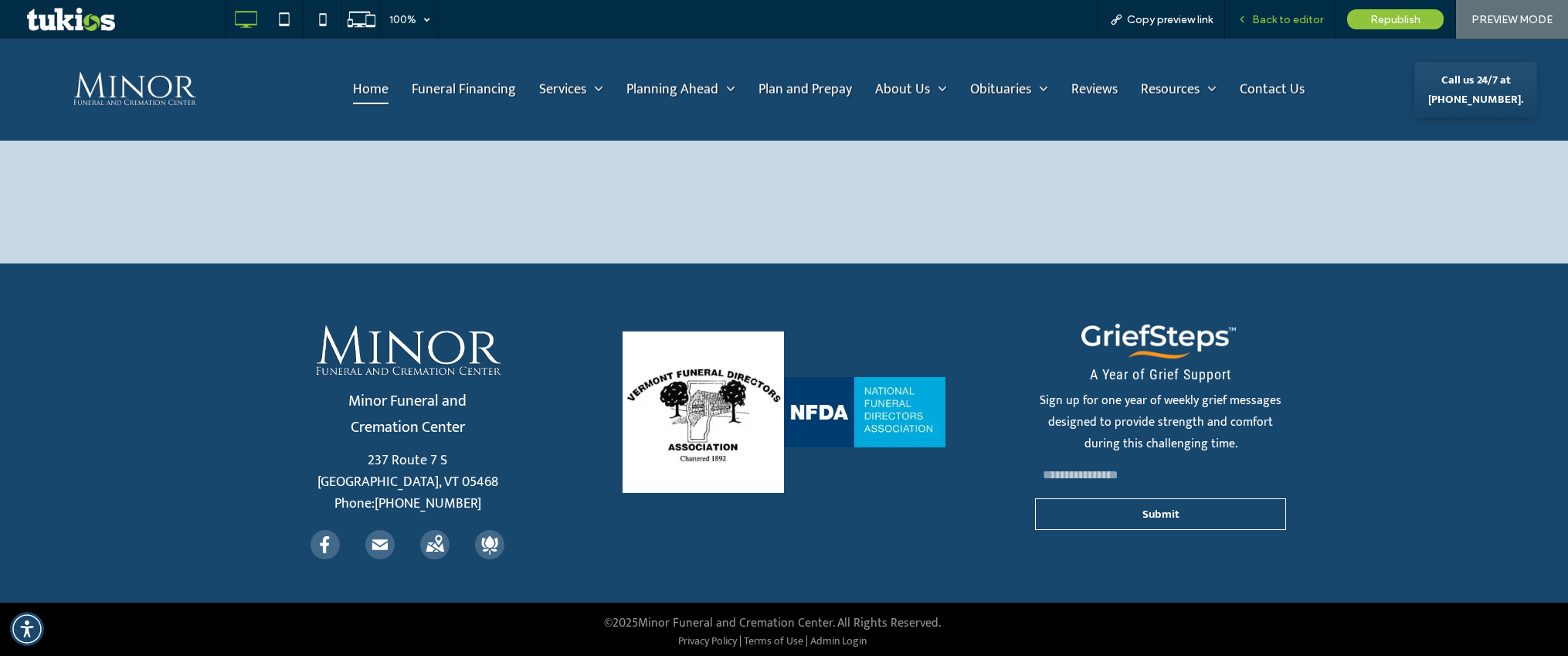
click at [1296, 23] on span "Back to editor" at bounding box center [1288, 19] width 71 height 13
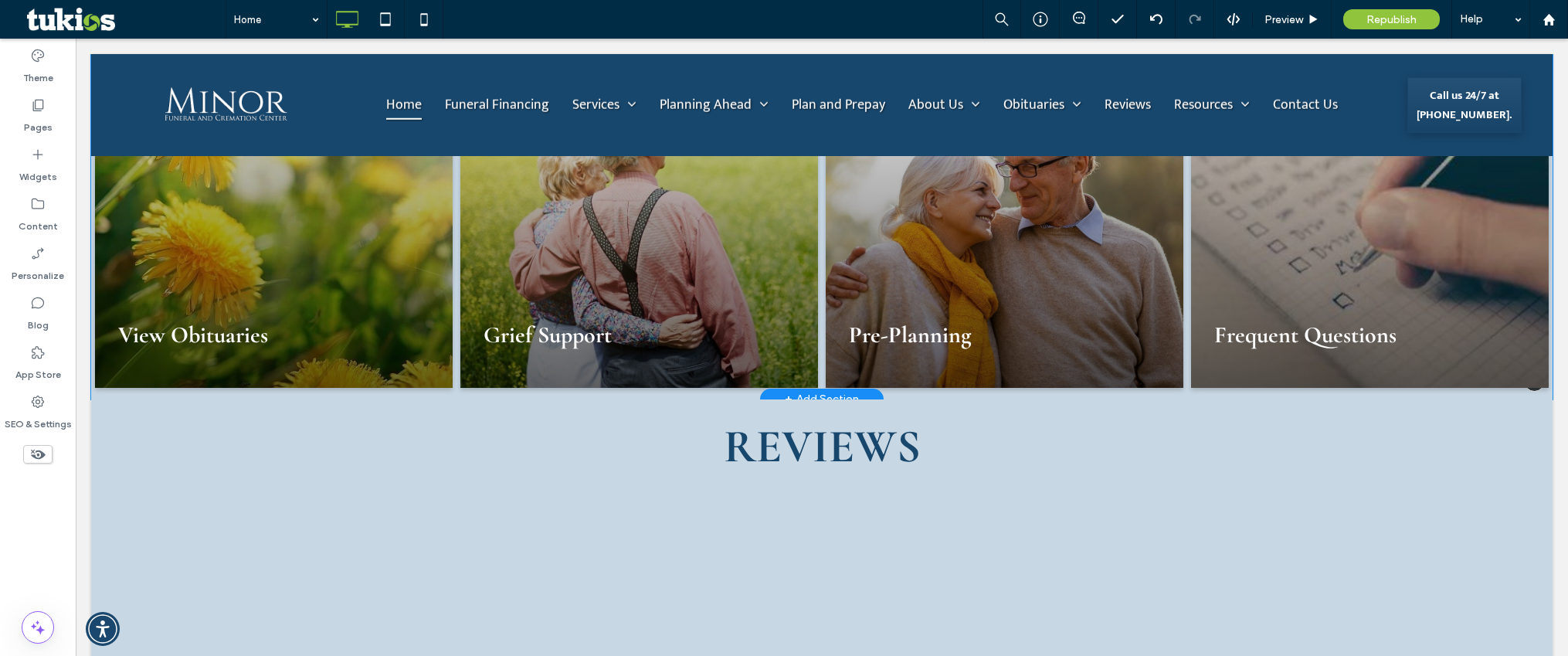
scroll to position [2885, 0]
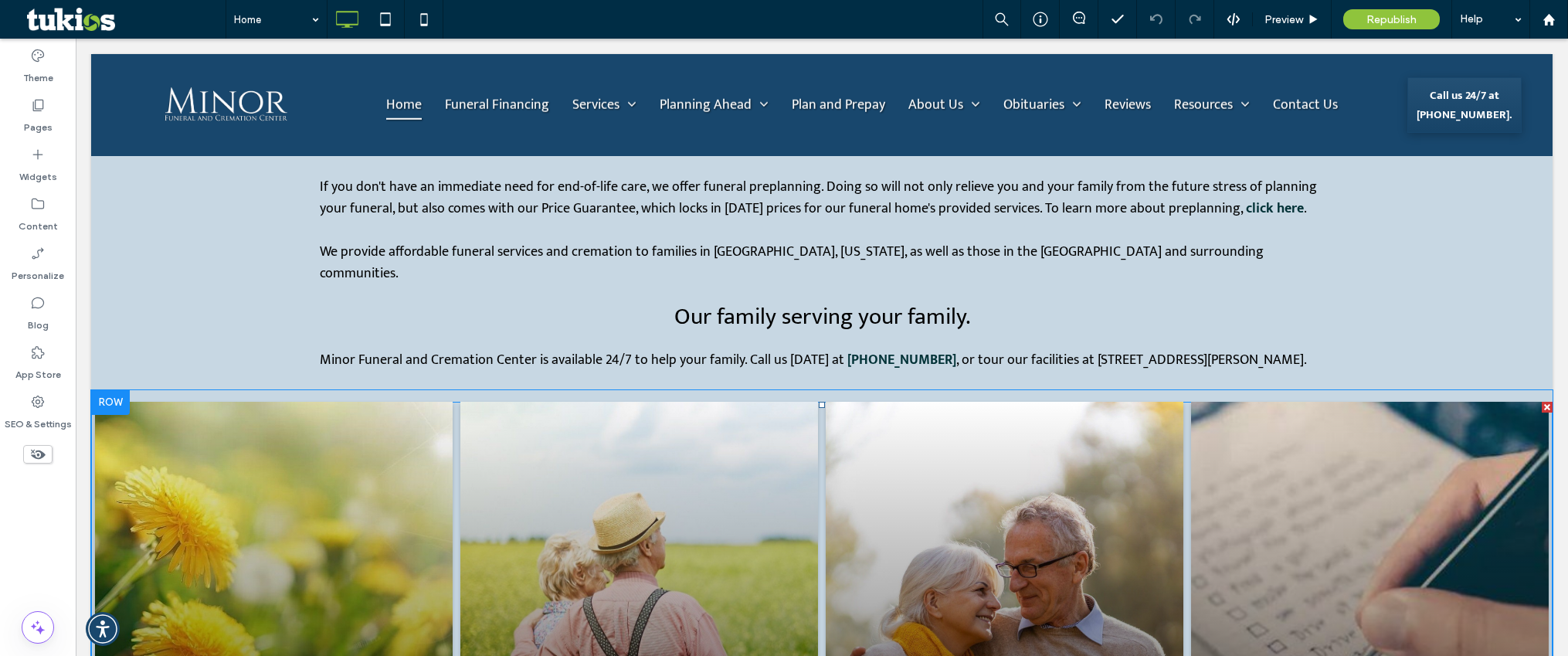
scroll to position [2086, 0]
